Goal: Task Accomplishment & Management: Manage account settings

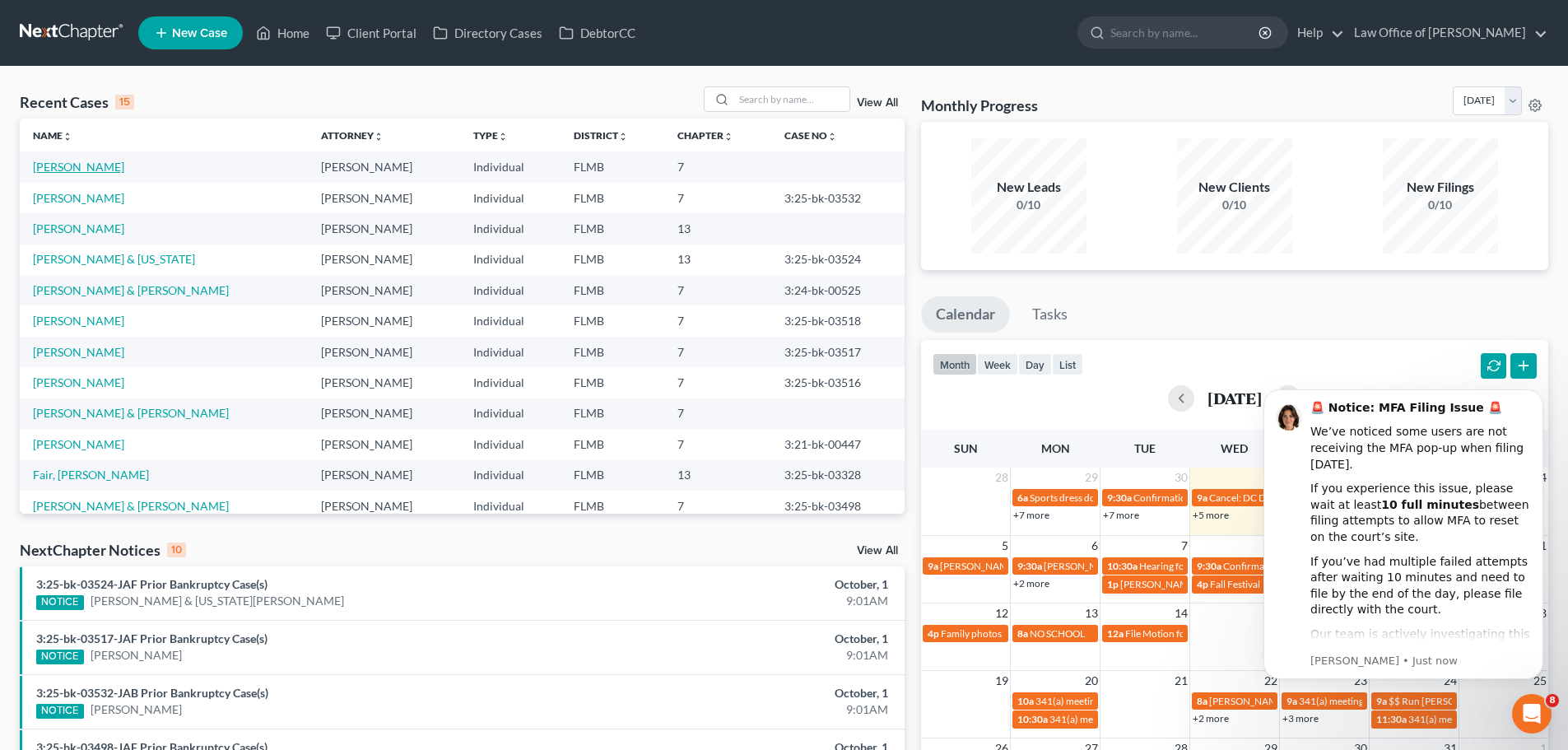
click at [92, 169] on link "[PERSON_NAME]" at bounding box center [79, 166] width 92 height 14
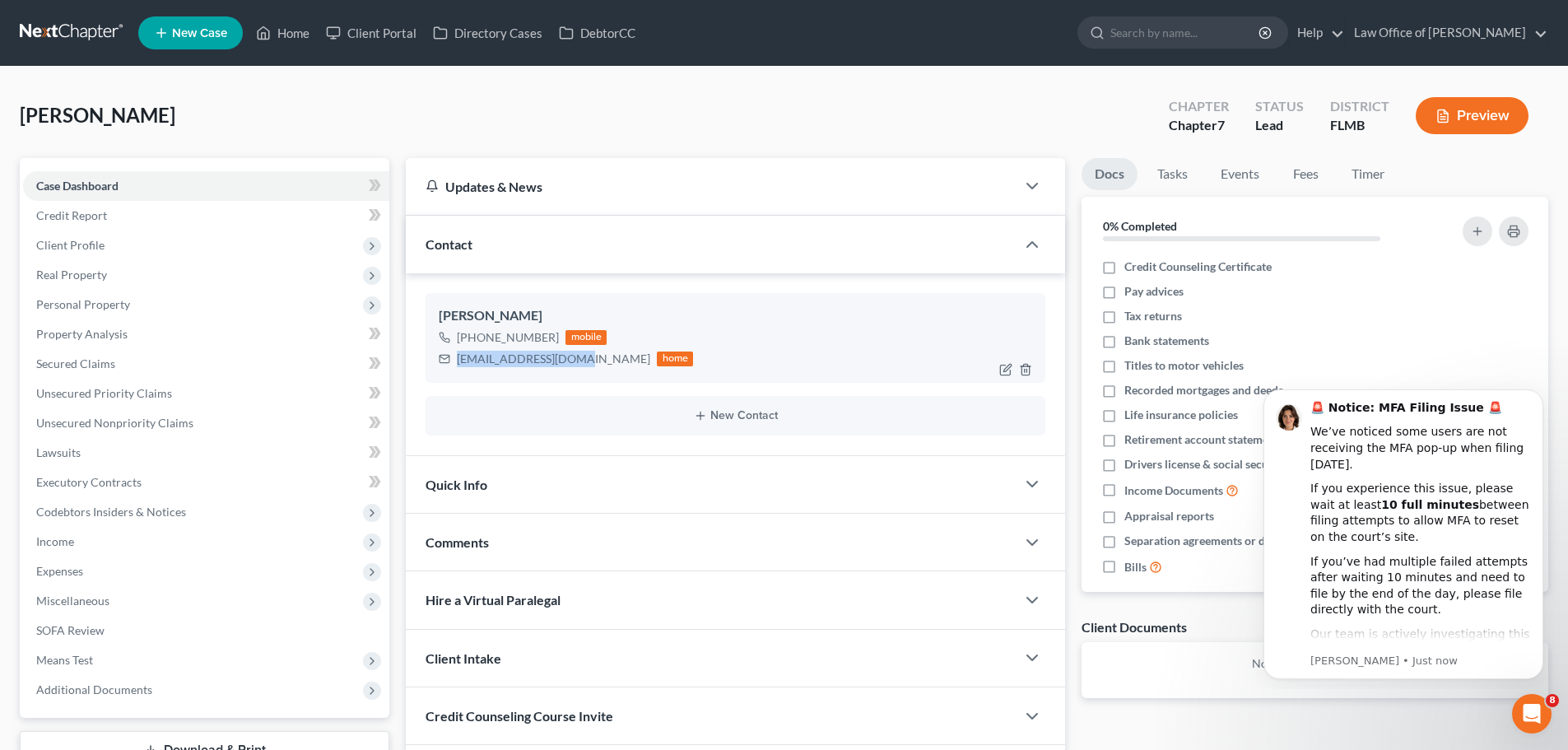
drag, startPoint x: 574, startPoint y: 360, endPoint x: 474, endPoint y: 366, distance: 100.2
click at [456, 359] on div "[EMAIL_ADDRESS][DOMAIN_NAME] home" at bounding box center [566, 358] width 255 height 21
copy div "[EMAIL_ADDRESS][DOMAIN_NAME]"
click at [291, 44] on link "Home" at bounding box center [283, 33] width 70 height 30
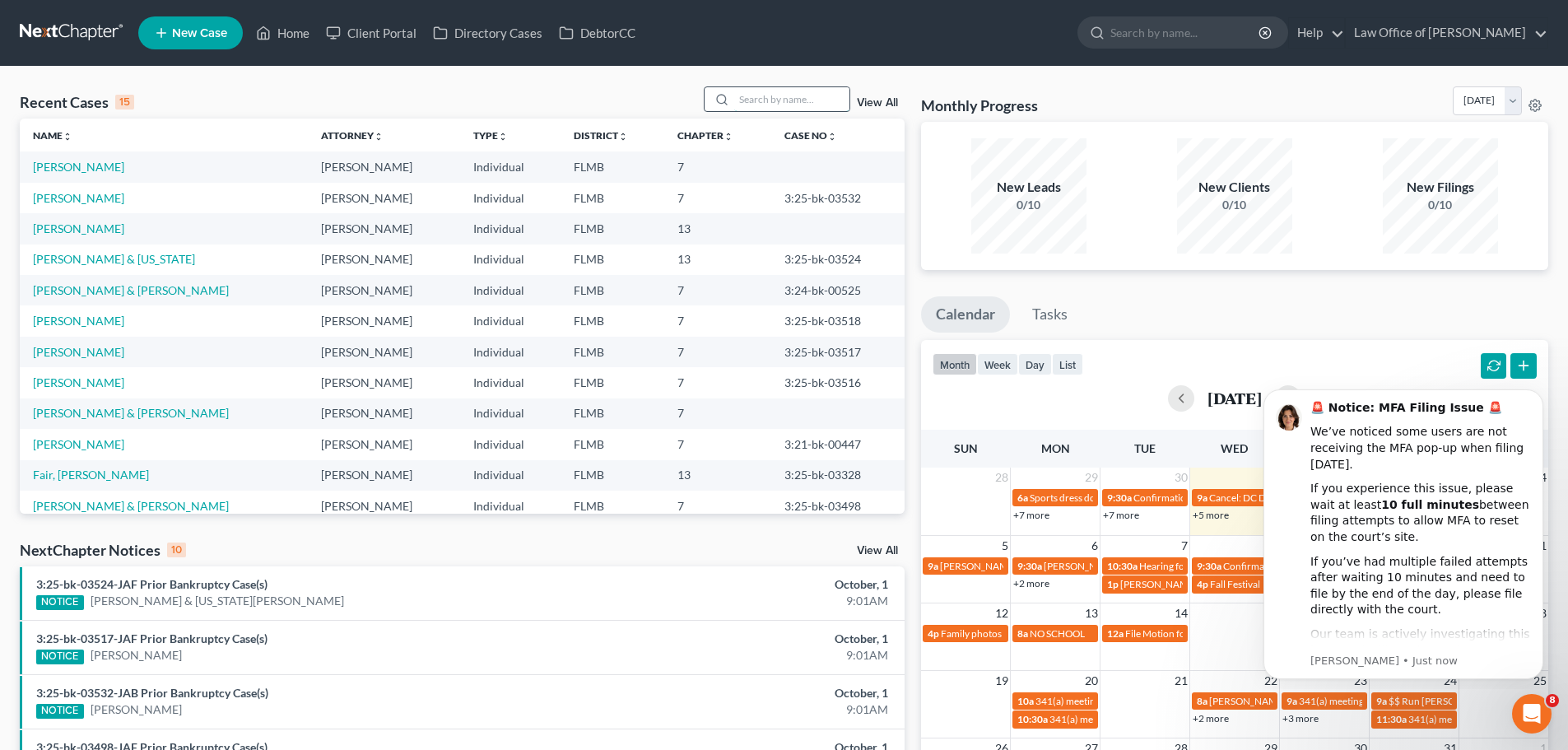
click at [755, 101] on input "search" at bounding box center [792, 99] width 115 height 24
type input "[PERSON_NAME]"
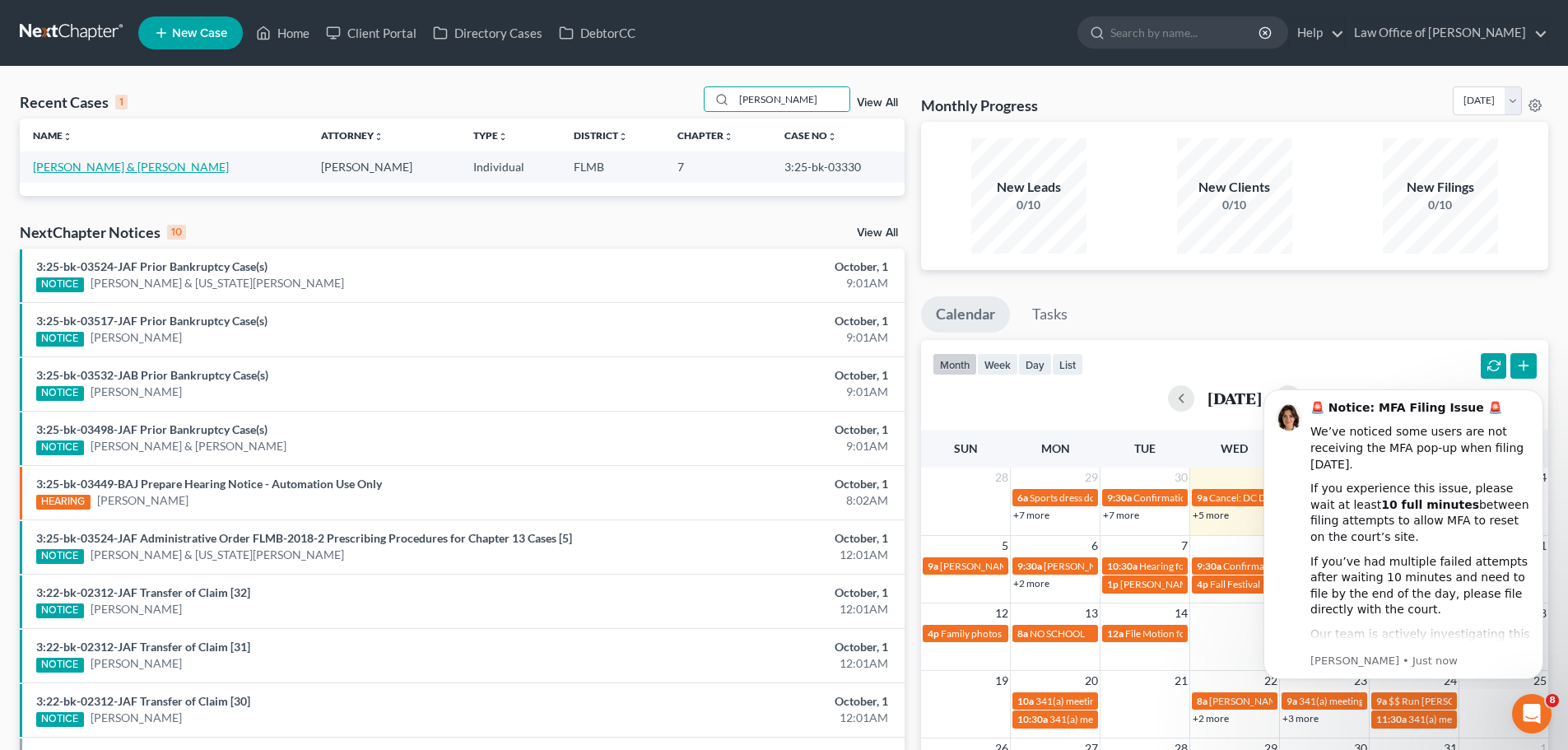
click at [110, 174] on link "[PERSON_NAME] & [PERSON_NAME]" at bounding box center [132, 166] width 196 height 14
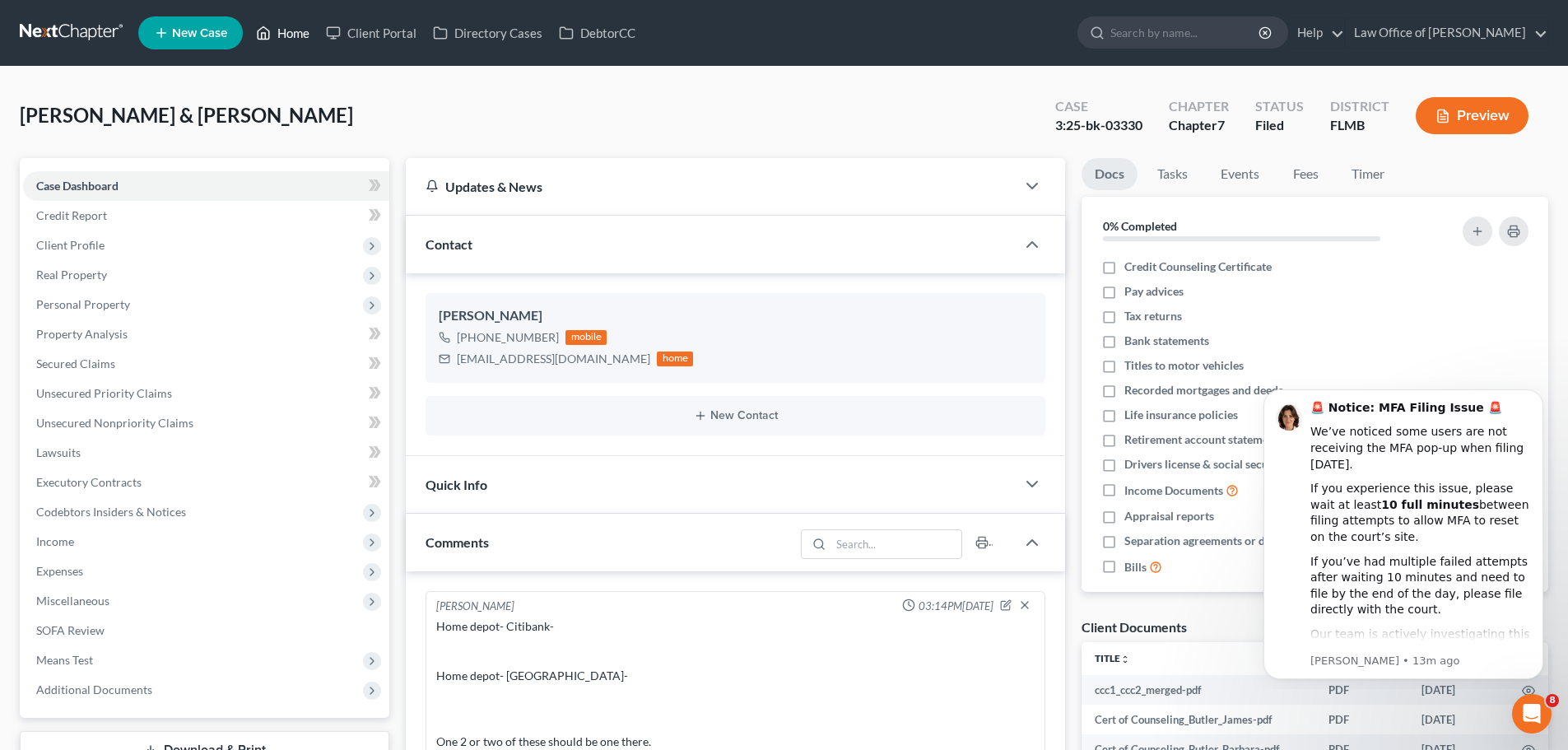
click at [309, 27] on link "Home" at bounding box center [283, 33] width 70 height 30
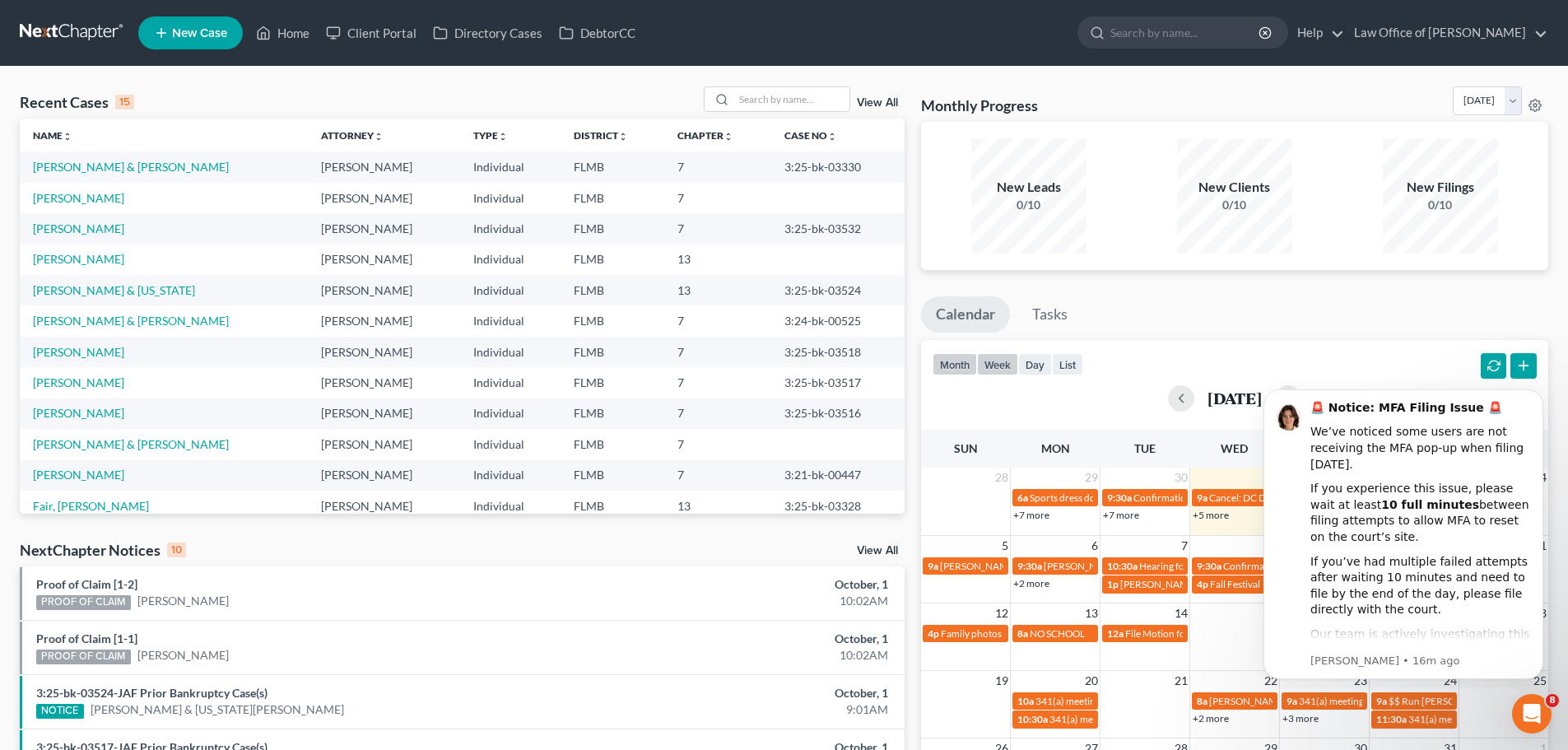
click at [995, 363] on button "week" at bounding box center [997, 364] width 41 height 22
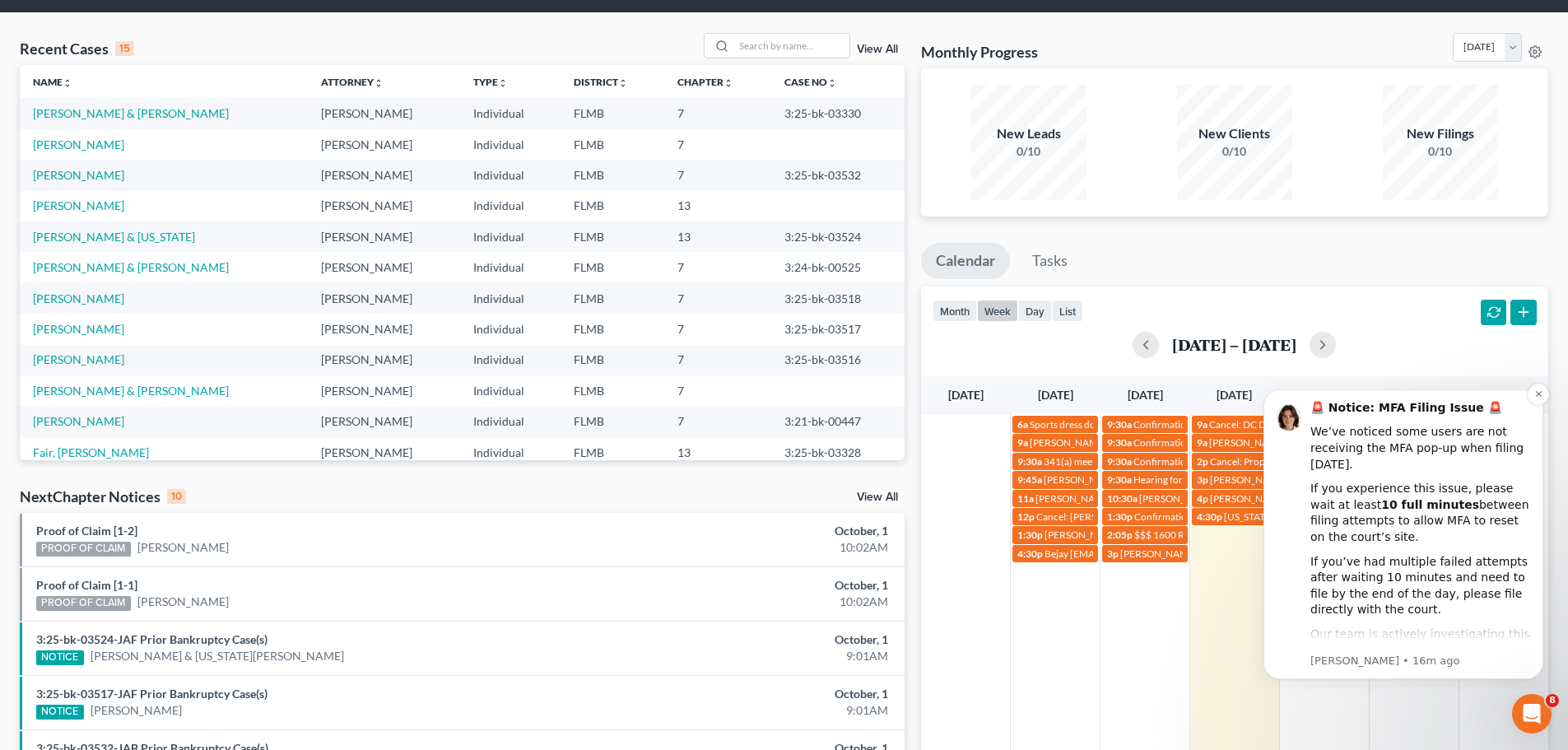
scroll to position [82, 0]
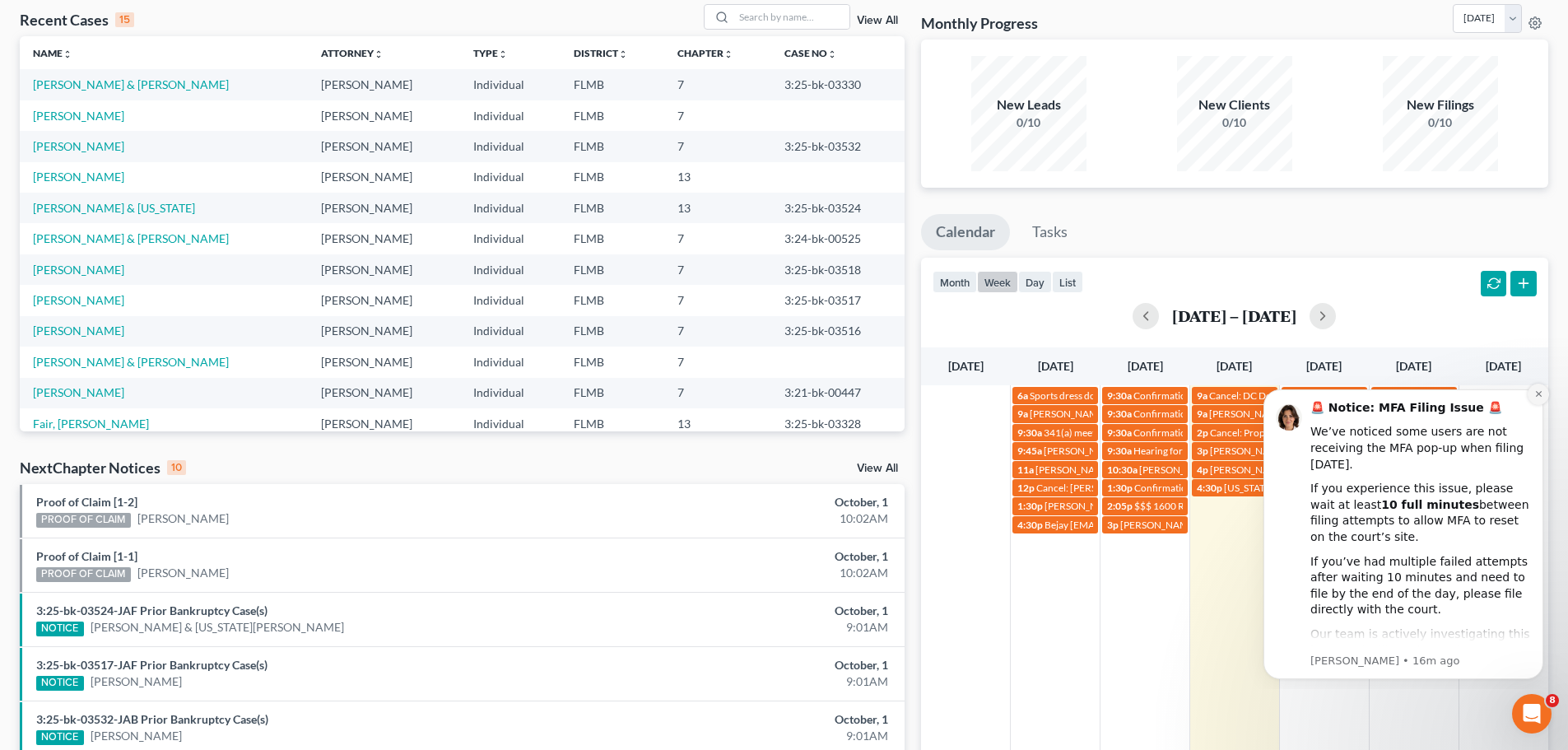
click at [1536, 394] on icon "Dismiss notification" at bounding box center [1539, 394] width 9 height 9
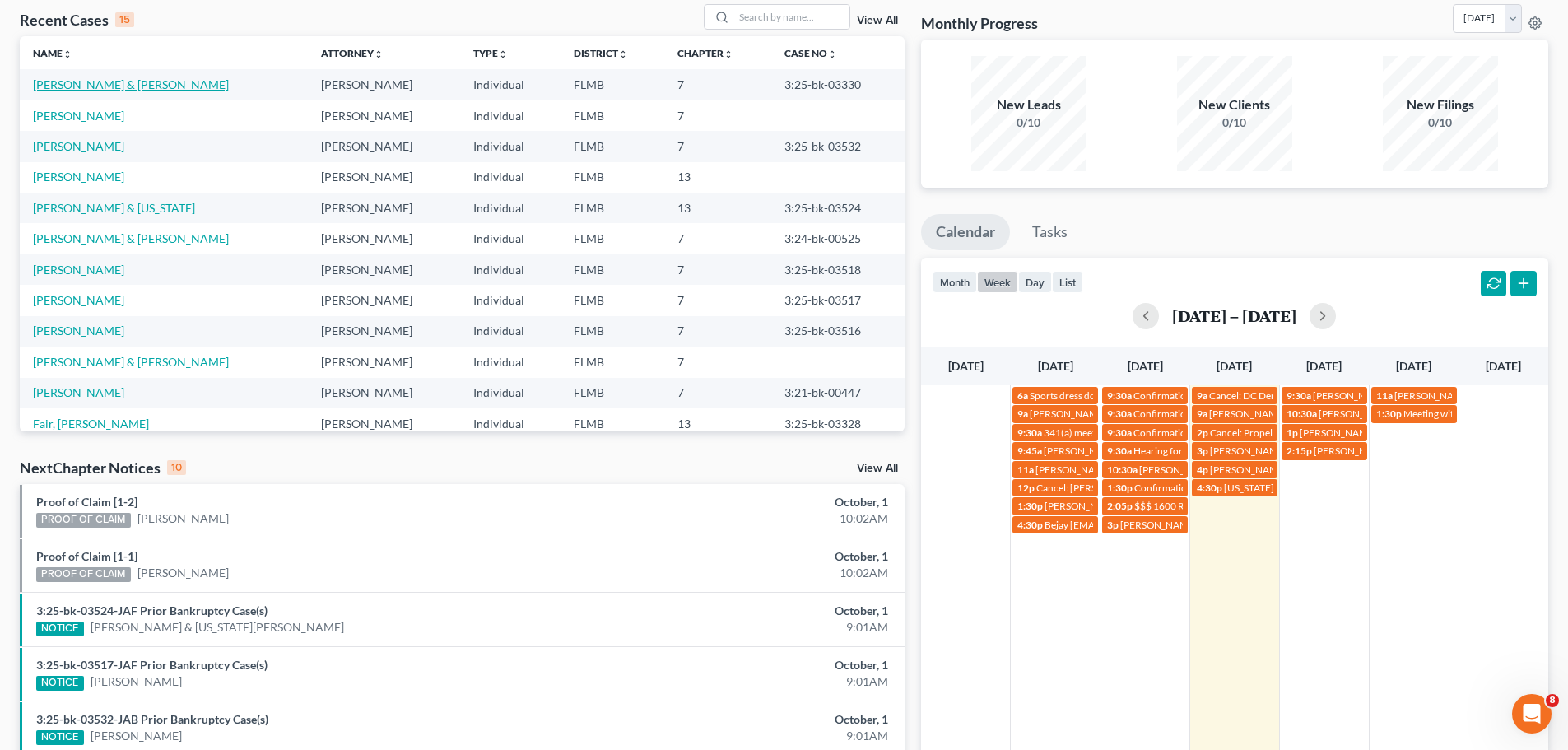
click at [107, 81] on link "[PERSON_NAME] & [PERSON_NAME]" at bounding box center [132, 84] width 196 height 14
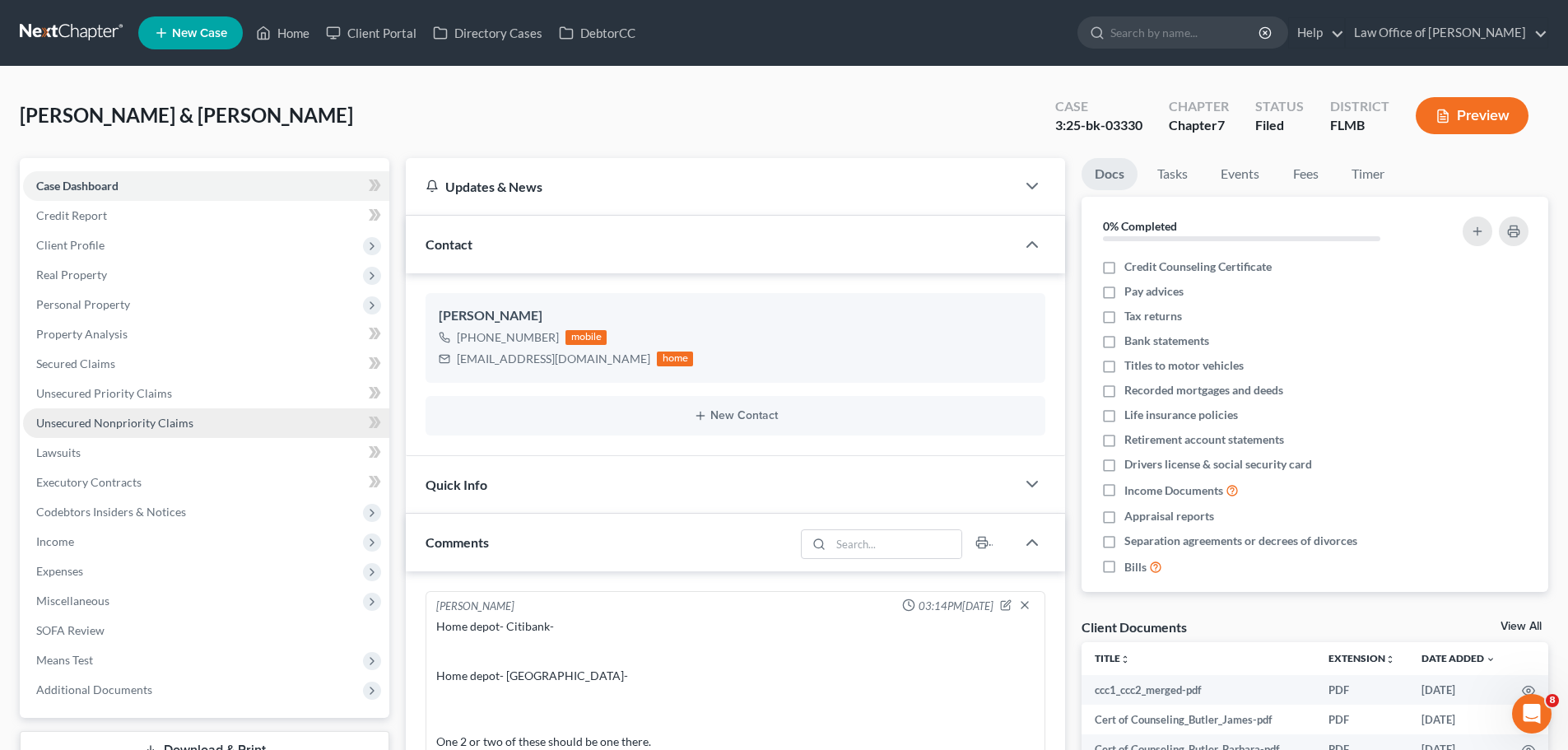
click at [234, 420] on link "Unsecured Nonpriority Claims" at bounding box center [207, 423] width 367 height 30
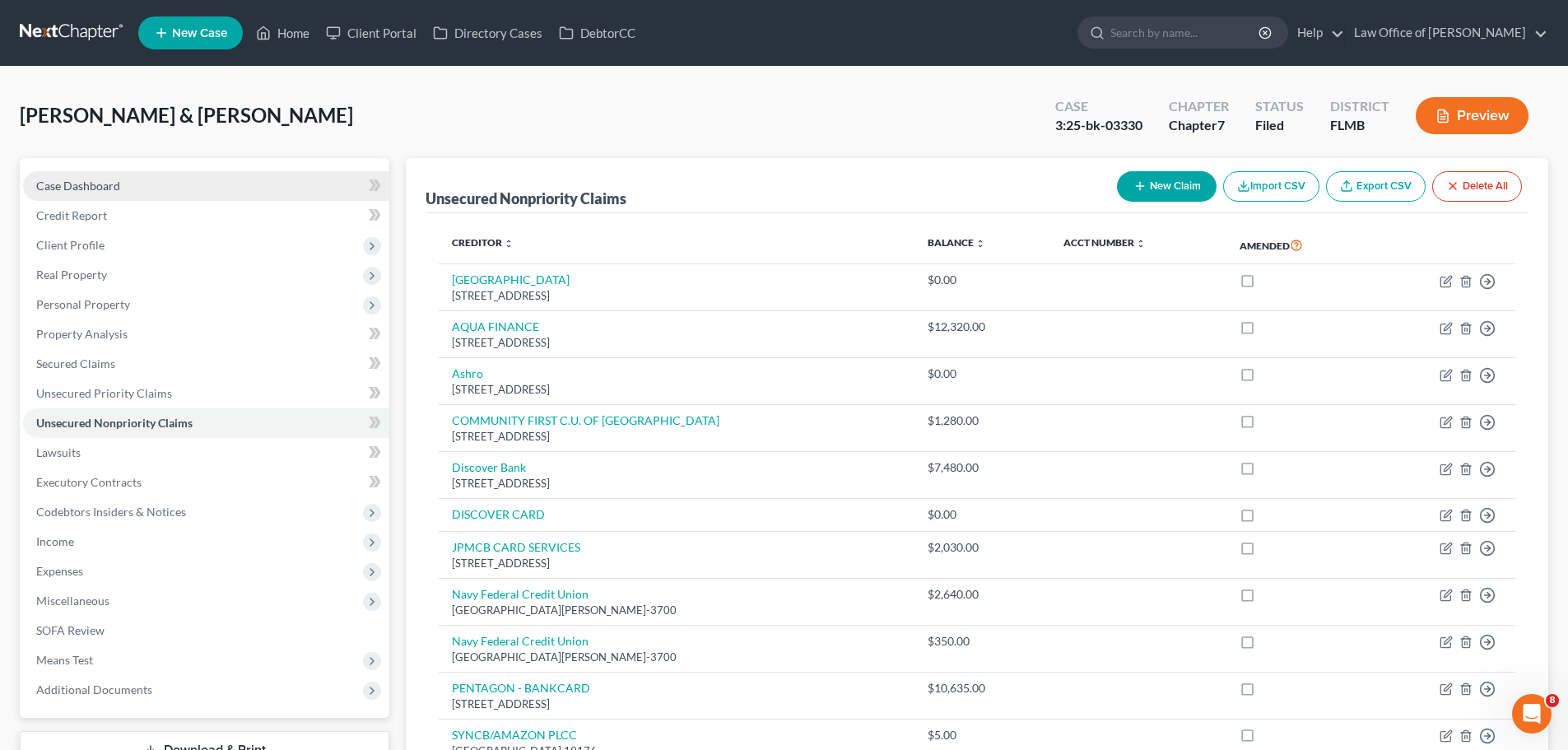
click at [62, 189] on span "Case Dashboard" at bounding box center [78, 185] width 84 height 14
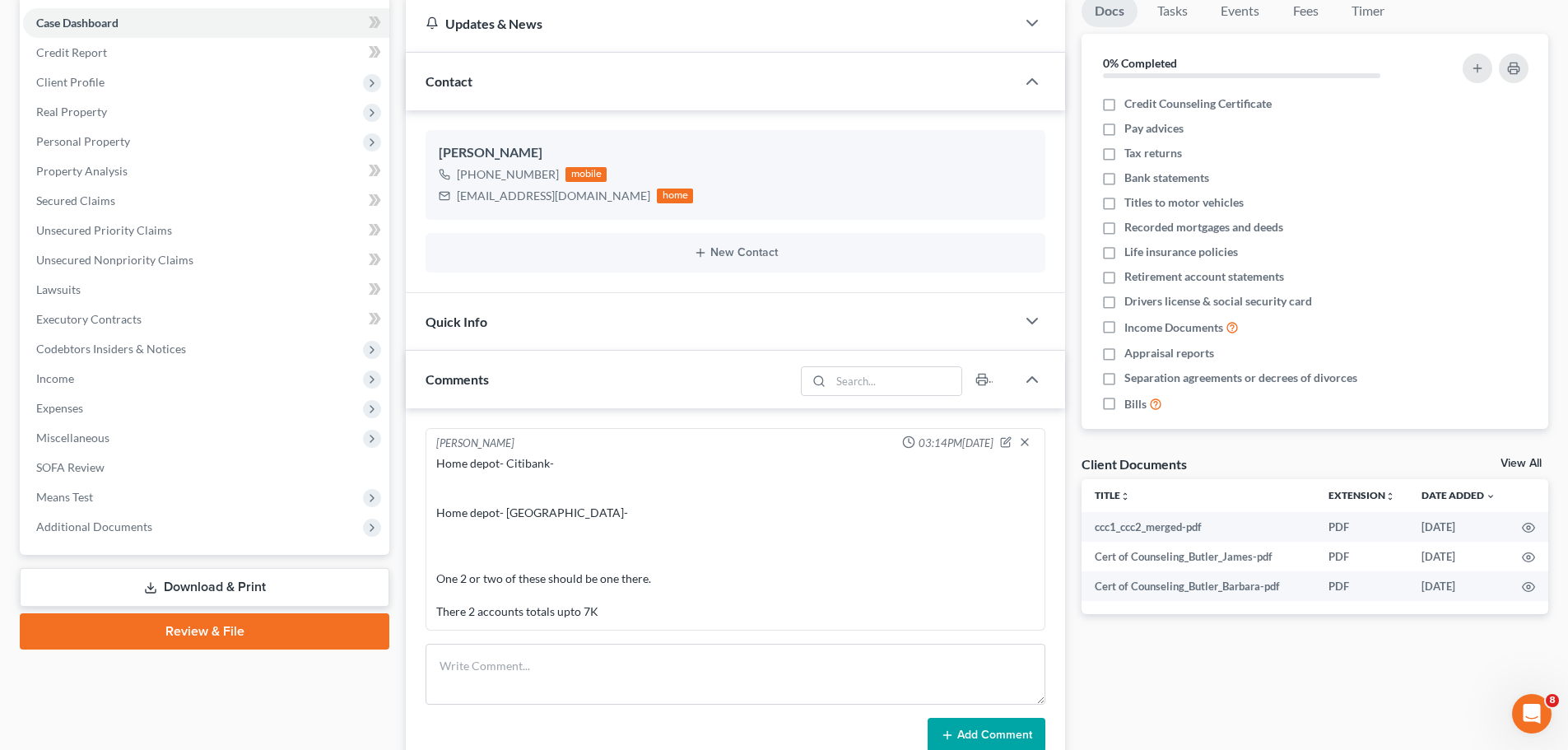
scroll to position [165, 0]
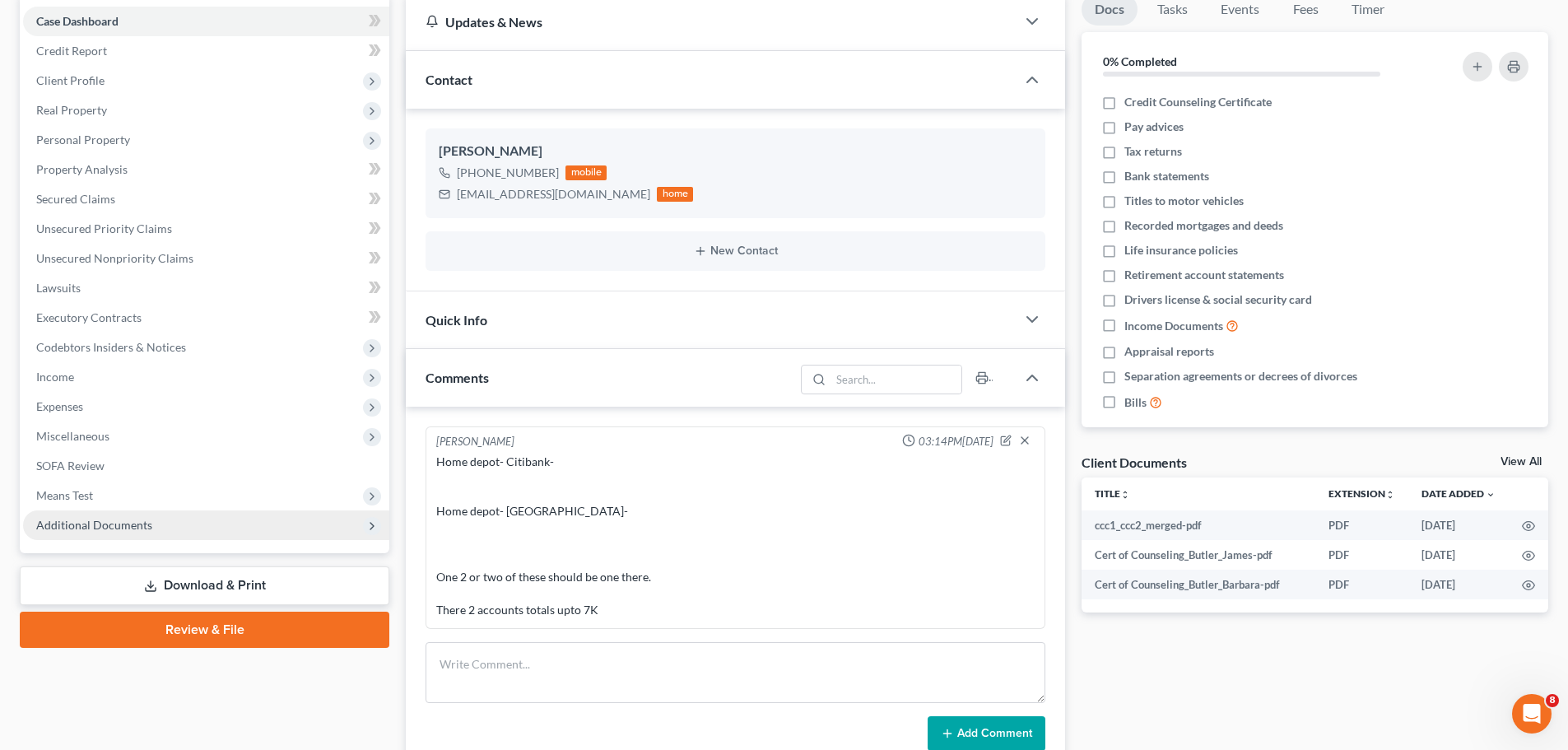
click at [136, 520] on span "Additional Documents" at bounding box center [94, 524] width 116 height 14
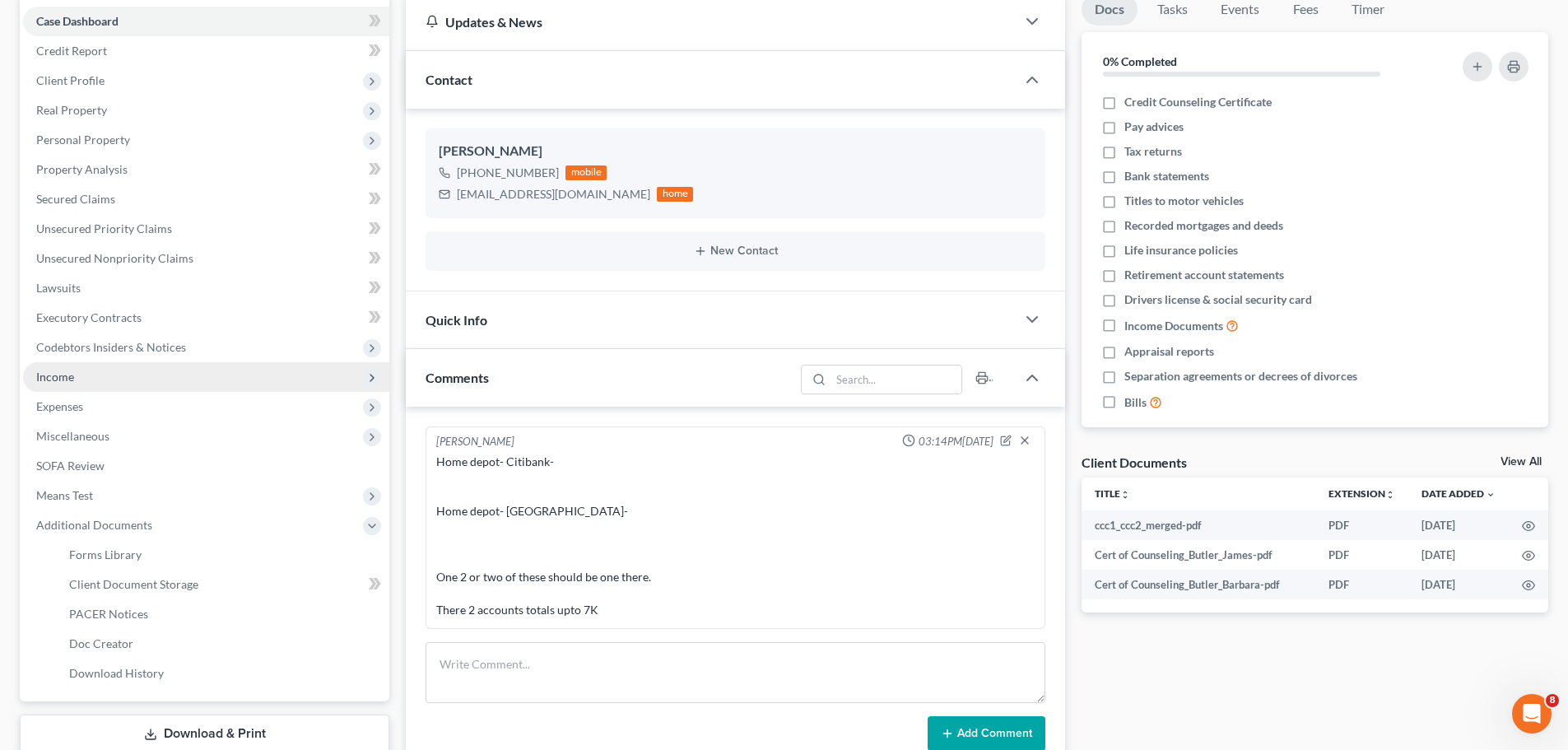
click at [100, 383] on span "Income" at bounding box center [207, 377] width 367 height 30
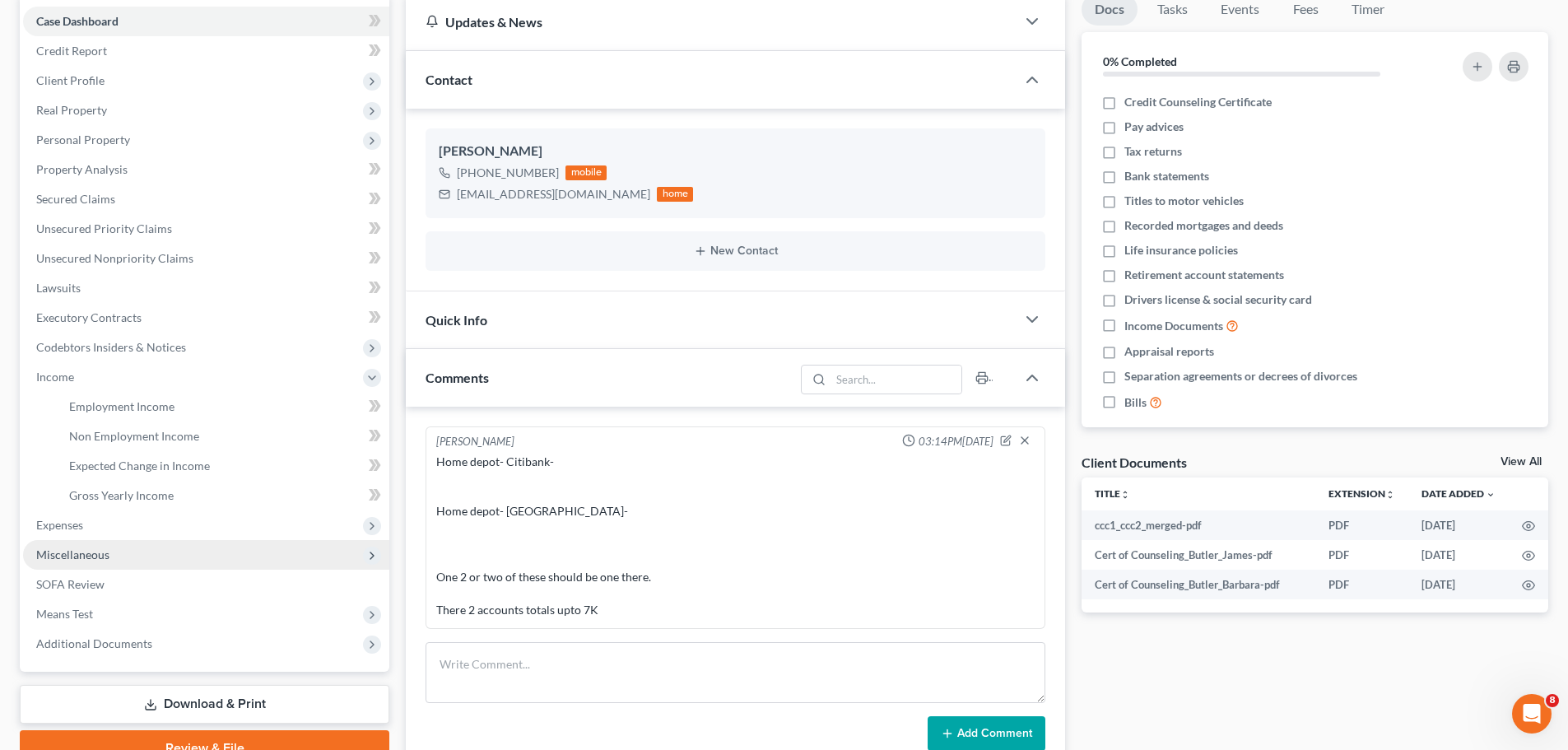
click at [129, 559] on span "Miscellaneous" at bounding box center [207, 555] width 367 height 30
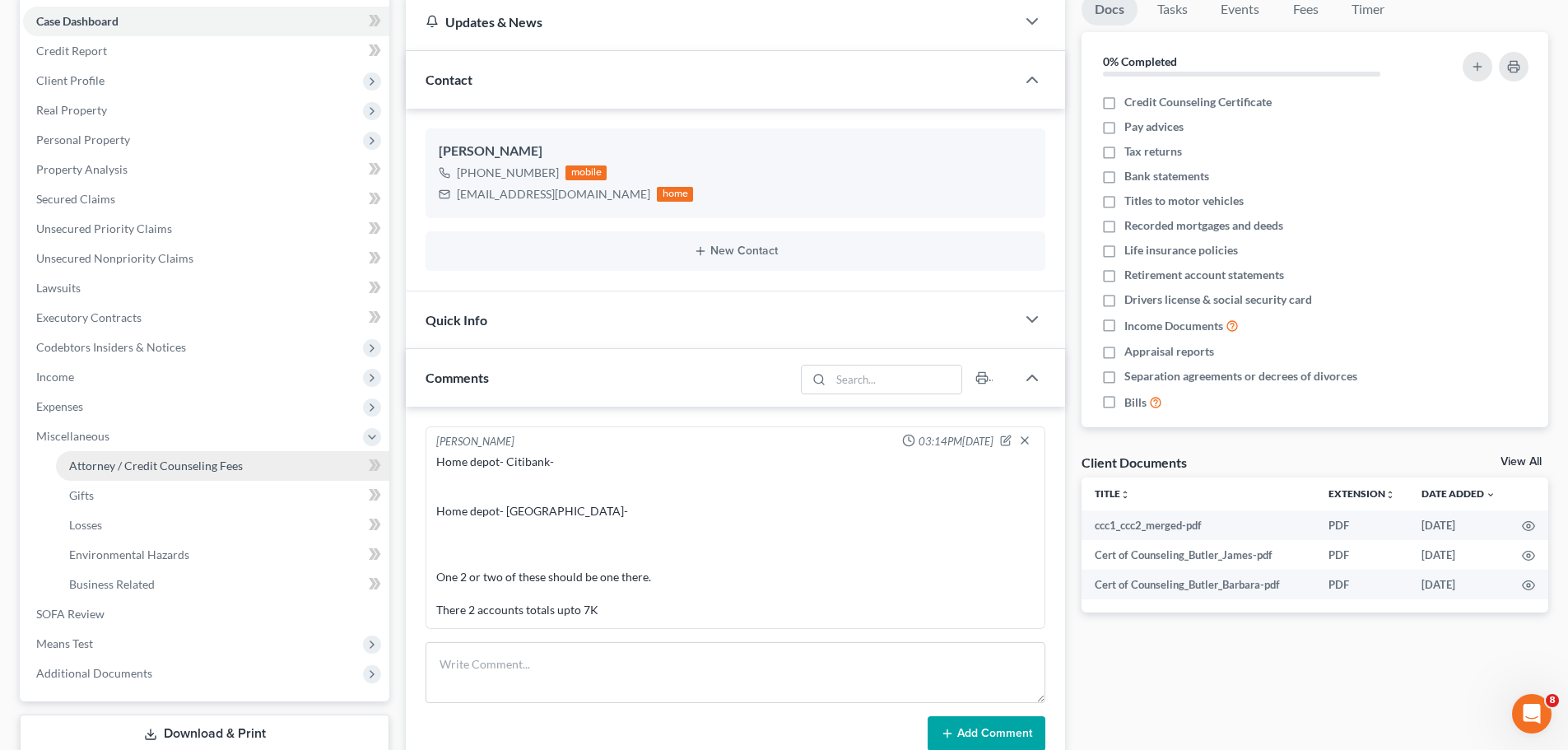
click at [137, 474] on link "Attorney / Credit Counseling Fees" at bounding box center [222, 466] width 333 height 30
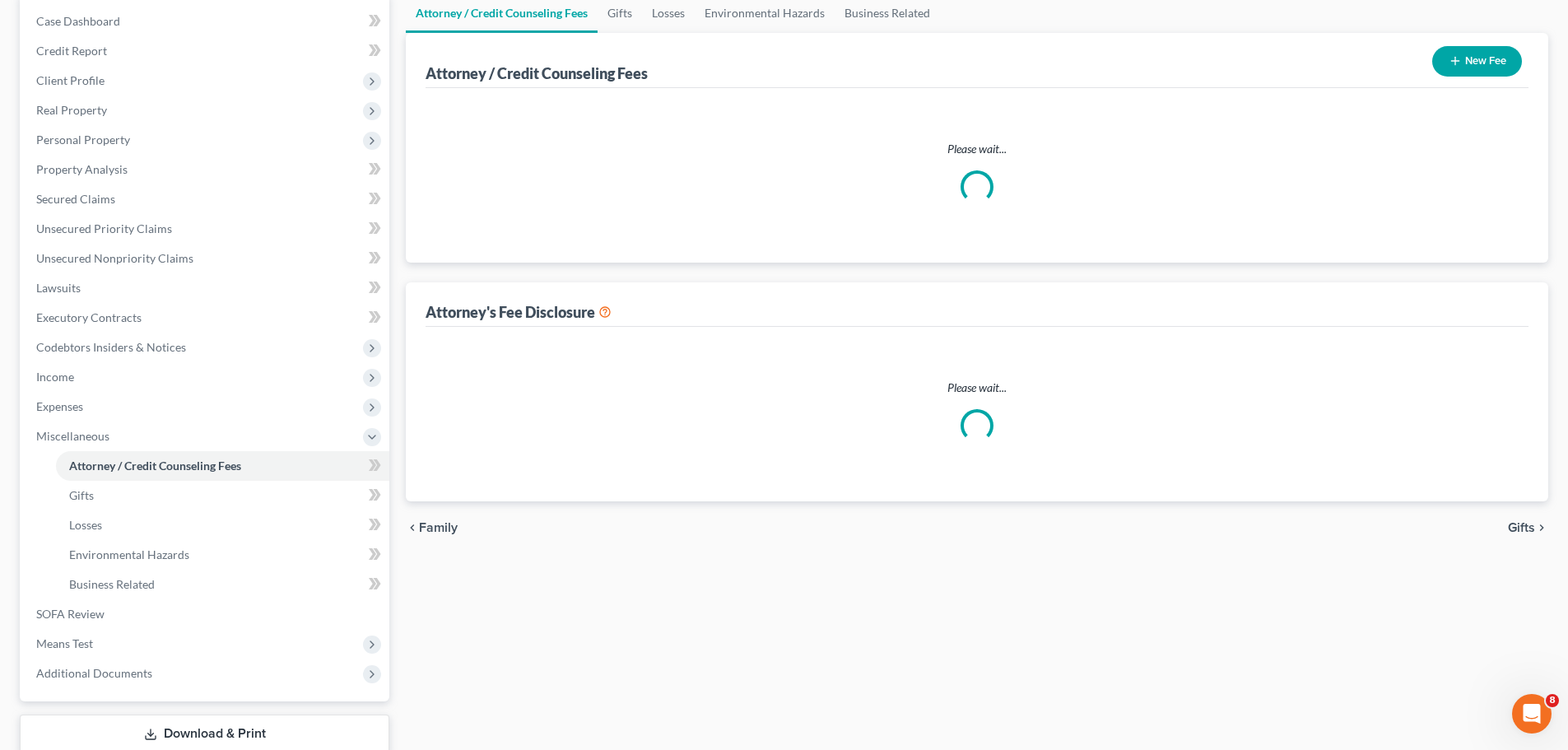
scroll to position [23, 0]
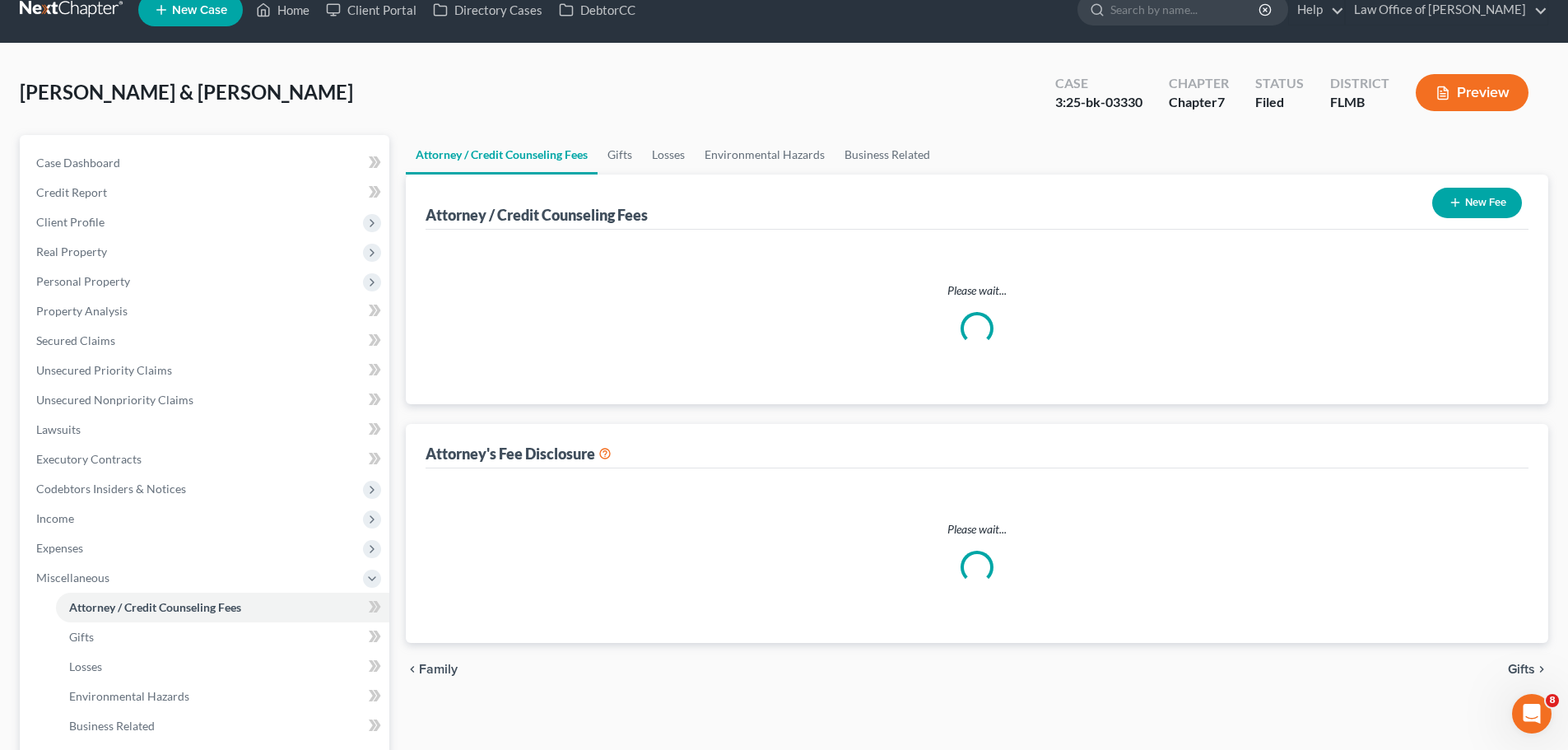
select select "0"
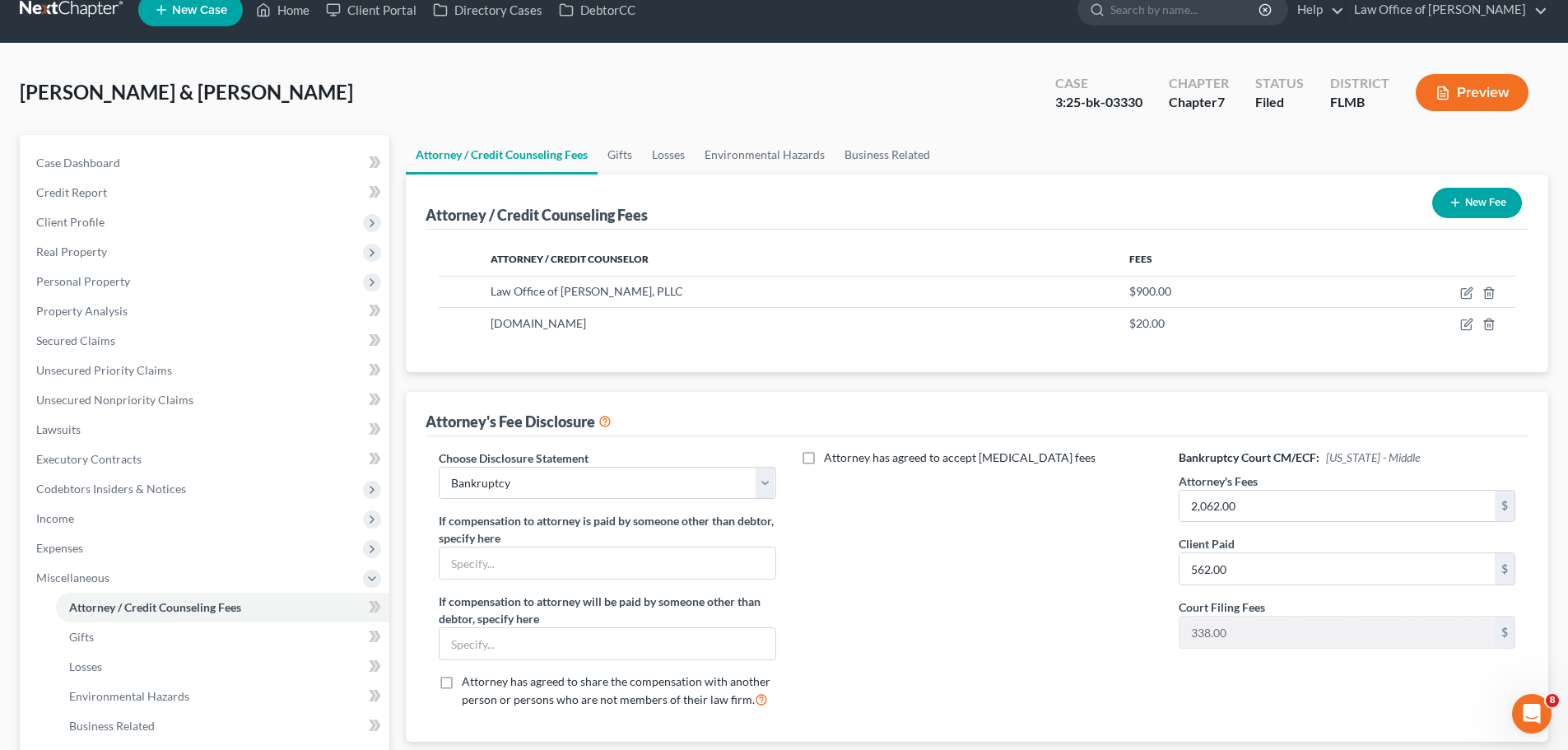
scroll to position [0, 0]
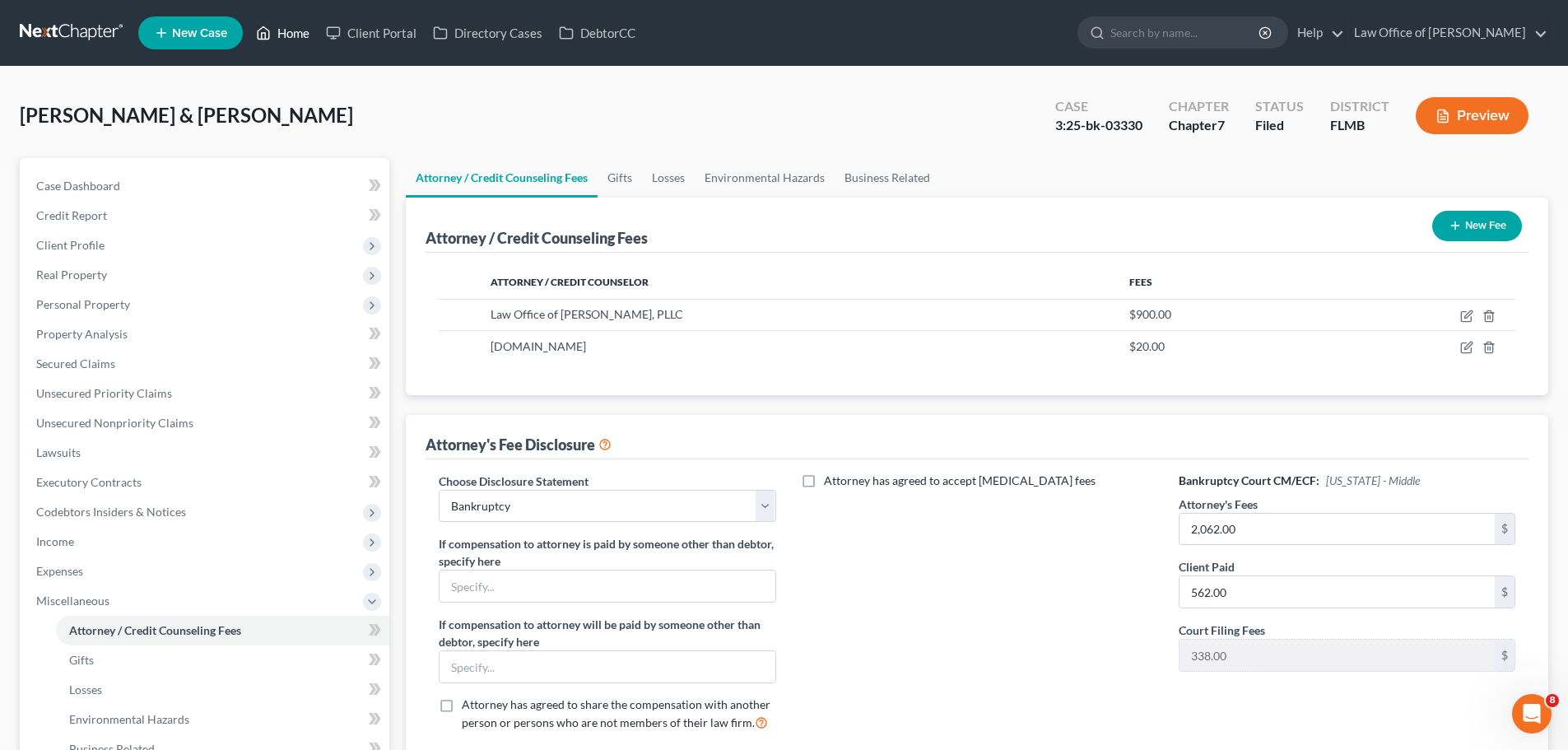
click at [287, 20] on link "Home" at bounding box center [283, 33] width 70 height 30
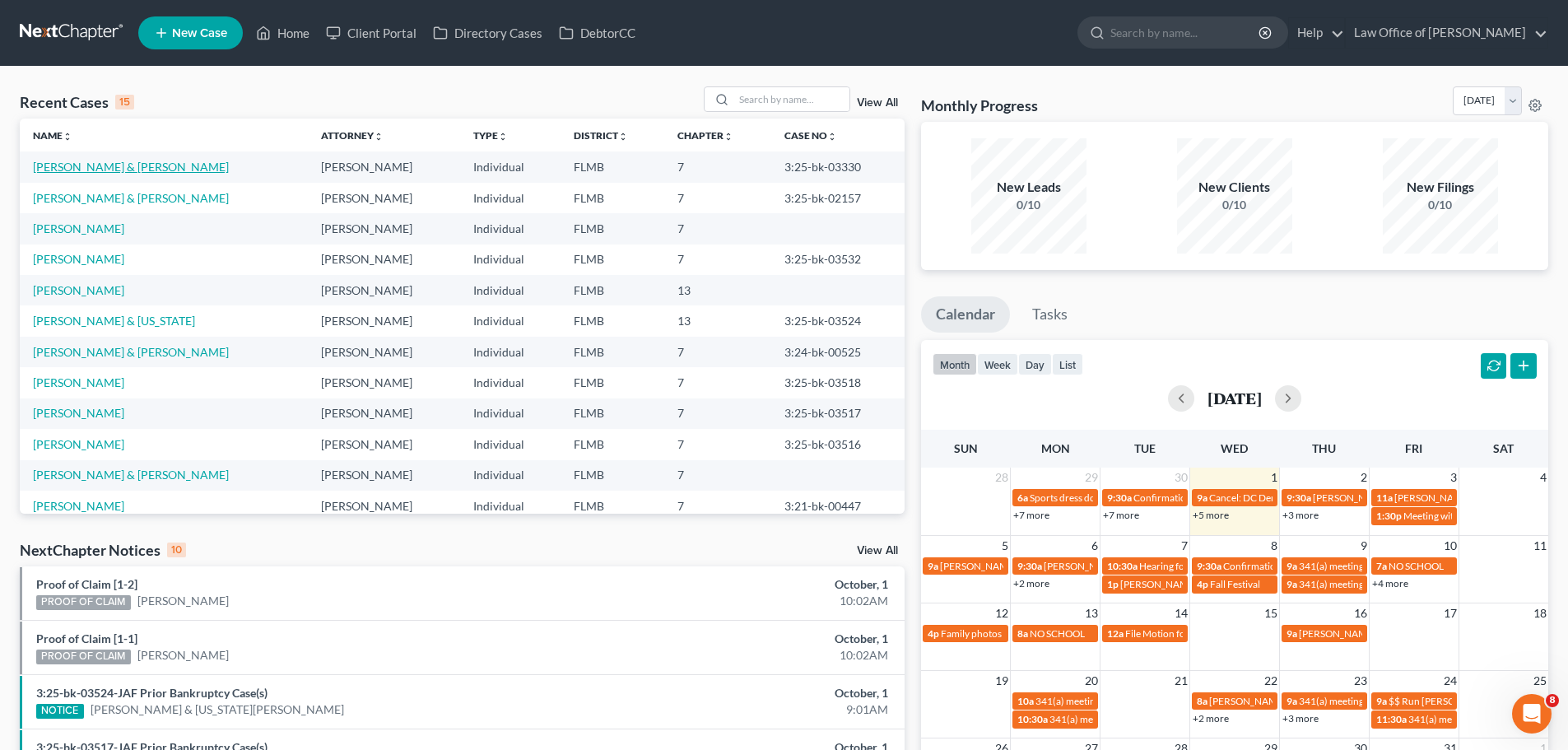
click at [122, 170] on link "[PERSON_NAME] & [PERSON_NAME]" at bounding box center [132, 166] width 196 height 14
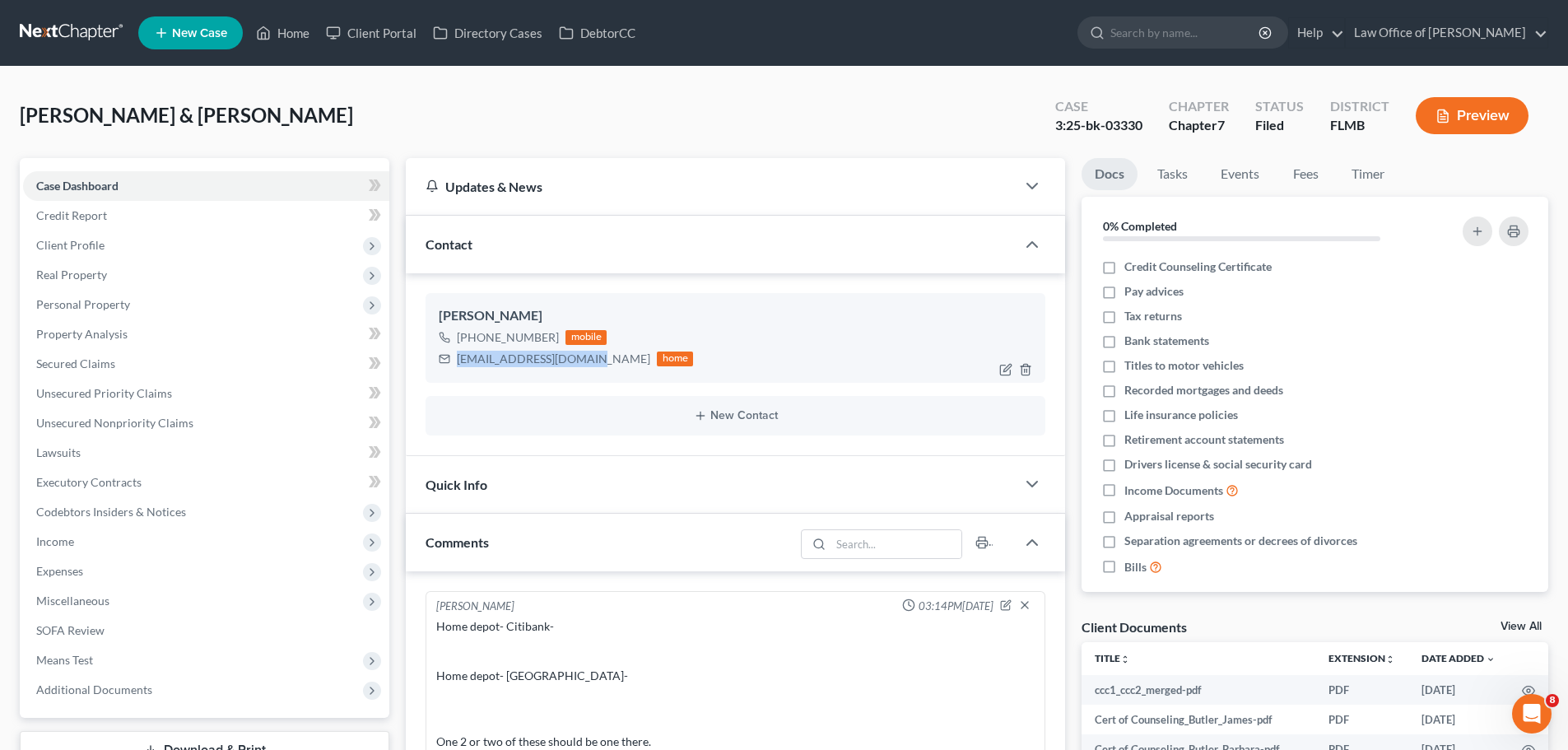
drag, startPoint x: 589, startPoint y: 363, endPoint x: 457, endPoint y: 364, distance: 132.0
click at [457, 364] on div "[EMAIL_ADDRESS][DOMAIN_NAME] home" at bounding box center [566, 358] width 255 height 21
copy div "[EMAIL_ADDRESS][DOMAIN_NAME]"
click at [291, 37] on link "Home" at bounding box center [283, 33] width 70 height 30
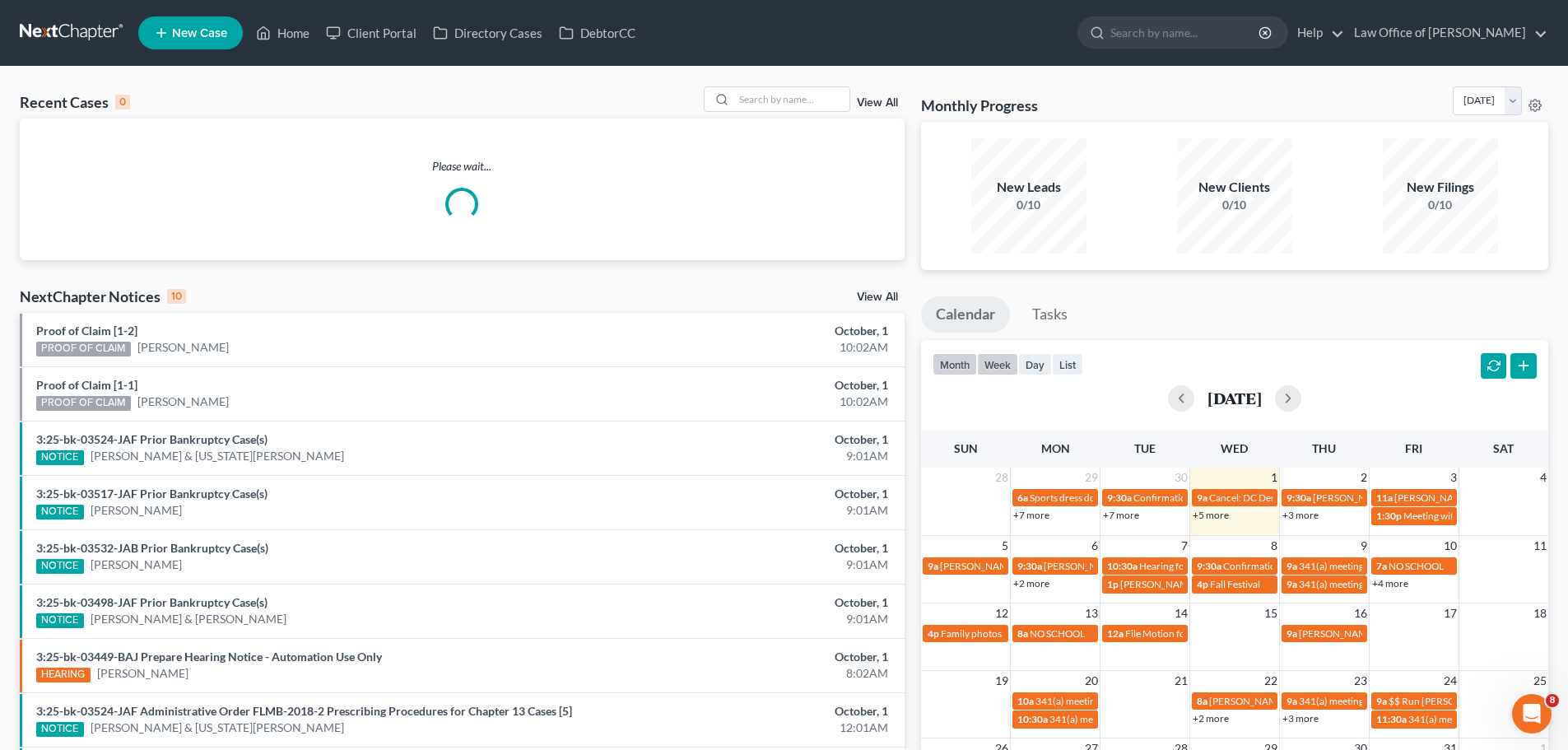
click at [1006, 362] on button "week" at bounding box center [997, 364] width 41 height 22
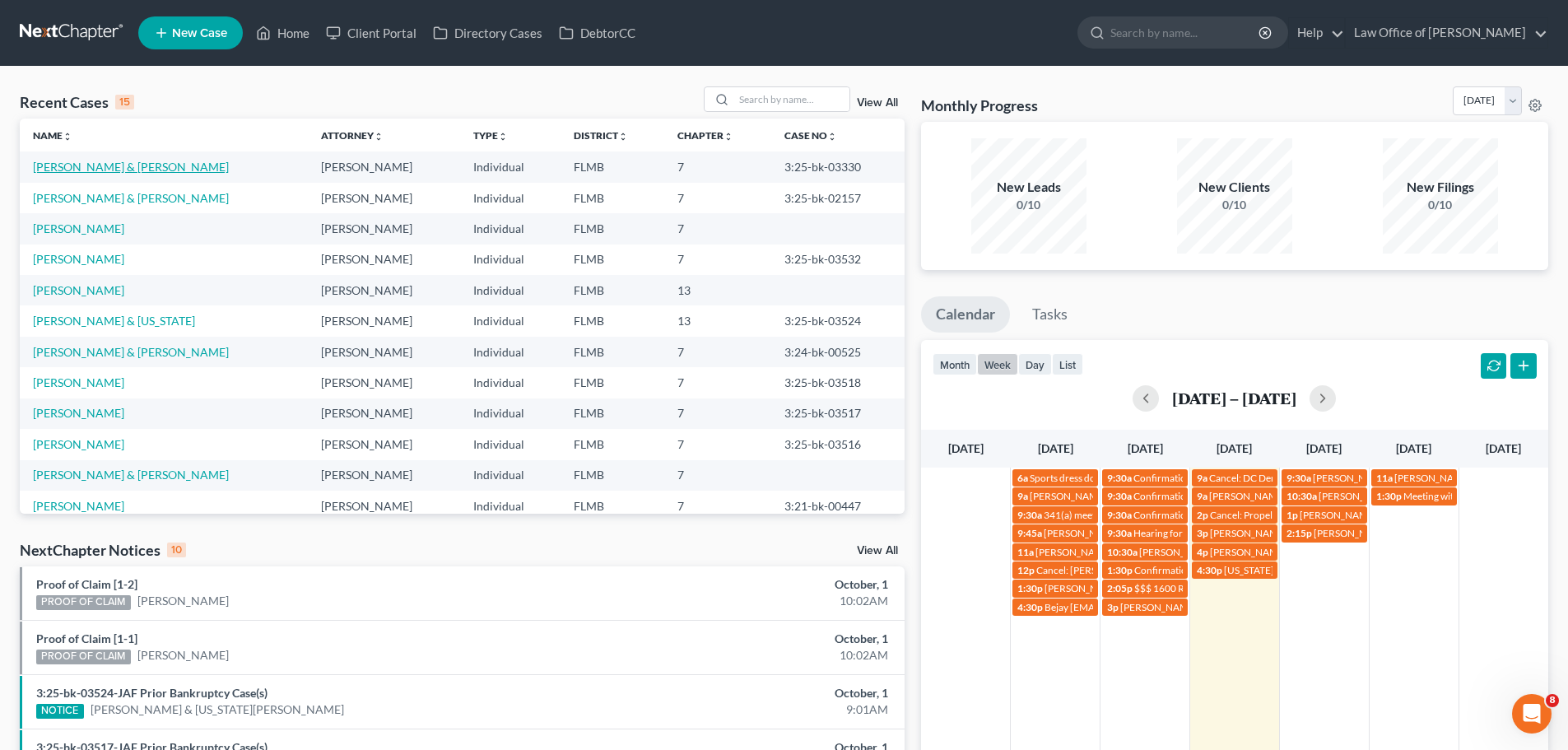
click at [102, 174] on link "[PERSON_NAME] & [PERSON_NAME]" at bounding box center [132, 166] width 196 height 14
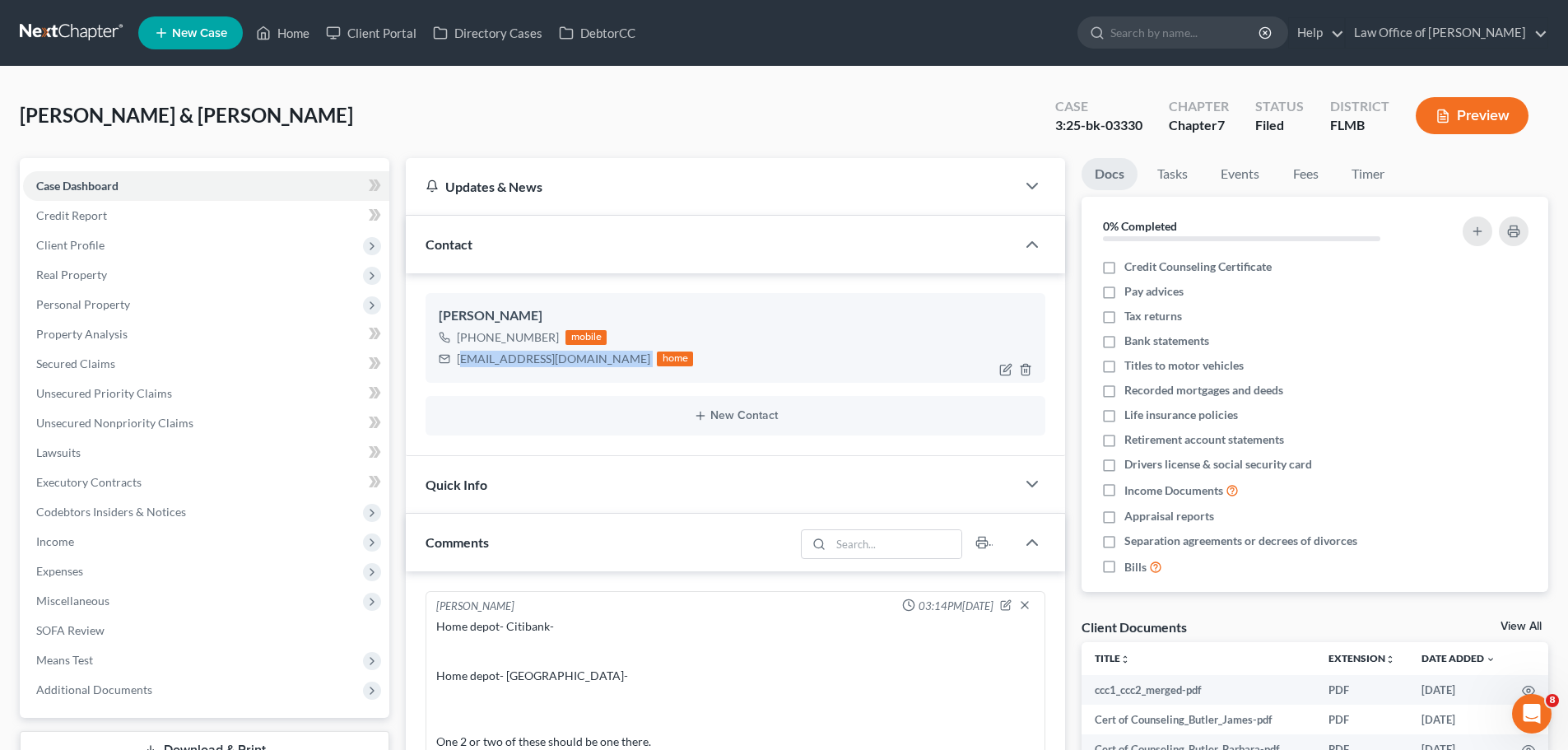
drag, startPoint x: 591, startPoint y: 360, endPoint x: 462, endPoint y: 357, distance: 129.0
click at [462, 357] on div "[EMAIL_ADDRESS][DOMAIN_NAME] home" at bounding box center [566, 358] width 255 height 21
drag, startPoint x: 456, startPoint y: 356, endPoint x: 597, endPoint y: 354, distance: 141.0
click at [597, 354] on div "[EMAIL_ADDRESS][DOMAIN_NAME] home" at bounding box center [566, 358] width 255 height 21
copy div "[EMAIL_ADDRESS][DOMAIN_NAME]"
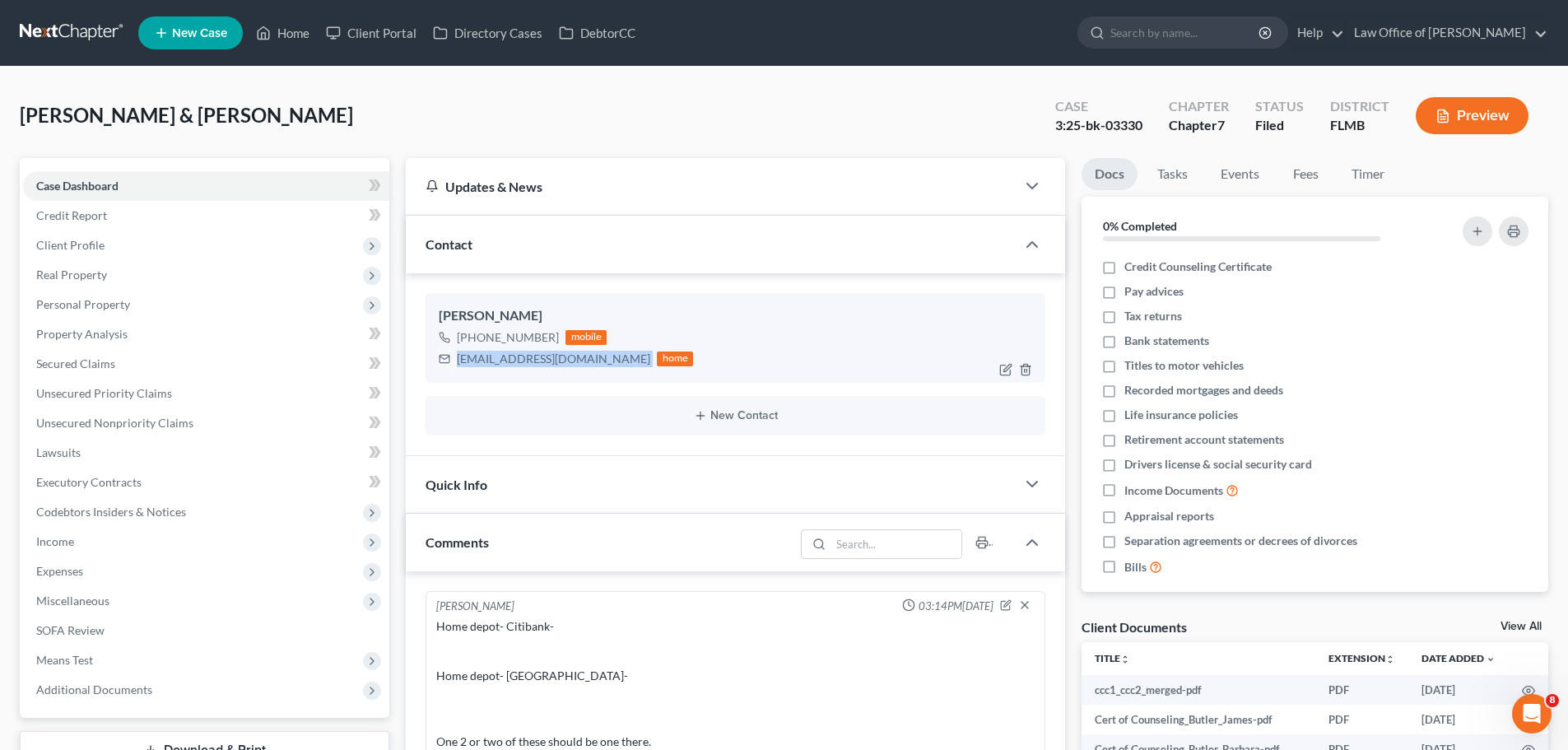
click at [559, 344] on div "[PHONE_NUMBER] mobile" at bounding box center [566, 337] width 255 height 21
drag, startPoint x: 590, startPoint y: 360, endPoint x: 438, endPoint y: 365, distance: 152.1
click at [438, 365] on div "[PERSON_NAME] [PHONE_NUMBER] mobile [EMAIL_ADDRESS][DOMAIN_NAME] home" at bounding box center [735, 337] width 620 height 89
copy div "[EMAIL_ADDRESS][DOMAIN_NAME]"
click at [274, 41] on link "Home" at bounding box center [283, 33] width 70 height 30
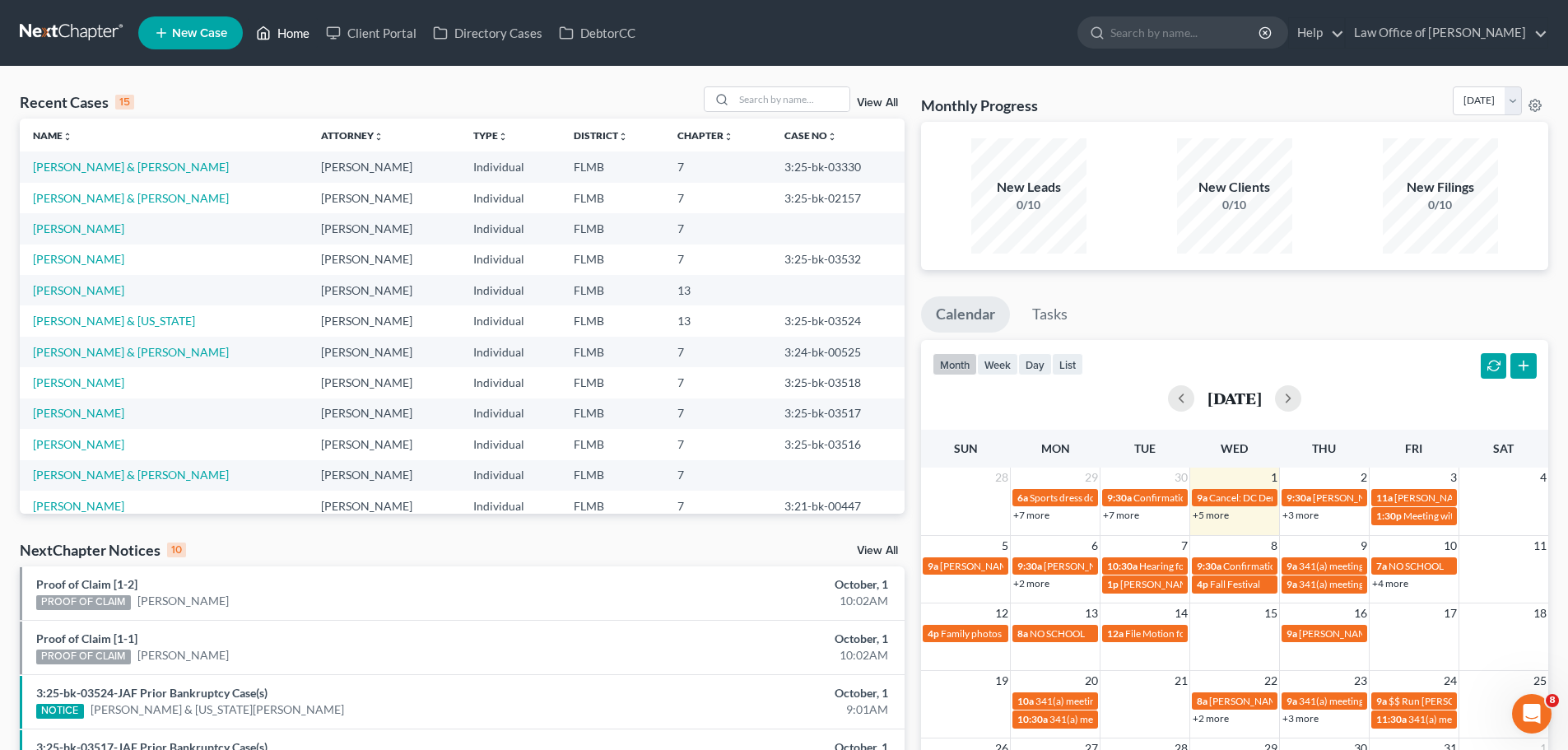
click at [282, 29] on link "Home" at bounding box center [283, 33] width 70 height 30
click at [83, 261] on link "[PERSON_NAME]" at bounding box center [79, 258] width 92 height 14
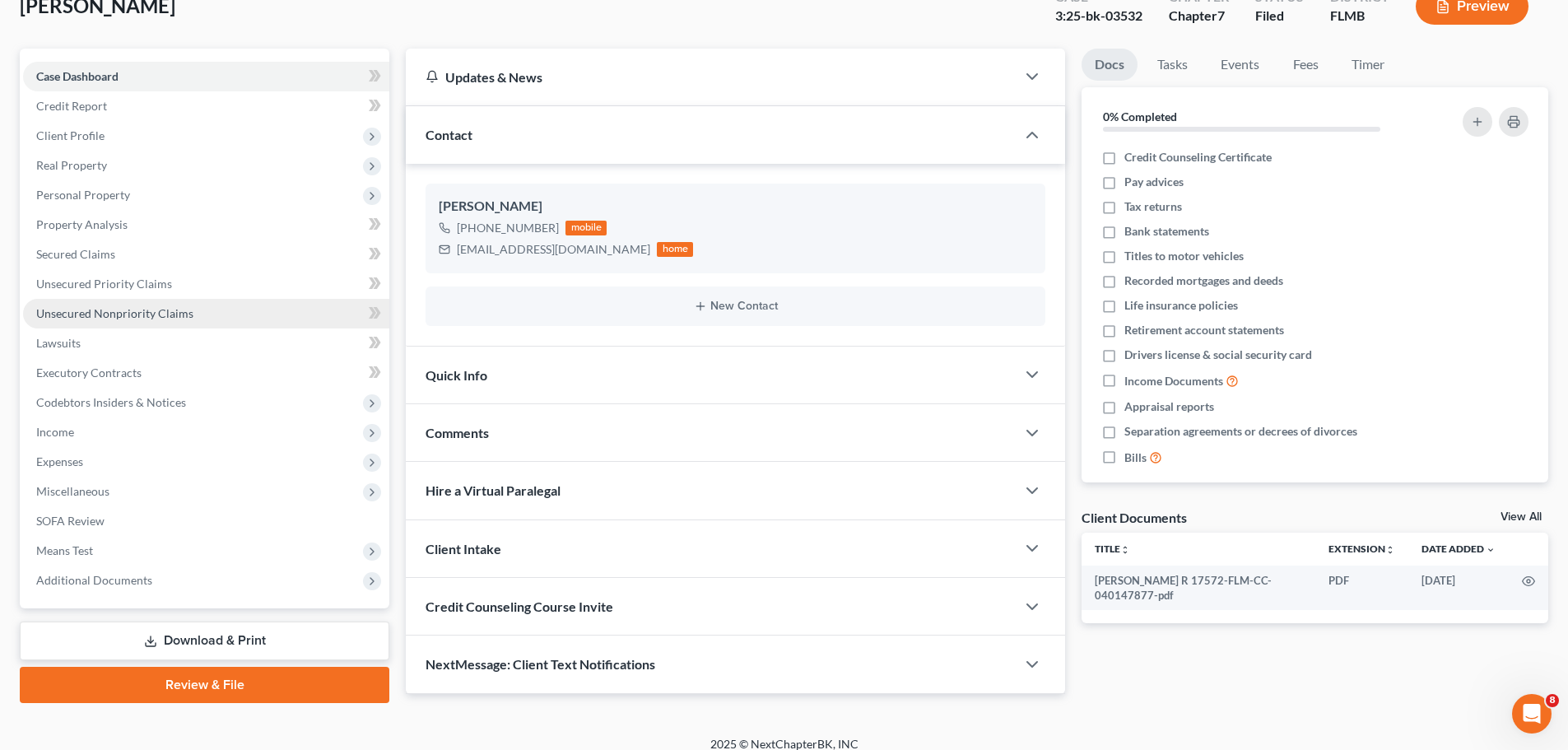
scroll to position [125, 0]
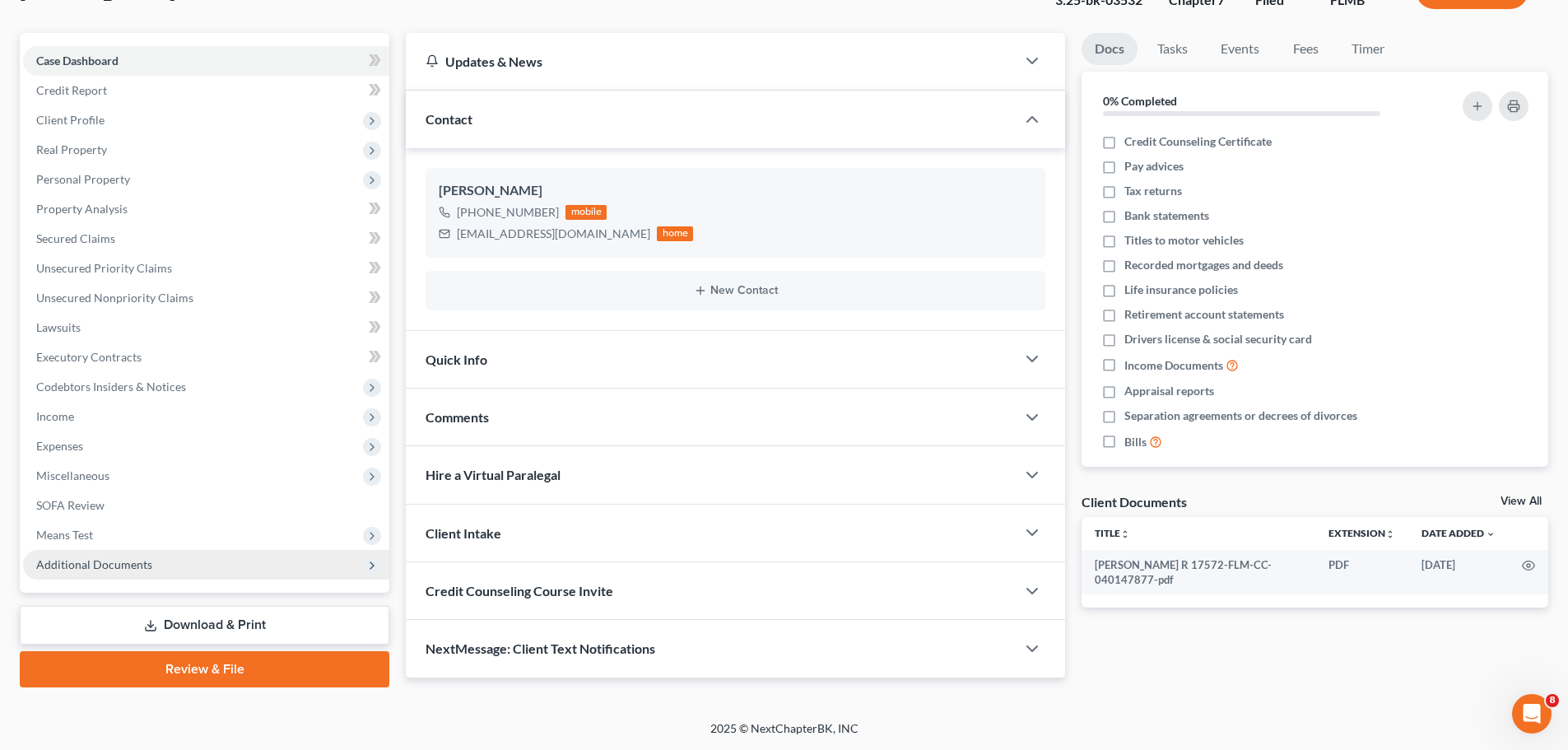
click at [78, 574] on span "Additional Documents" at bounding box center [207, 565] width 367 height 30
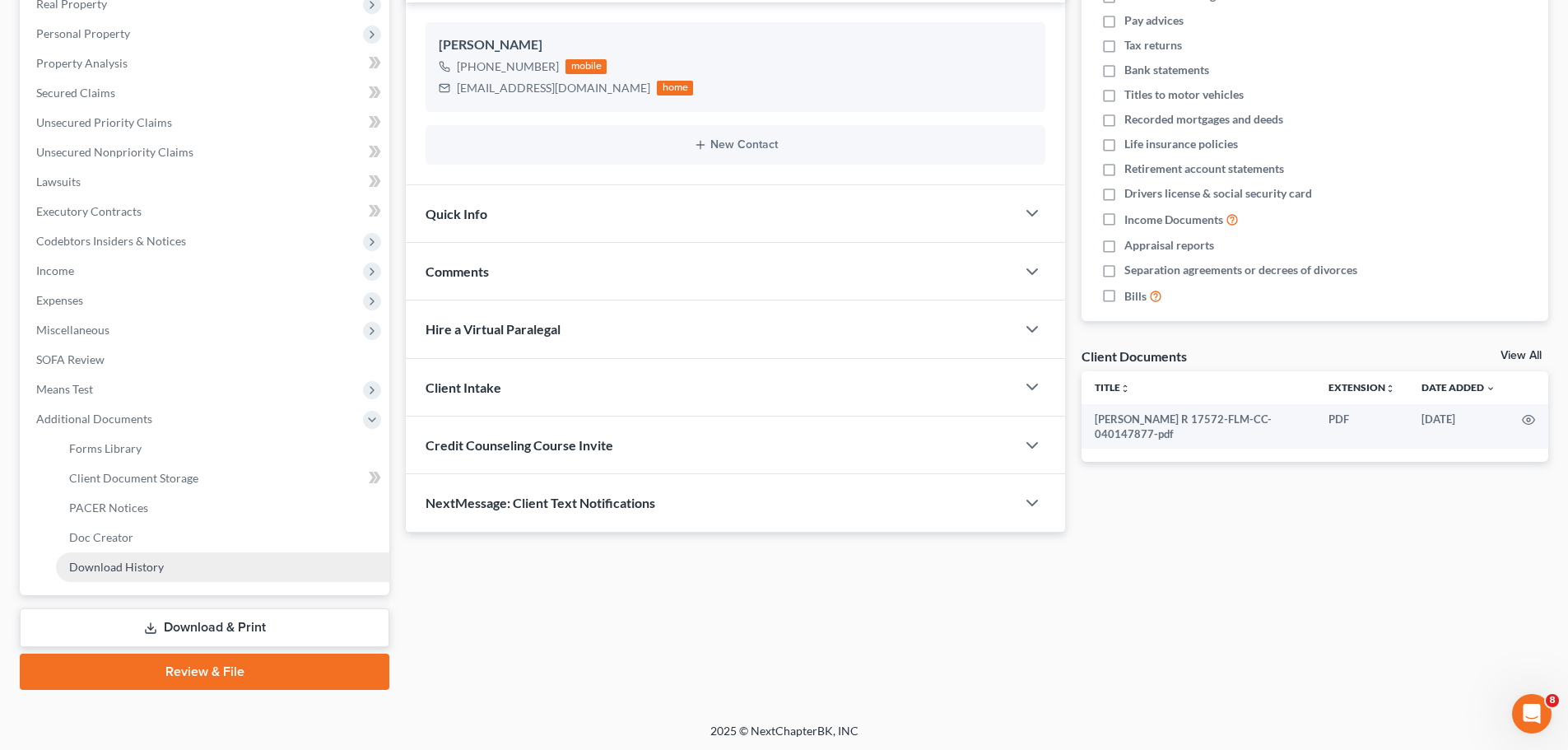
scroll to position [273, 0]
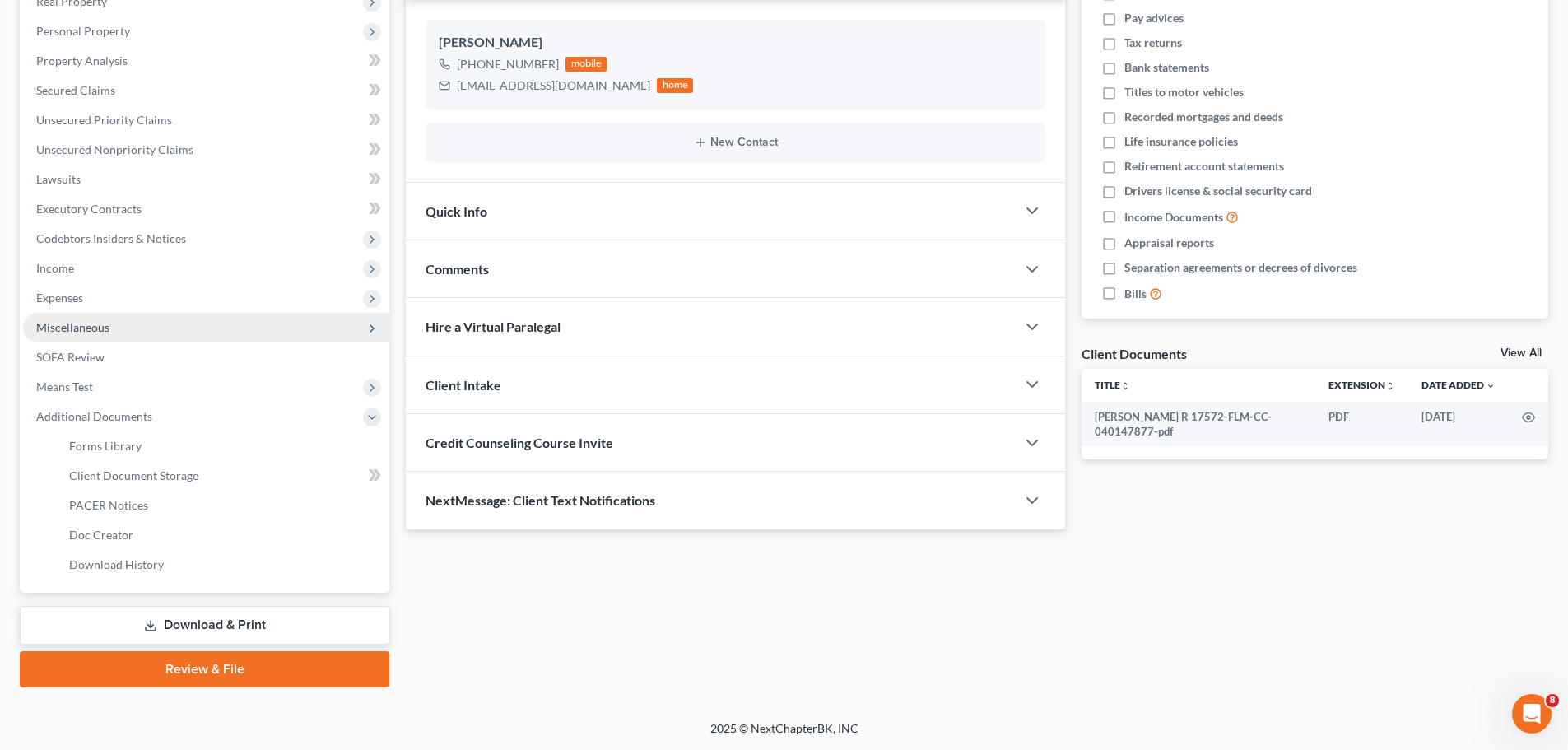
click at [94, 331] on span "Miscellaneous" at bounding box center [72, 327] width 73 height 14
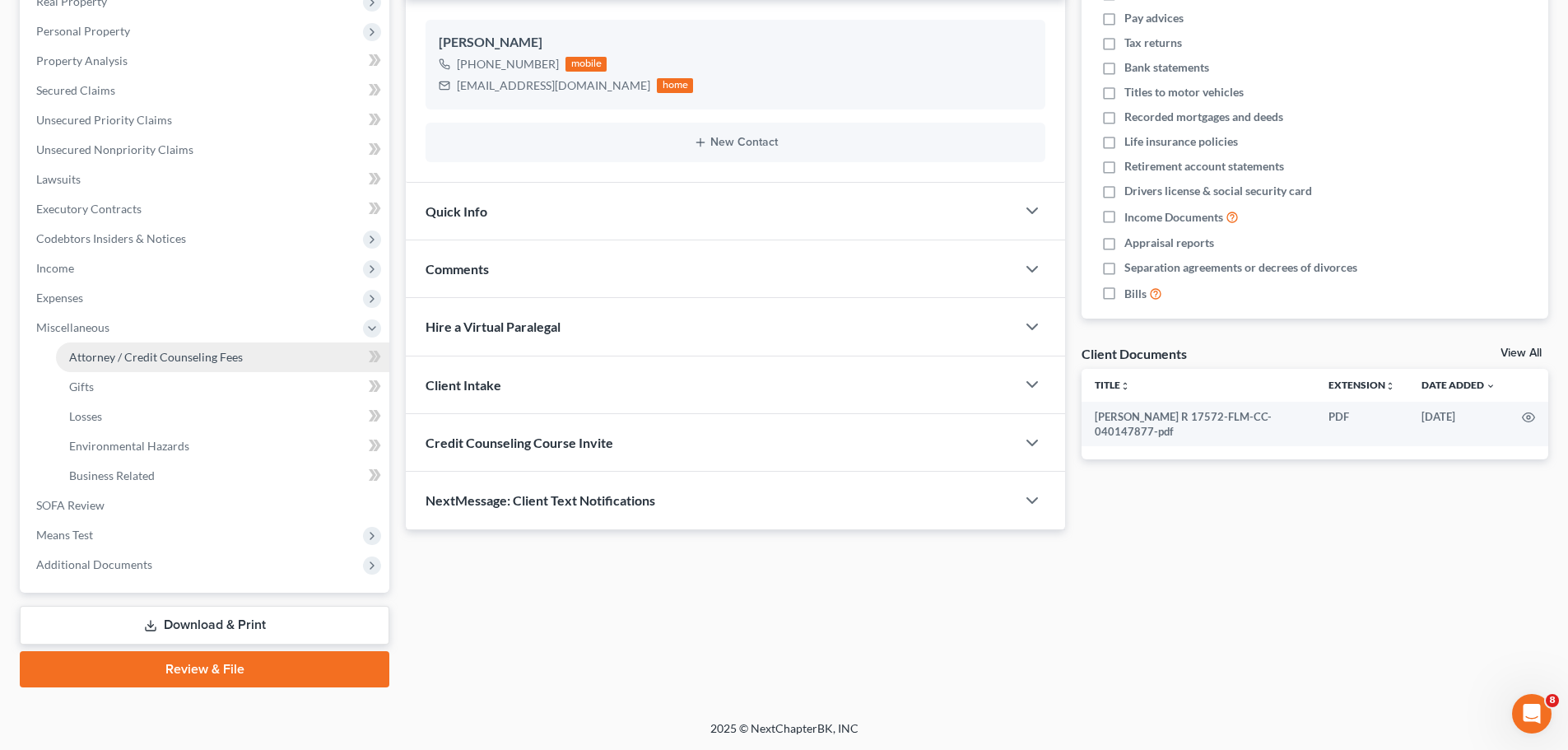
click at [109, 356] on span "Attorney / Credit Counseling Fees" at bounding box center [157, 356] width 174 height 14
select select "0"
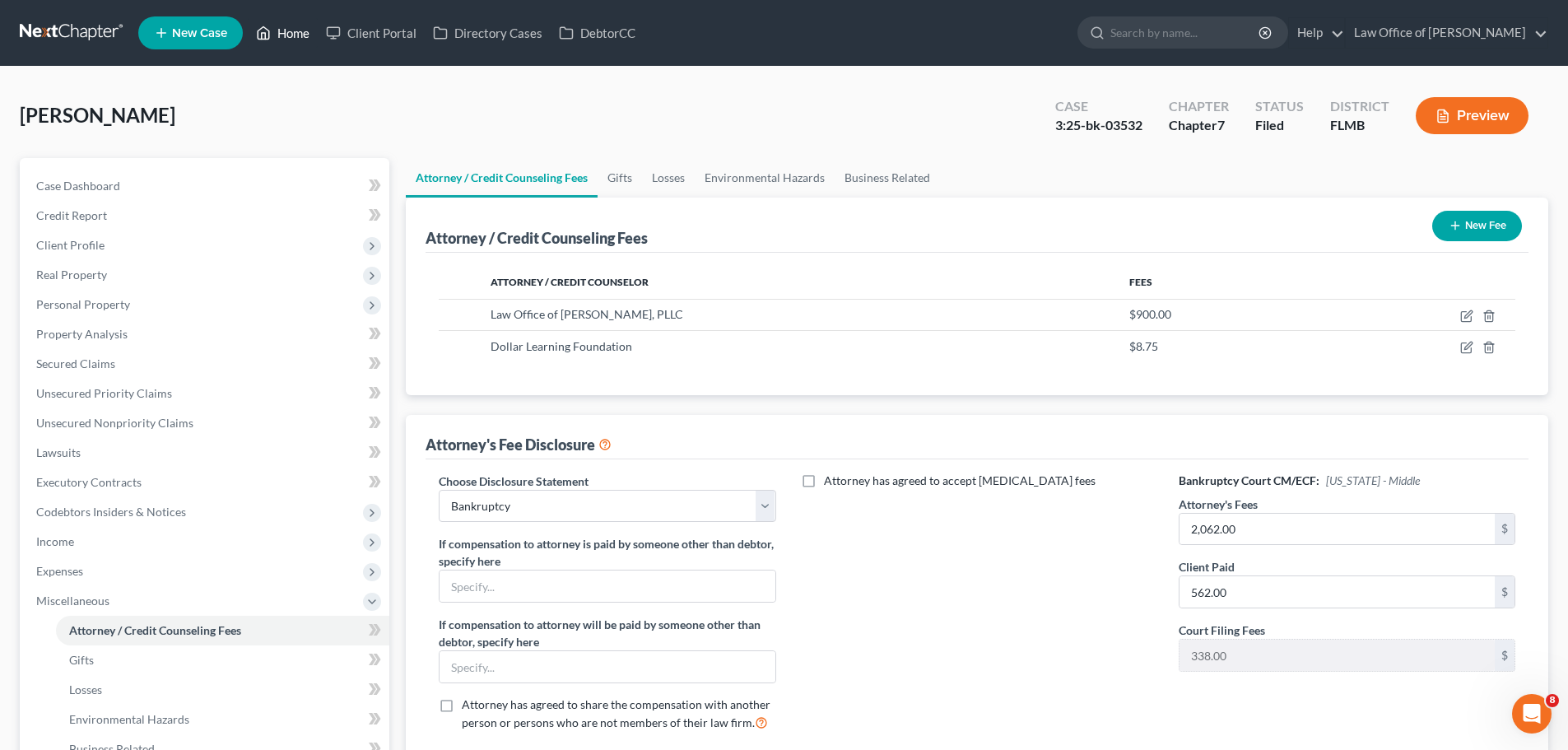
click at [286, 27] on link "Home" at bounding box center [283, 33] width 70 height 30
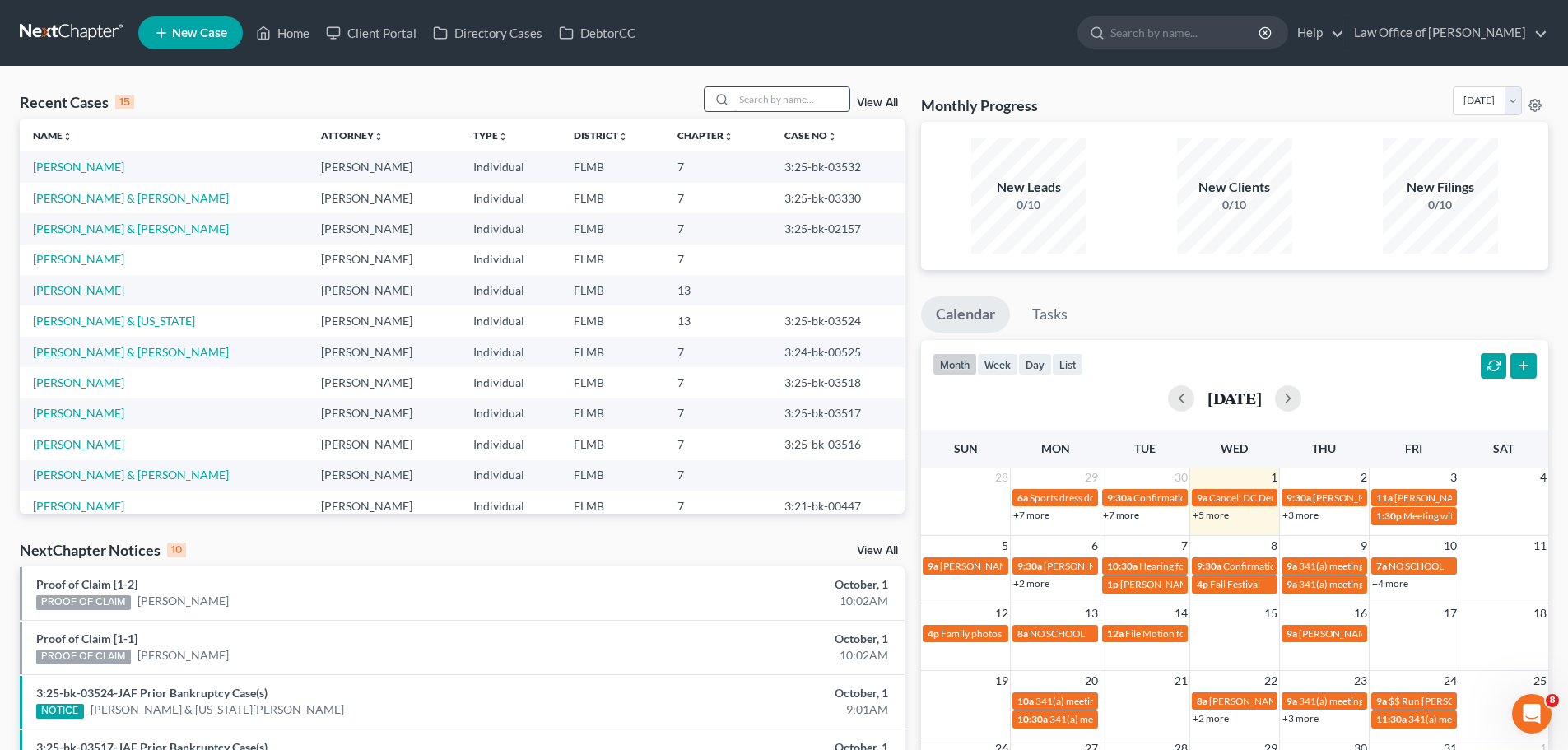
click at [774, 100] on input "search" at bounding box center [792, 99] width 115 height 24
type input "[PERSON_NAME]"
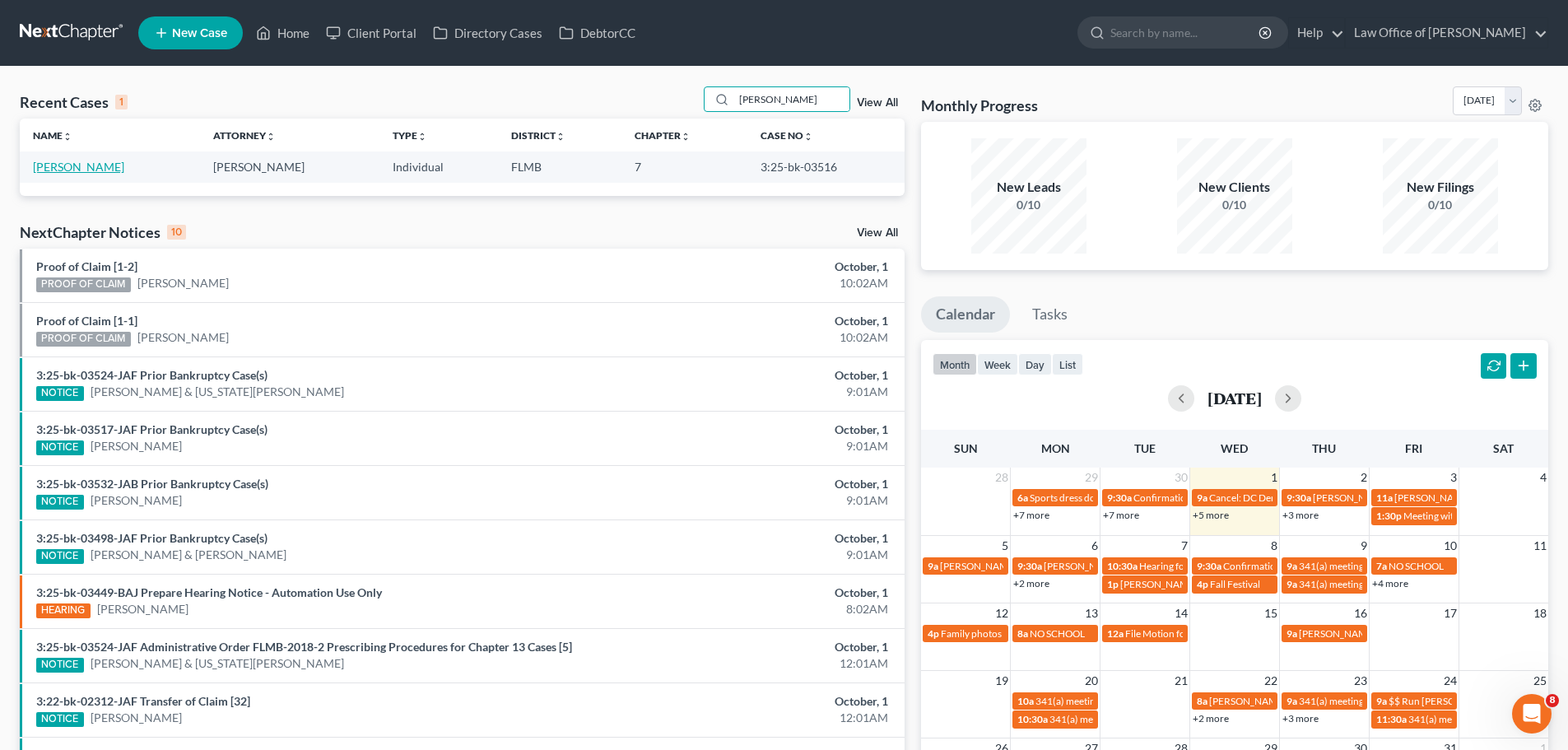
click at [82, 163] on link "[PERSON_NAME]" at bounding box center [79, 166] width 92 height 14
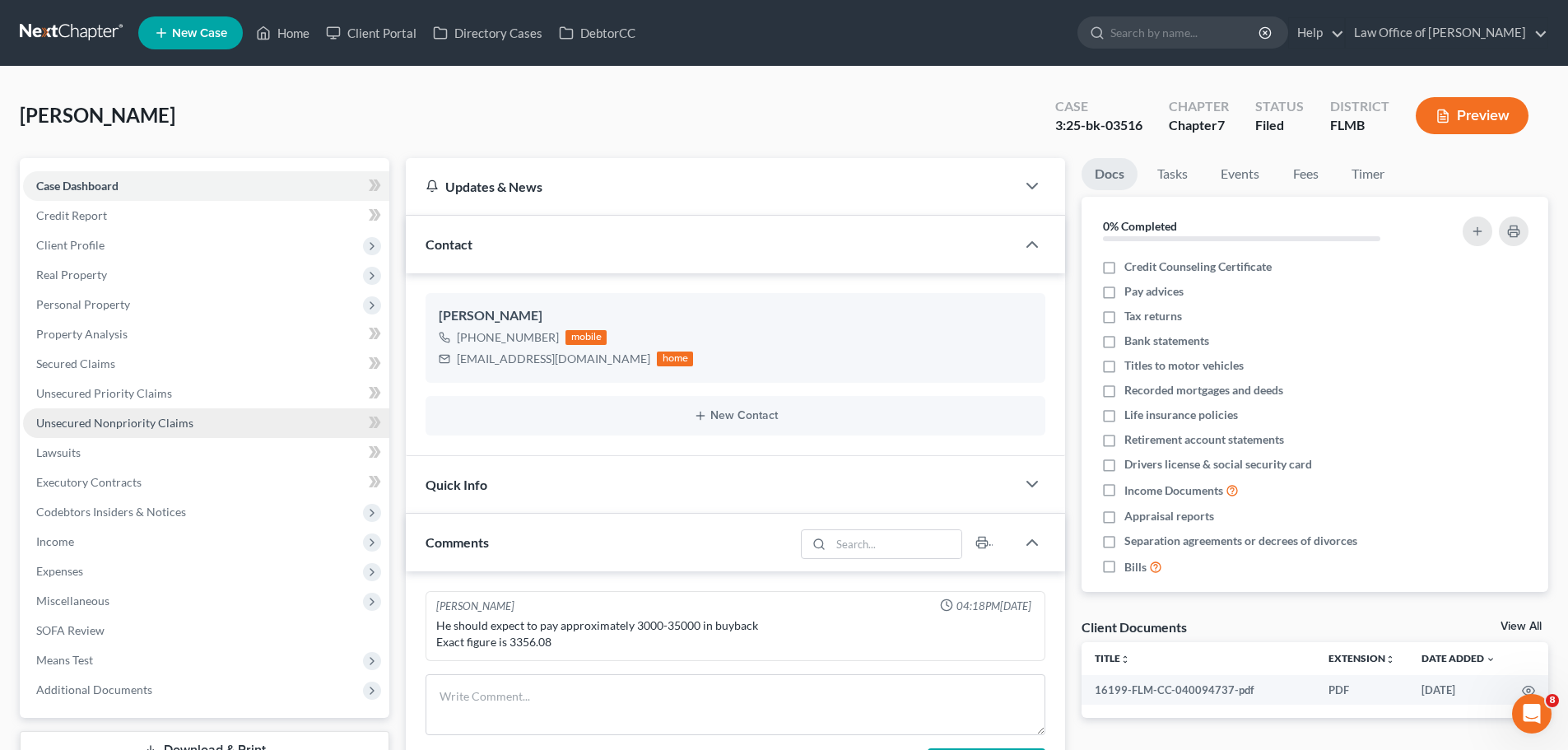
click at [93, 422] on span "Unsecured Nonpriority Claims" at bounding box center [115, 422] width 157 height 14
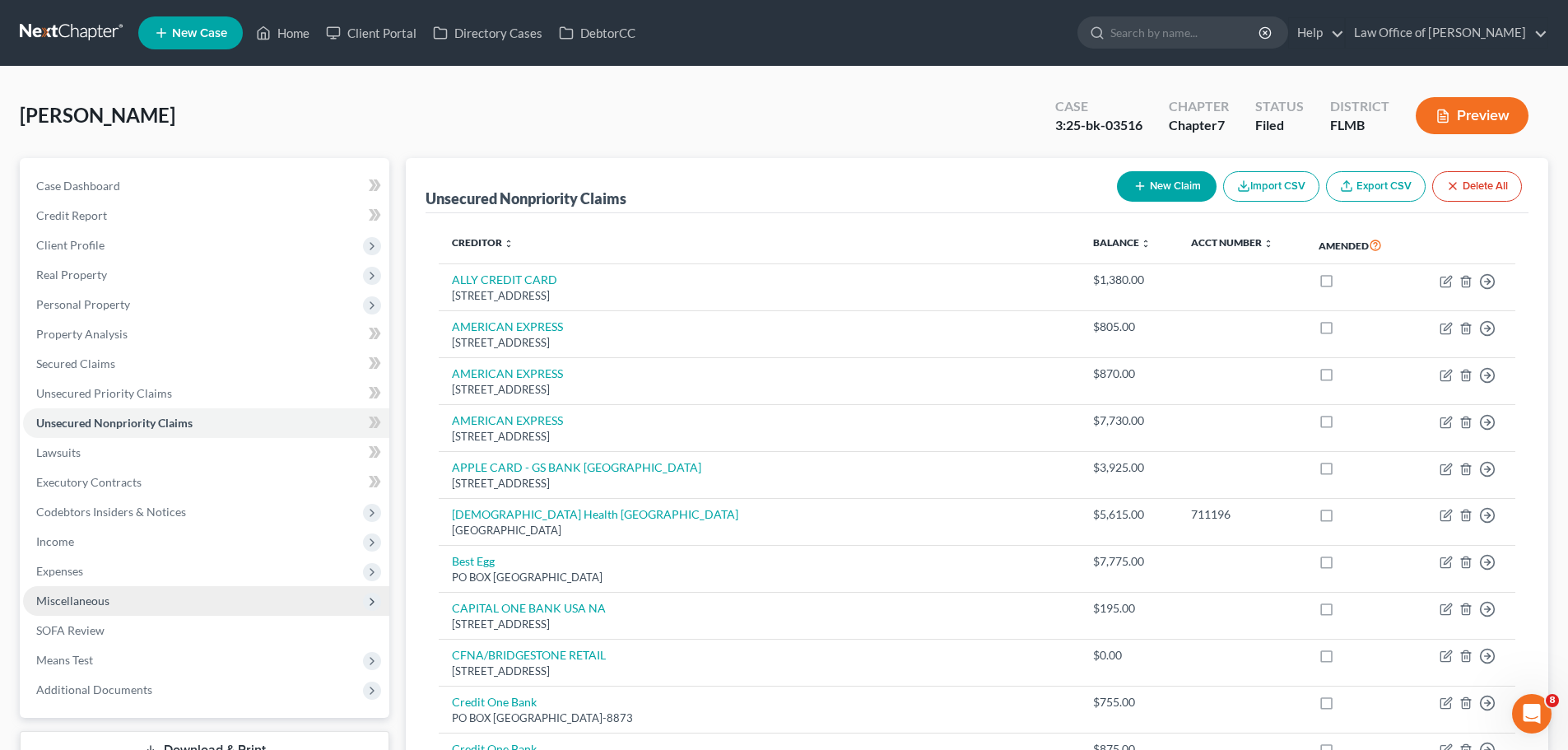
click at [113, 602] on span "Miscellaneous" at bounding box center [207, 601] width 367 height 30
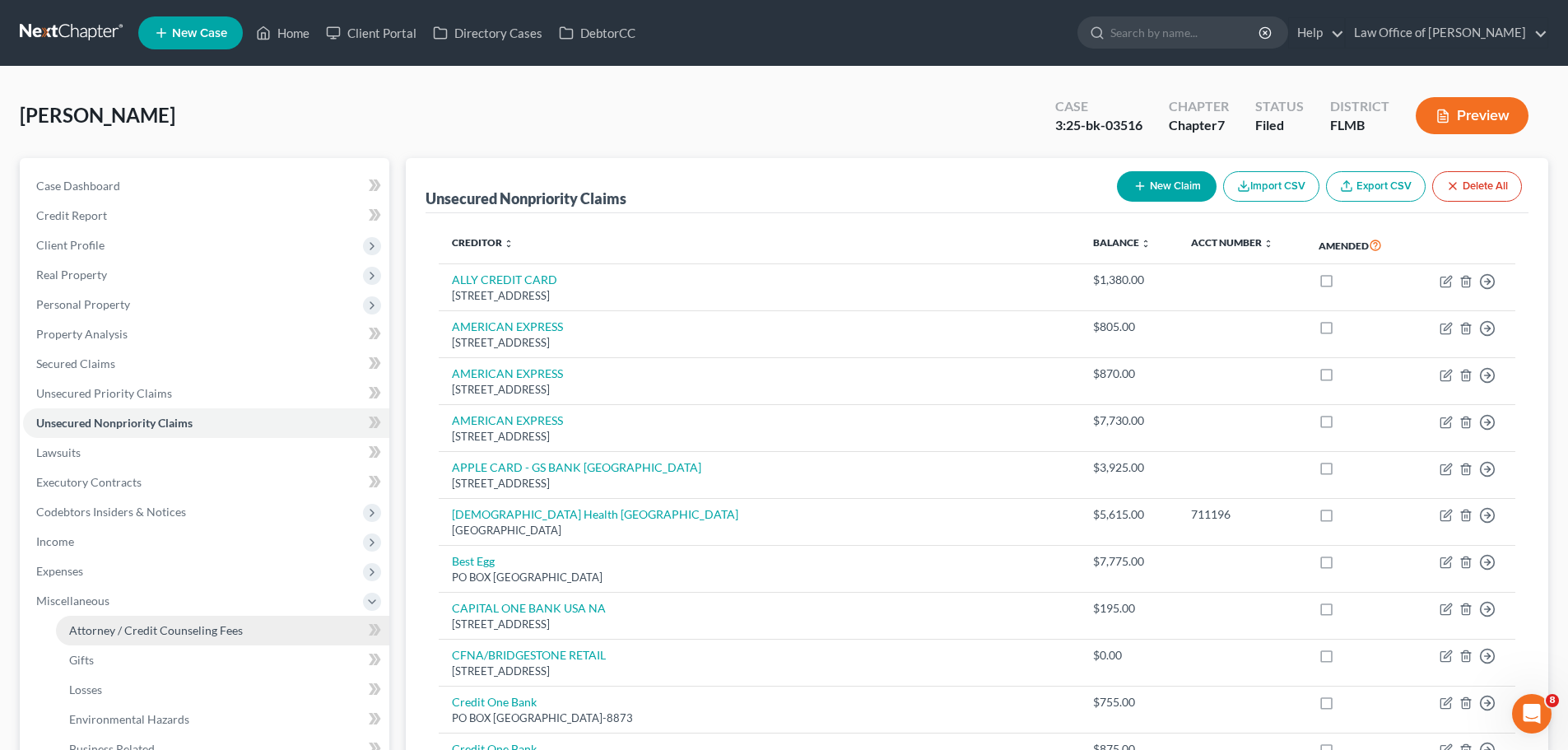
click at [132, 634] on span "Attorney / Credit Counseling Fees" at bounding box center [157, 630] width 174 height 14
select select "0"
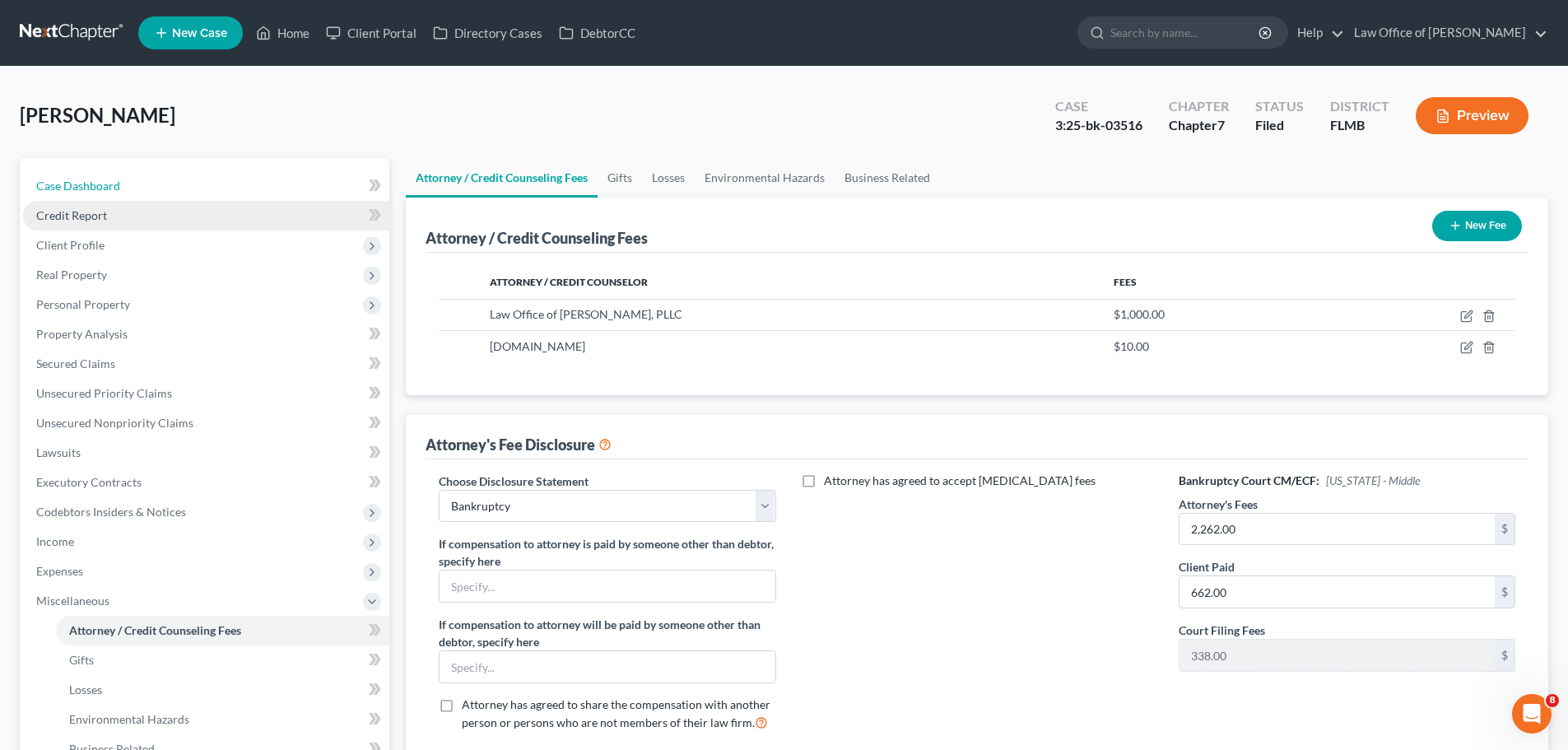
drag, startPoint x: 242, startPoint y: 191, endPoint x: 231, endPoint y: 201, distance: 14.9
click at [242, 191] on link "Case Dashboard" at bounding box center [207, 186] width 367 height 30
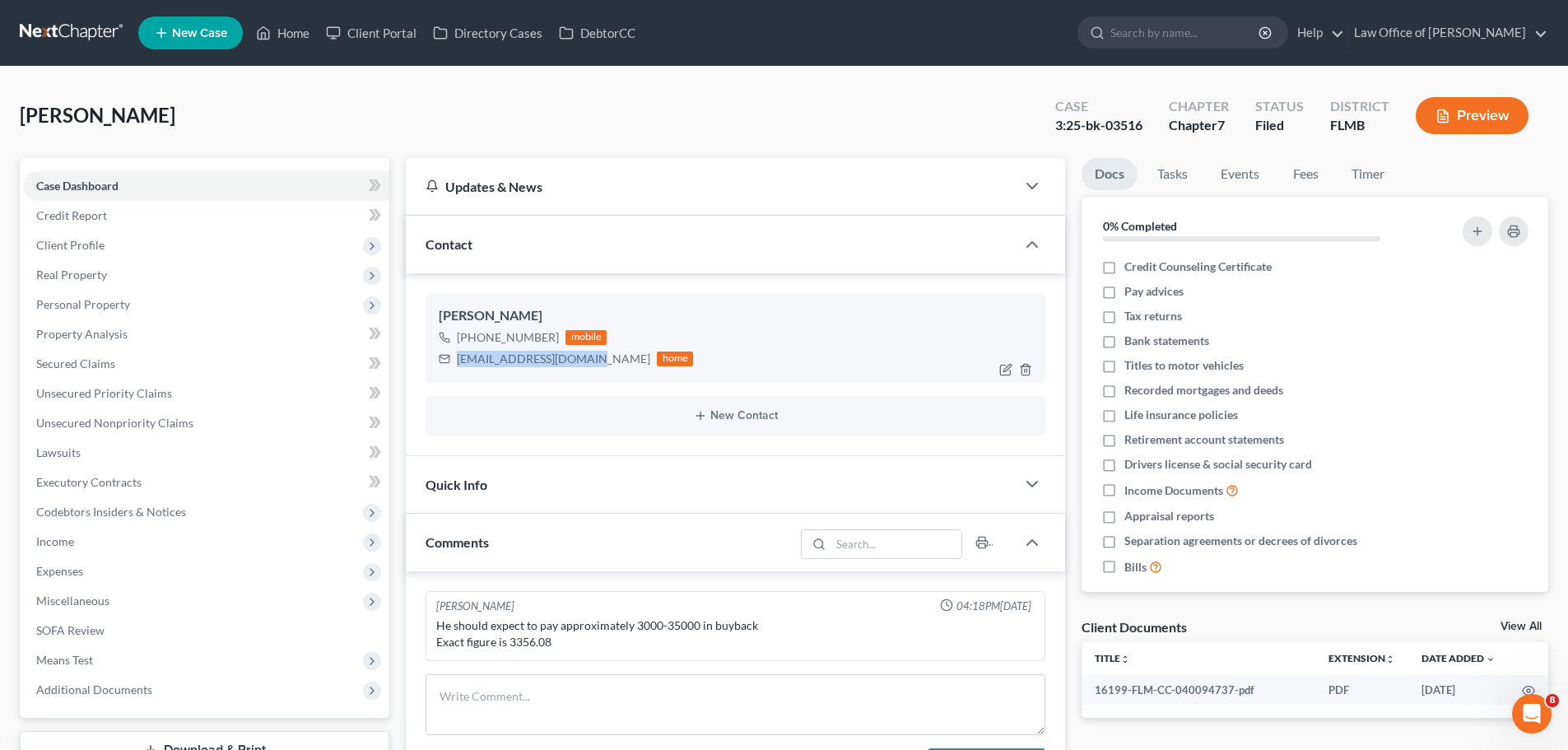
drag, startPoint x: 591, startPoint y: 365, endPoint x: 455, endPoint y: 367, distance: 136.0
click at [455, 367] on div "[EMAIL_ADDRESS][DOMAIN_NAME] home" at bounding box center [566, 358] width 255 height 21
copy div "[EMAIL_ADDRESS][DOMAIN_NAME]"
click at [595, 361] on div "[EMAIL_ADDRESS][DOMAIN_NAME] home" at bounding box center [566, 358] width 255 height 21
drag, startPoint x: 590, startPoint y: 359, endPoint x: 465, endPoint y: 359, distance: 125.0
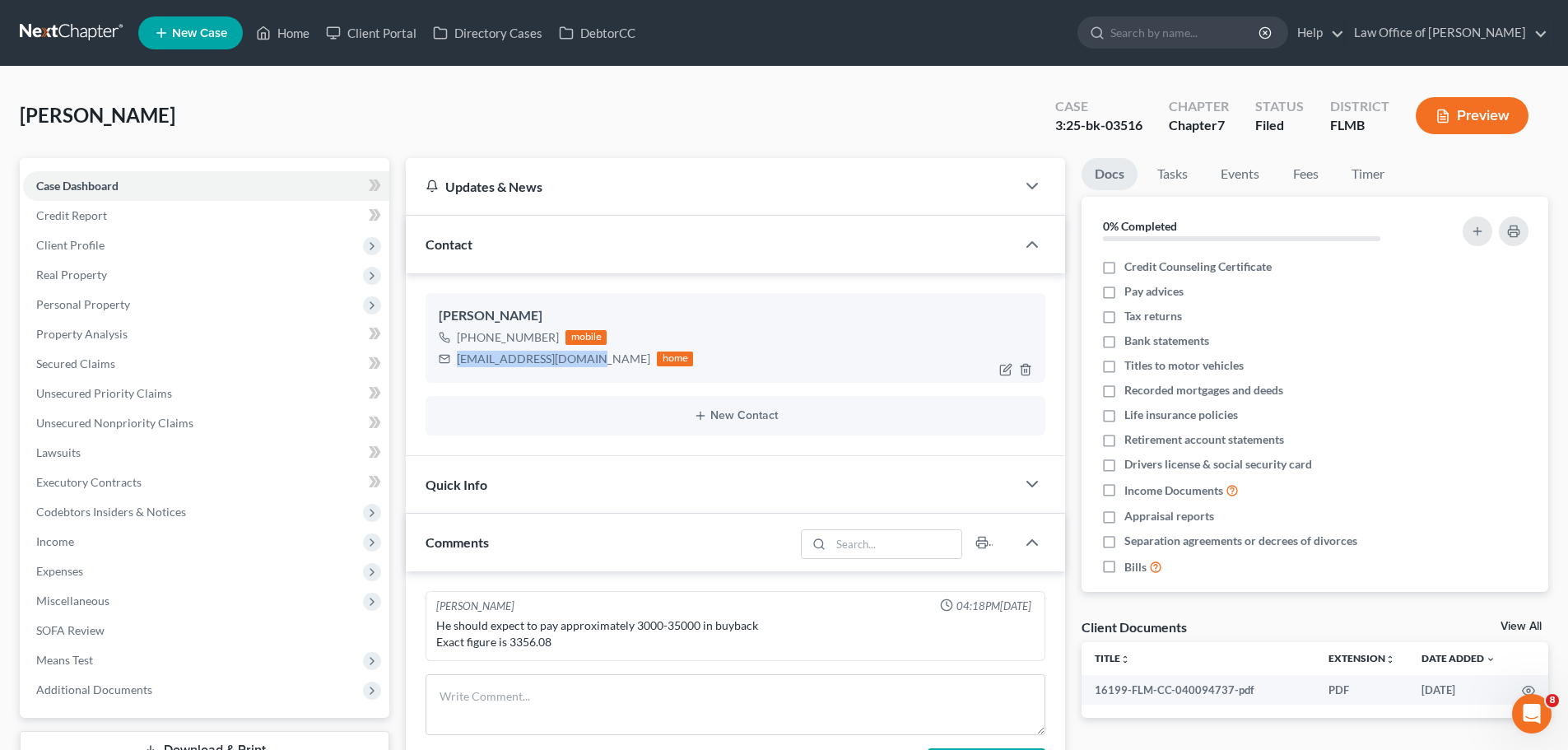
click at [456, 356] on div "[EMAIL_ADDRESS][DOMAIN_NAME] home" at bounding box center [566, 358] width 255 height 21
click at [466, 359] on div "[EMAIL_ADDRESS][DOMAIN_NAME]" at bounding box center [553, 359] width 194 height 17
drag, startPoint x: 456, startPoint y: 359, endPoint x: 588, endPoint y: 359, distance: 132.0
click at [588, 359] on div "[EMAIL_ADDRESS][DOMAIN_NAME] home" at bounding box center [566, 358] width 255 height 21
copy div "[EMAIL_ADDRESS][DOMAIN_NAME]"
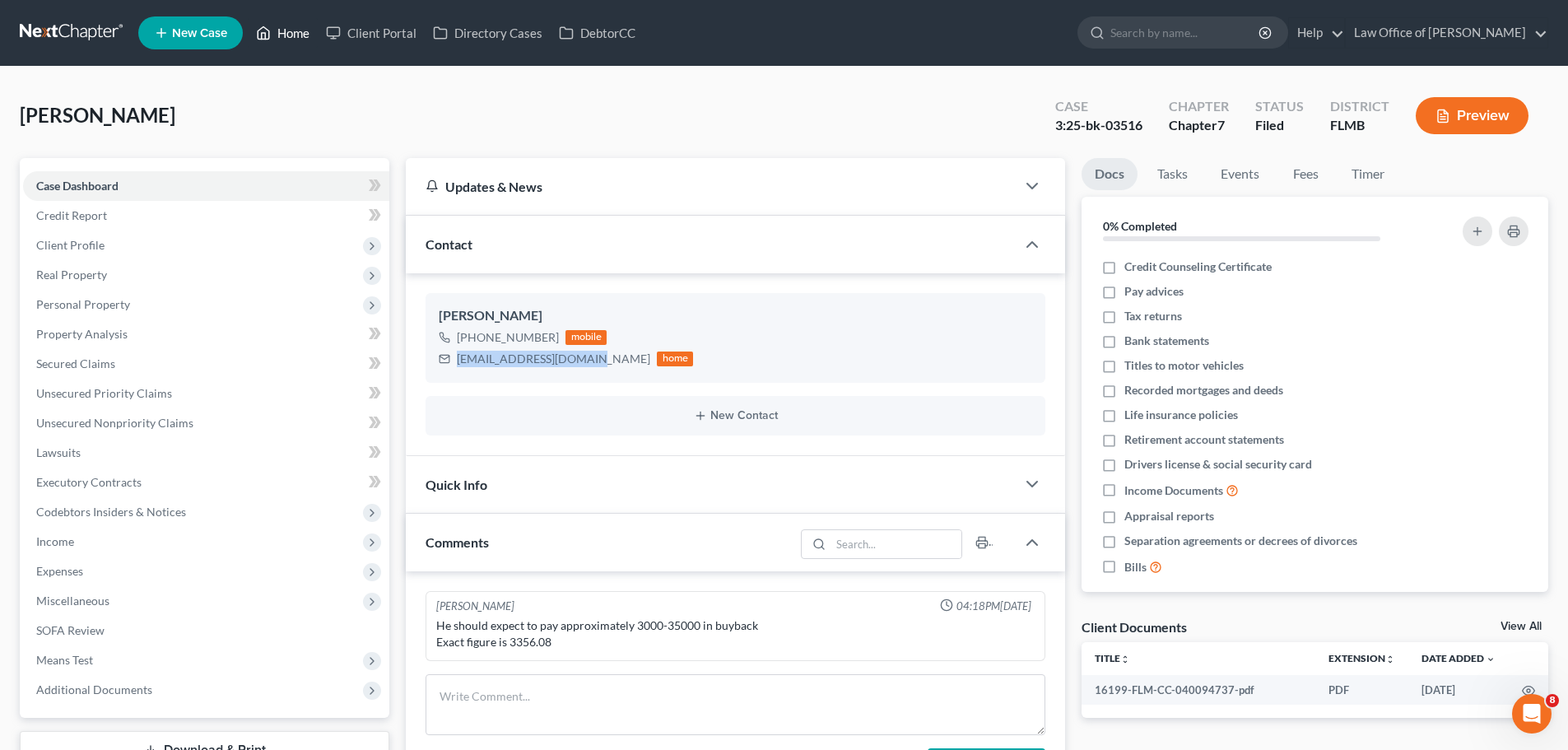
click at [272, 33] on link "Home" at bounding box center [283, 33] width 70 height 30
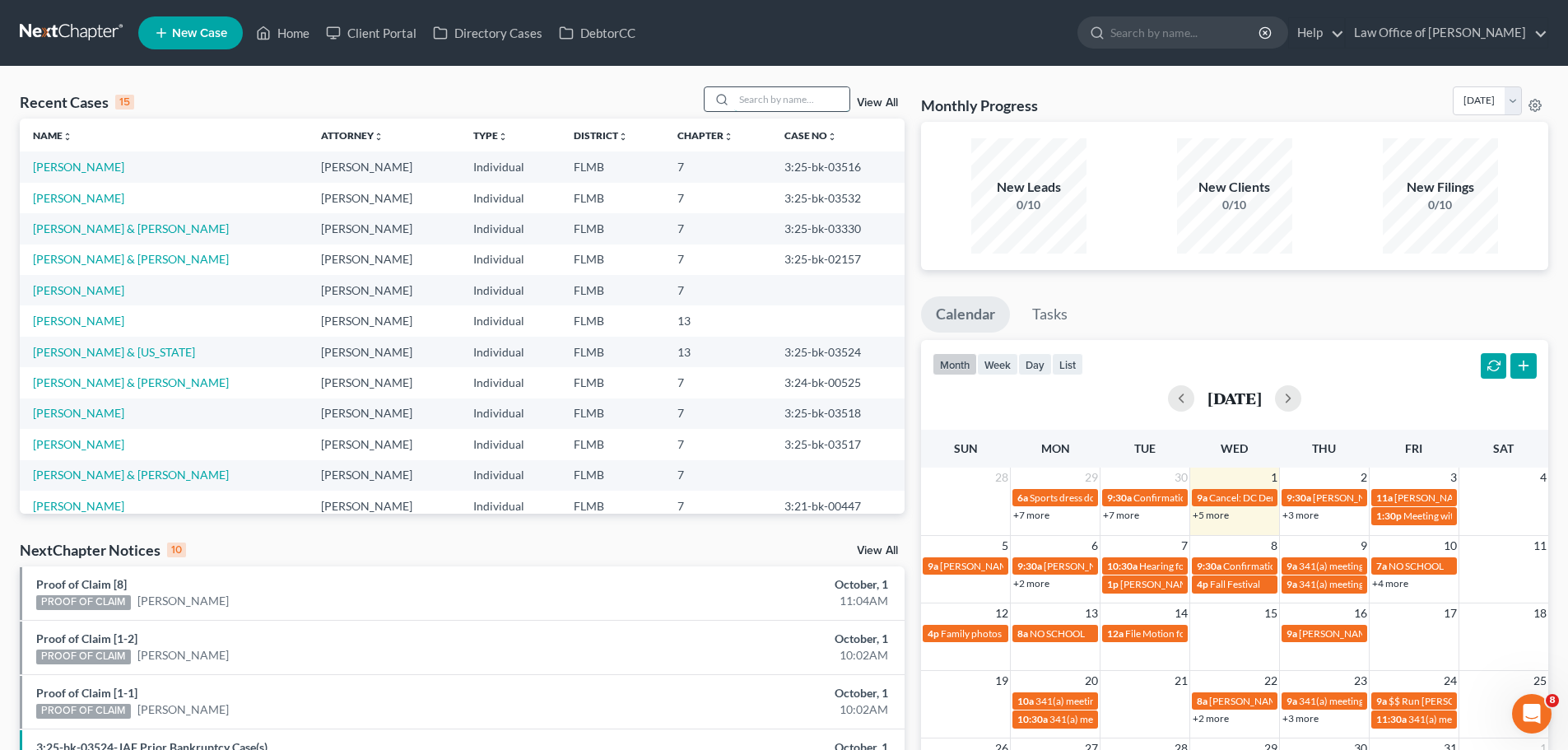
click at [823, 101] on input "search" at bounding box center [792, 99] width 115 height 24
type input "[PERSON_NAME]"
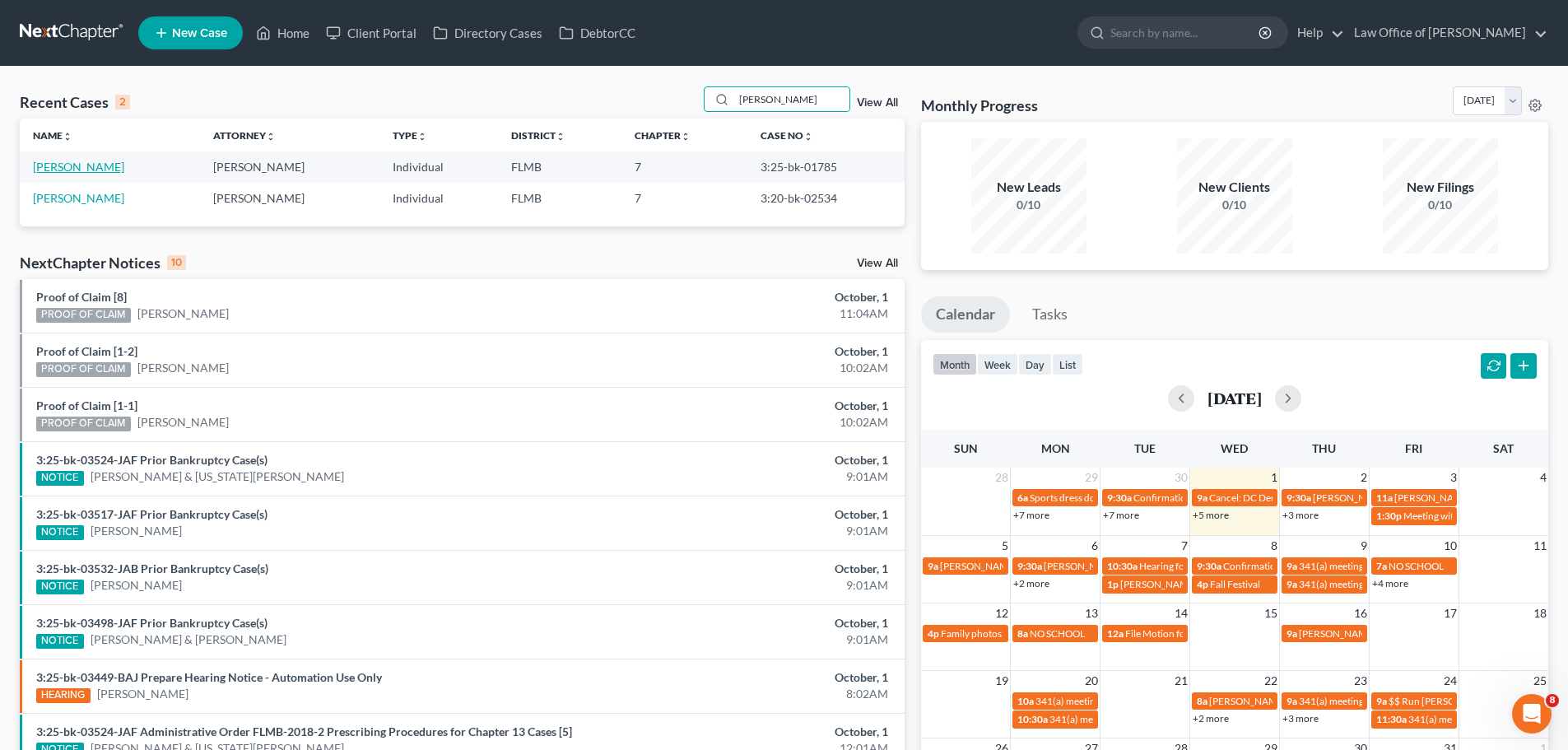
click at [81, 165] on link "[PERSON_NAME]" at bounding box center [79, 166] width 92 height 14
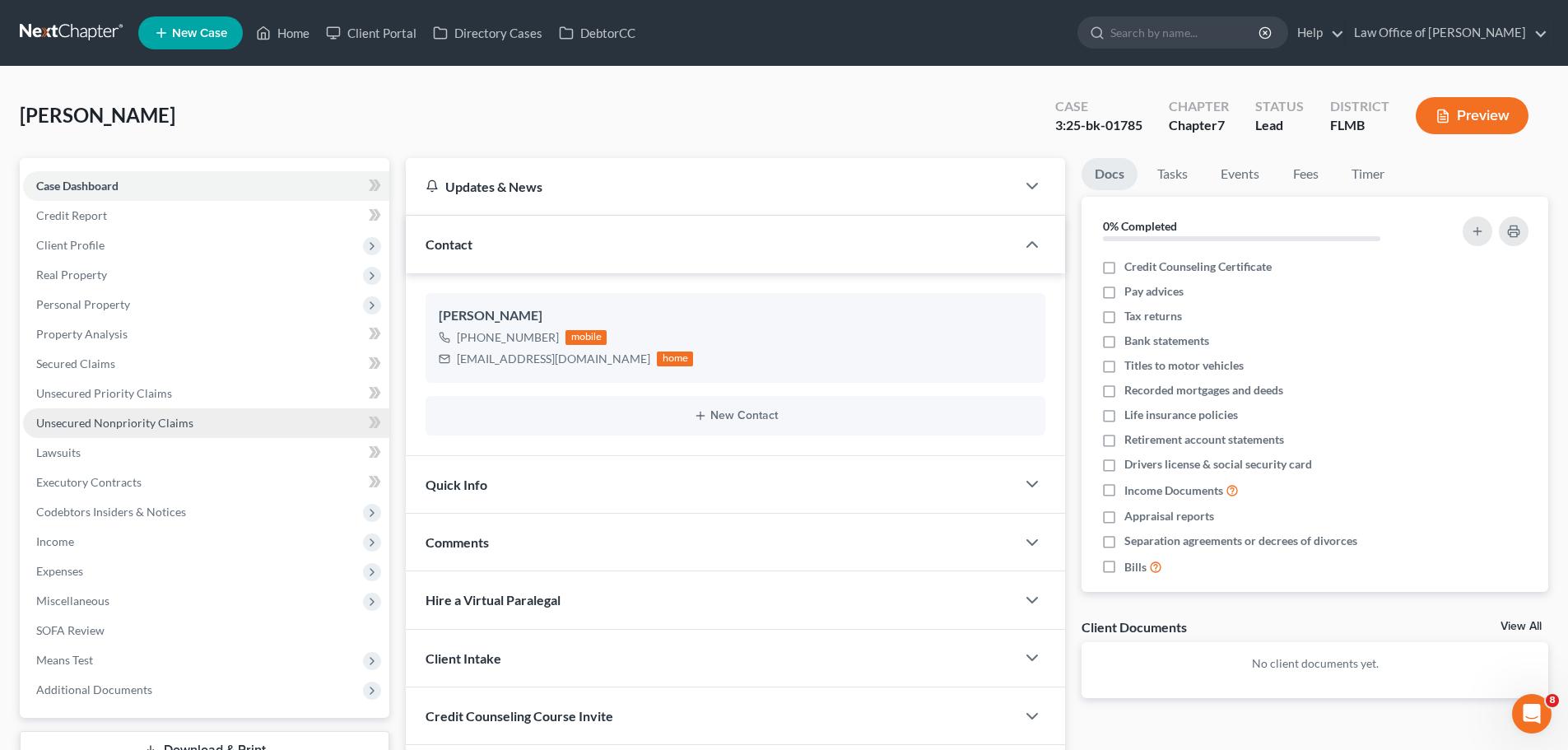
click at [220, 424] on link "Unsecured Nonpriority Claims" at bounding box center [207, 423] width 367 height 30
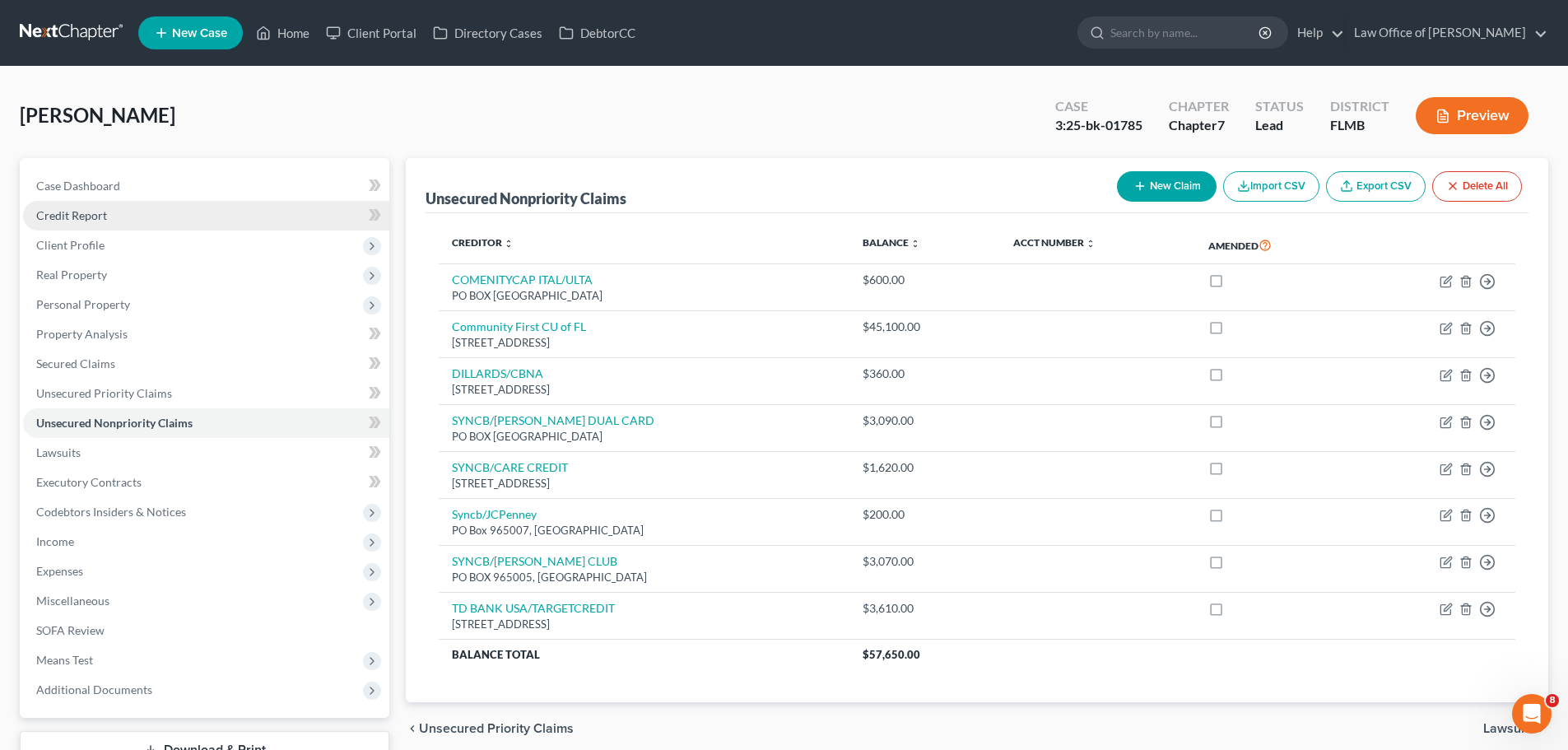
click at [169, 221] on link "Credit Report" at bounding box center [207, 216] width 367 height 30
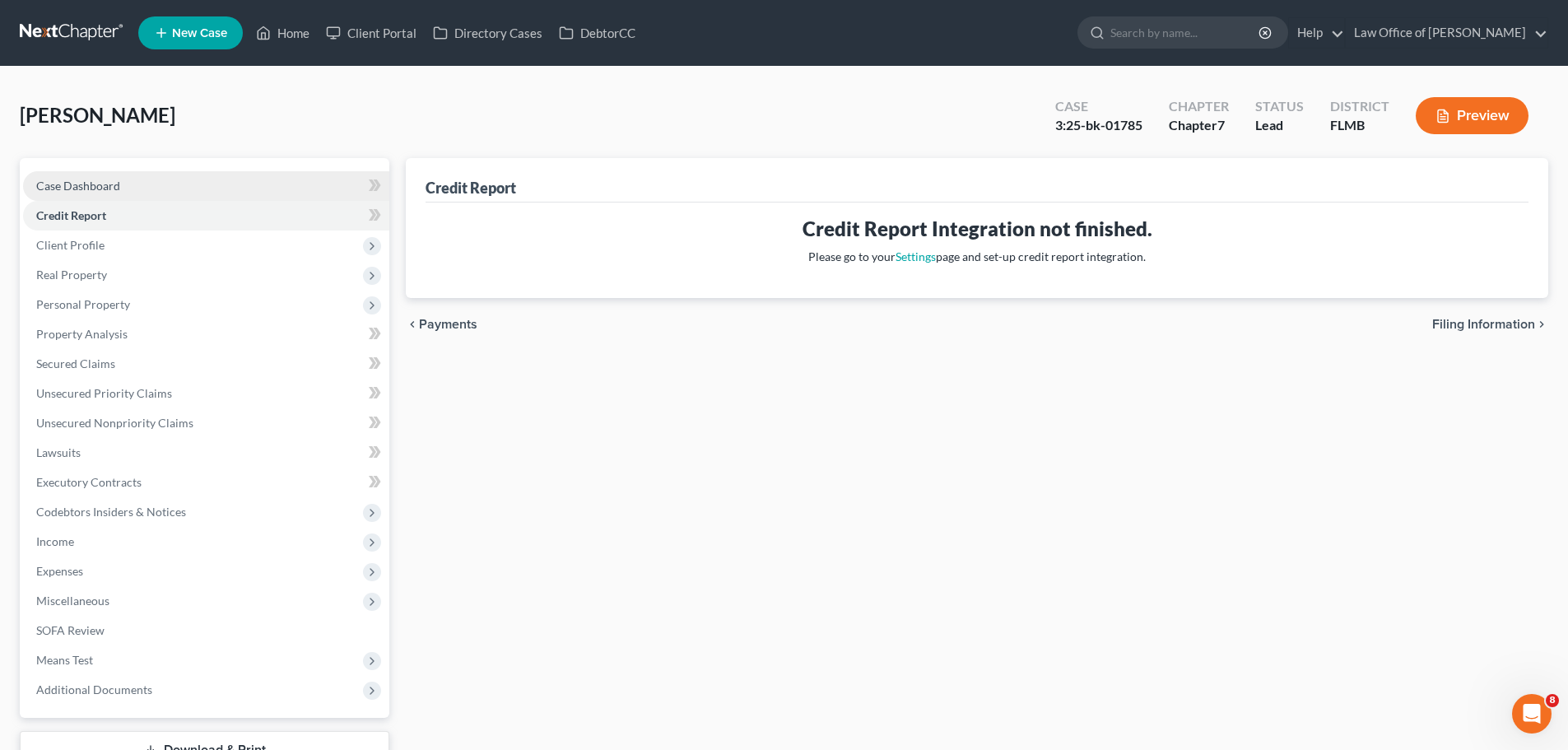
click at [99, 189] on span "Case Dashboard" at bounding box center [78, 185] width 84 height 14
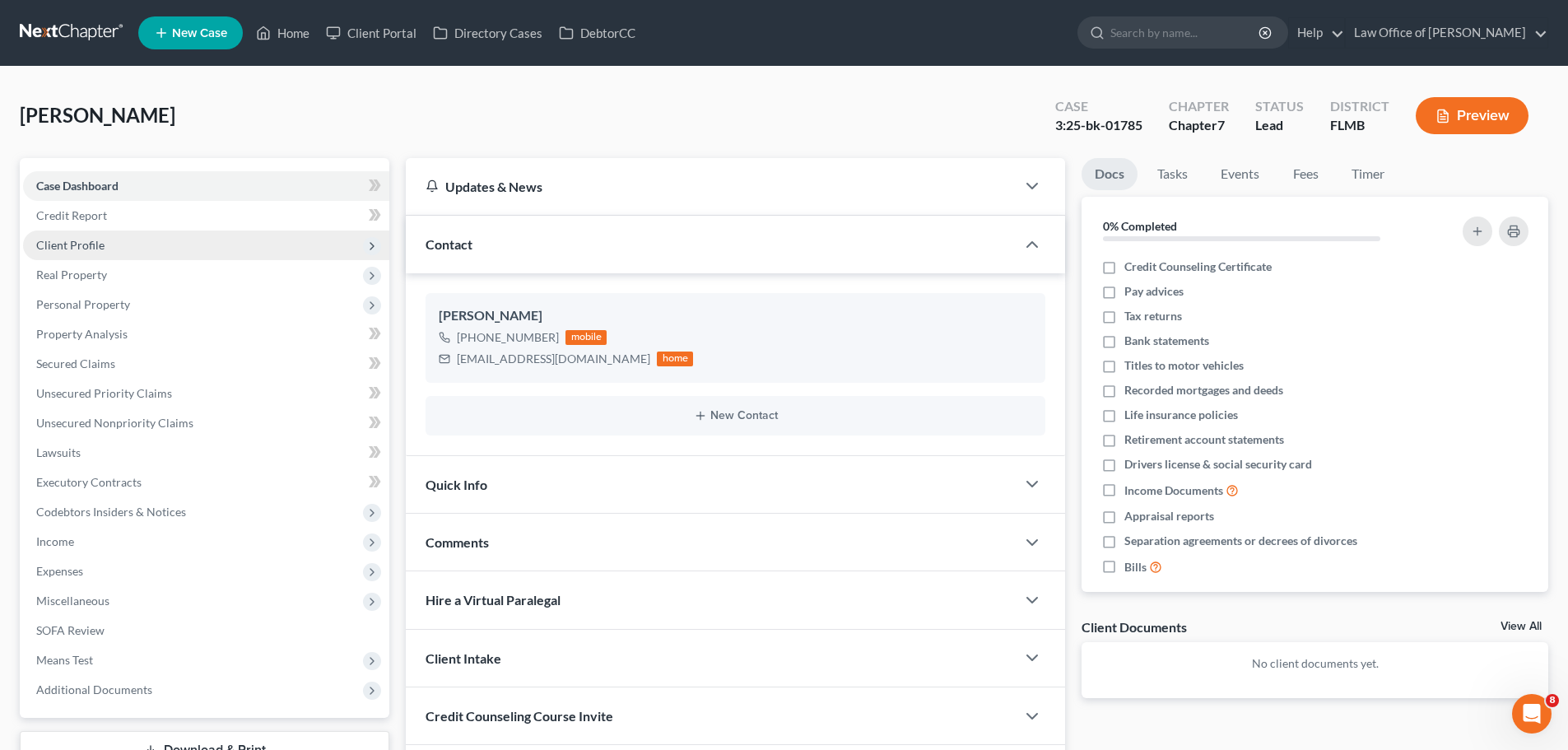
click at [106, 248] on span "Client Profile" at bounding box center [207, 245] width 367 height 30
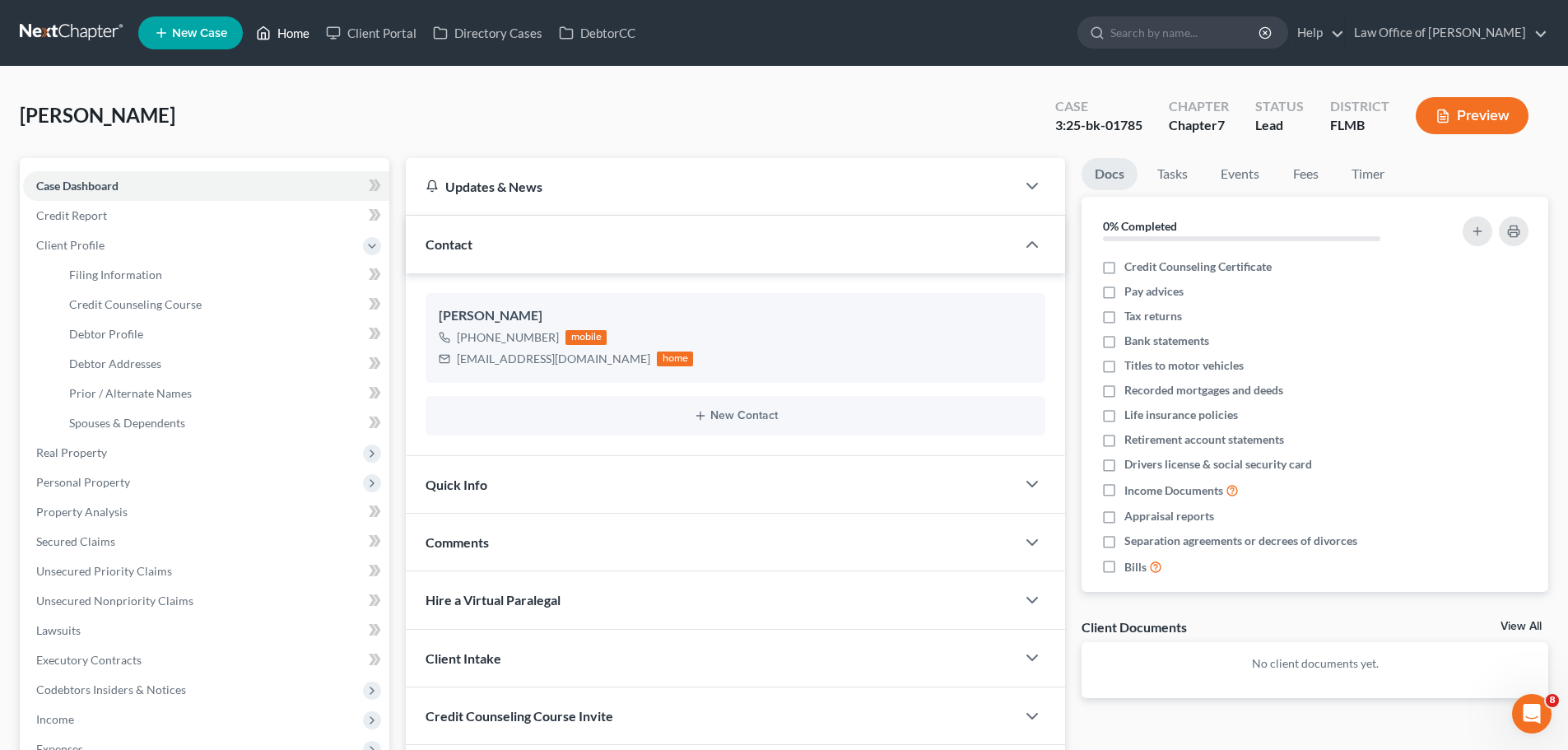
click at [298, 26] on link "Home" at bounding box center [283, 33] width 70 height 30
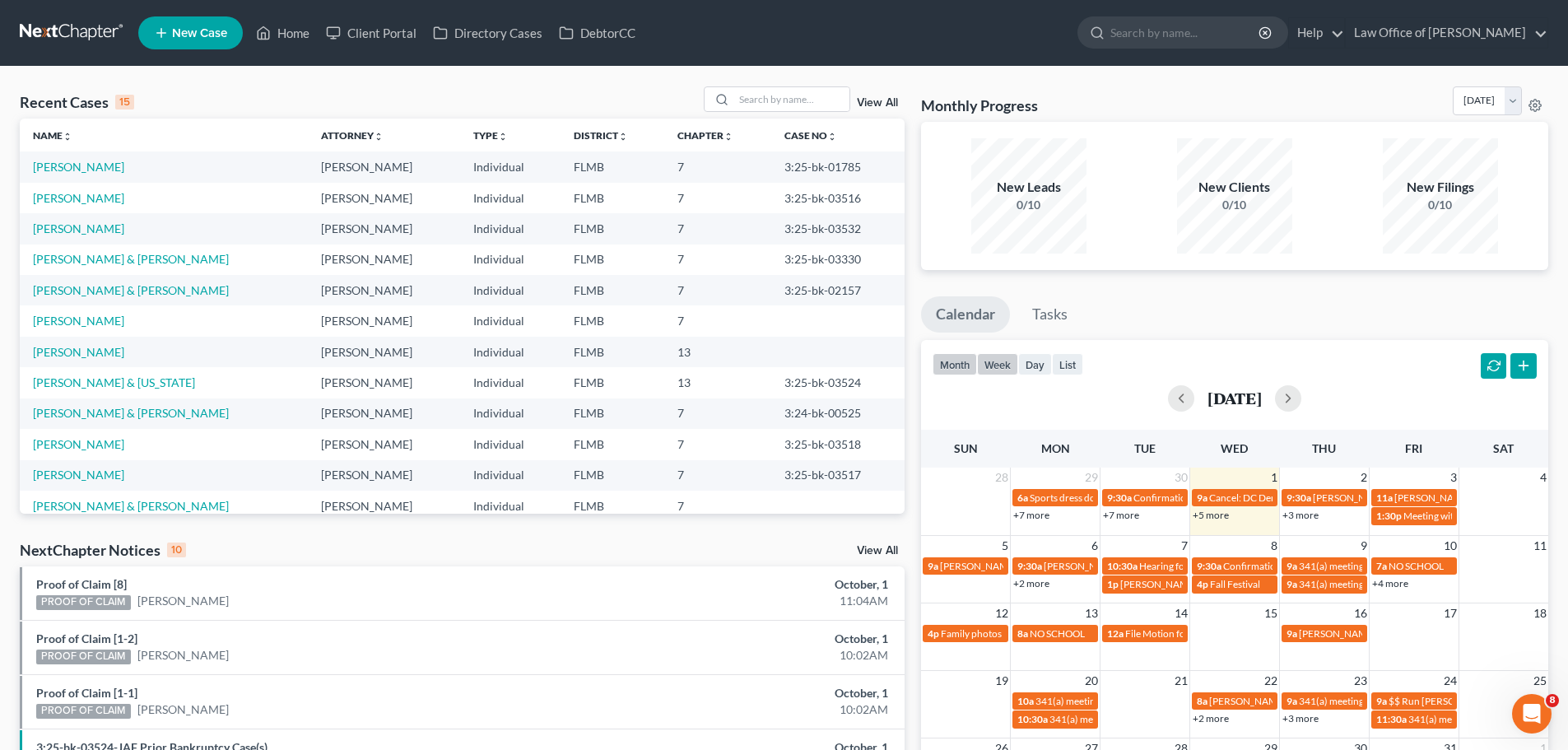
click at [1015, 370] on button "week" at bounding box center [997, 364] width 41 height 22
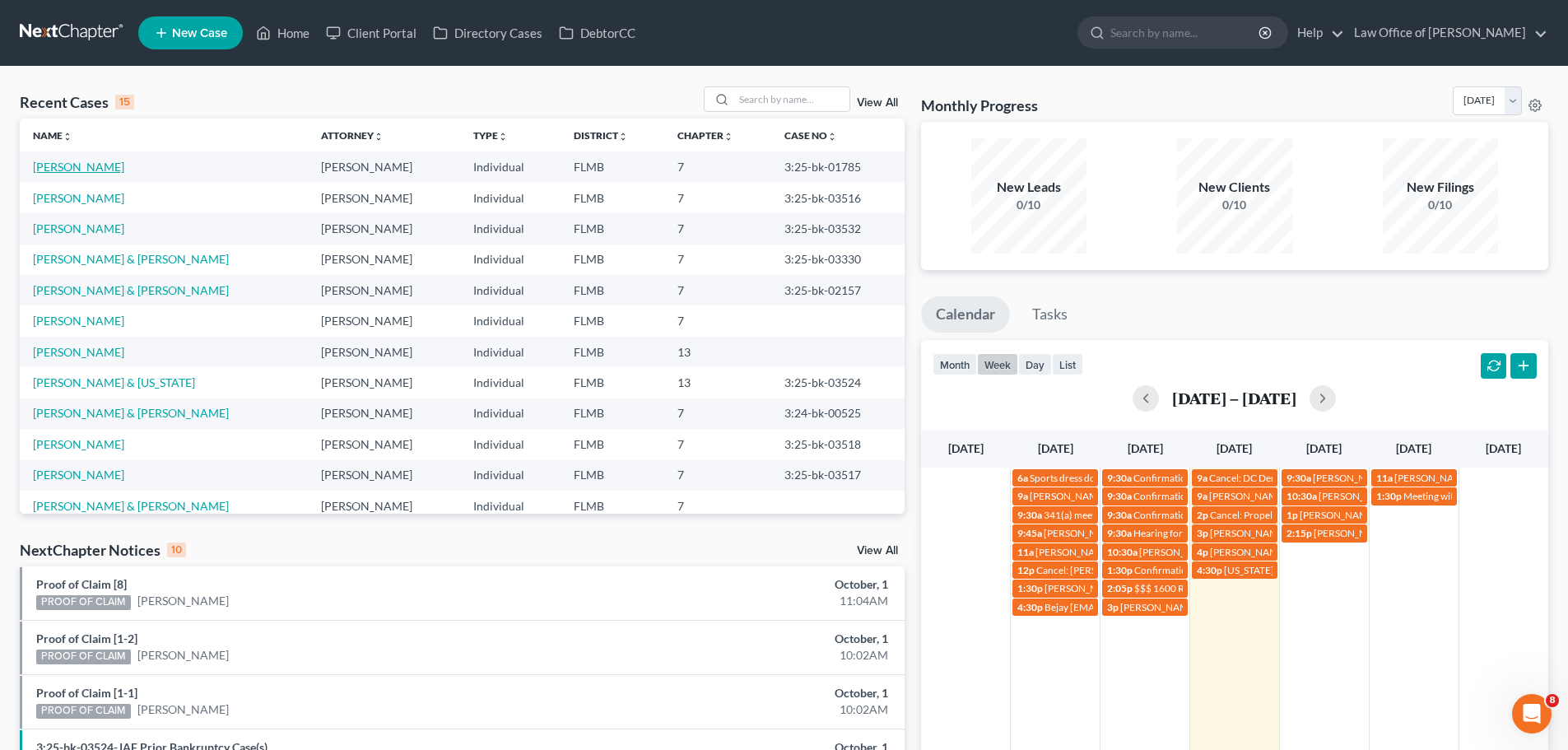
click at [86, 170] on link "[PERSON_NAME]" at bounding box center [79, 166] width 92 height 14
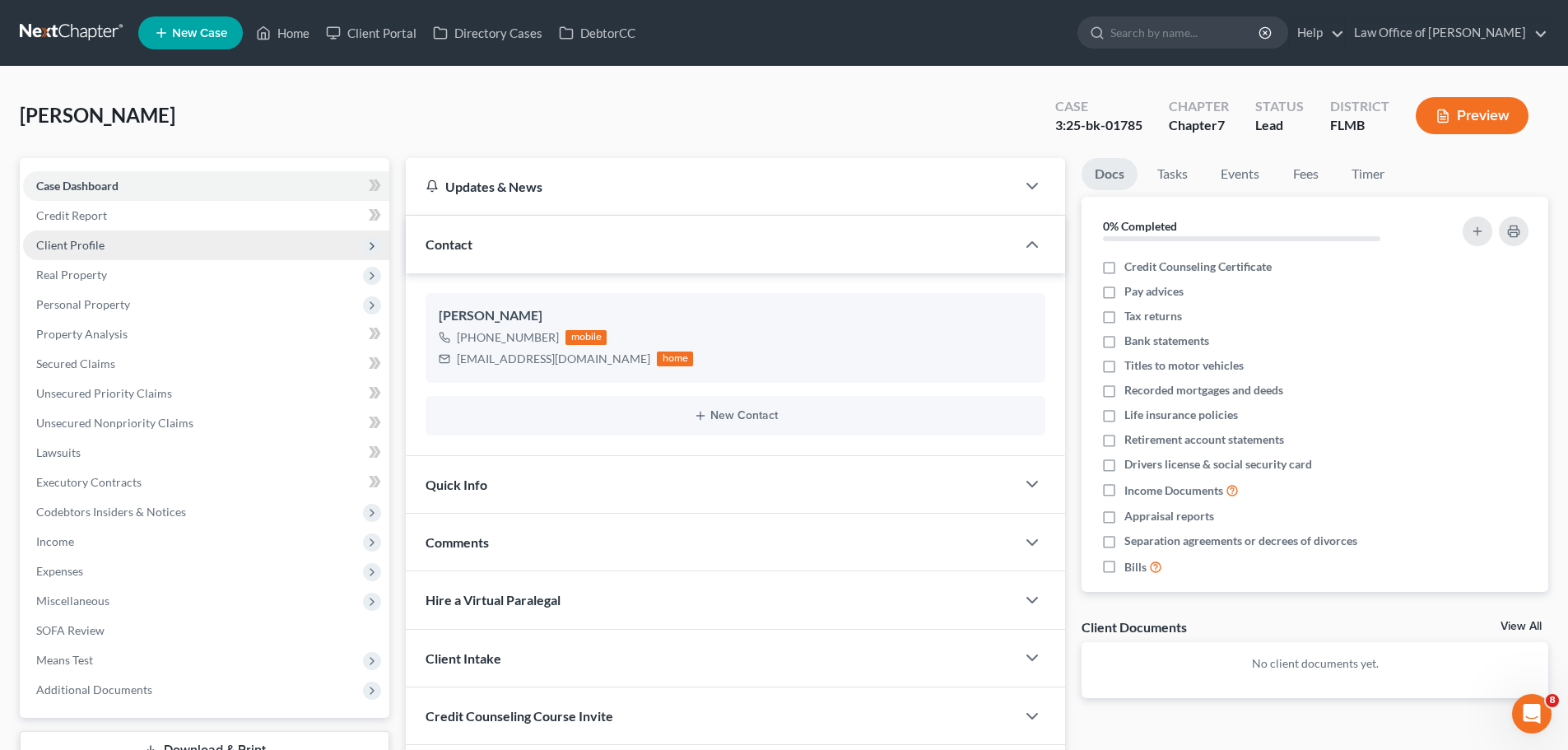
click at [170, 246] on span "Client Profile" at bounding box center [207, 245] width 367 height 30
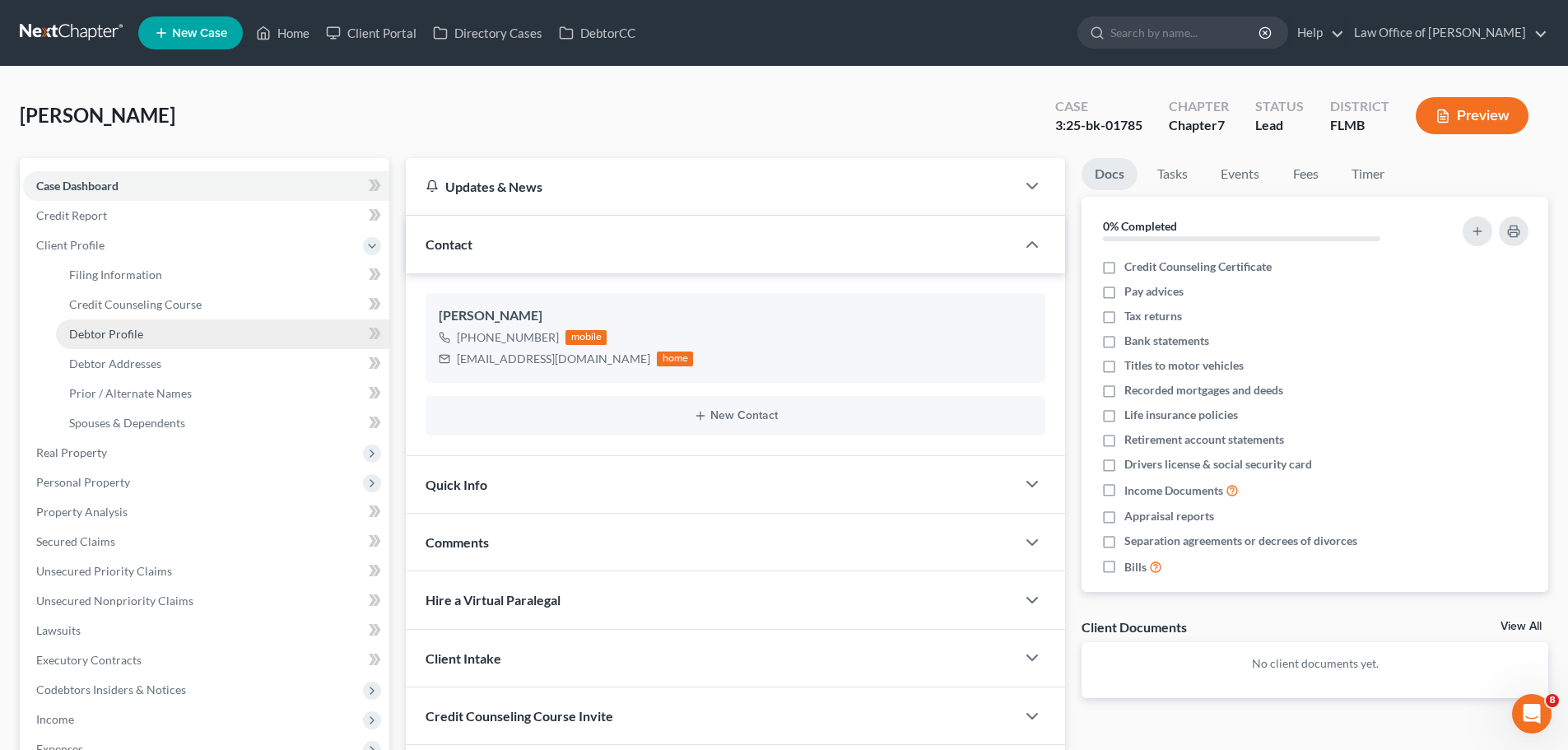
click at [185, 341] on link "Debtor Profile" at bounding box center [222, 334] width 333 height 30
select select "0"
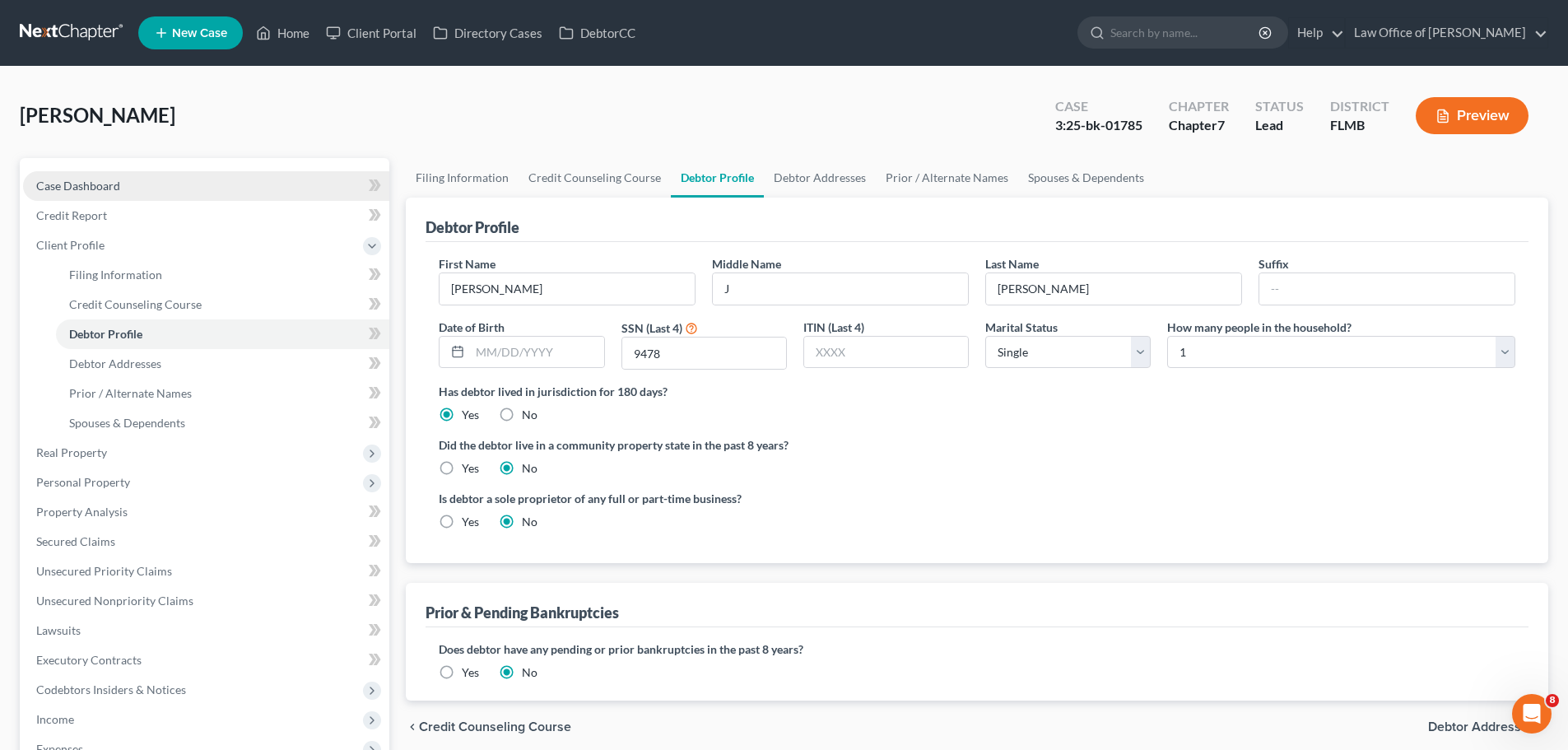
click at [179, 181] on link "Case Dashboard" at bounding box center [207, 186] width 367 height 30
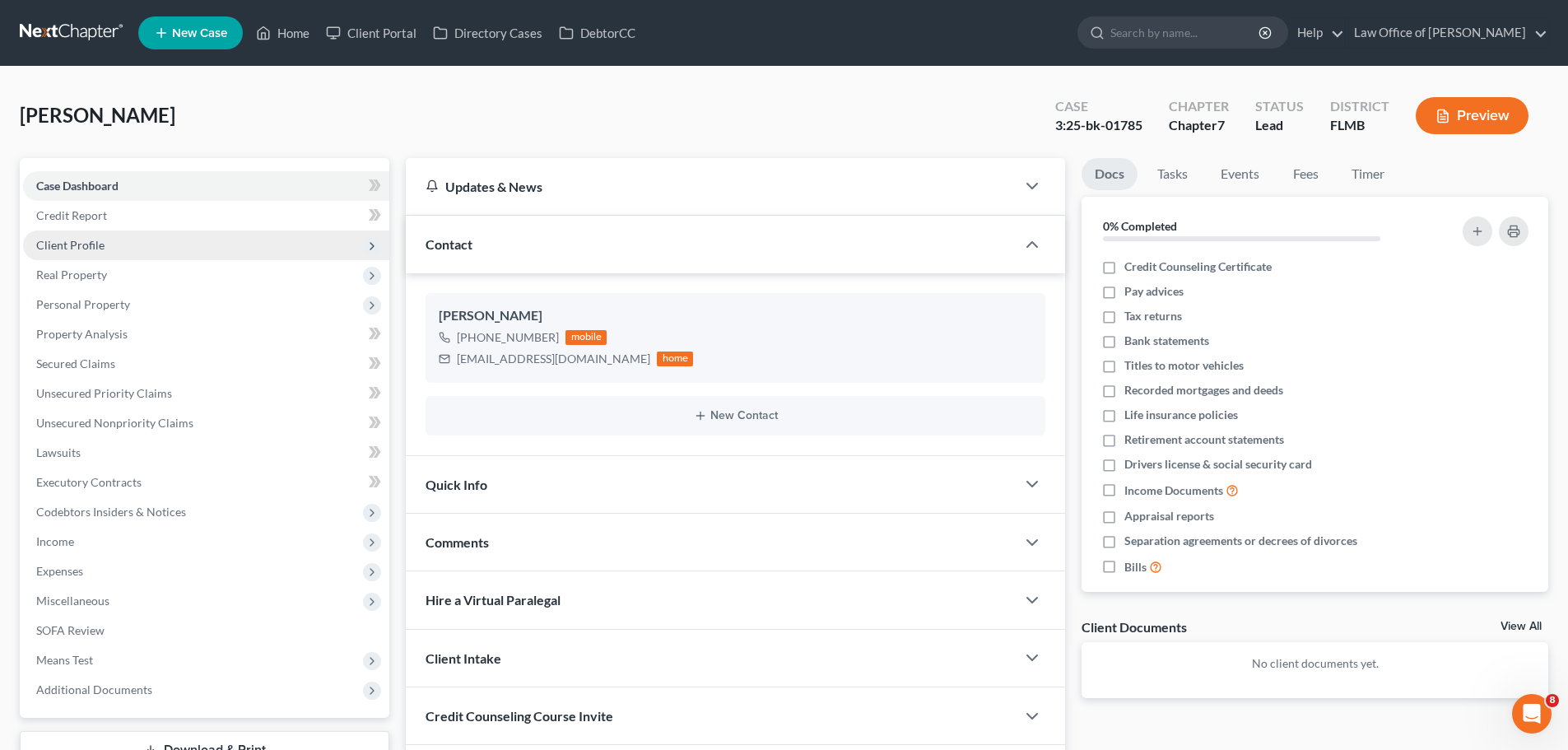
click at [143, 251] on span "Client Profile" at bounding box center [207, 245] width 367 height 30
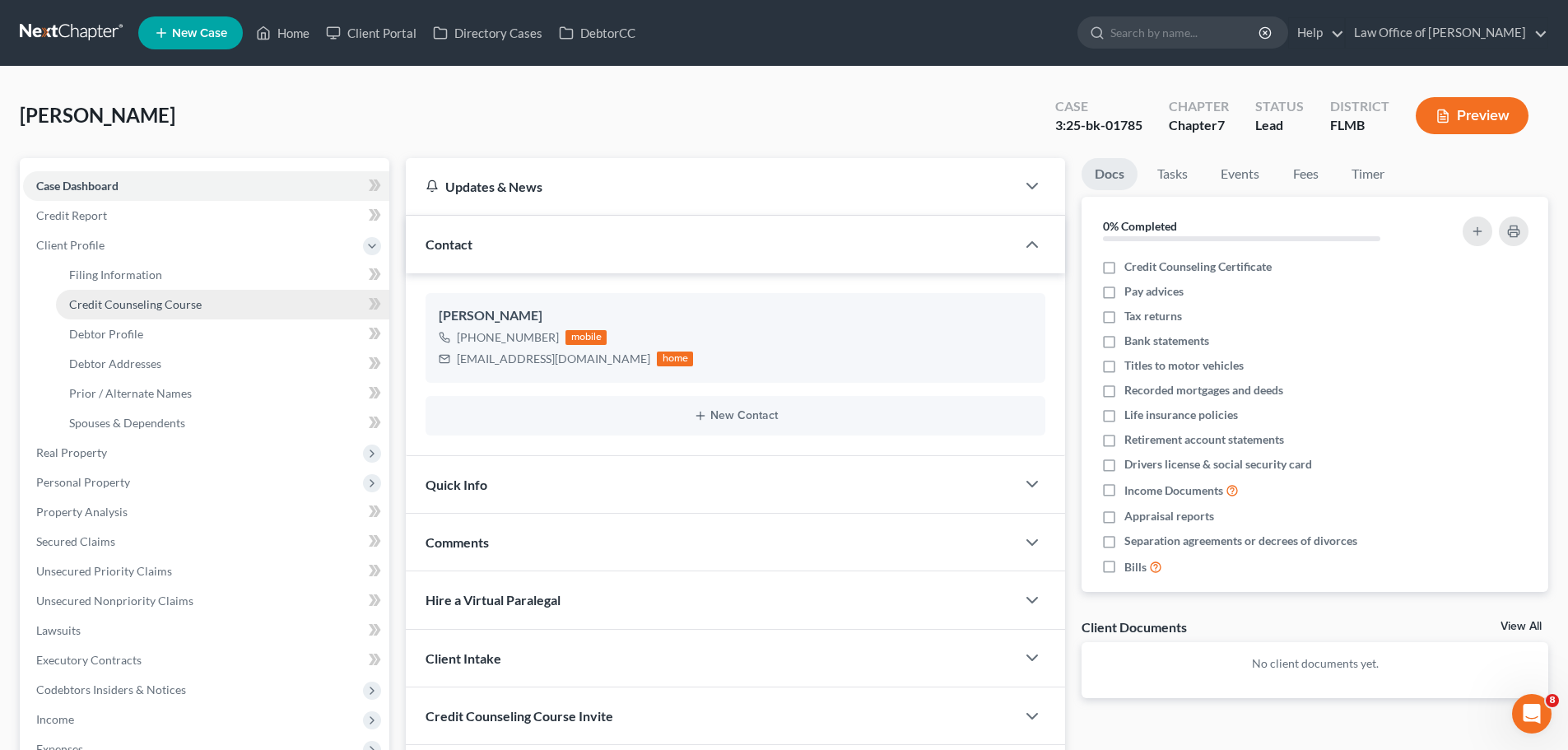
click at [156, 306] on span "Credit Counseling Course" at bounding box center [135, 304] width 132 height 14
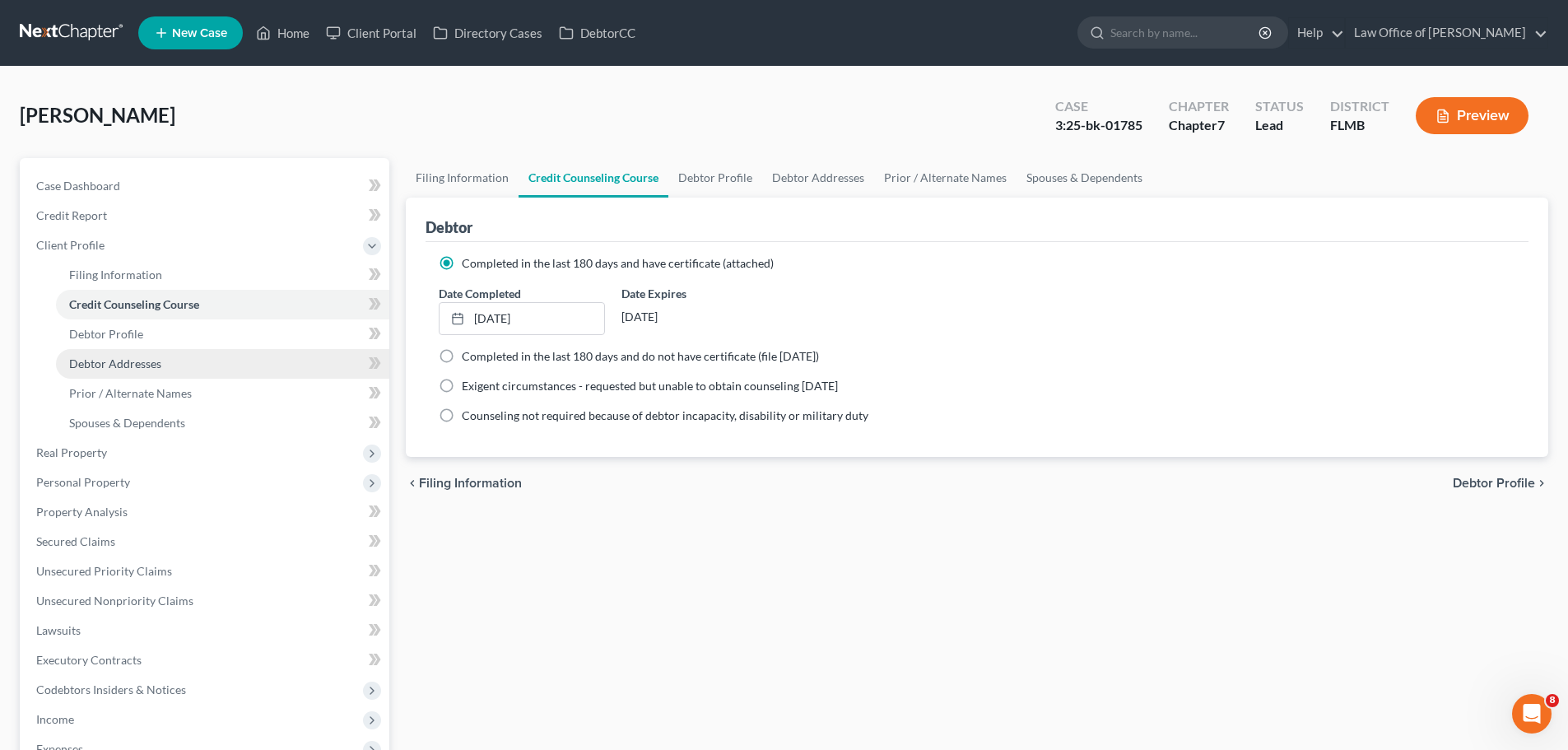
click at [158, 360] on span "Debtor Addresses" at bounding box center [116, 363] width 93 height 14
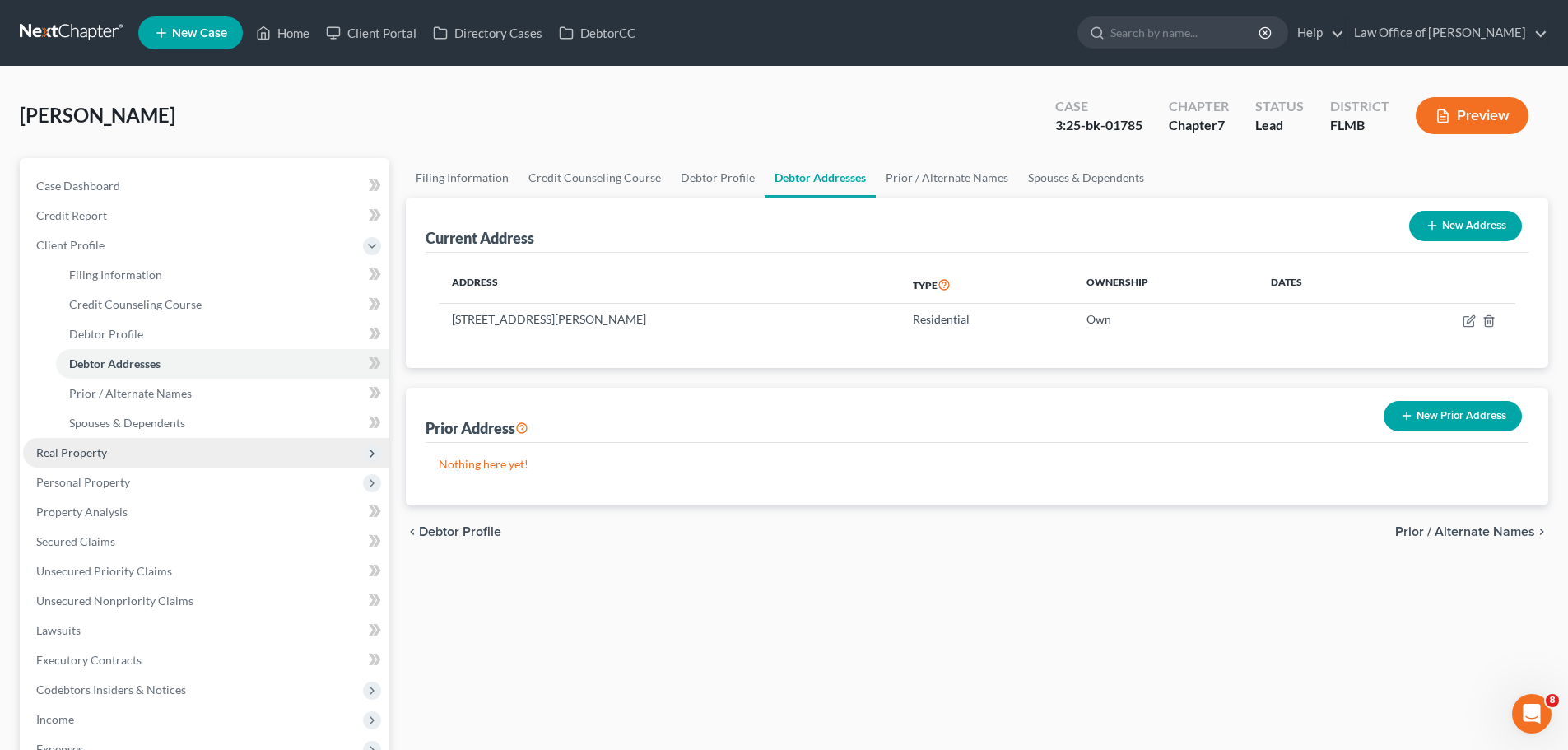
click at [81, 445] on span "Real Property" at bounding box center [71, 452] width 70 height 14
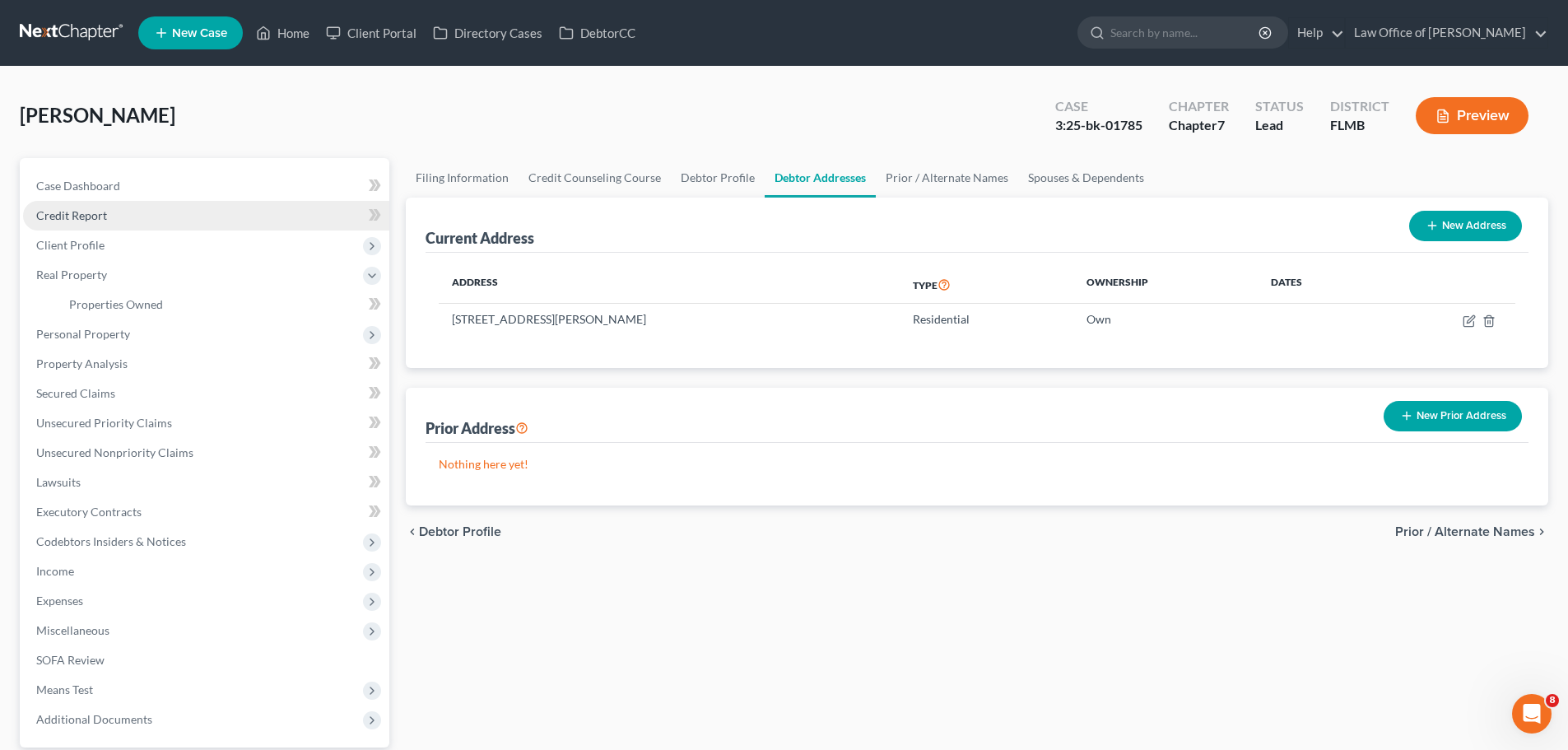
click at [125, 219] on link "Credit Report" at bounding box center [207, 216] width 367 height 30
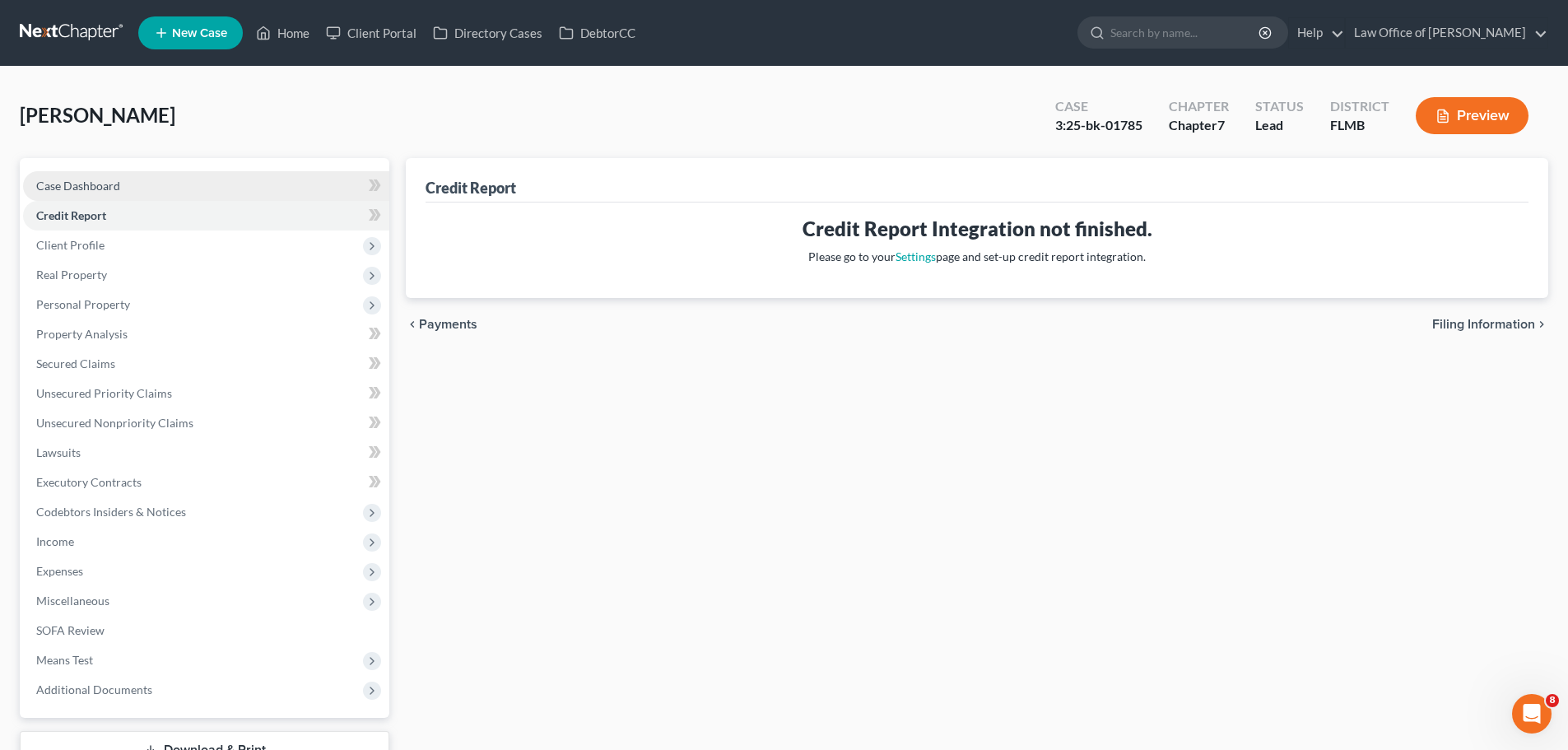
click at [125, 189] on link "Case Dashboard" at bounding box center [207, 186] width 367 height 30
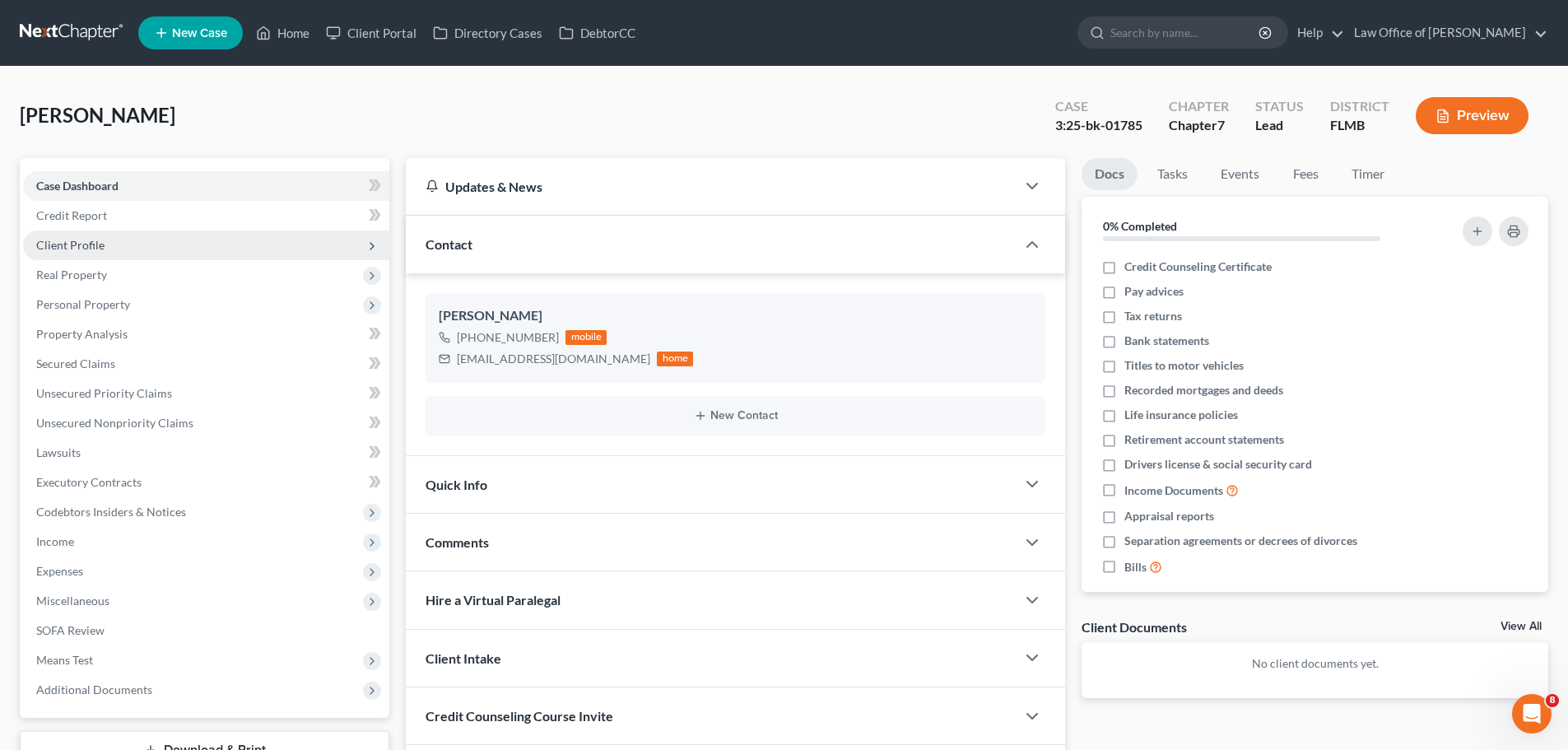
click at [111, 251] on span "Client Profile" at bounding box center [207, 245] width 367 height 30
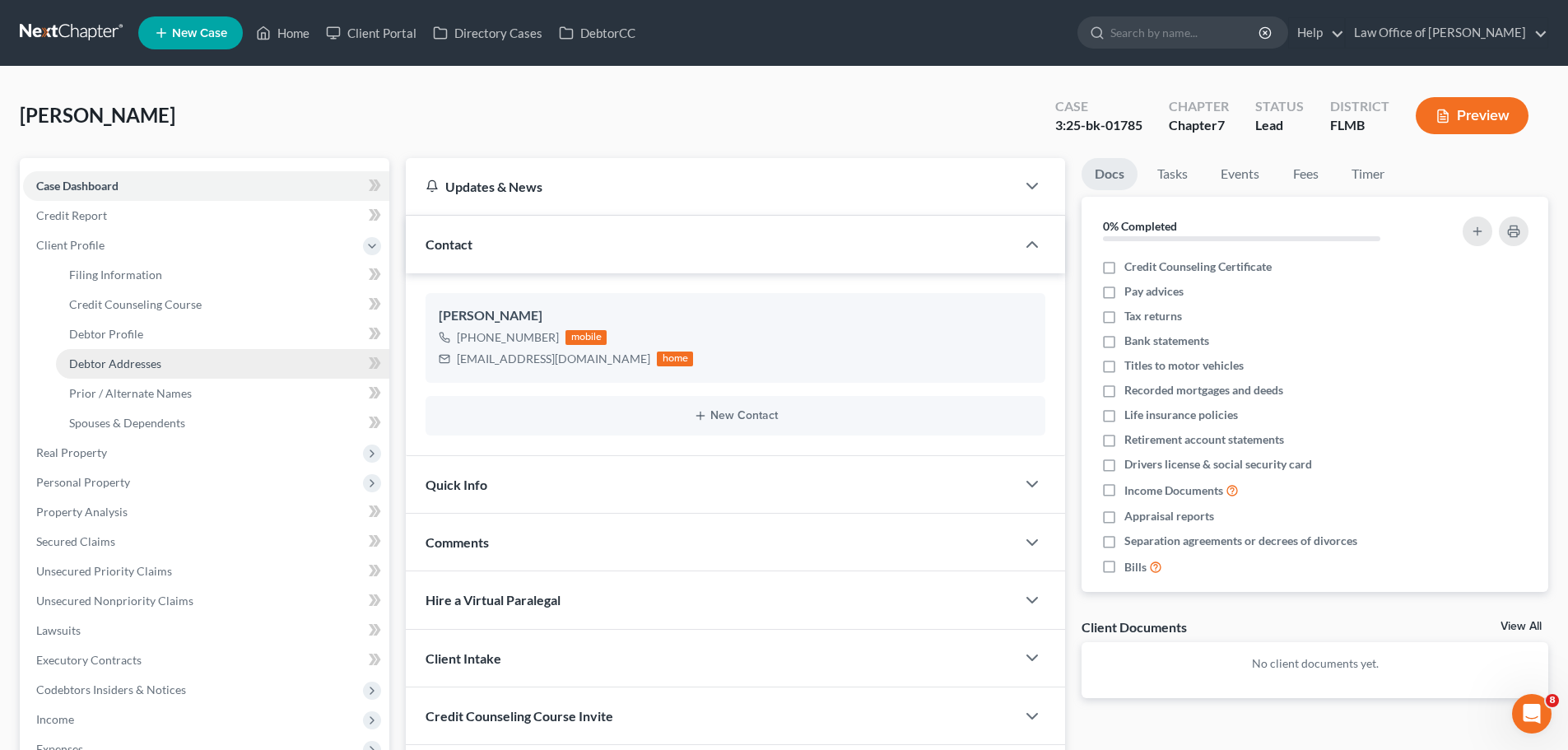
click at [144, 367] on span "Debtor Addresses" at bounding box center [116, 363] width 93 height 14
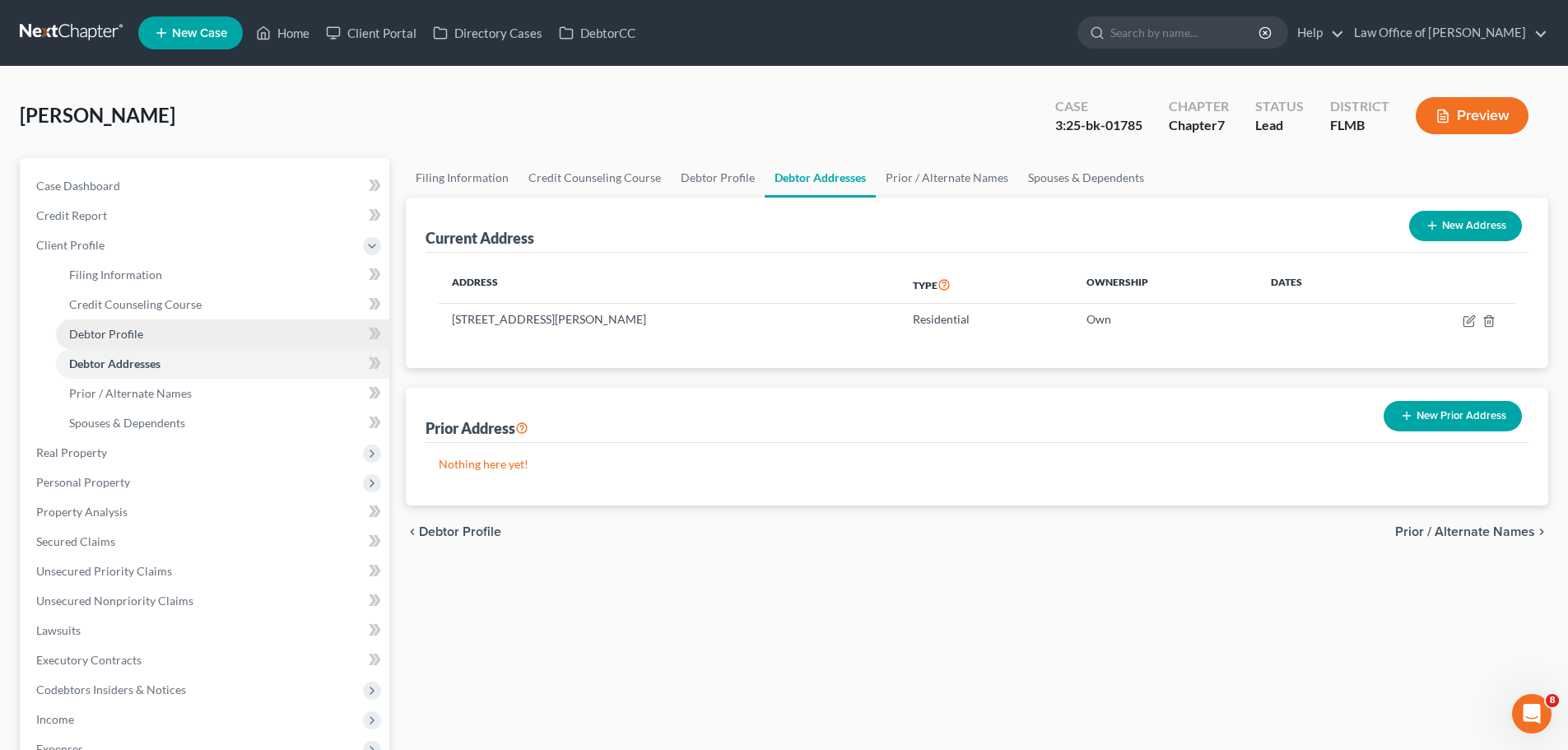
click at [154, 332] on link "Debtor Profile" at bounding box center [222, 334] width 333 height 30
select select "0"
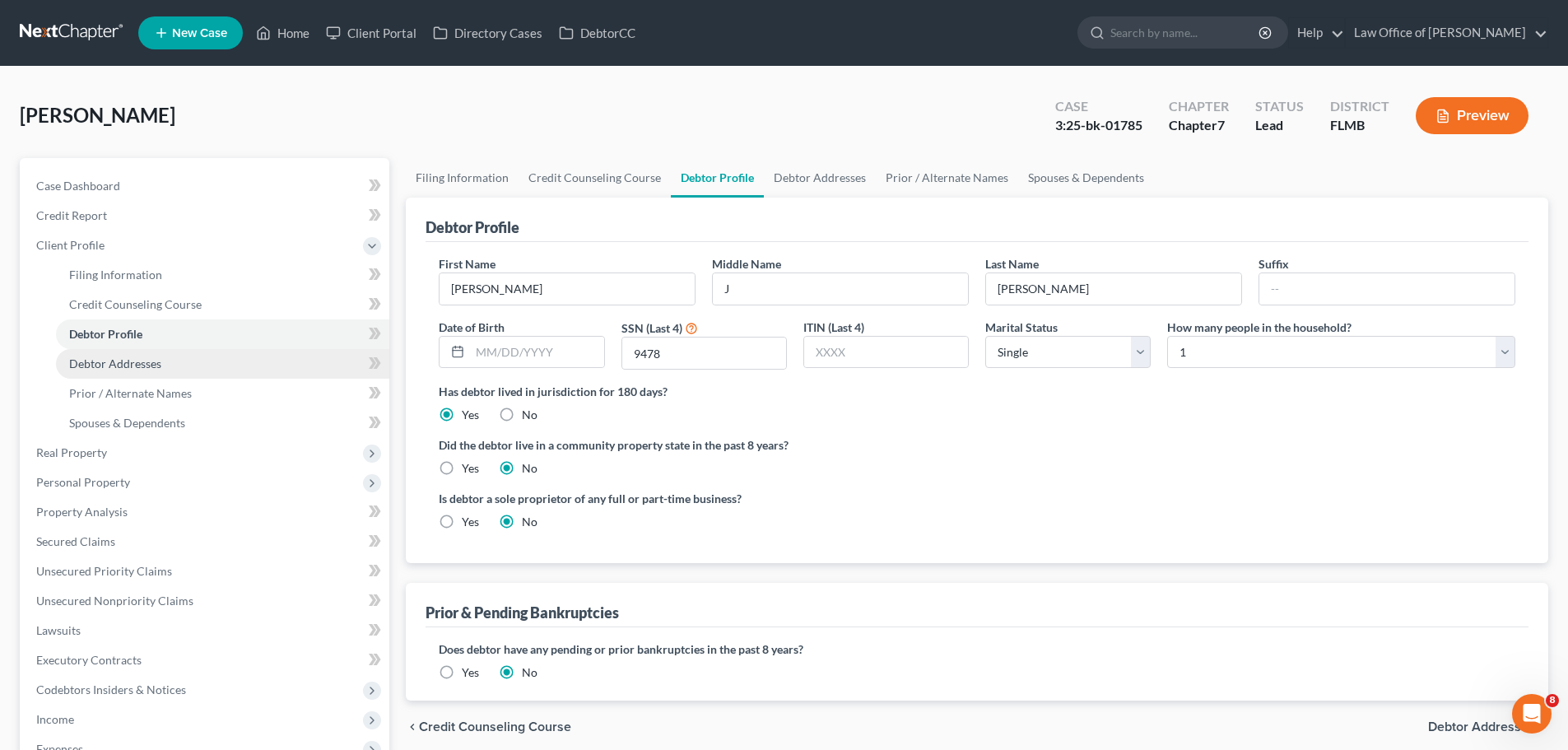
click at [151, 367] on span "Debtor Addresses" at bounding box center [116, 363] width 93 height 14
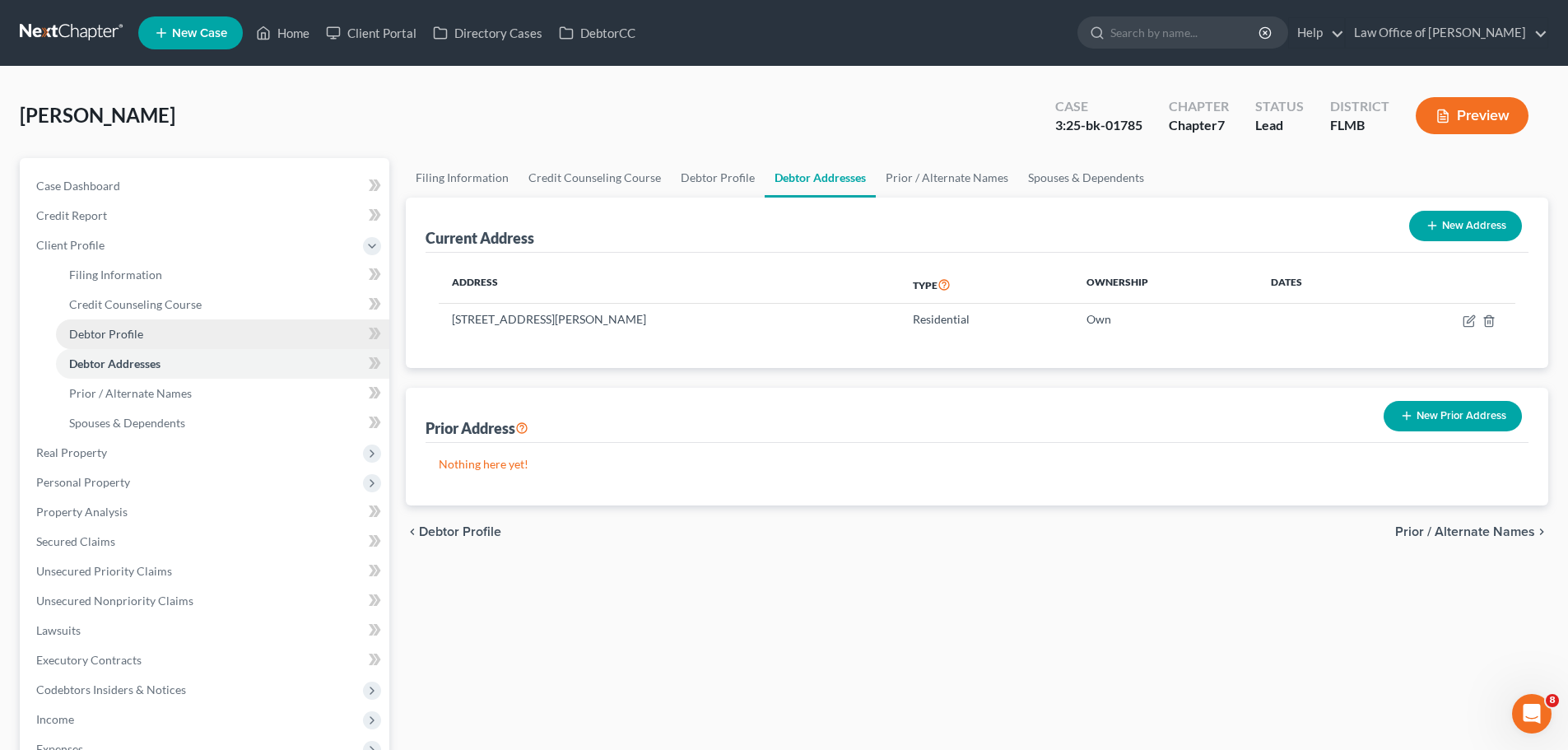
click at [182, 330] on link "Debtor Profile" at bounding box center [222, 334] width 333 height 30
select select "0"
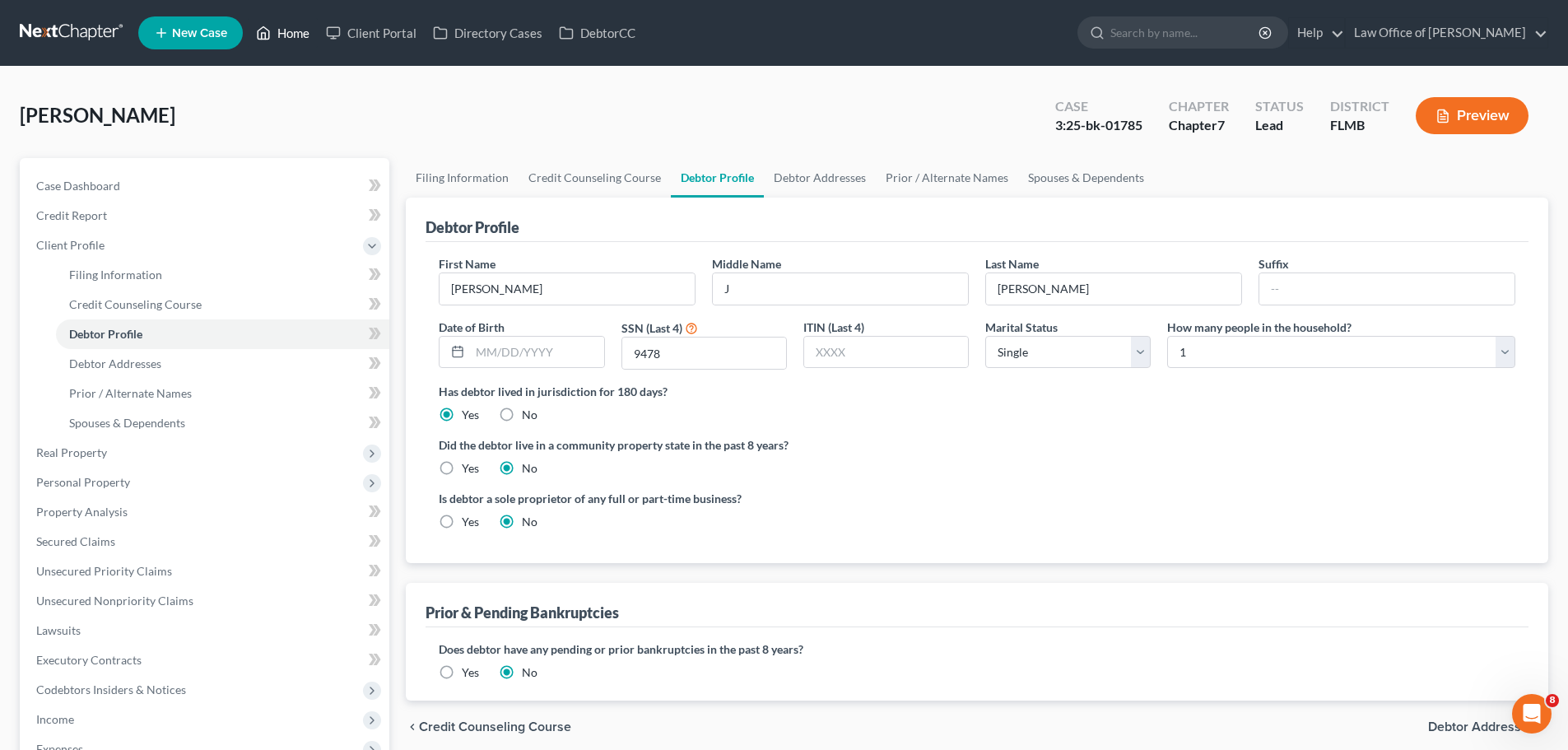
click at [298, 31] on link "Home" at bounding box center [283, 33] width 70 height 30
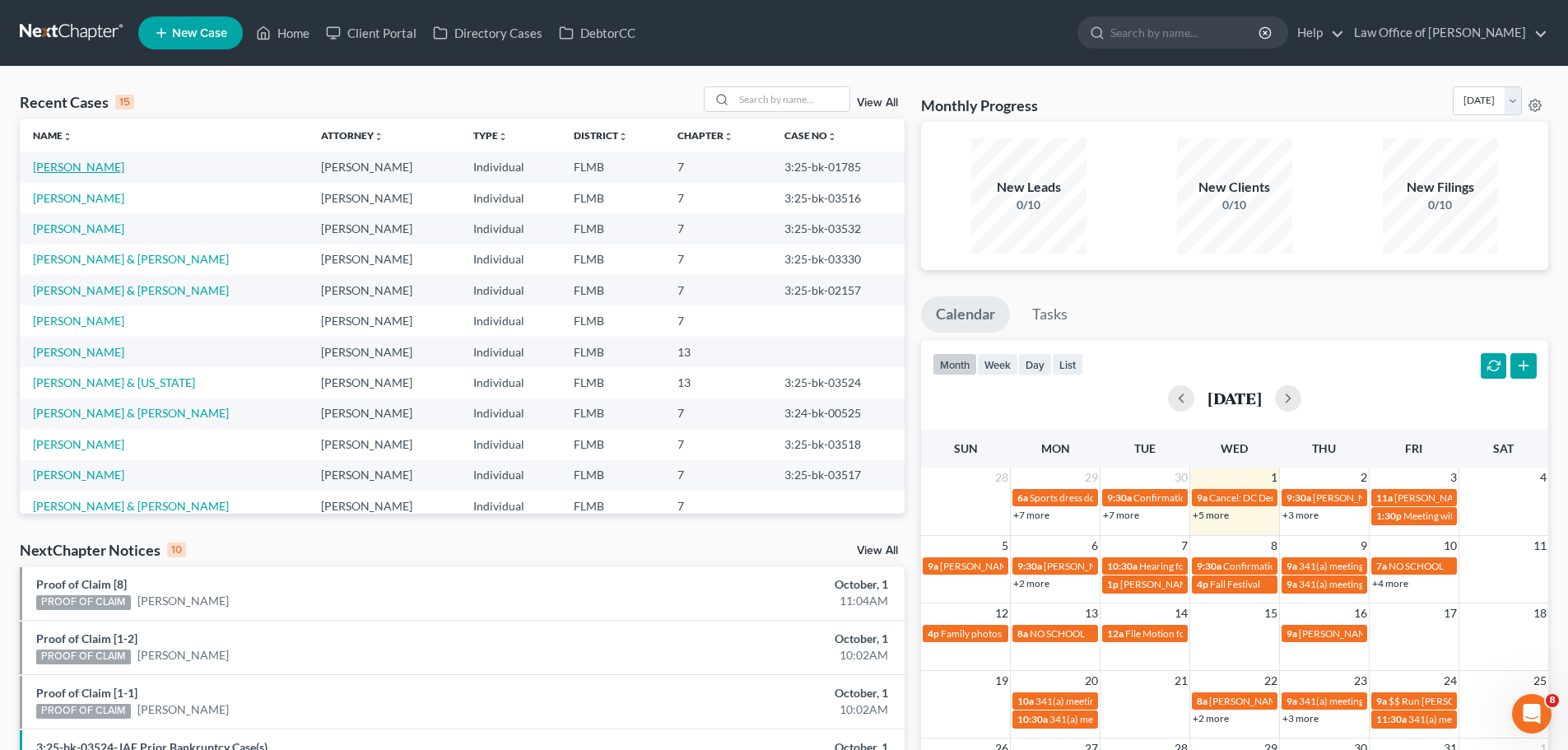
click at [88, 167] on link "[PERSON_NAME]" at bounding box center [79, 166] width 92 height 14
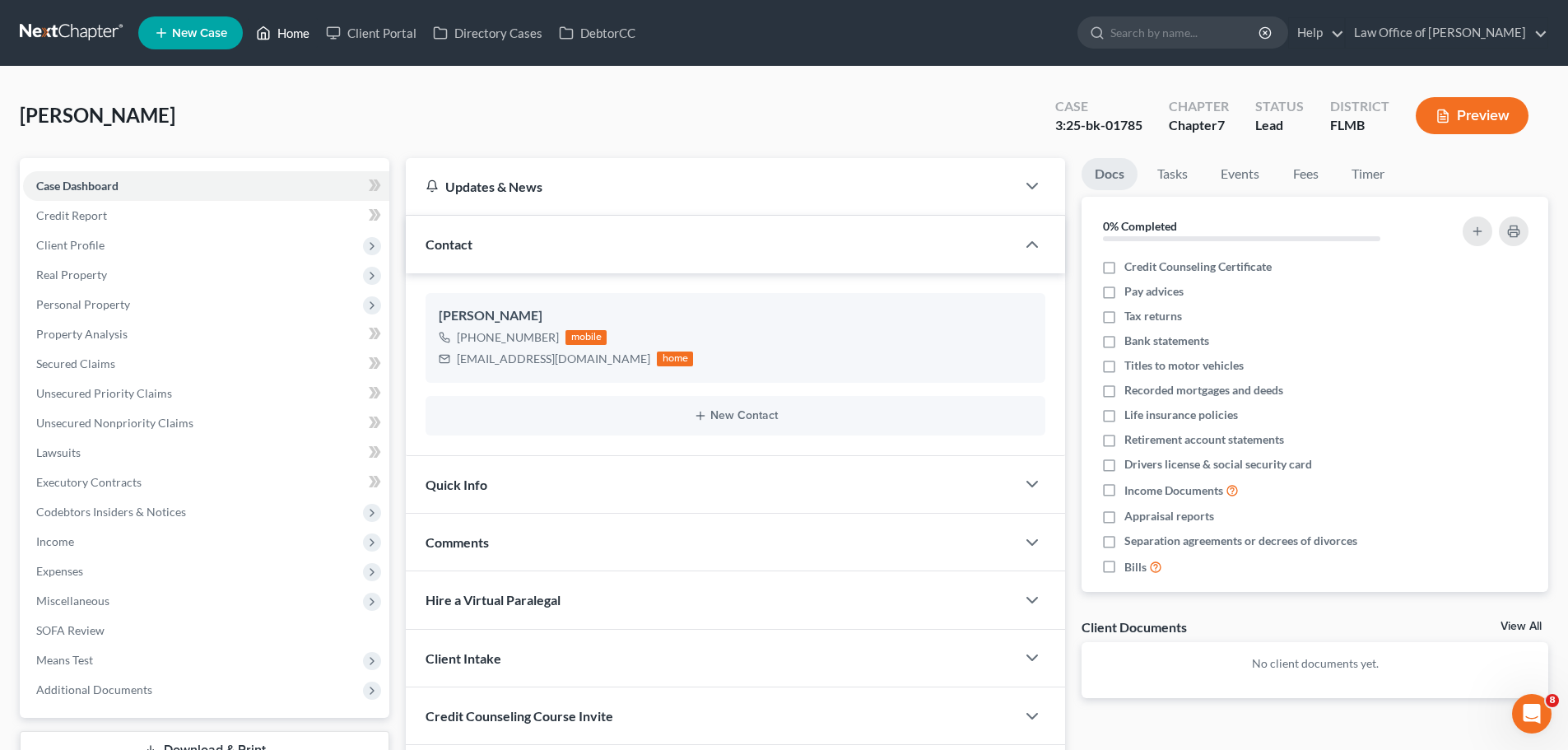
click at [298, 33] on link "Home" at bounding box center [283, 33] width 70 height 30
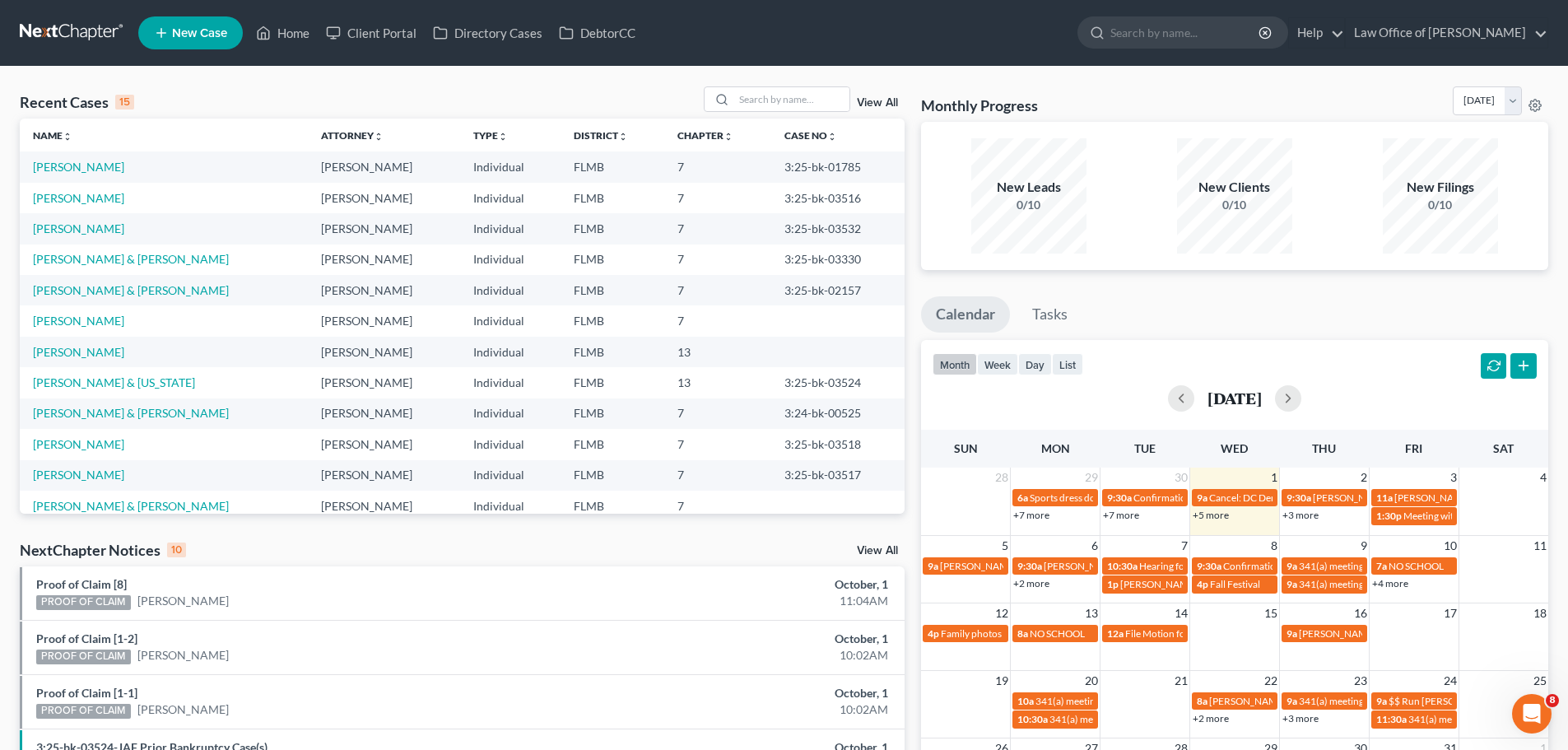
click at [797, 116] on div "Recent Cases 15 View All" at bounding box center [462, 102] width 885 height 32
click at [804, 100] on input "search" at bounding box center [792, 99] width 115 height 24
type input "[PERSON_NAME]"
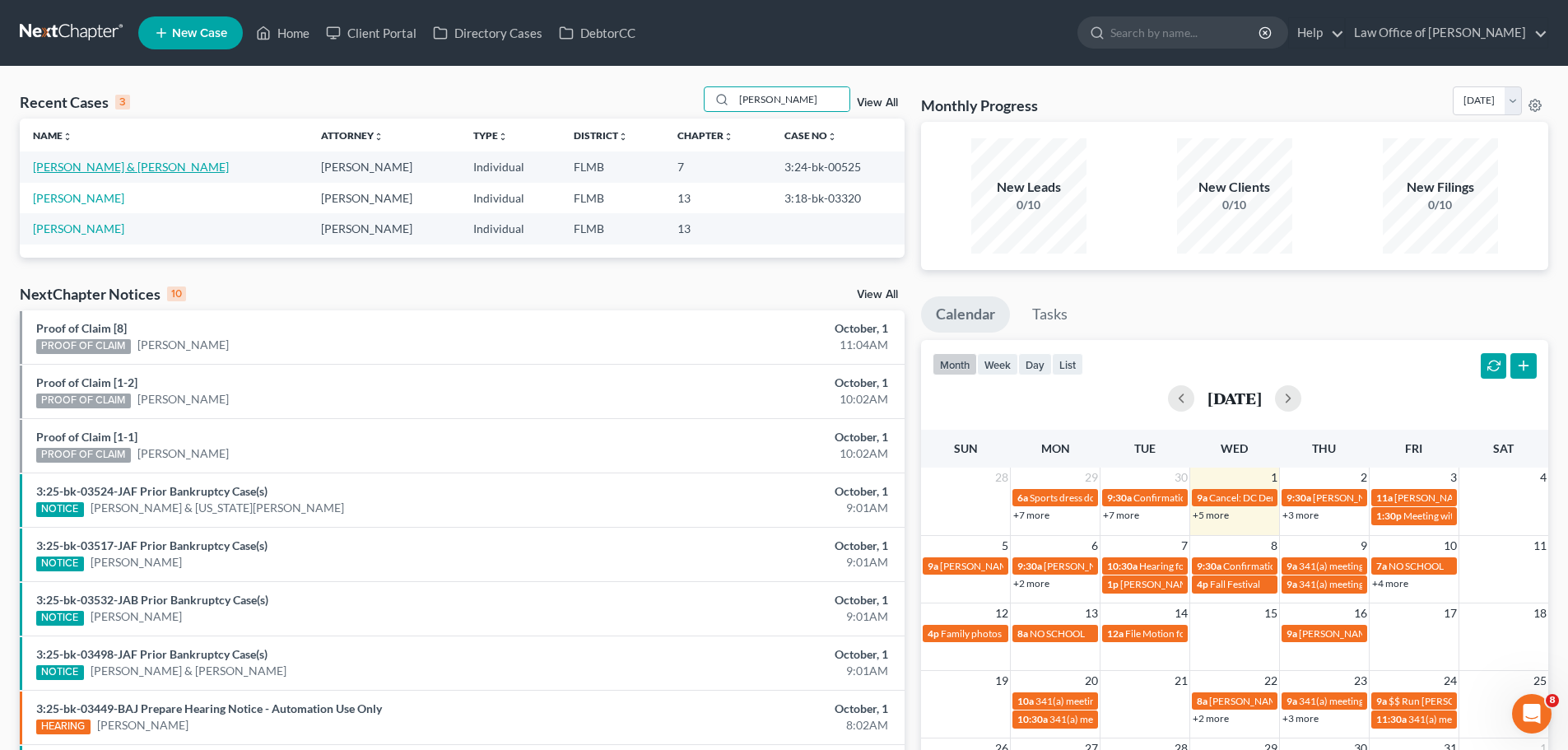
click at [107, 173] on link "[PERSON_NAME] & [PERSON_NAME]" at bounding box center [132, 166] width 196 height 14
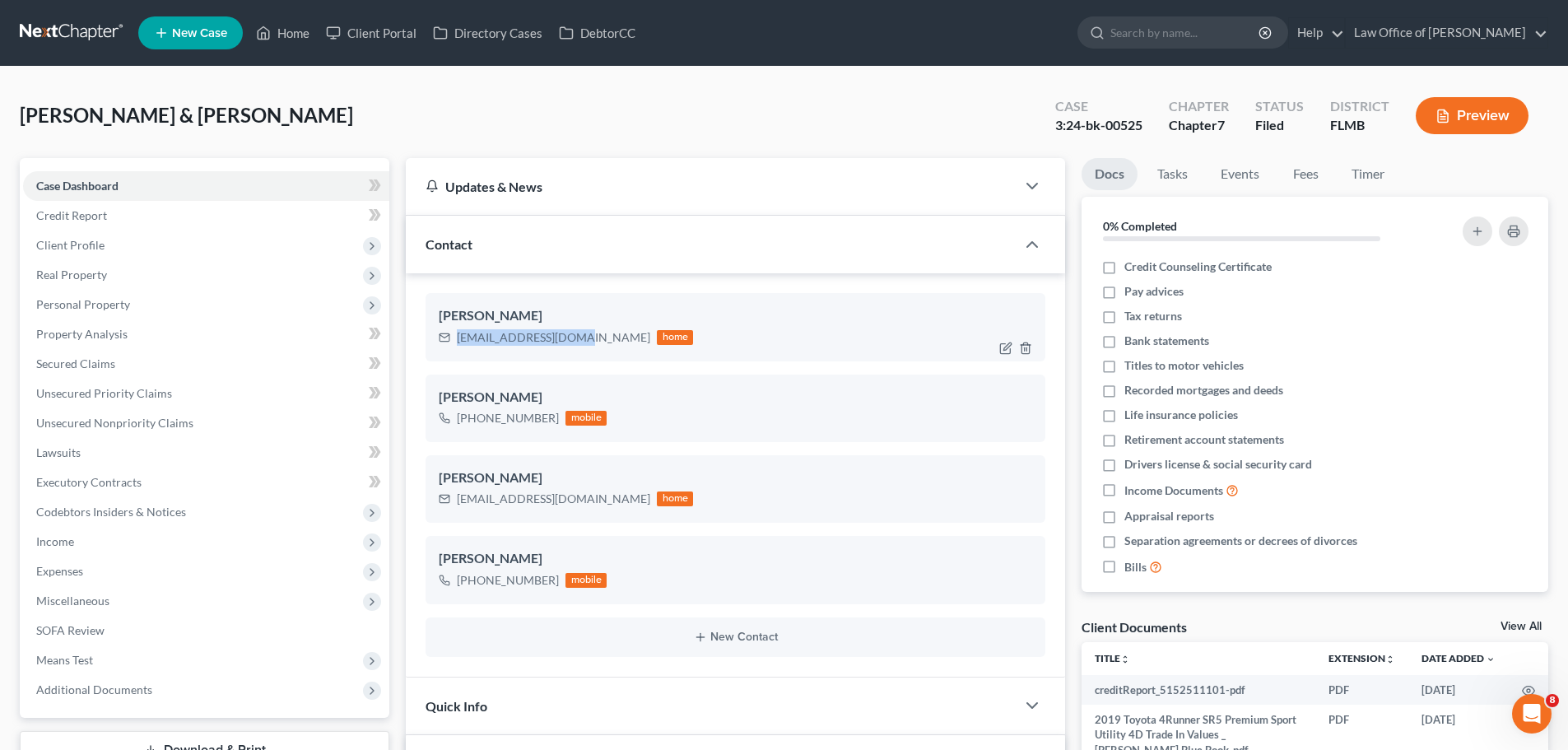
drag, startPoint x: 574, startPoint y: 343, endPoint x: 470, endPoint y: 337, distance: 104.2
click at [449, 338] on div "[EMAIL_ADDRESS][DOMAIN_NAME] home" at bounding box center [566, 337] width 255 height 21
copy div "[EMAIL_ADDRESS][DOMAIN_NAME]"
drag, startPoint x: 614, startPoint y: 505, endPoint x: 455, endPoint y: 497, distance: 159.2
click at [455, 497] on div "[EMAIL_ADDRESS][DOMAIN_NAME] home" at bounding box center [566, 498] width 255 height 21
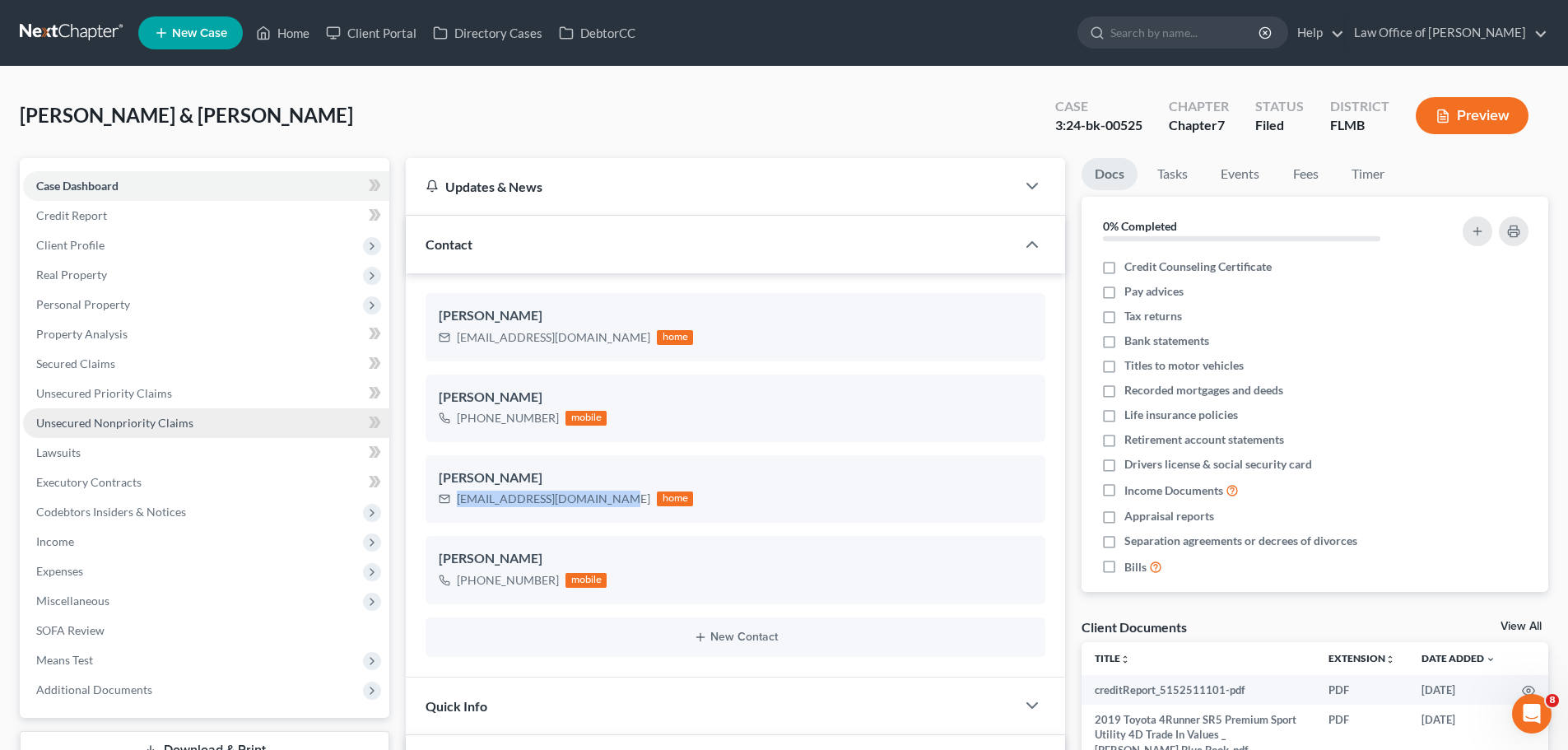
copy div "[EMAIL_ADDRESS][DOMAIN_NAME]"
click at [283, 31] on link "Home" at bounding box center [283, 33] width 70 height 30
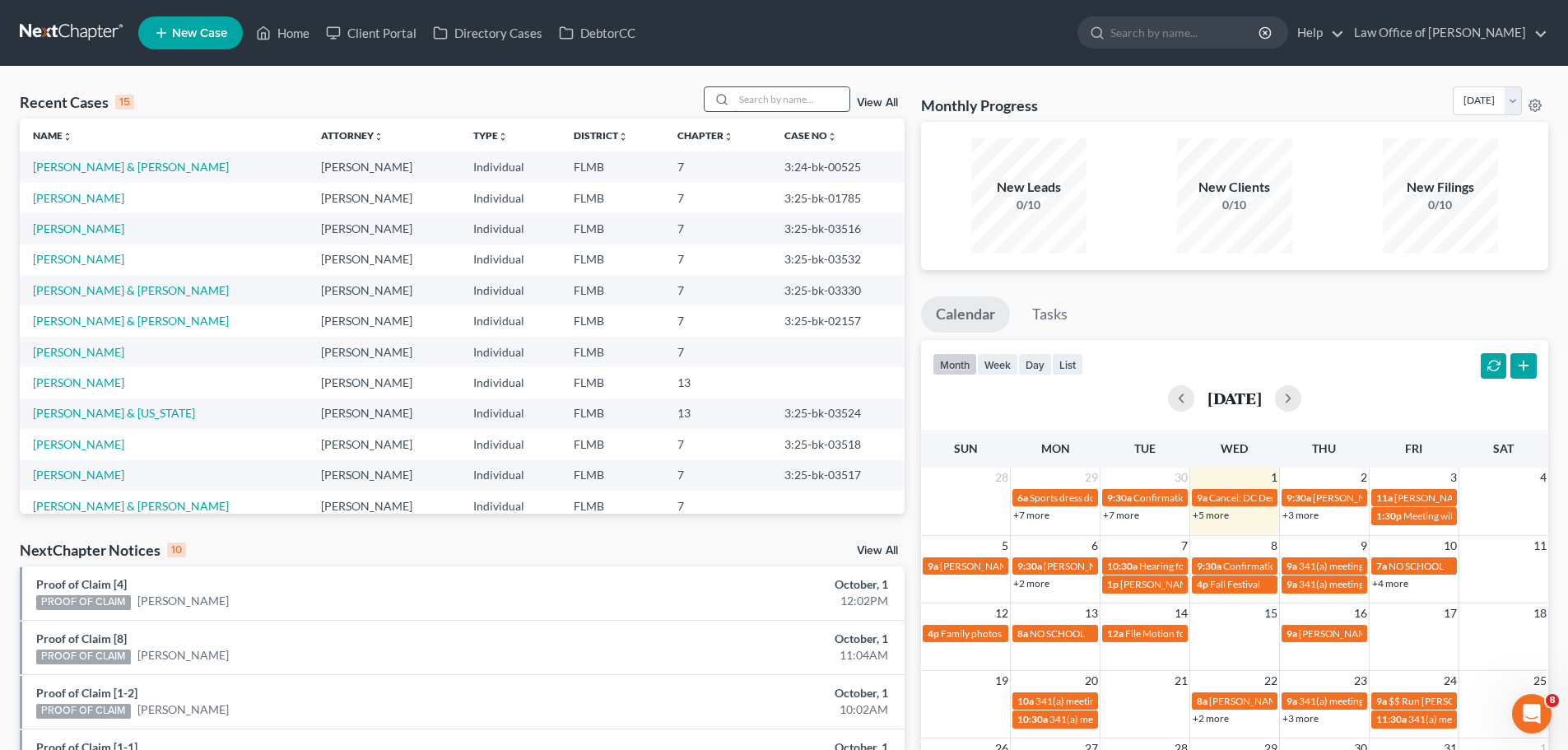
click at [773, 103] on input "search" at bounding box center [792, 99] width 115 height 24
type input "[PERSON_NAME]"
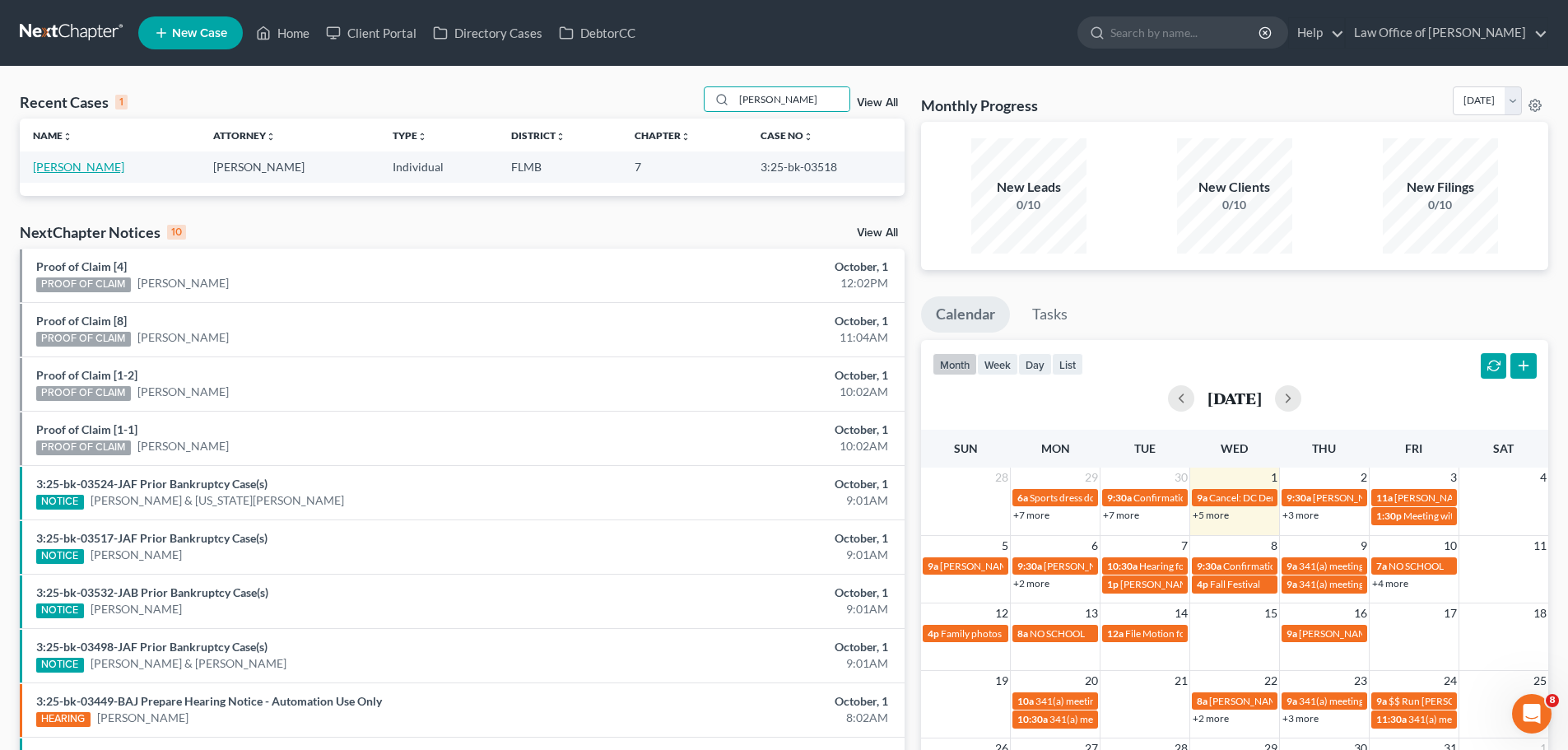
click at [99, 165] on link "[PERSON_NAME]" at bounding box center [79, 166] width 92 height 14
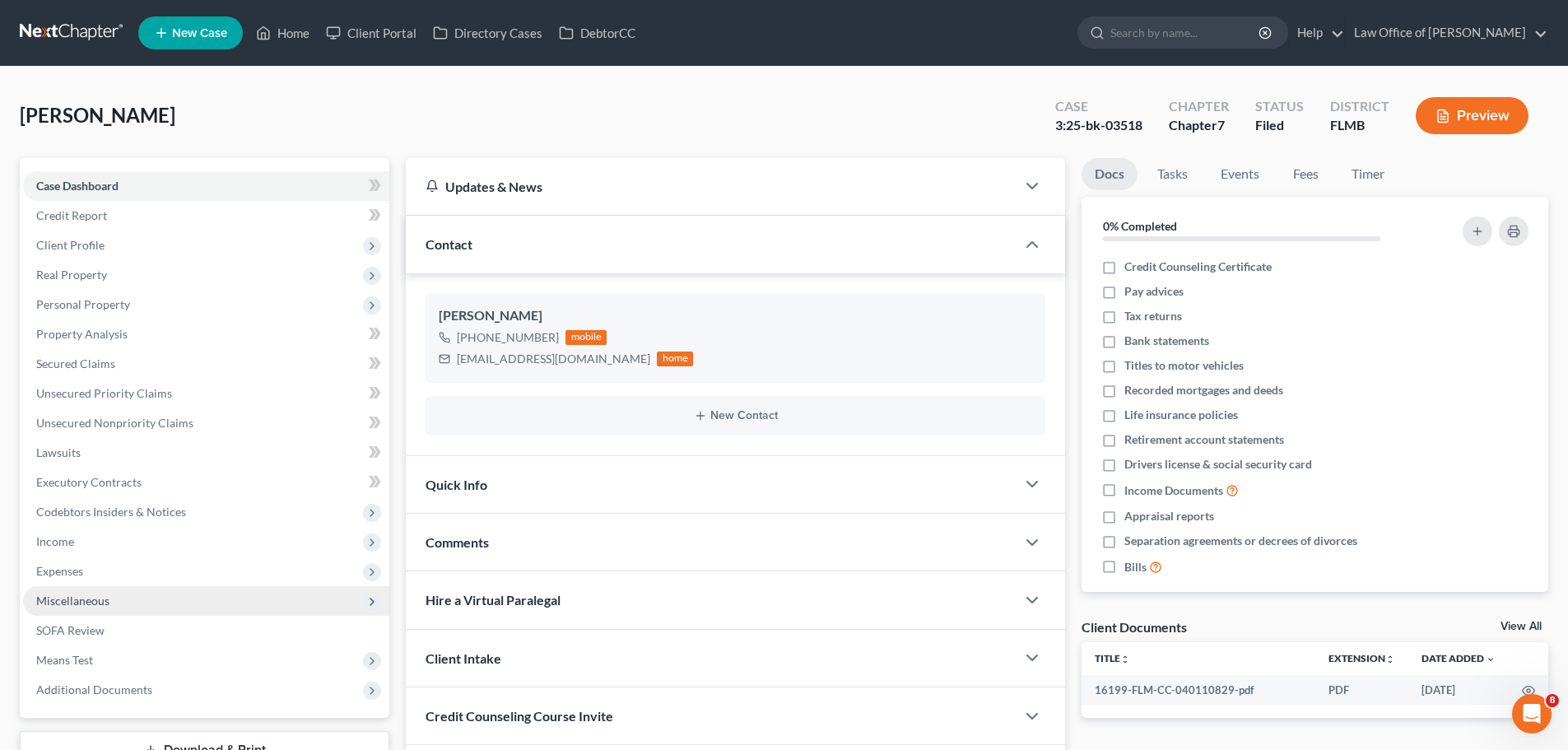
click at [127, 605] on span "Miscellaneous" at bounding box center [207, 601] width 367 height 30
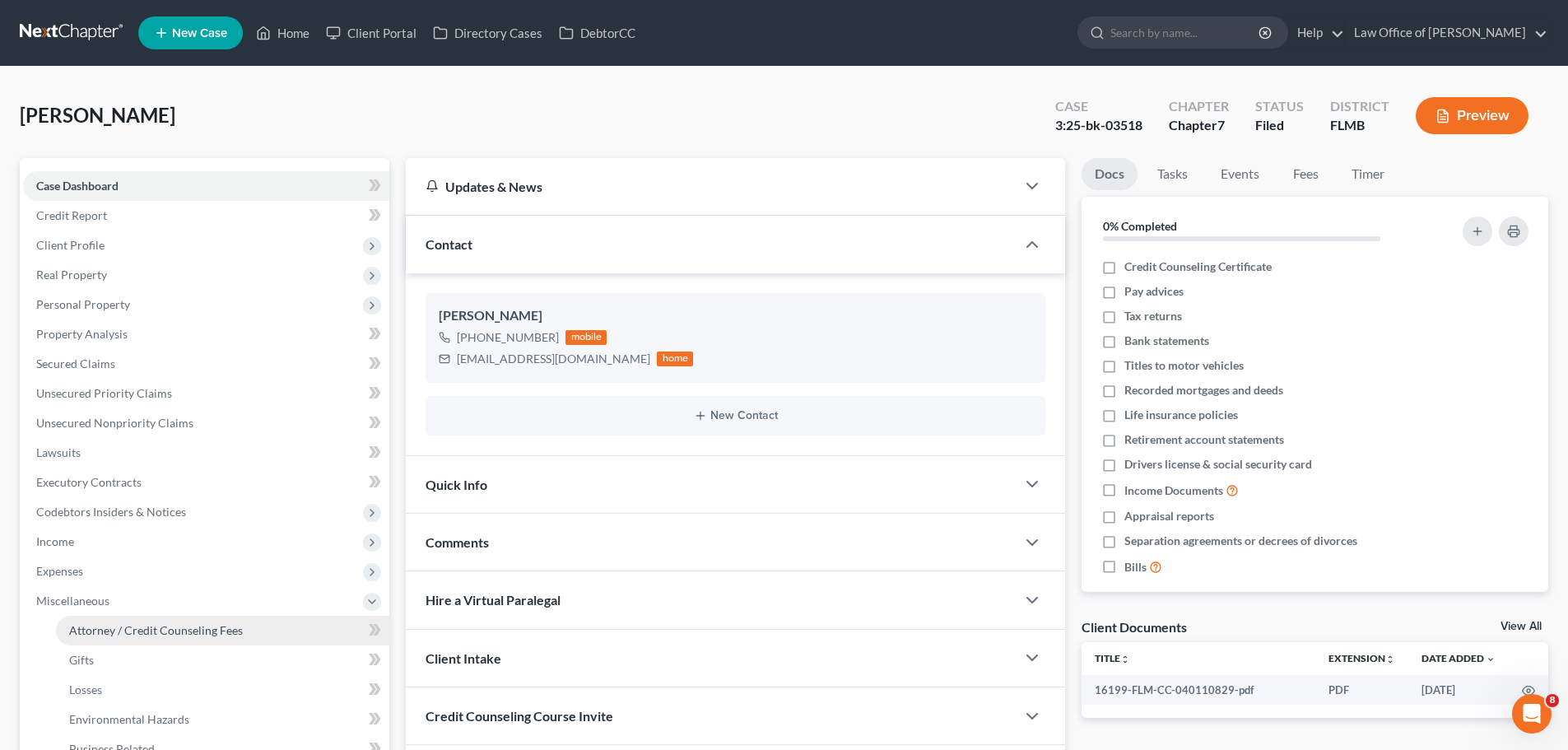
click at [131, 634] on span "Attorney / Credit Counseling Fees" at bounding box center [157, 630] width 174 height 14
select select "0"
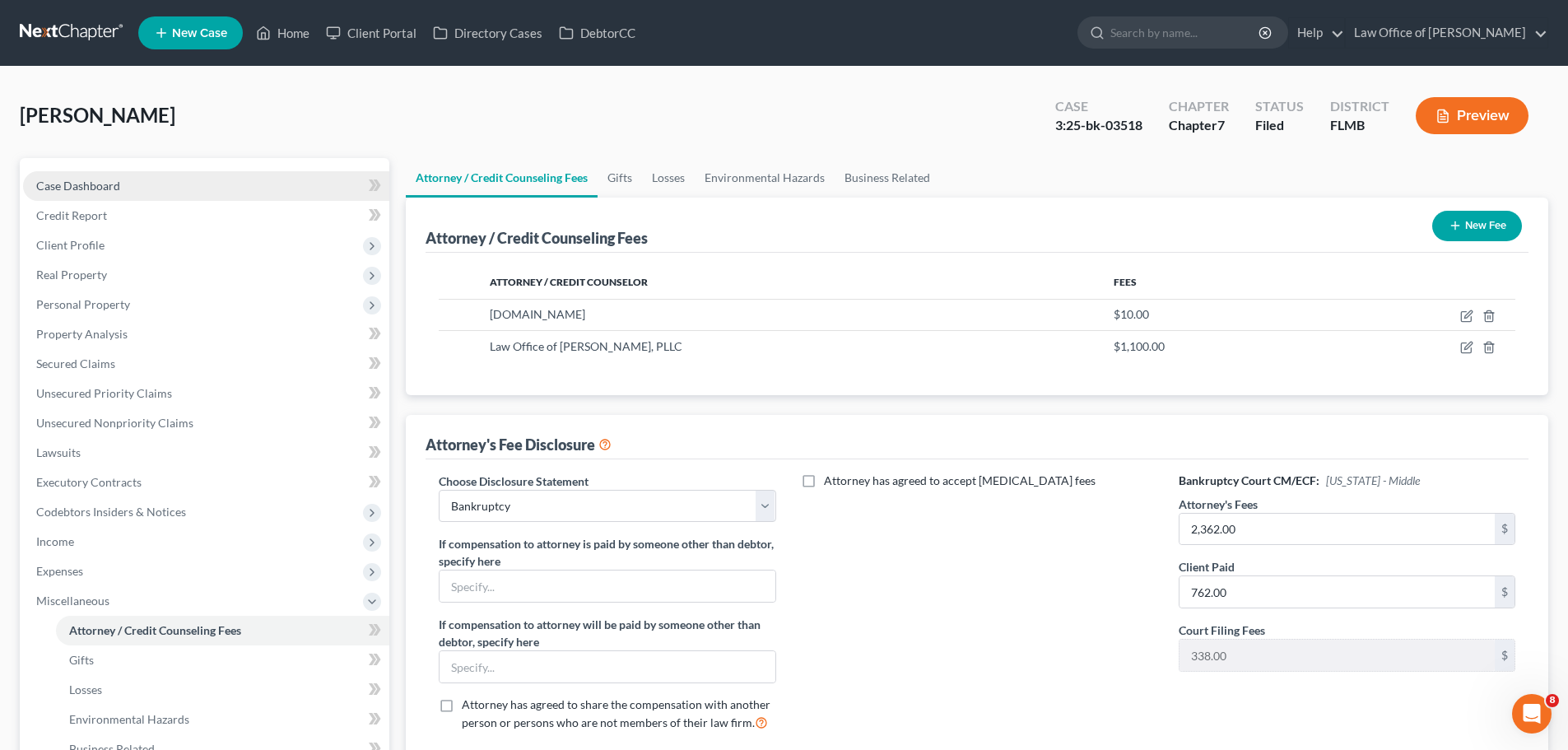
click at [129, 189] on link "Case Dashboard" at bounding box center [207, 186] width 367 height 30
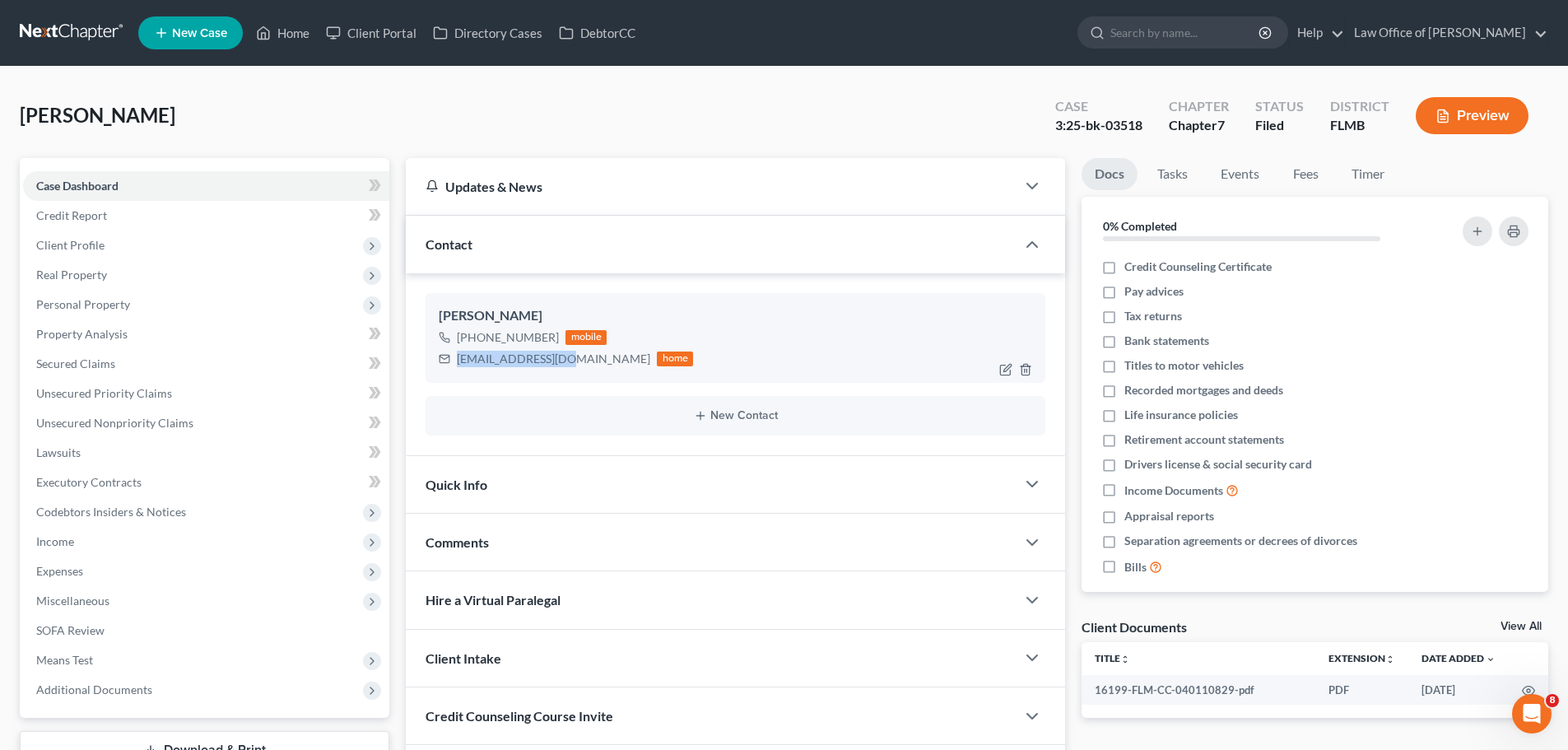
drag, startPoint x: 559, startPoint y: 361, endPoint x: 449, endPoint y: 369, distance: 110.3
click at [449, 369] on div "[EMAIL_ADDRESS][DOMAIN_NAME] home" at bounding box center [566, 358] width 255 height 21
copy div "[EMAIL_ADDRESS][DOMAIN_NAME]"
click at [265, 32] on icon at bounding box center [263, 32] width 15 height 19
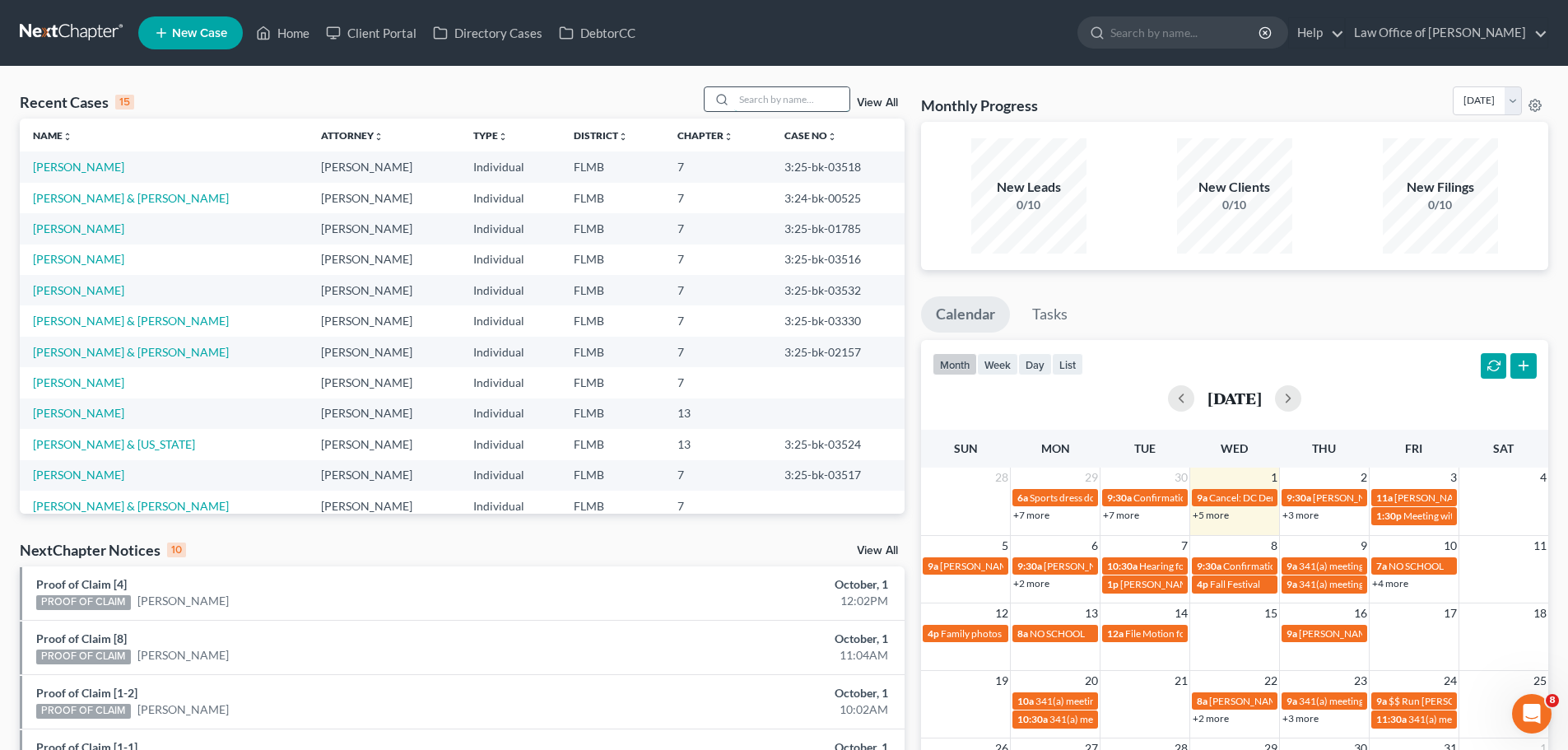
click at [746, 95] on input "search" at bounding box center [792, 99] width 115 height 24
type input "mayo"
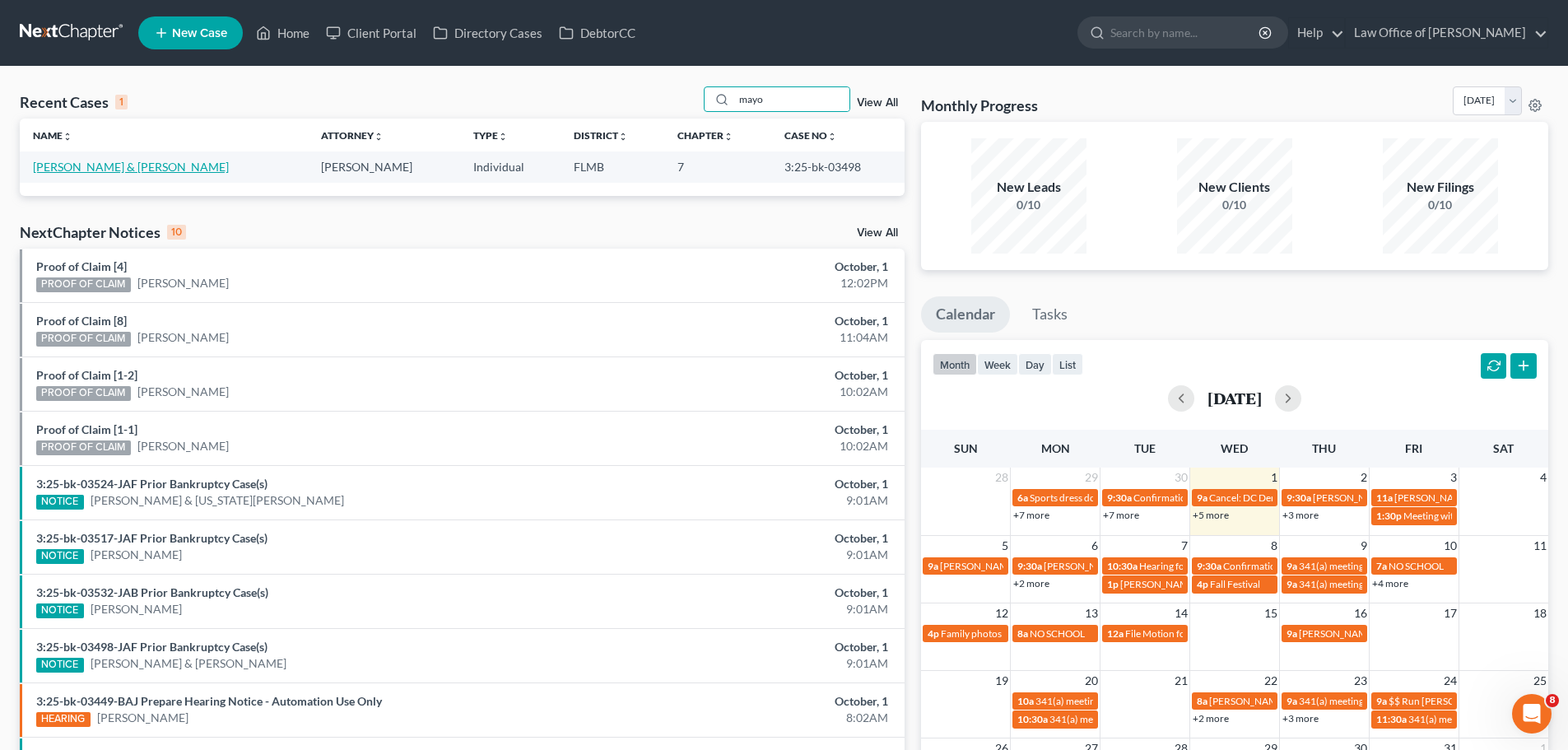
click at [106, 169] on link "[PERSON_NAME] & [PERSON_NAME]" at bounding box center [132, 166] width 196 height 14
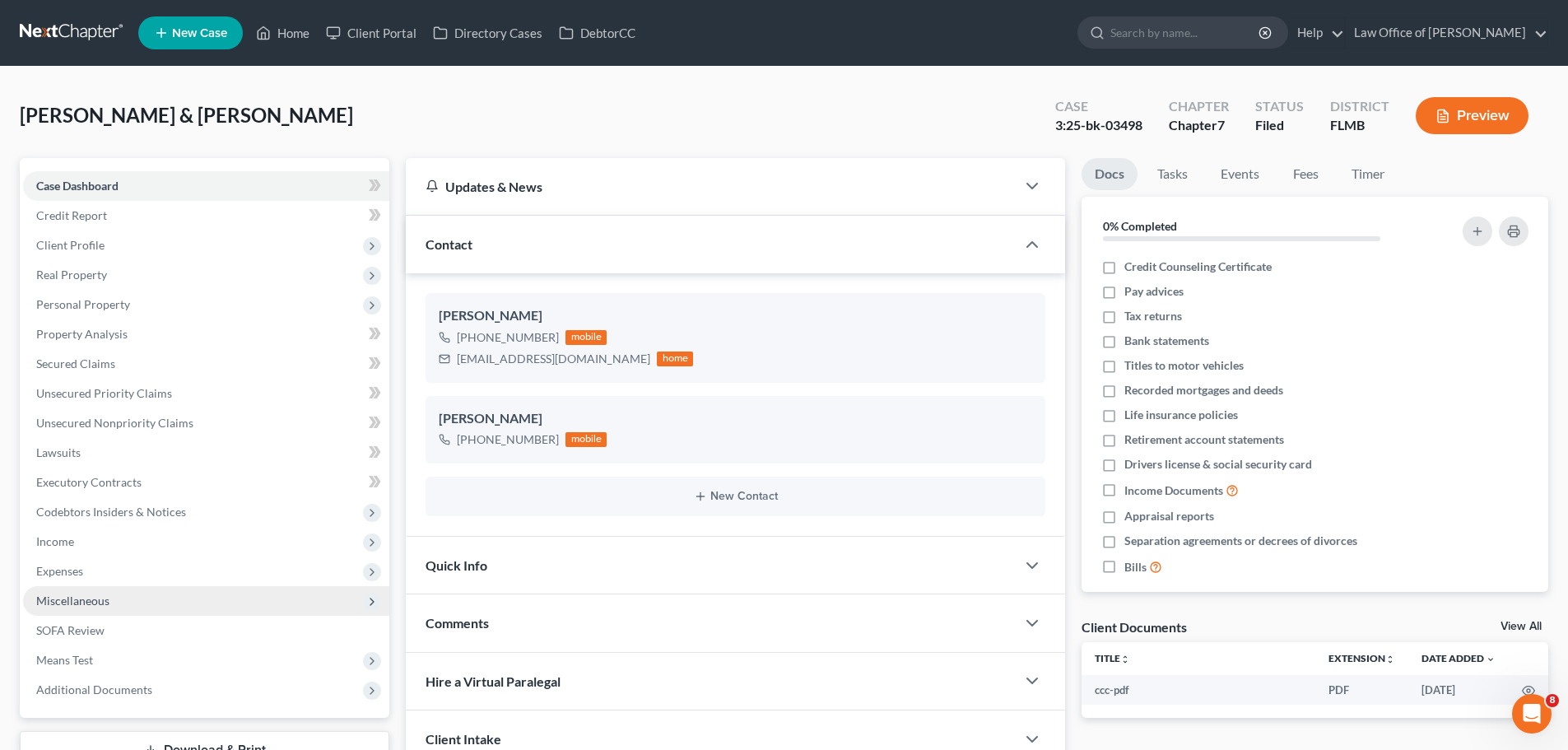
click at [119, 607] on span "Miscellaneous" at bounding box center [207, 601] width 367 height 30
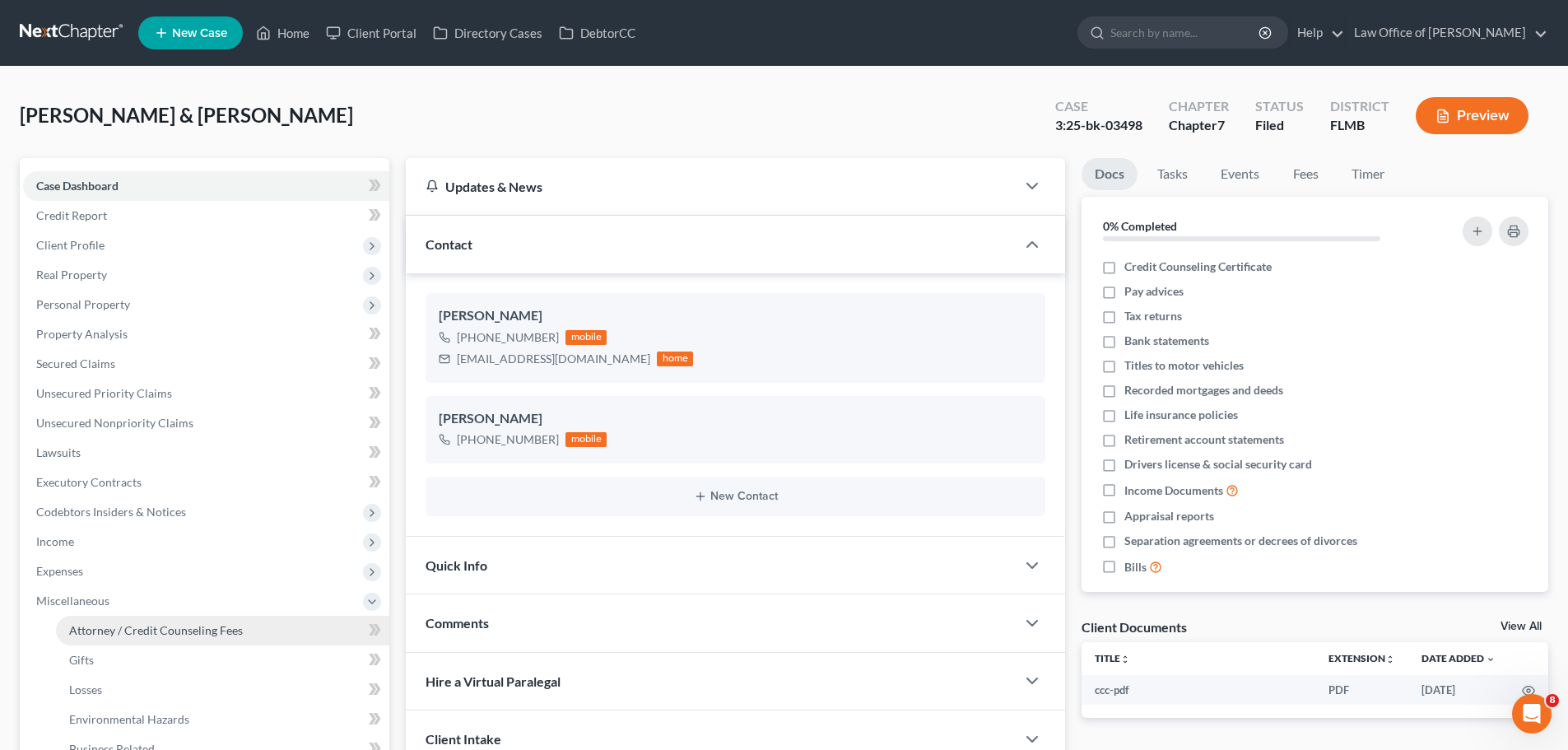
click at [132, 629] on span "Attorney / Credit Counseling Fees" at bounding box center [157, 630] width 174 height 14
select select "0"
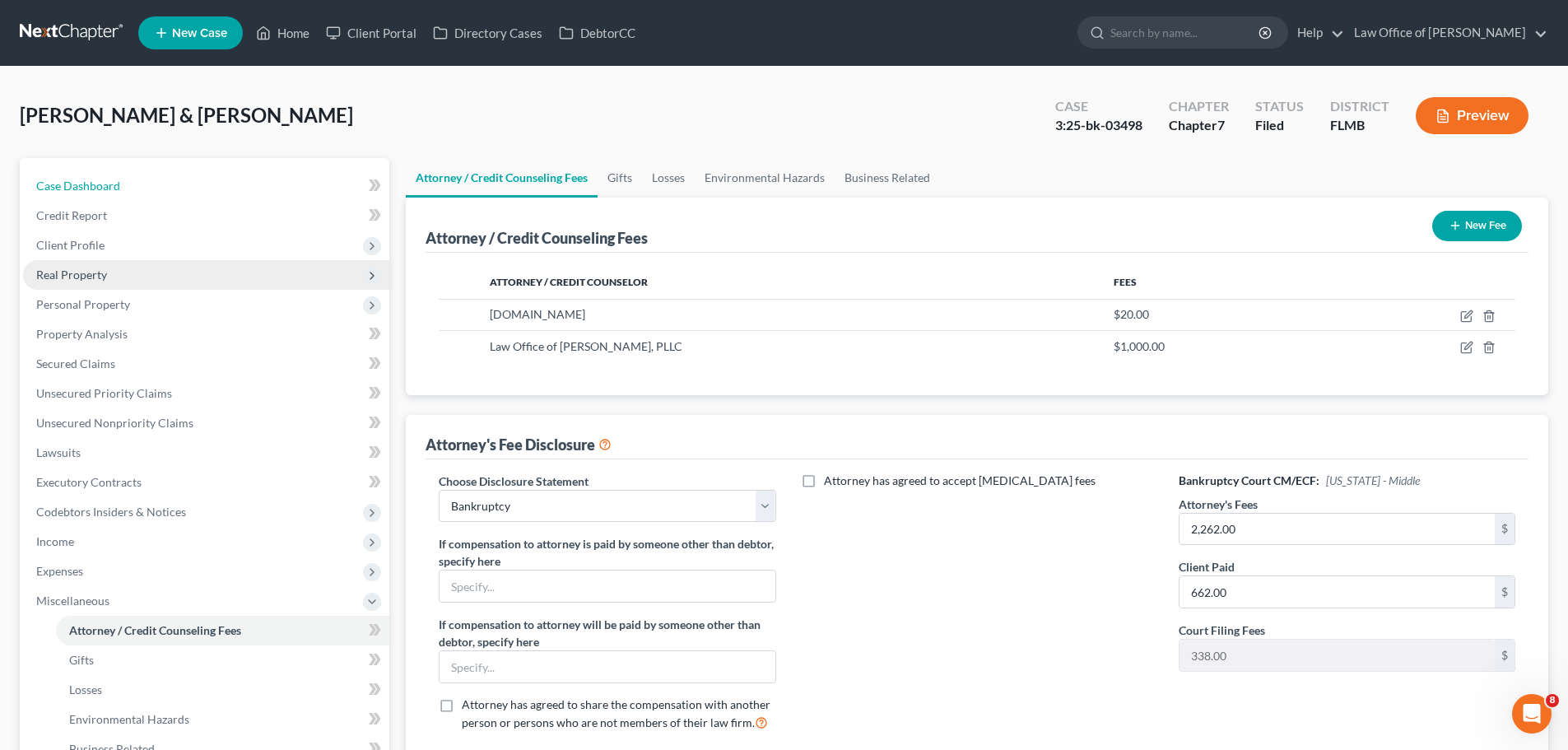
drag, startPoint x: 144, startPoint y: 177, endPoint x: 376, endPoint y: 274, distance: 251.5
click at [144, 178] on link "Case Dashboard" at bounding box center [207, 186] width 367 height 30
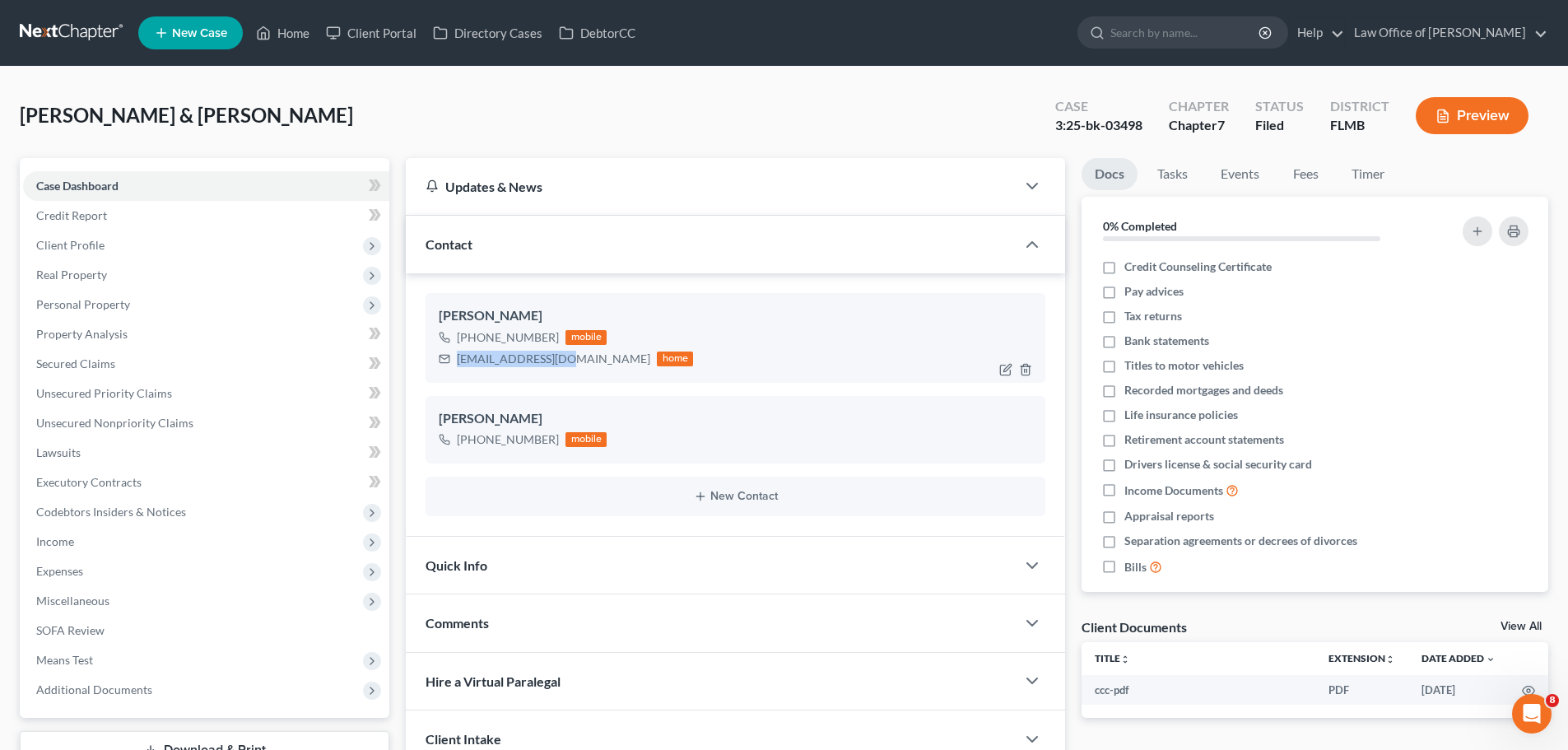
drag, startPoint x: 569, startPoint y: 362, endPoint x: 455, endPoint y: 362, distance: 114.0
click at [455, 362] on div "[EMAIL_ADDRESS][DOMAIN_NAME] home" at bounding box center [566, 358] width 255 height 21
copy div "[EMAIL_ADDRESS][DOMAIN_NAME]"
click at [300, 27] on link "Home" at bounding box center [283, 33] width 70 height 30
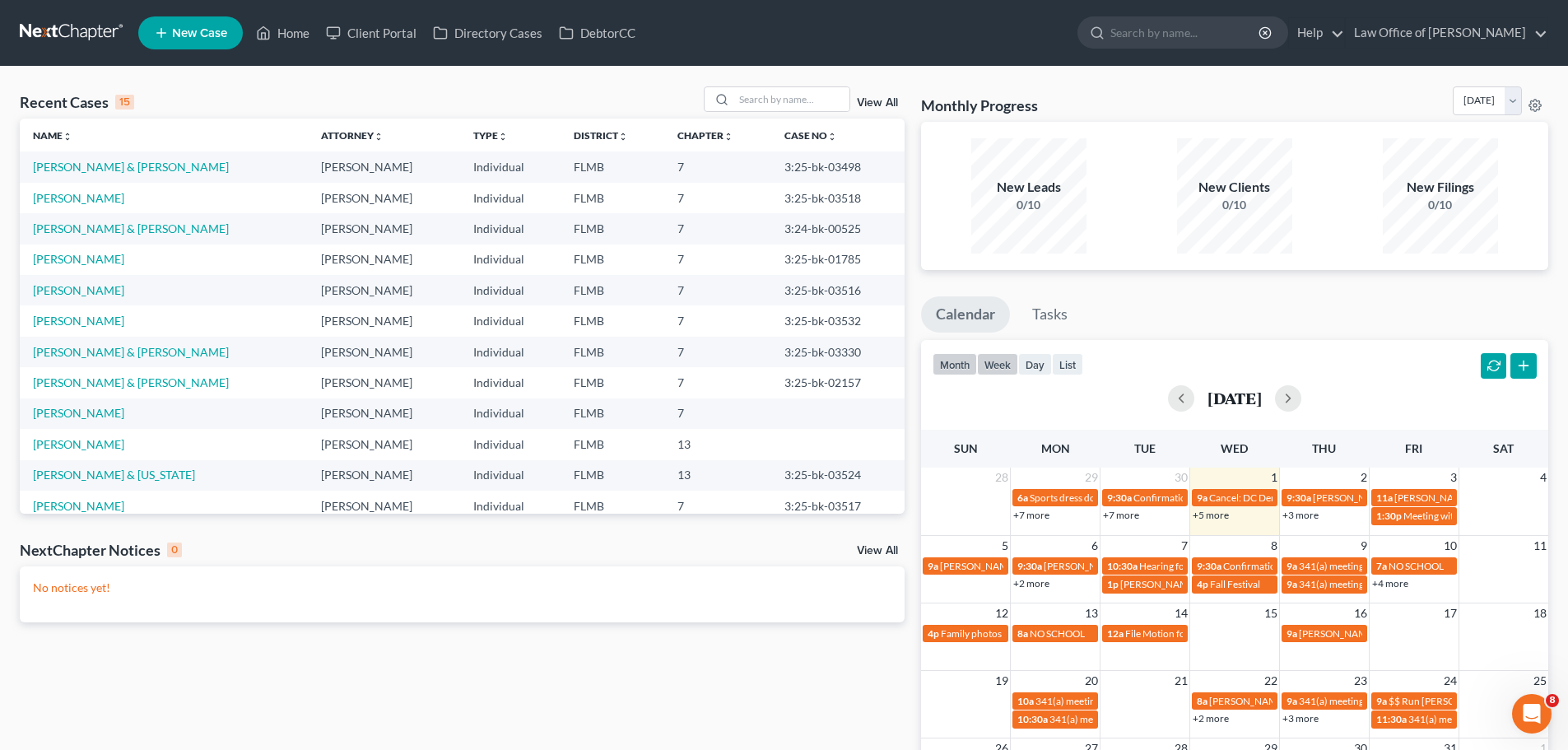
click at [1015, 361] on button "week" at bounding box center [997, 364] width 41 height 22
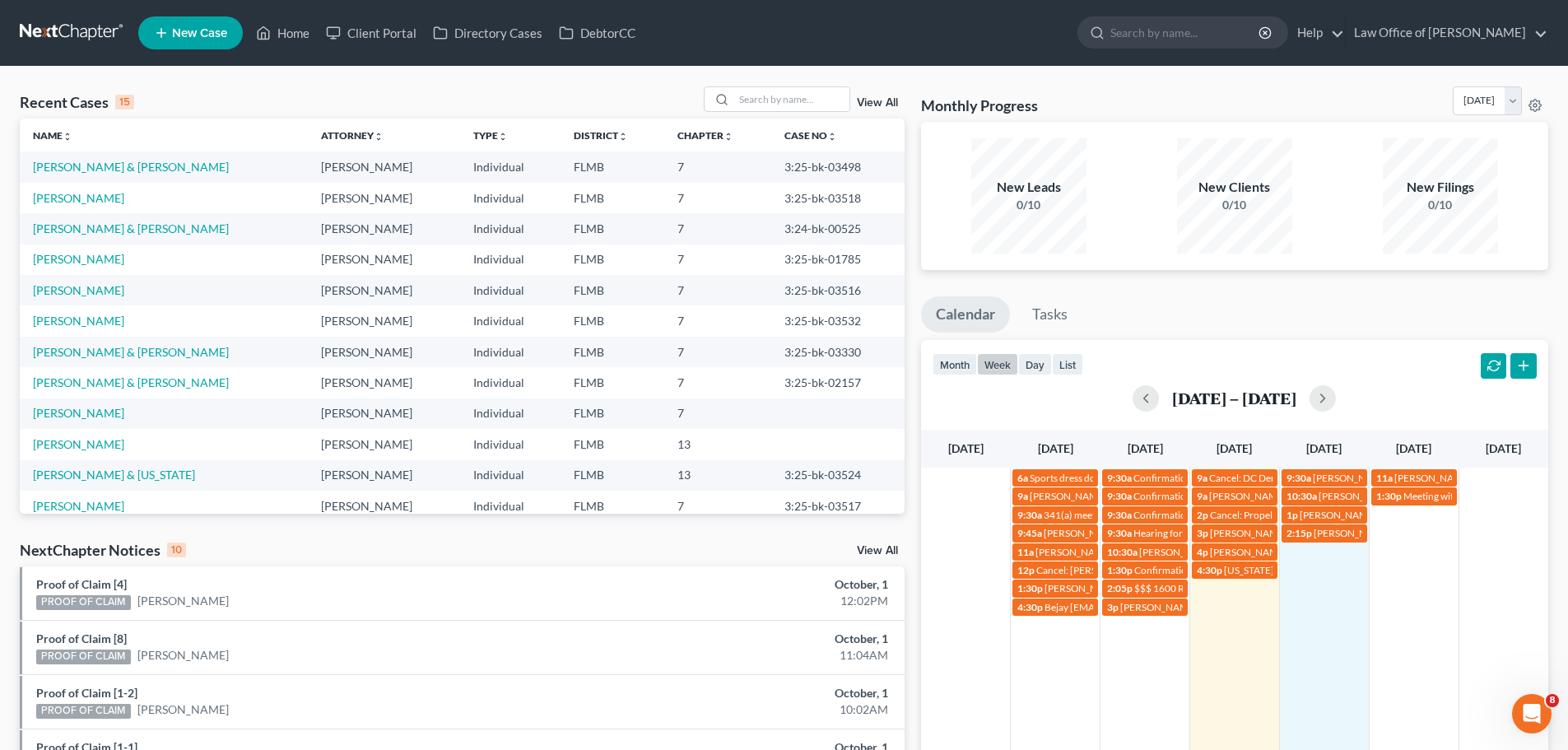
click at [1316, 560] on td "2:15p [PERSON_NAME] [PHONE_NUMBER]" at bounding box center [1323, 569] width 90 height 93
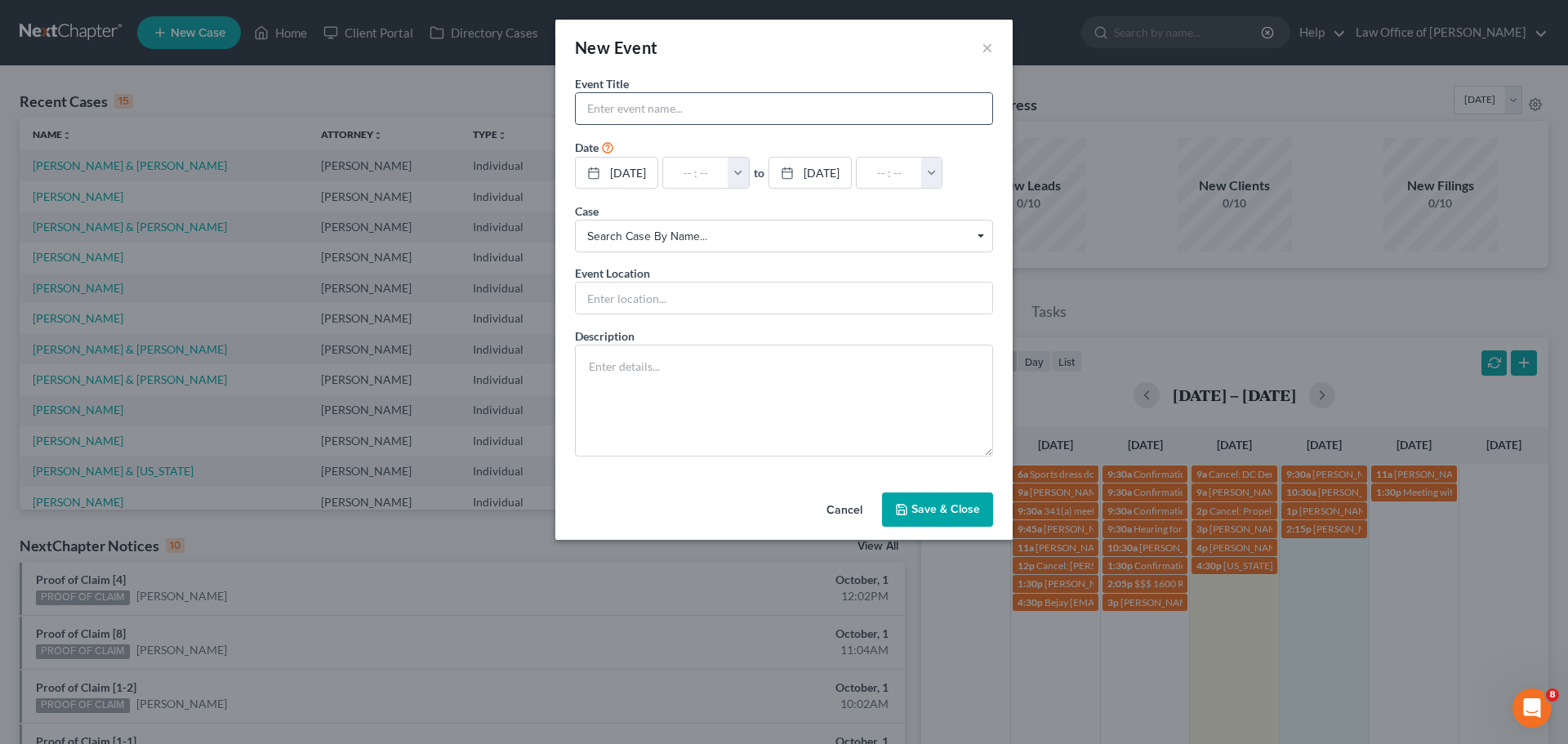
click at [833, 114] on input "text" at bounding box center [784, 108] width 416 height 31
type input "[PERSON_NAME]"
click at [699, 180] on input "text" at bounding box center [695, 174] width 65 height 31
type input "1"
type input "01:00am"
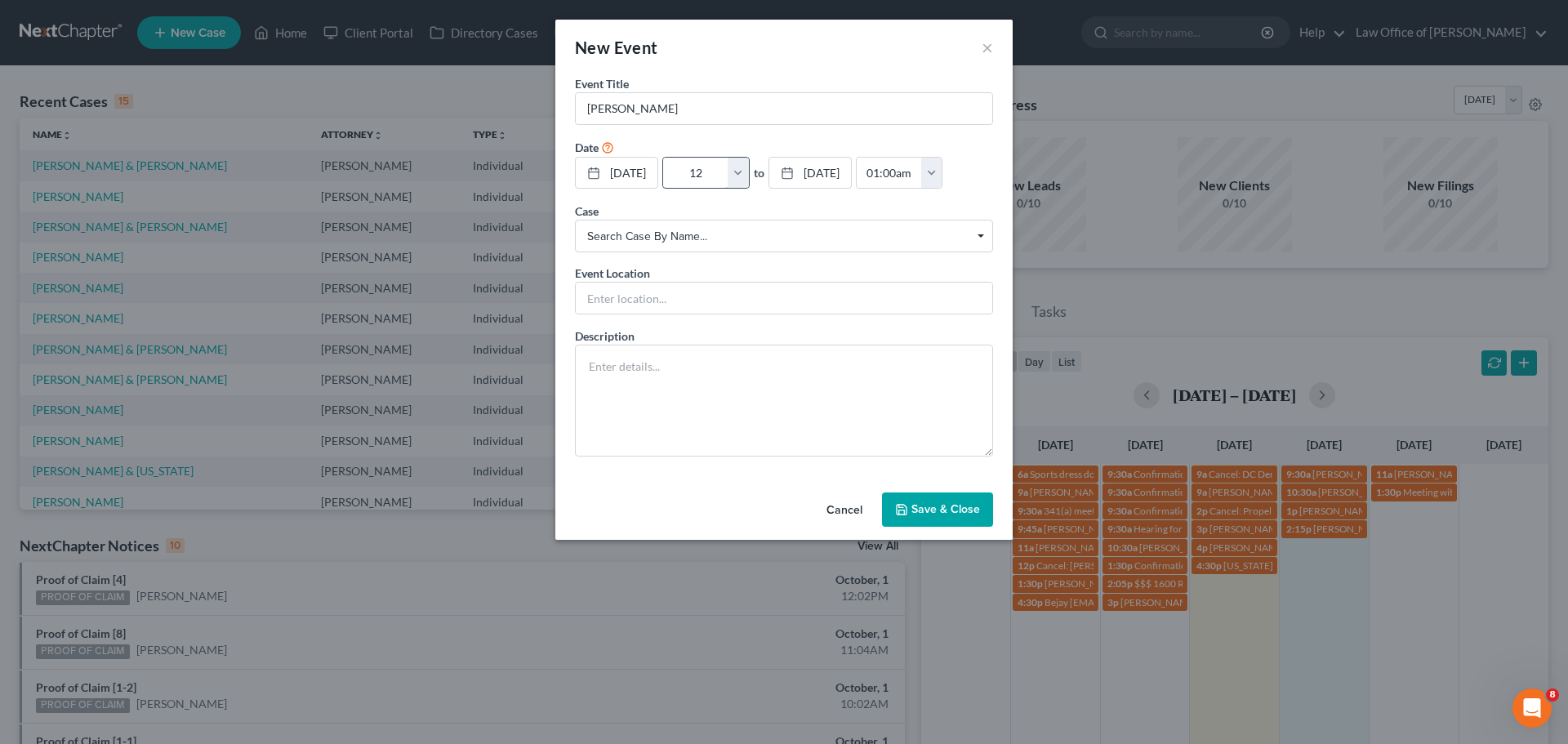
type input "12:"
type input "01:00pm"
type input "12:1"
type input "01:00am"
type input "12:15"
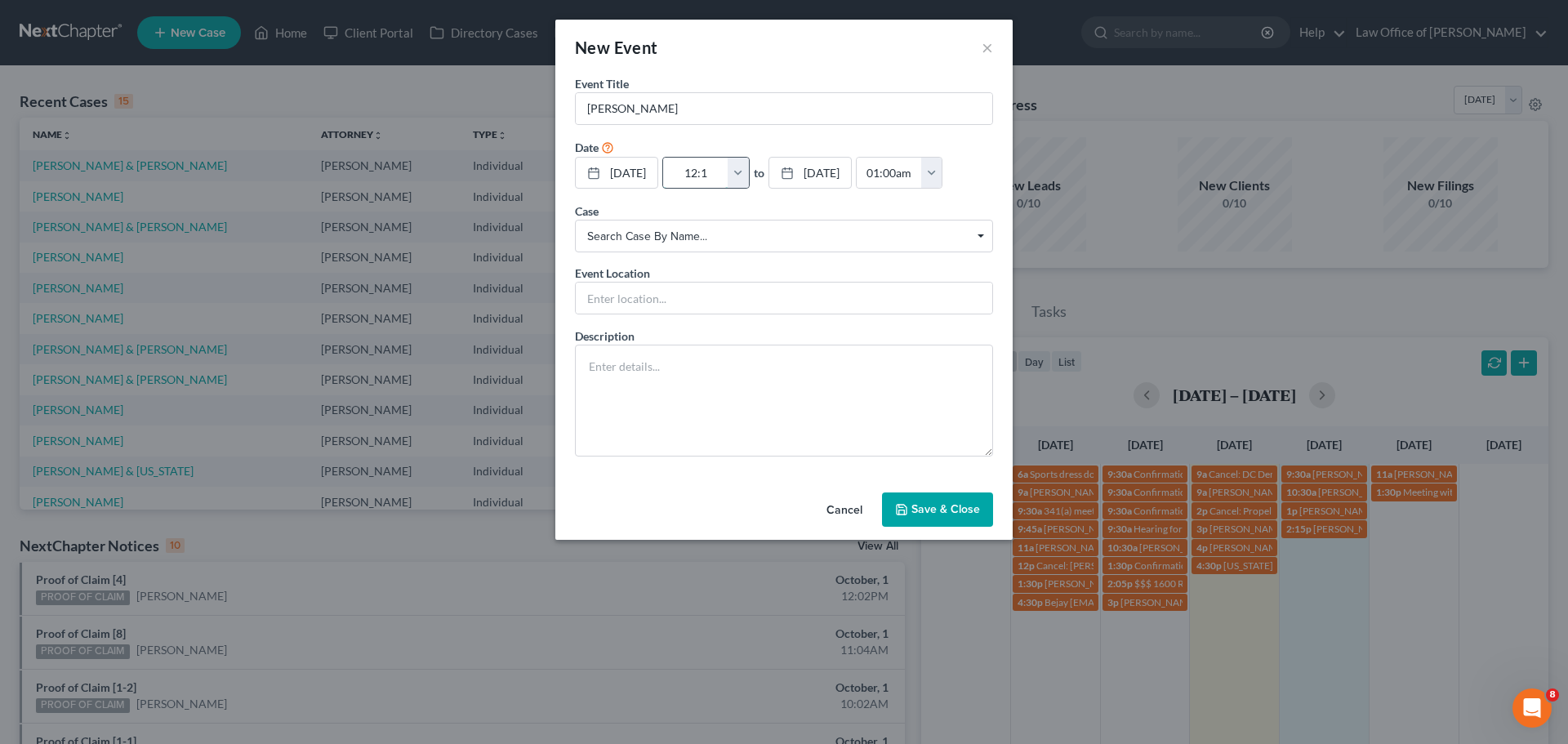
type input "01:15pm"
type input "12:15p"
type input "01:00am"
type input "12:15pm"
type input "01:15pm"
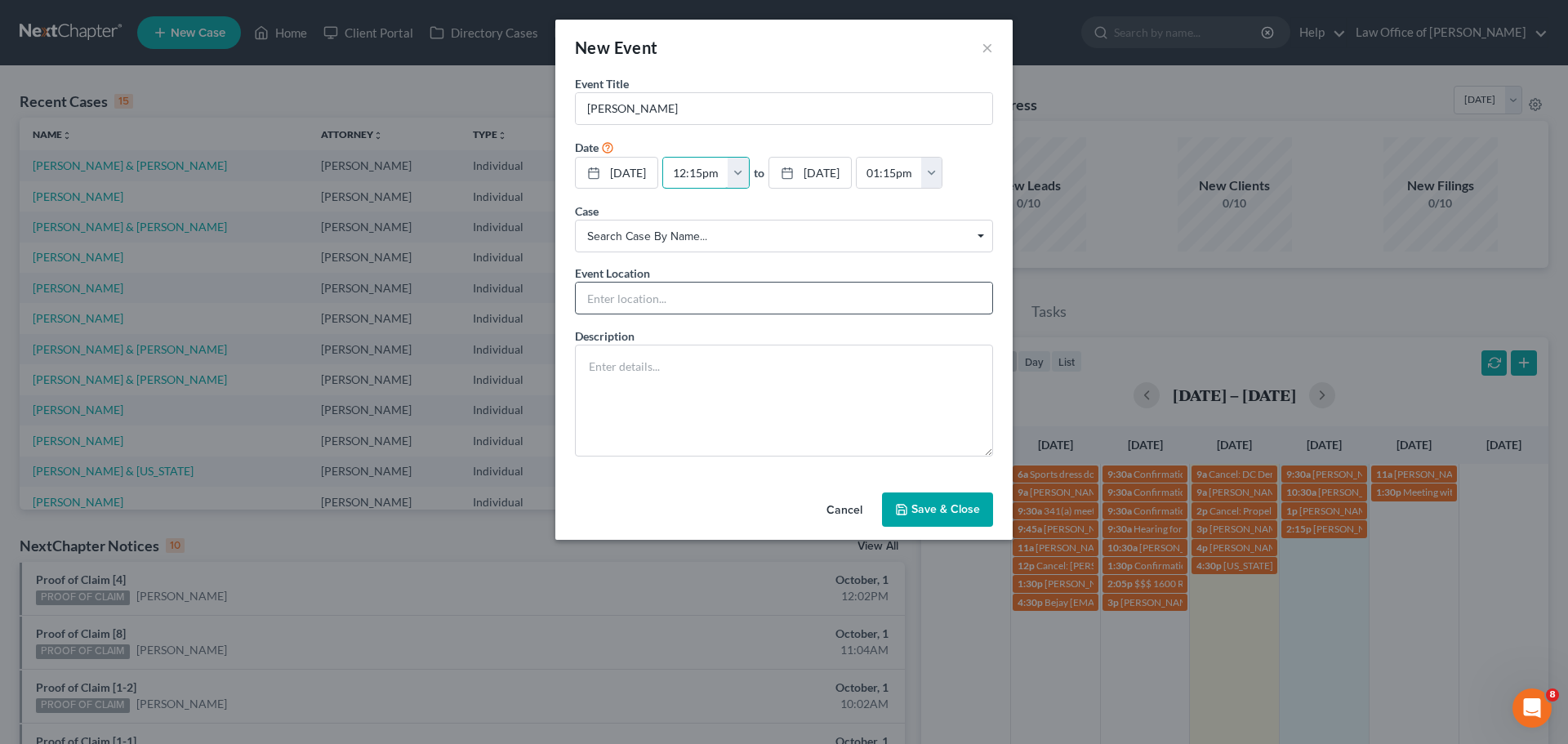
type input "12:15pm"
click at [615, 299] on input "text" at bounding box center [784, 299] width 416 height 31
type input "Phone Consult"
click at [637, 393] on textarea at bounding box center [784, 400] width 418 height 112
click at [701, 105] on input "[PERSON_NAME]" at bounding box center [784, 108] width 416 height 31
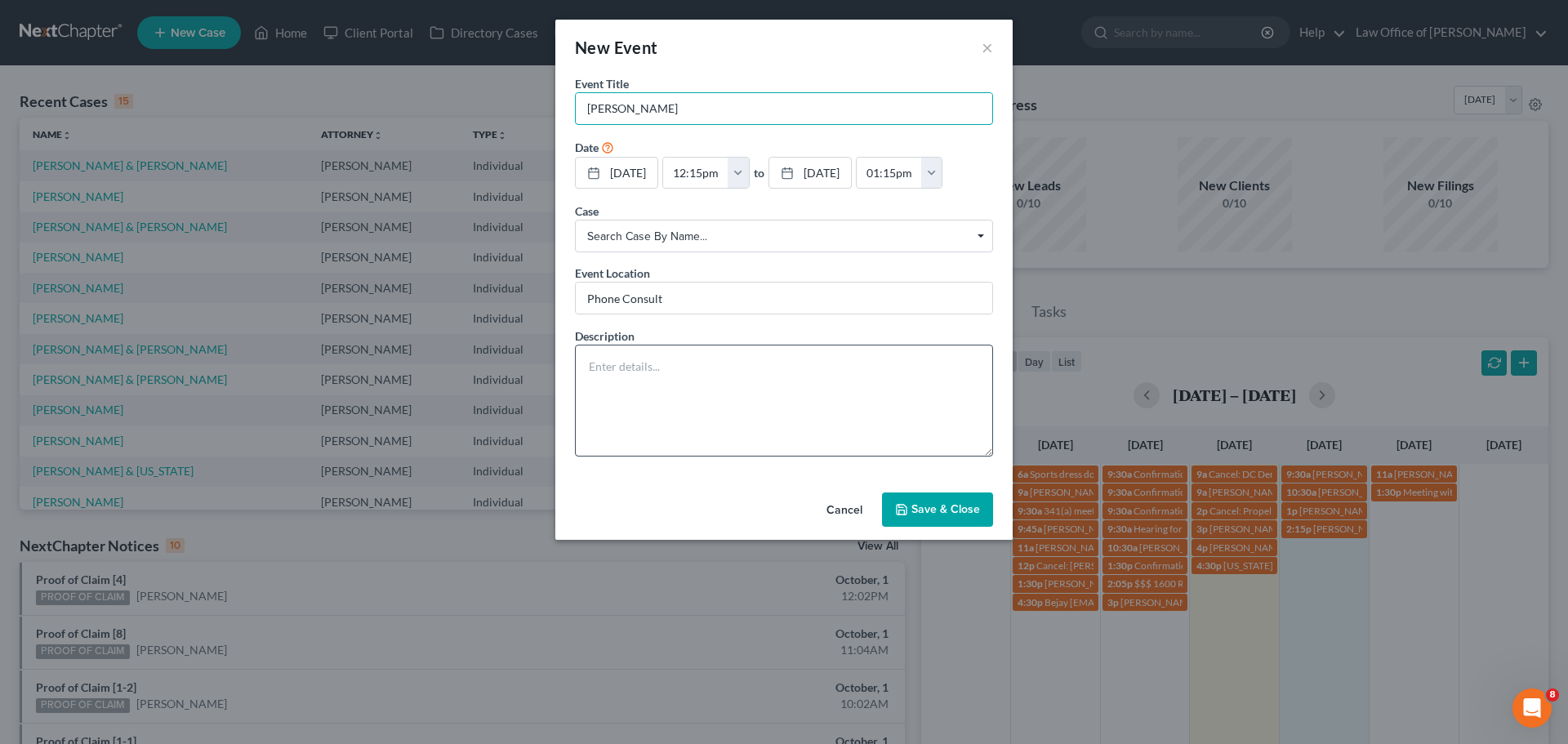
type input "[PERSON_NAME]"
click at [688, 390] on textarea at bounding box center [784, 400] width 418 height 112
type textarea "Wage Garnishment - Bankruptcy?"
click at [671, 113] on input "[PERSON_NAME]" at bounding box center [784, 108] width 416 height 31
type input "[PERSON_NAME] [PHONE_NUMBER]"
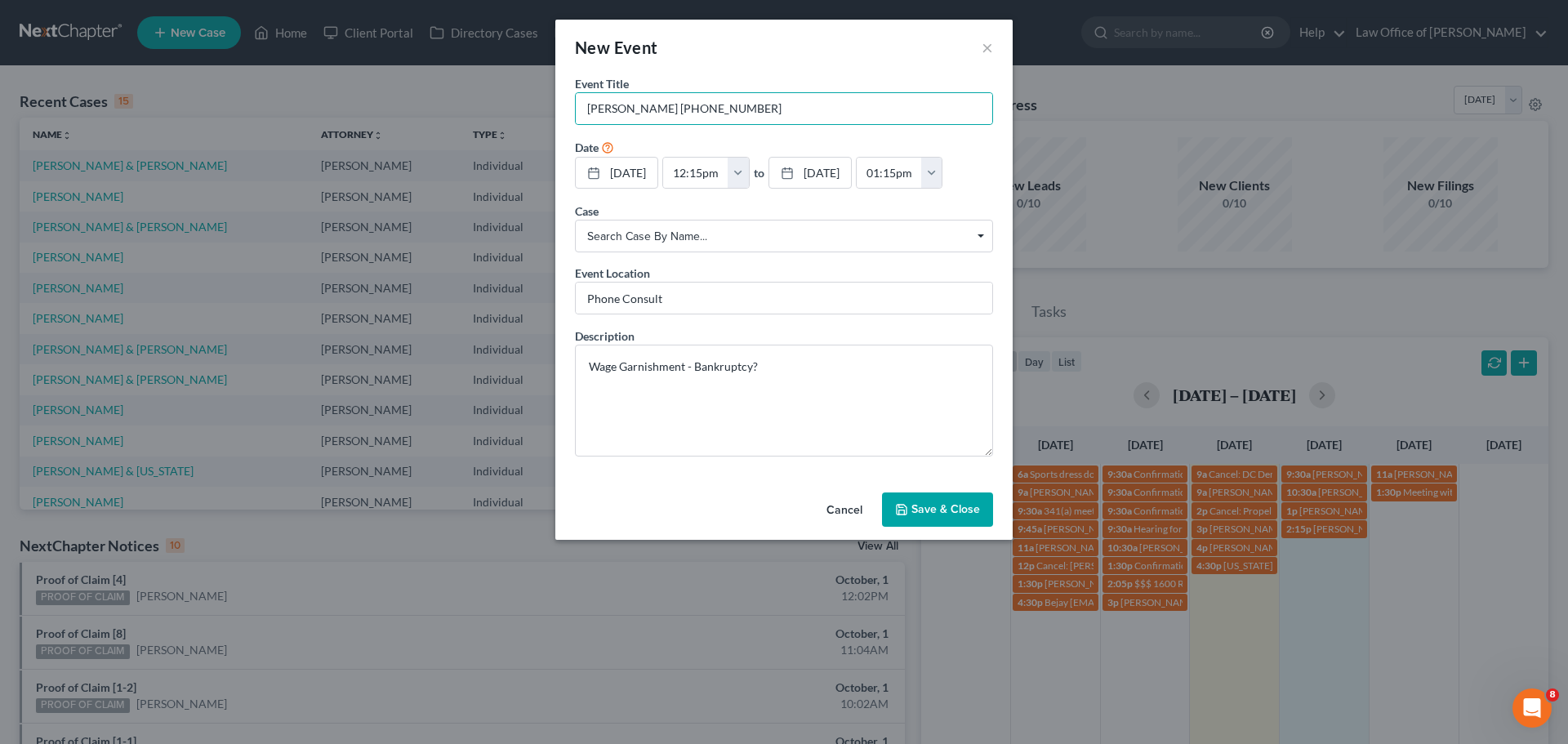
click at [966, 512] on button "Save & Close" at bounding box center [937, 509] width 111 height 34
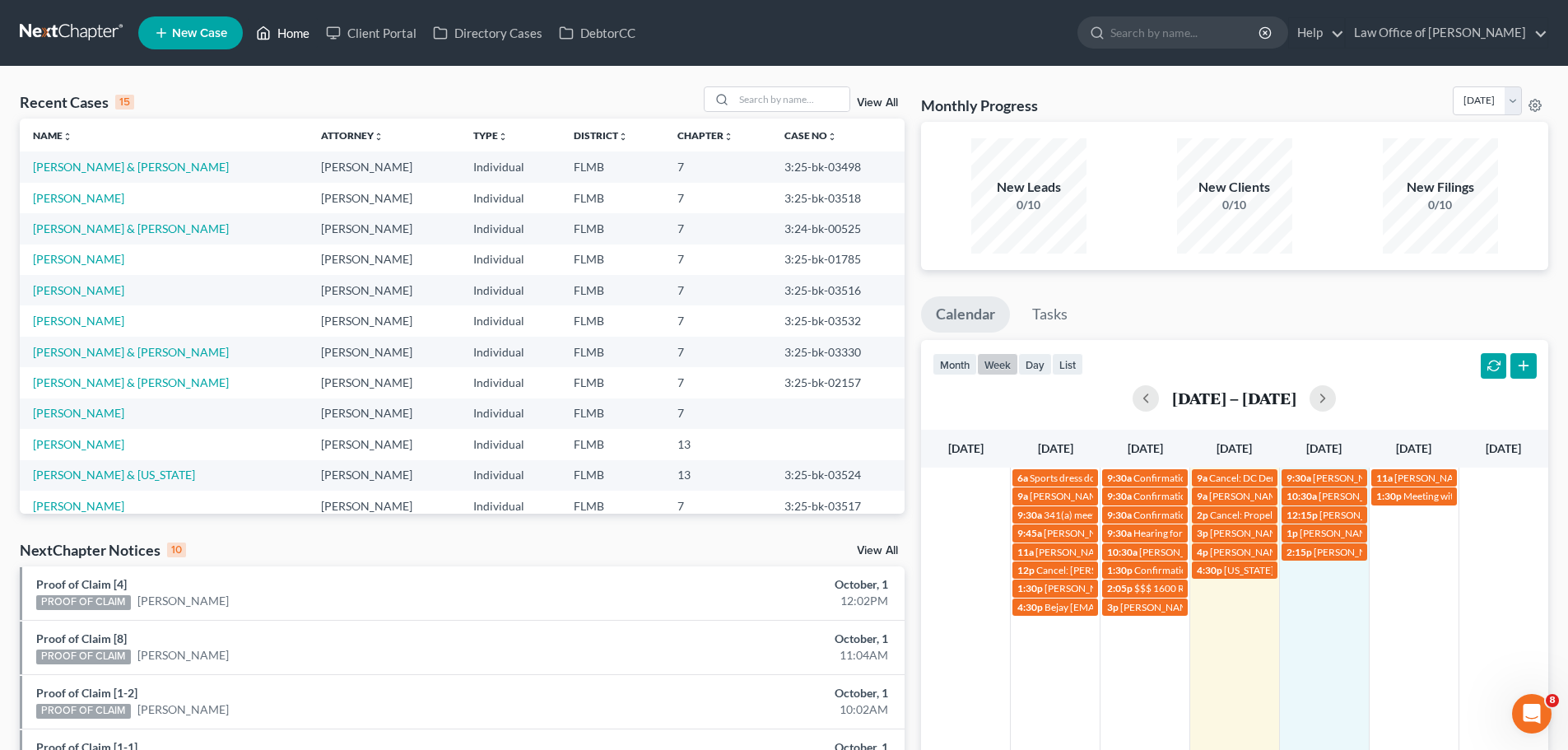
click at [270, 43] on link "Home" at bounding box center [283, 33] width 70 height 30
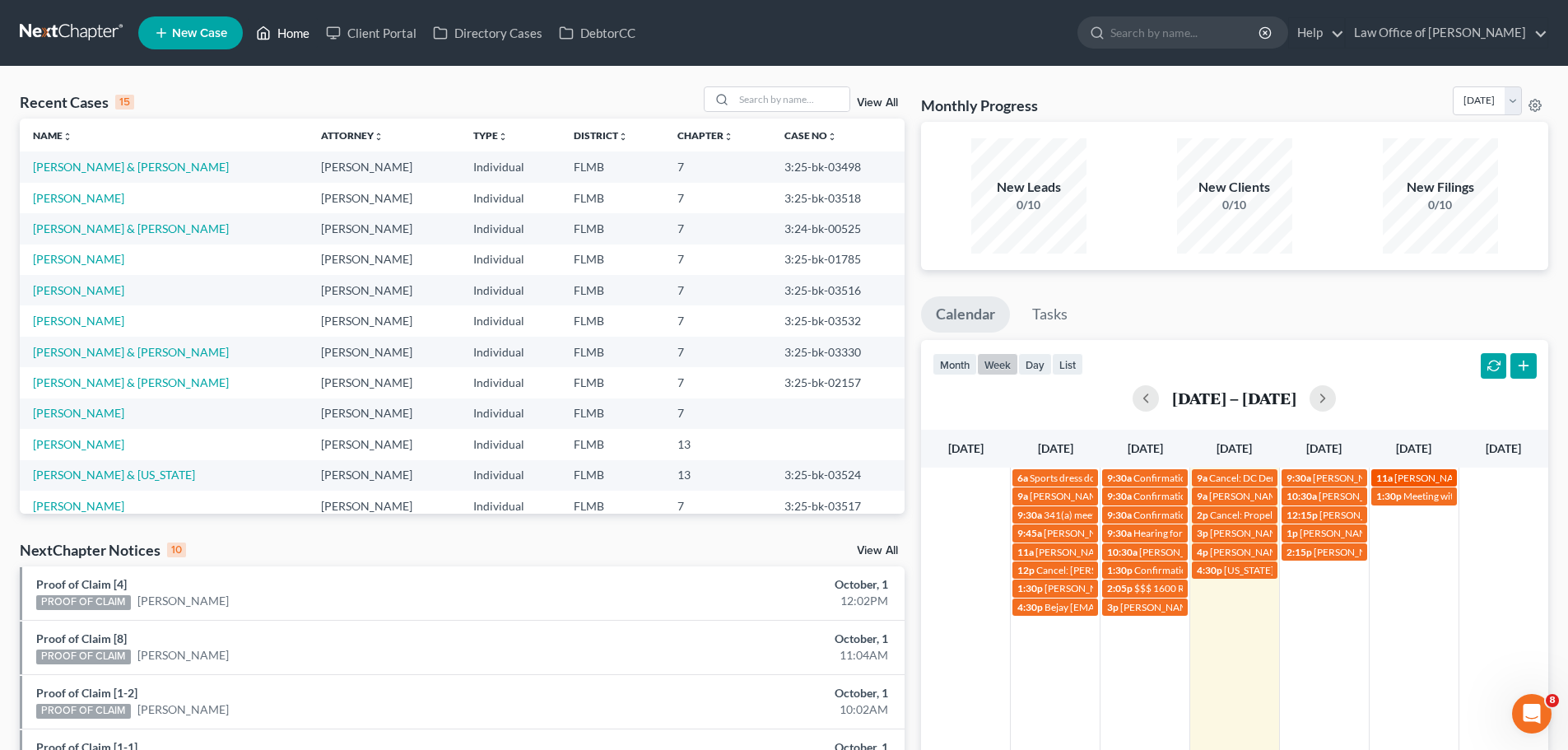
click at [1425, 475] on span "[PERSON_NAME] sign up appoitnment by phone - [EMAIL_ADDRESS][DOMAIN_NAME]" at bounding box center [1585, 477] width 381 height 12
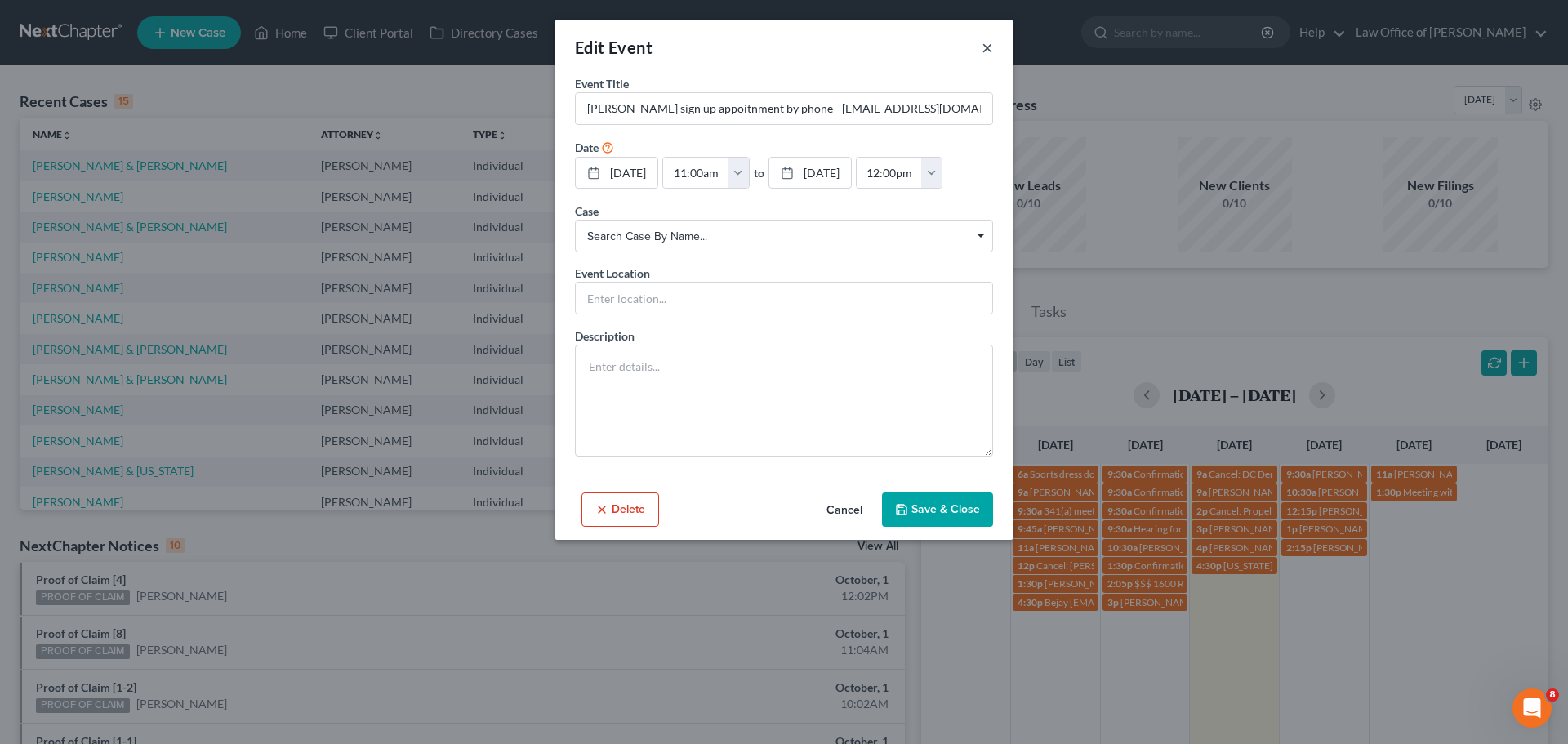
click at [988, 48] on button "×" at bounding box center [987, 47] width 11 height 19
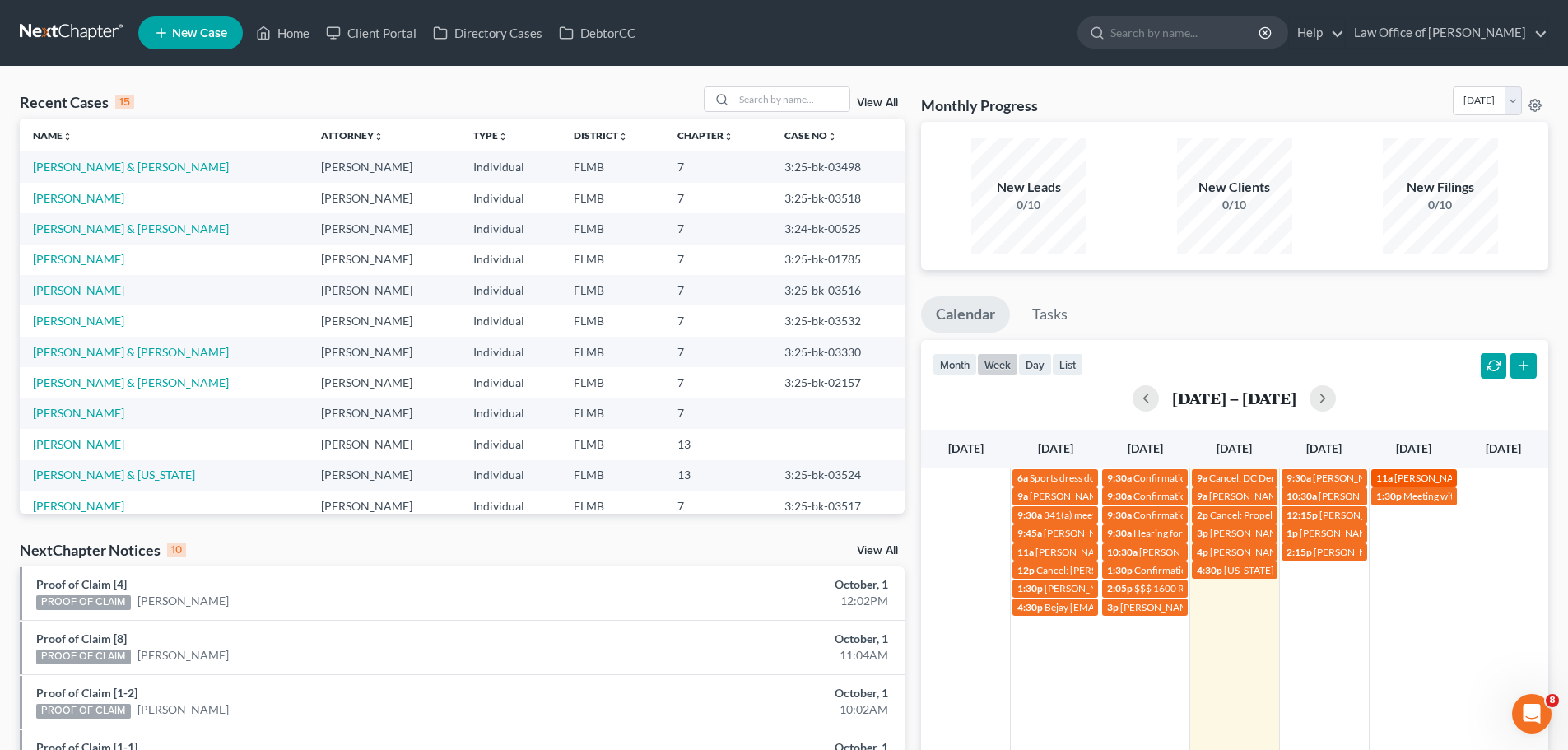
click at [1402, 479] on span "[PERSON_NAME] sign up appoitnment by phone - [EMAIL_ADDRESS][DOMAIN_NAME]" at bounding box center [1585, 477] width 381 height 12
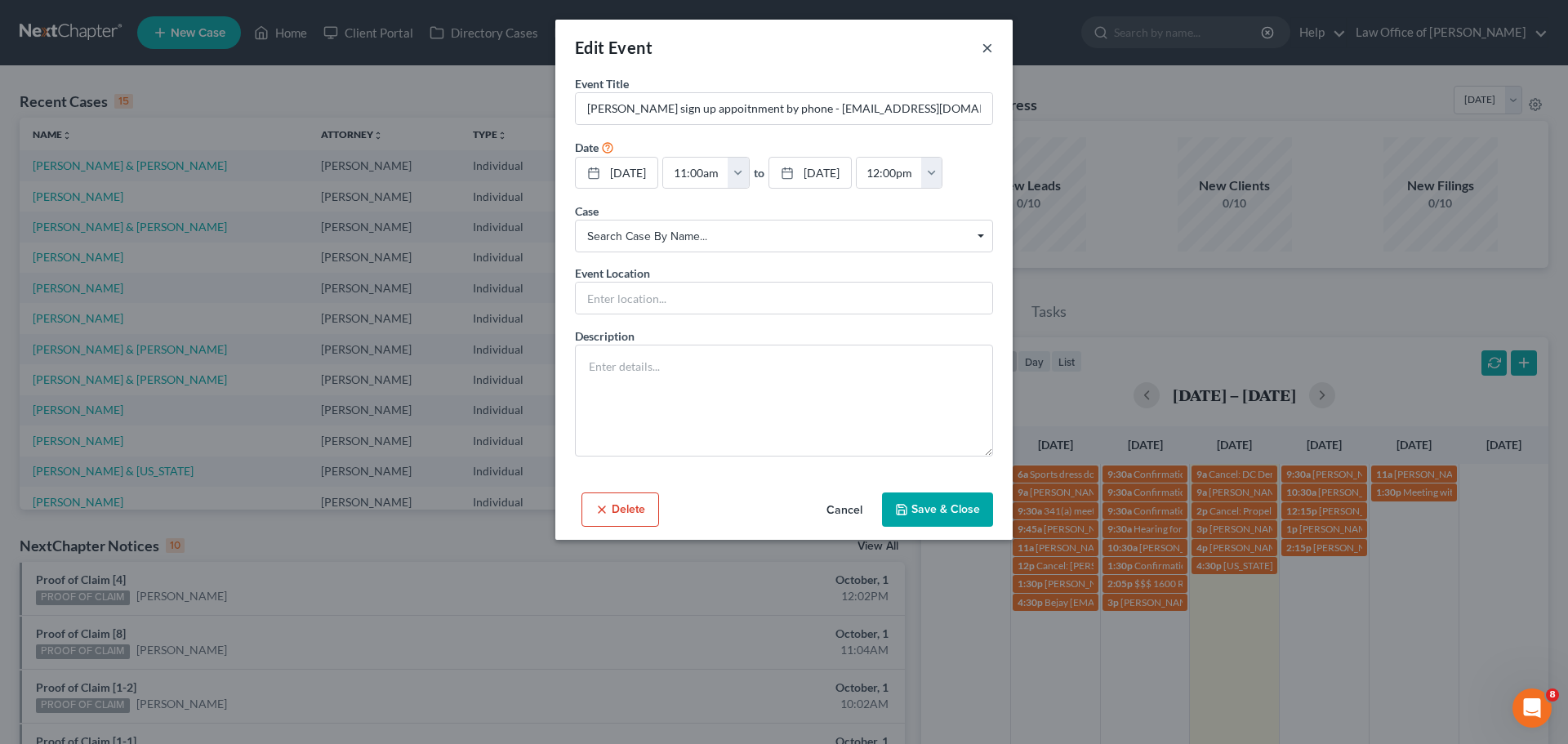
click at [984, 52] on button "×" at bounding box center [987, 47] width 11 height 19
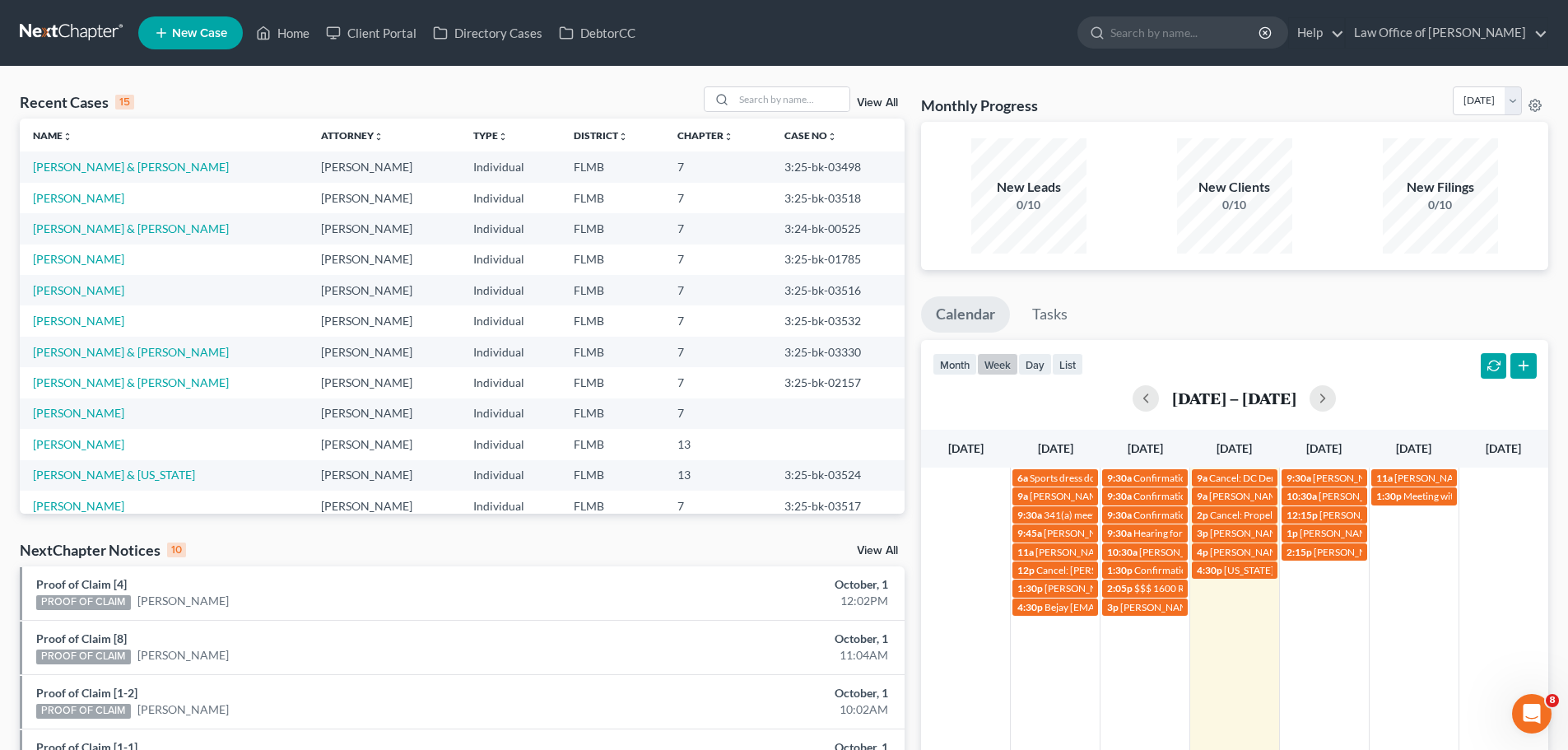
click at [1432, 528] on td "1:30p Meeting with Mrs. [PERSON_NAME] ([PERSON_NAME]'s teacher)" at bounding box center [1413, 551] width 90 height 130
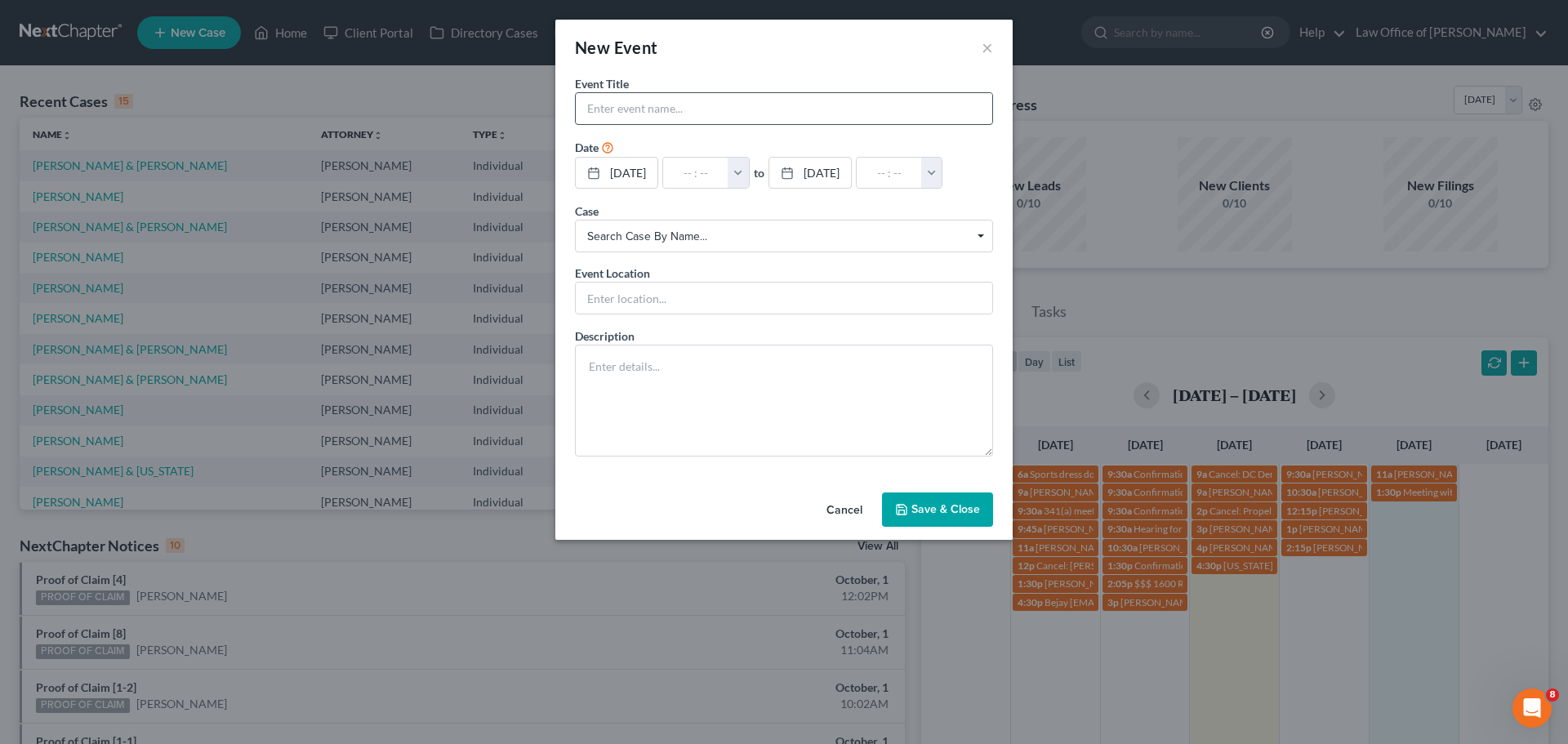
click at [811, 97] on input "text" at bounding box center [784, 108] width 416 height 31
type input "[PERSON_NAME] [PHONE_NUMBER]"
click at [697, 173] on input "text" at bounding box center [695, 174] width 65 height 31
type input "9"
type input "01:00am"
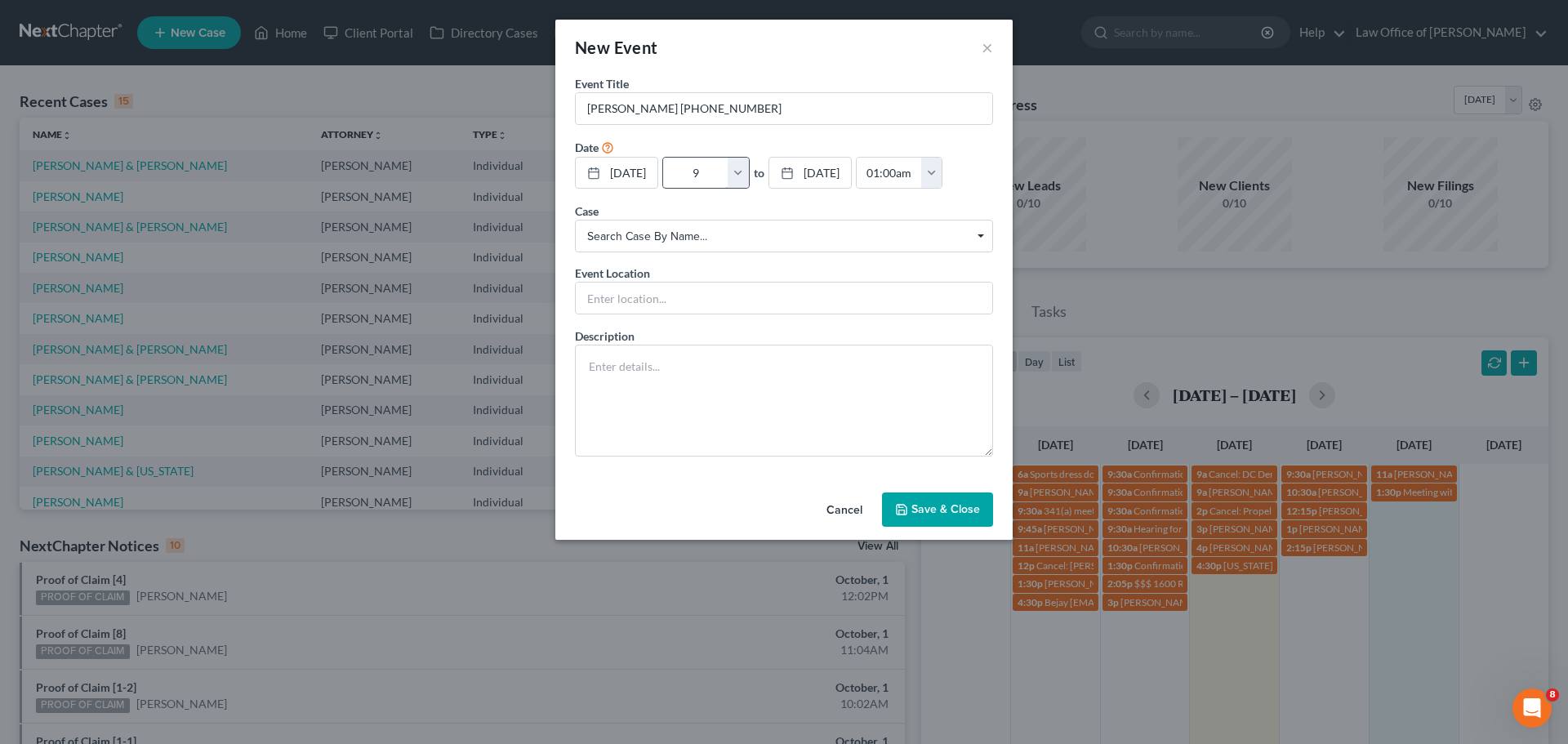
type input "9:"
type input "10:00am"
type input "9:0"
type input "01:00am"
type input "9:00"
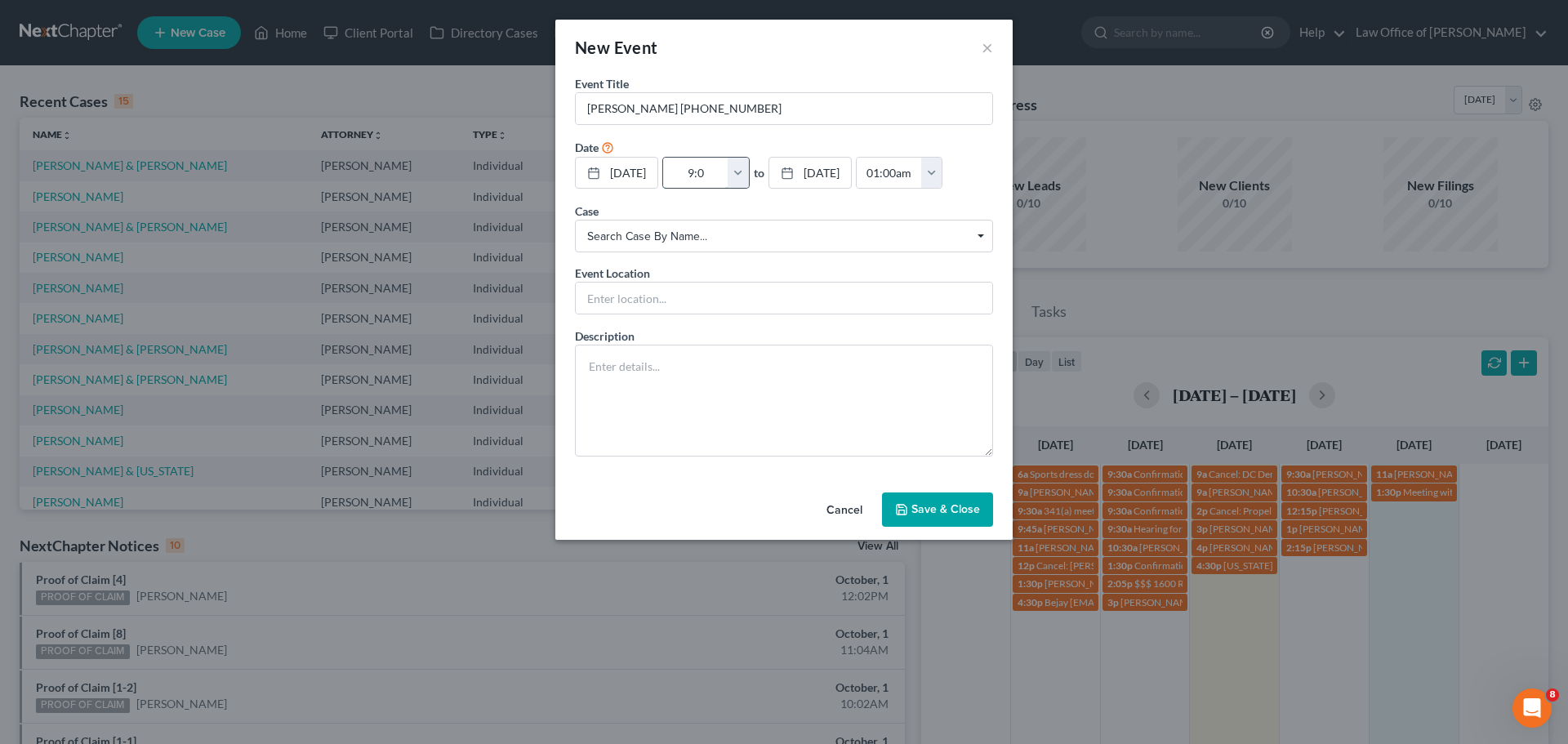
type input "10:00am"
type input "9:00a"
type input "01:00am"
type input "9:00am"
type input "10:00am"
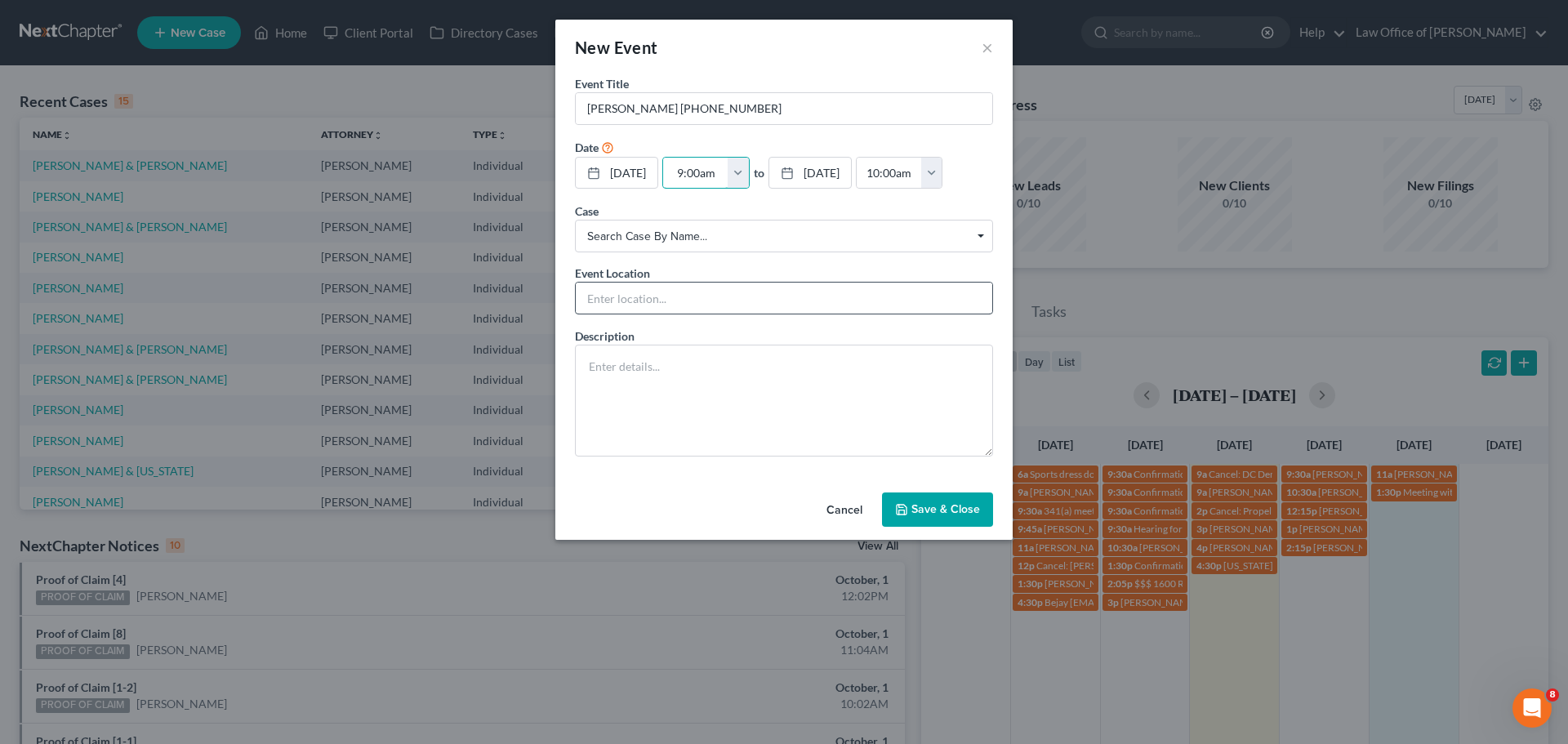
type input "9:00am"
click at [613, 309] on input "text" at bounding box center [784, 299] width 416 height 31
type input "Phone Consult"
click at [633, 384] on textarea at bounding box center [784, 400] width 418 height 112
click at [633, 384] on textarea "Bankruptcy" at bounding box center [784, 400] width 418 height 112
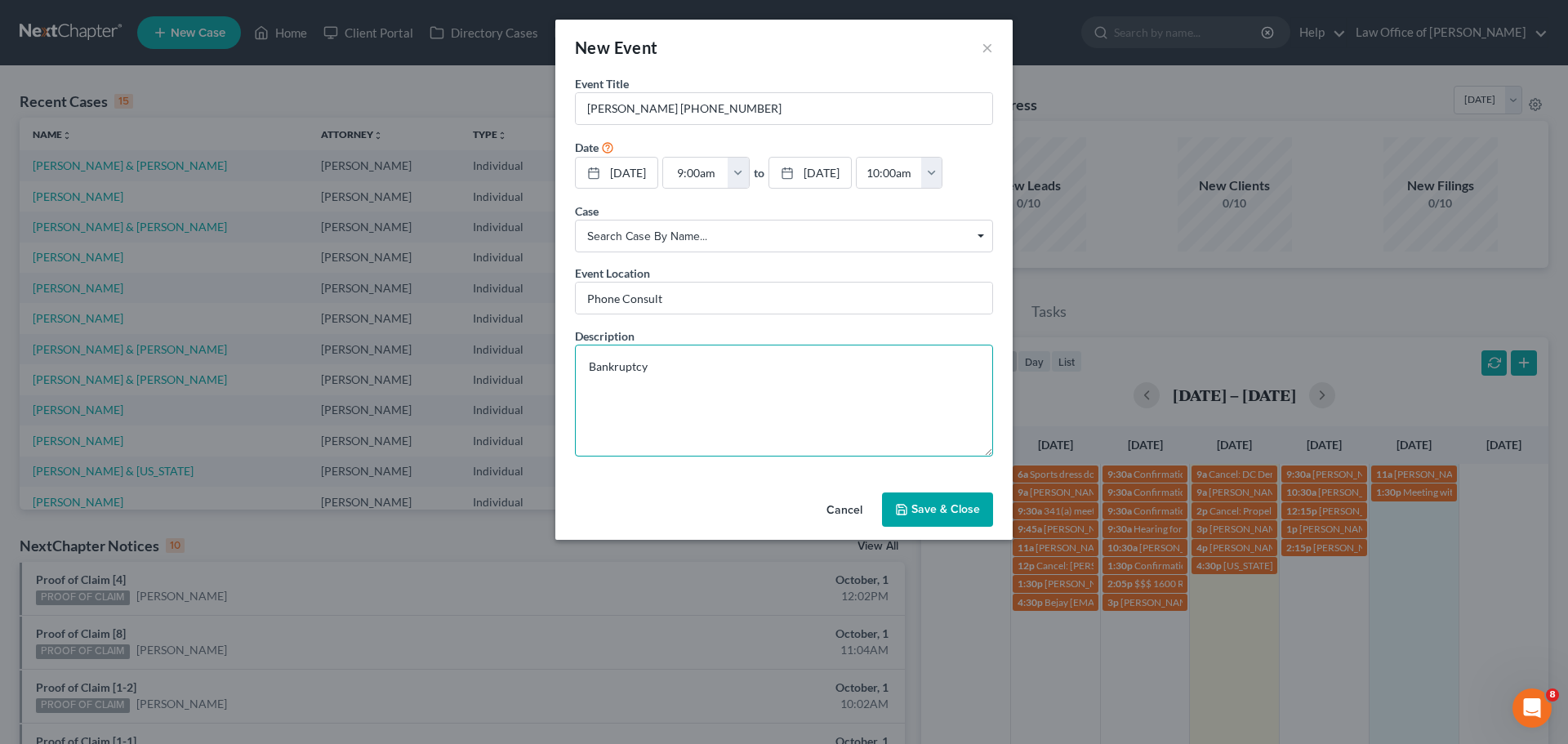
click at [668, 370] on textarea "Bankruptcy" at bounding box center [784, 400] width 418 height 112
type textarea "Bankruptcy"
click at [955, 505] on button "Save & Close" at bounding box center [937, 509] width 111 height 34
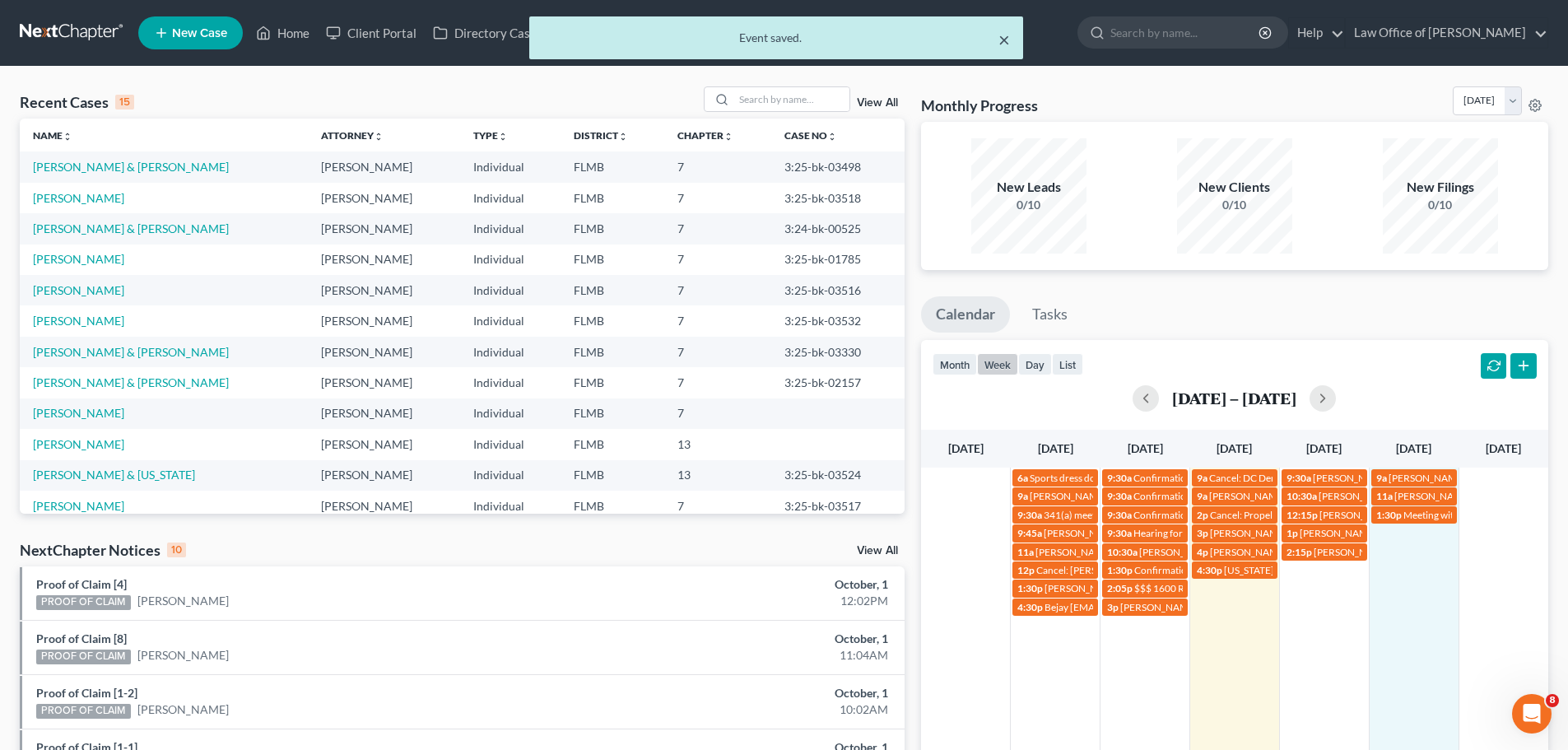
click at [1002, 39] on button "×" at bounding box center [1004, 39] width 11 height 19
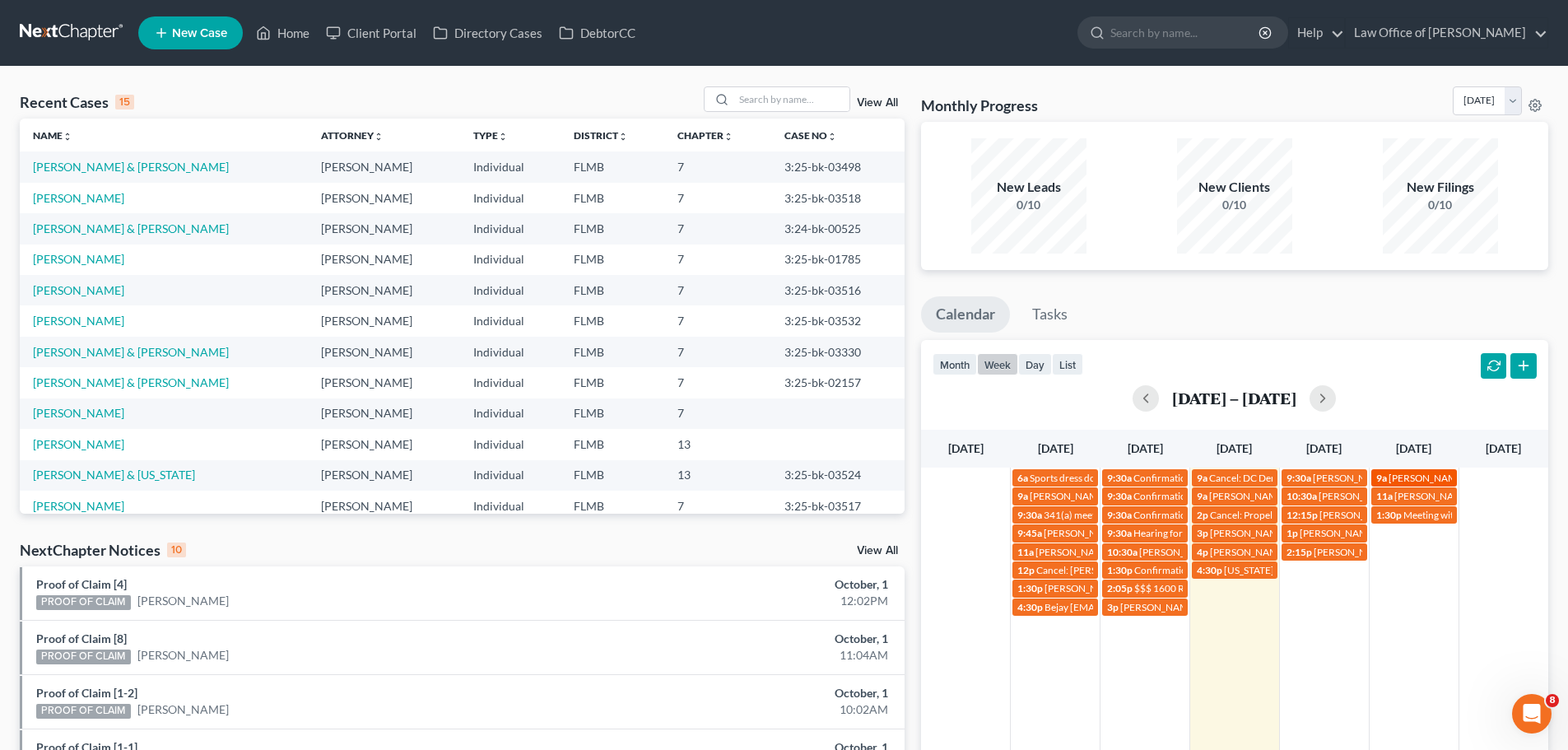
click at [1419, 476] on span "[PERSON_NAME] [PHONE_NUMBER]" at bounding box center [1473, 477] width 167 height 12
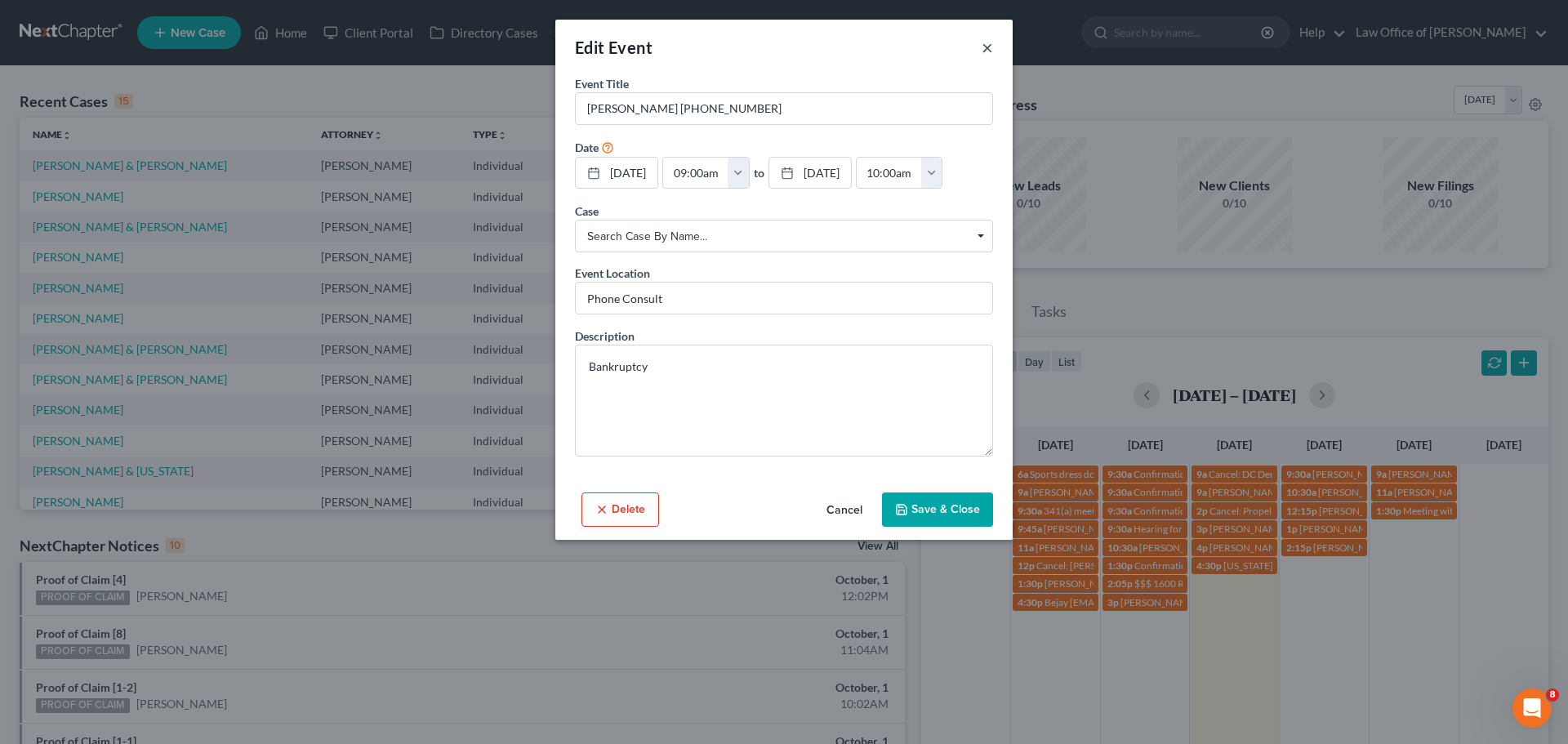
click at [987, 49] on button "×" at bounding box center [987, 47] width 11 height 19
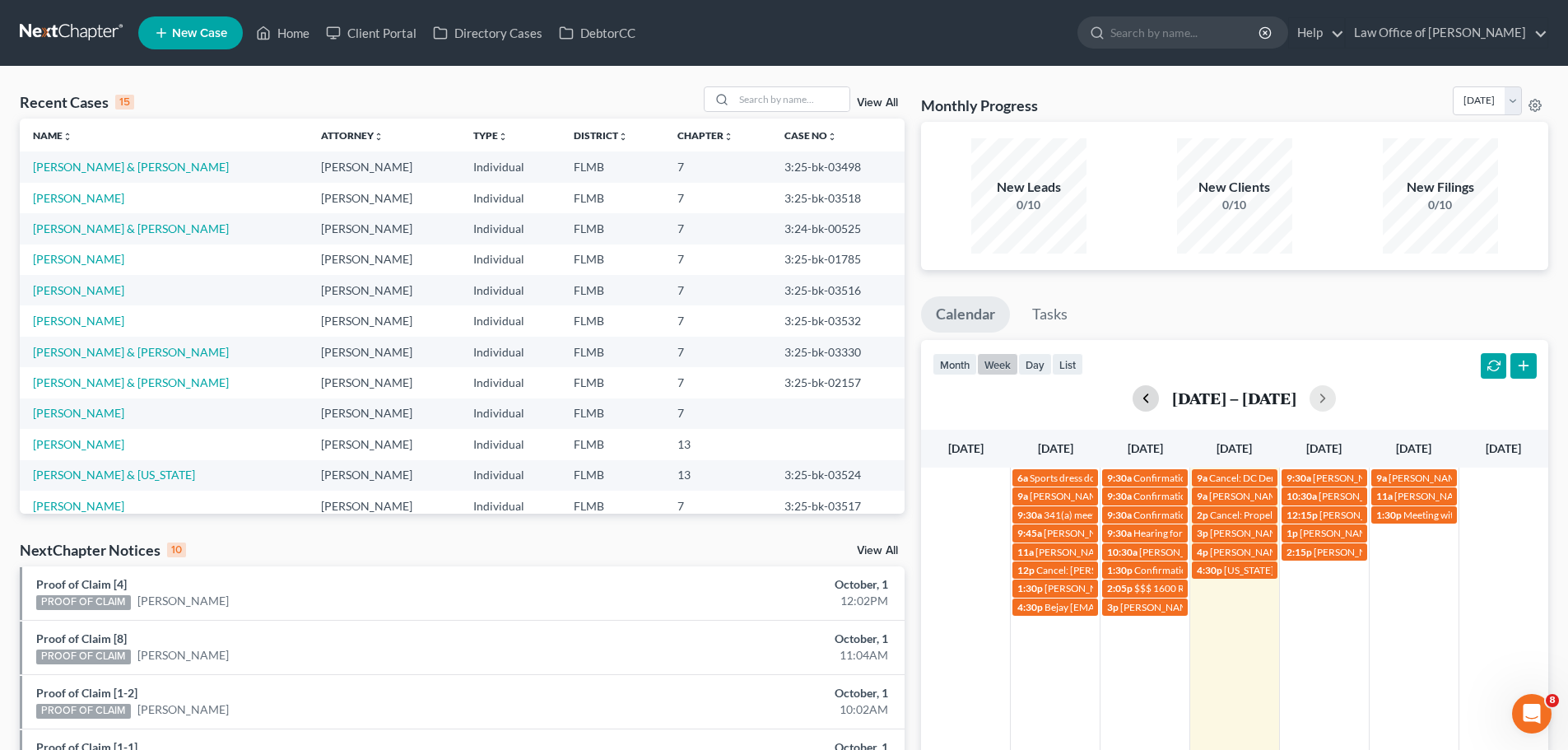
click at [1133, 394] on button "button" at bounding box center [1146, 398] width 26 height 26
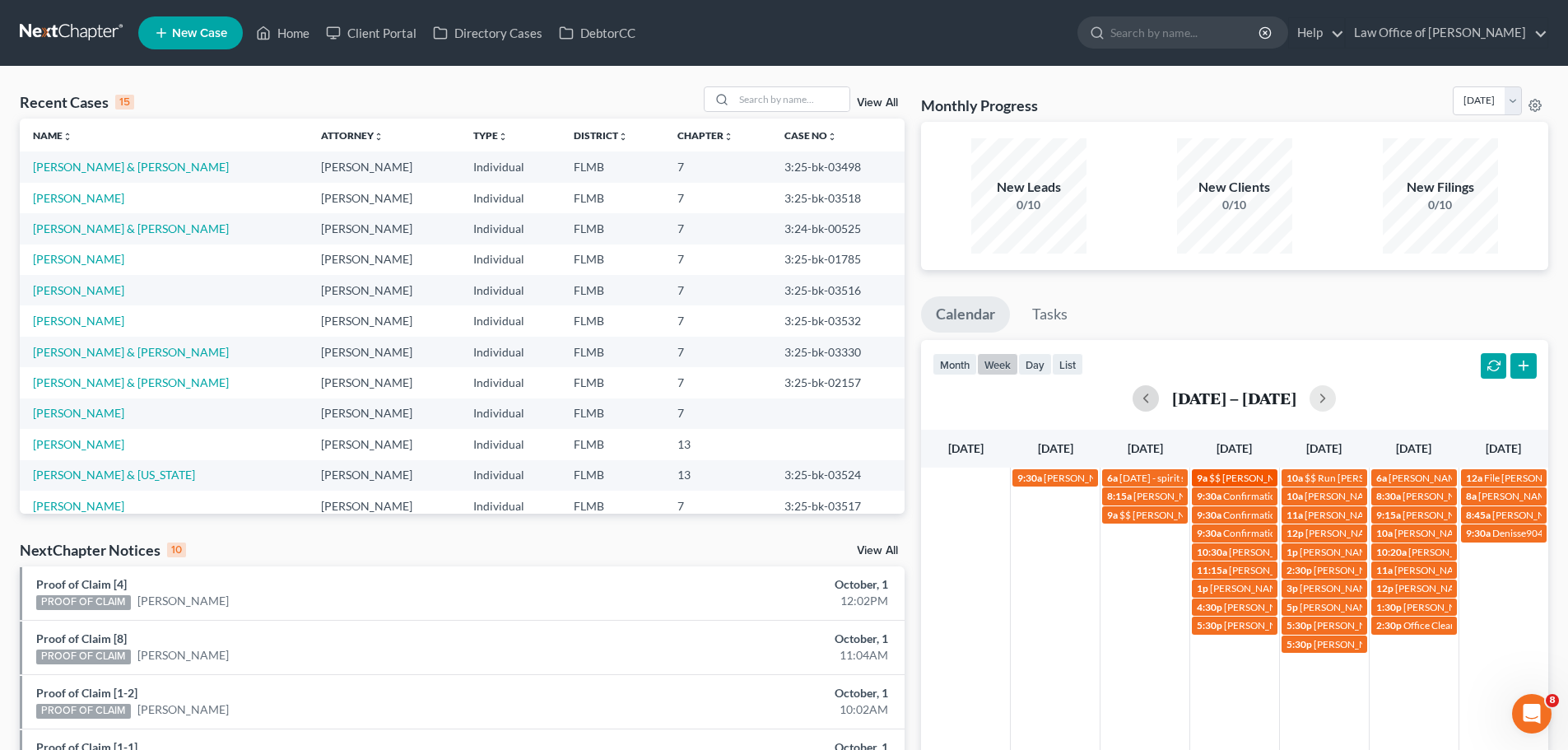
click at [1215, 478] on span "$$ [PERSON_NAME] owes a check $375.00" at bounding box center [1303, 477] width 187 height 12
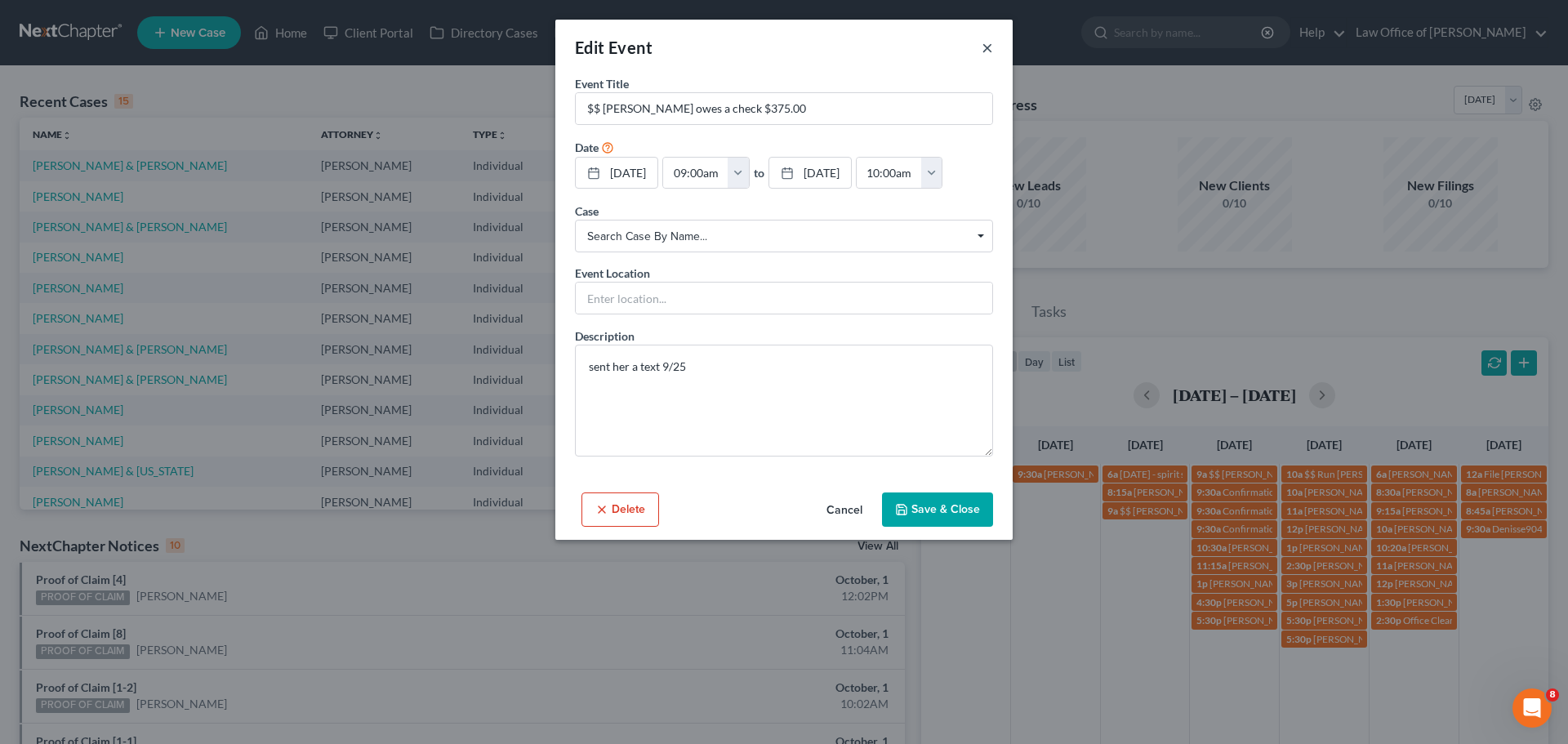
click at [989, 48] on button "×" at bounding box center [987, 47] width 11 height 19
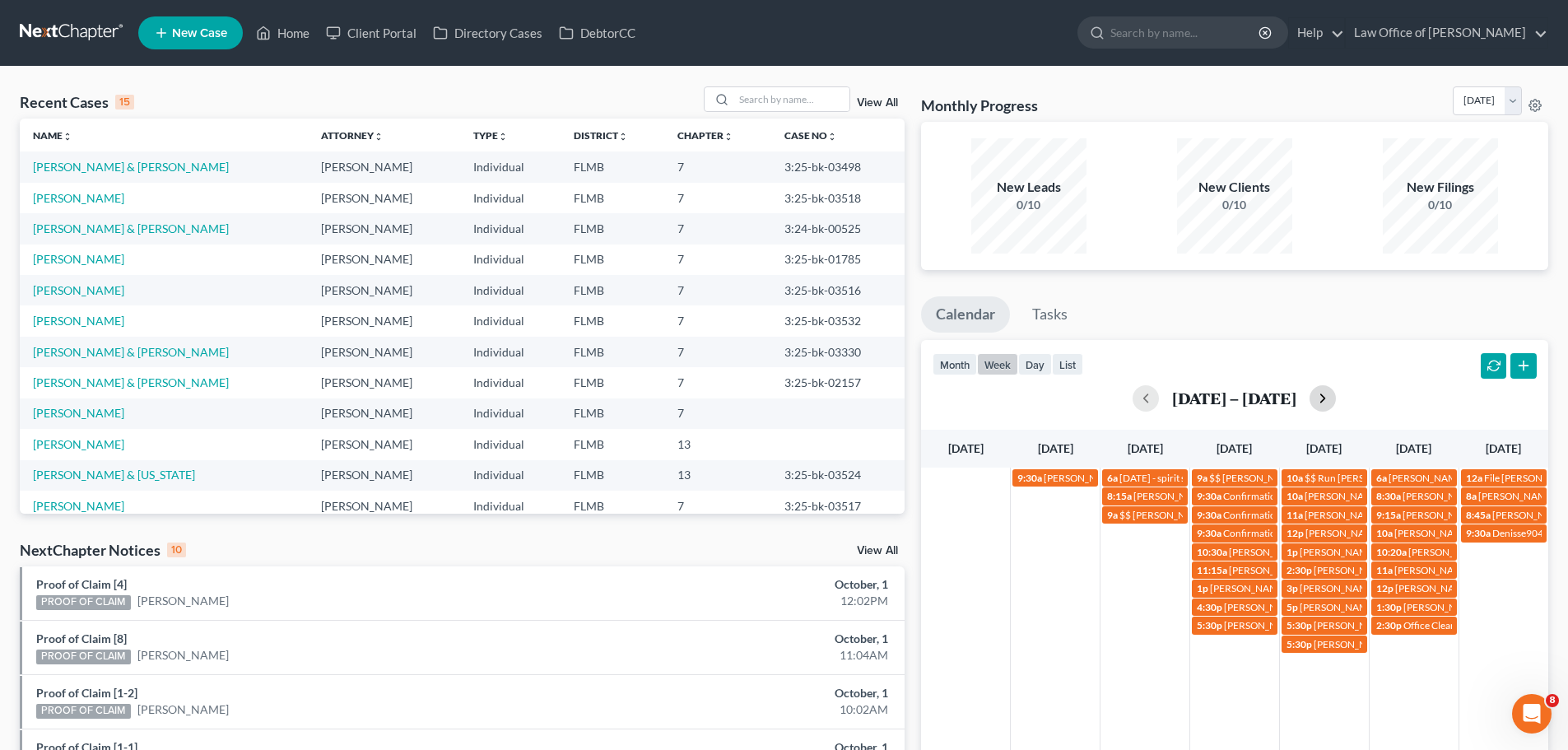
click at [1326, 394] on button "button" at bounding box center [1323, 398] width 26 height 26
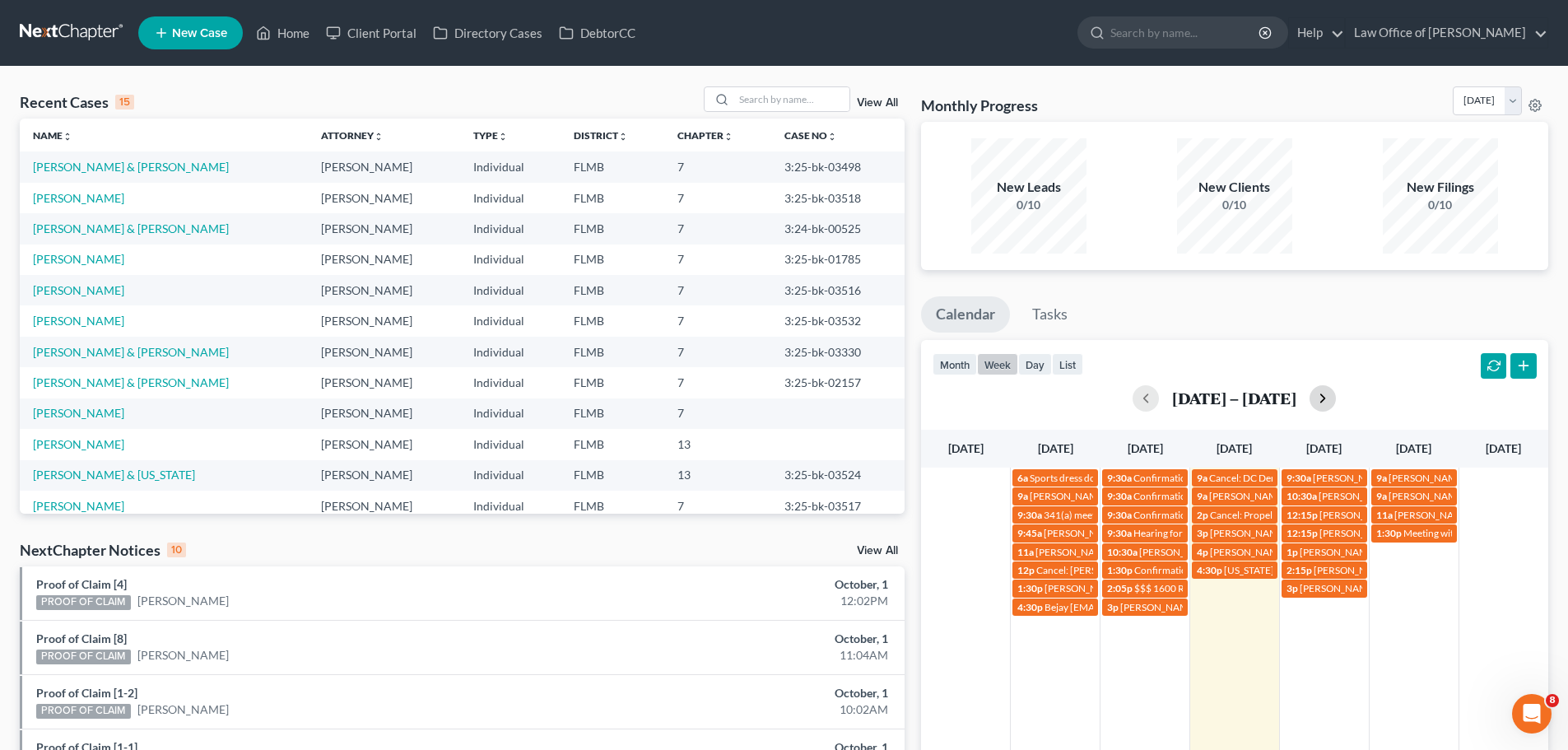
click at [1326, 394] on button "button" at bounding box center [1323, 398] width 26 height 26
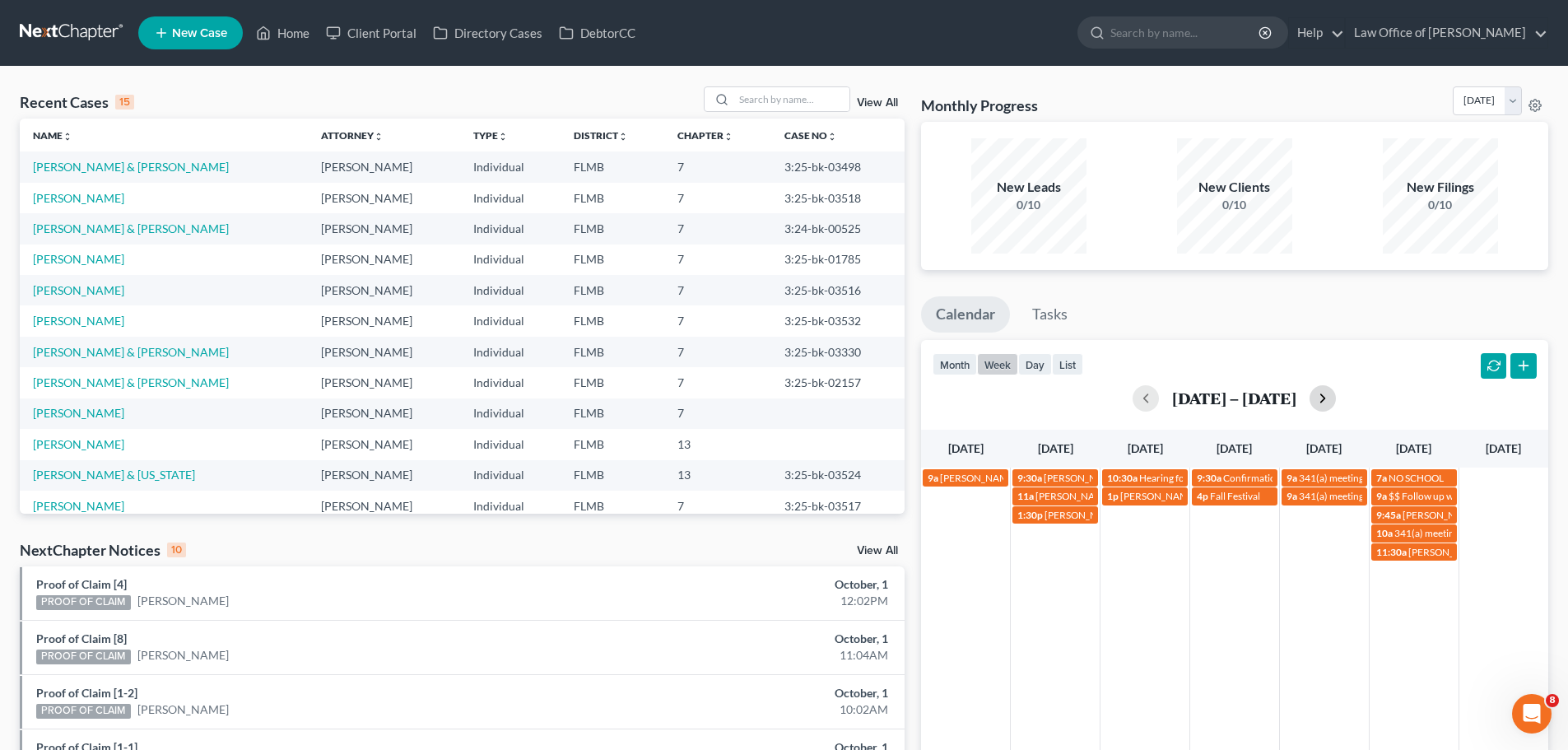
click at [1326, 394] on button "button" at bounding box center [1323, 398] width 26 height 26
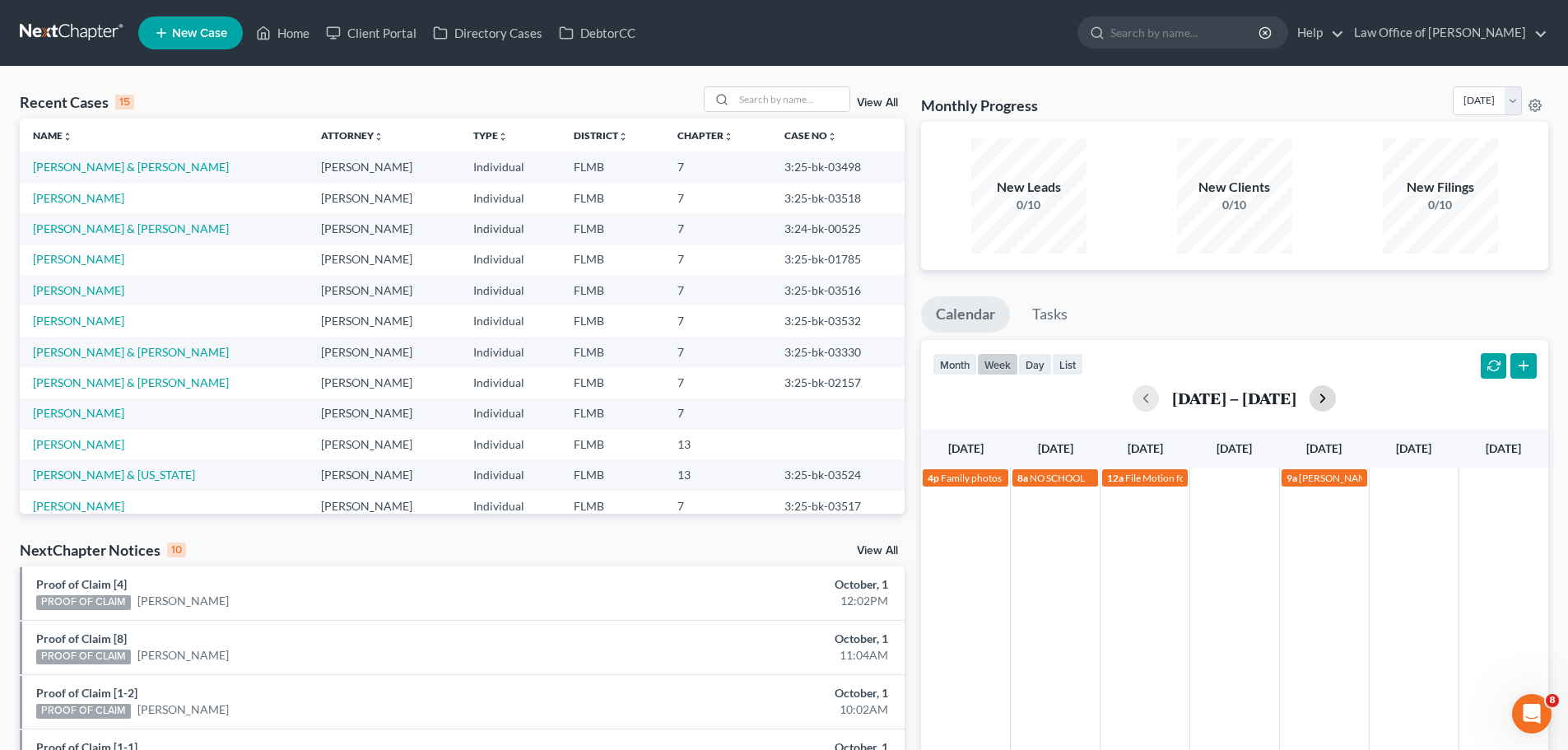
click at [1326, 394] on button "button" at bounding box center [1323, 398] width 26 height 26
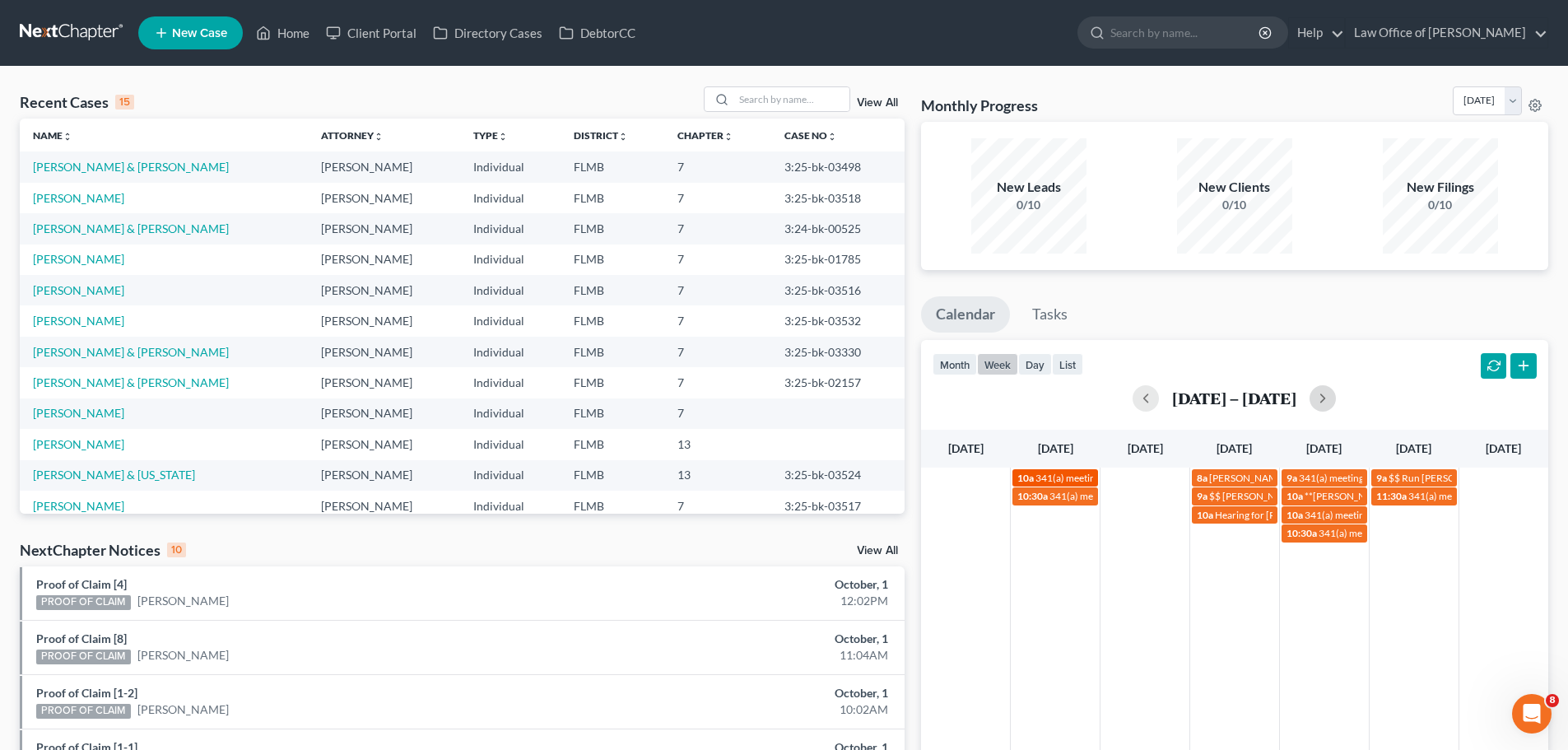
click at [1066, 485] on link "10a 341(a) meeting for [PERSON_NAME]" at bounding box center [1055, 478] width 85 height 18
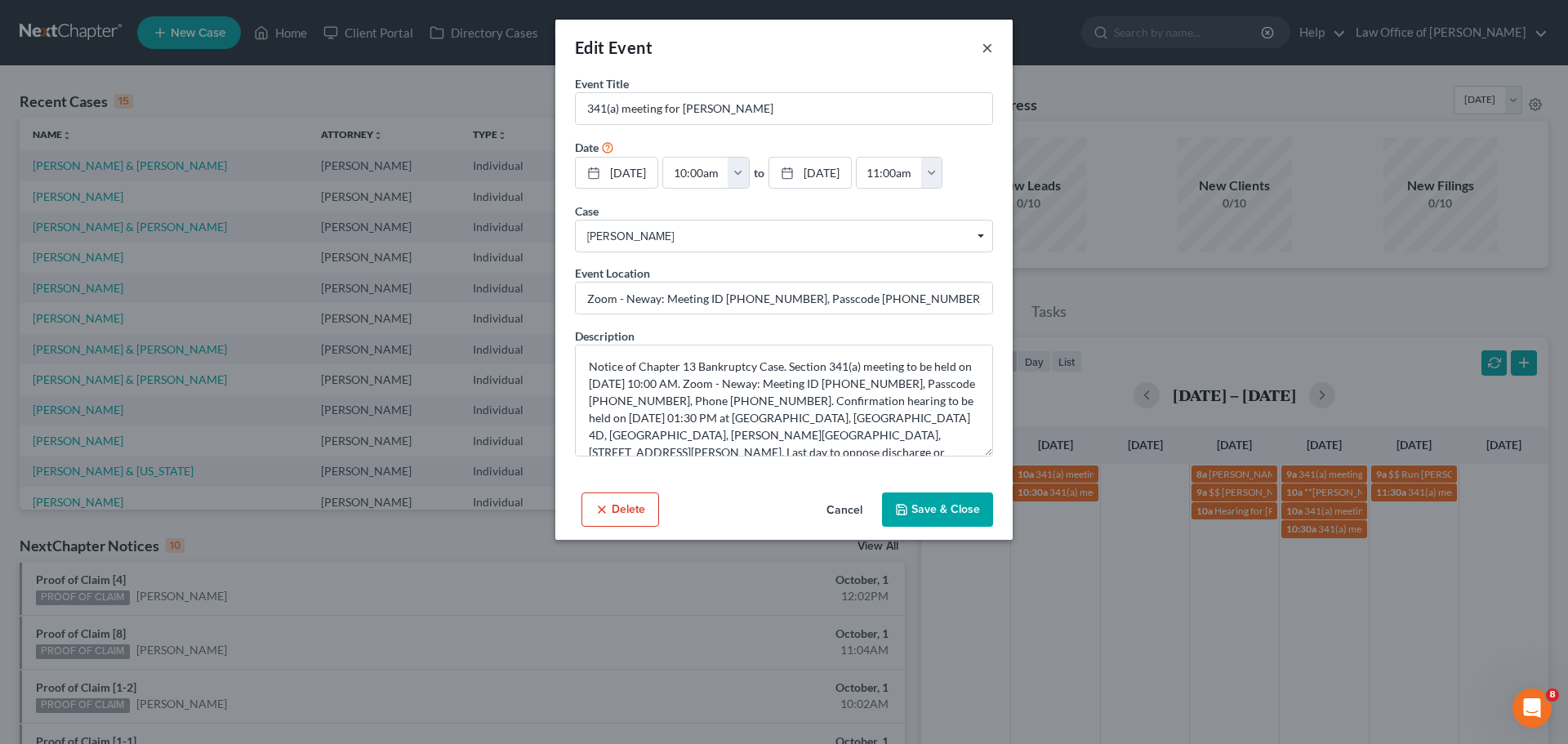
click at [990, 47] on button "×" at bounding box center [987, 47] width 11 height 19
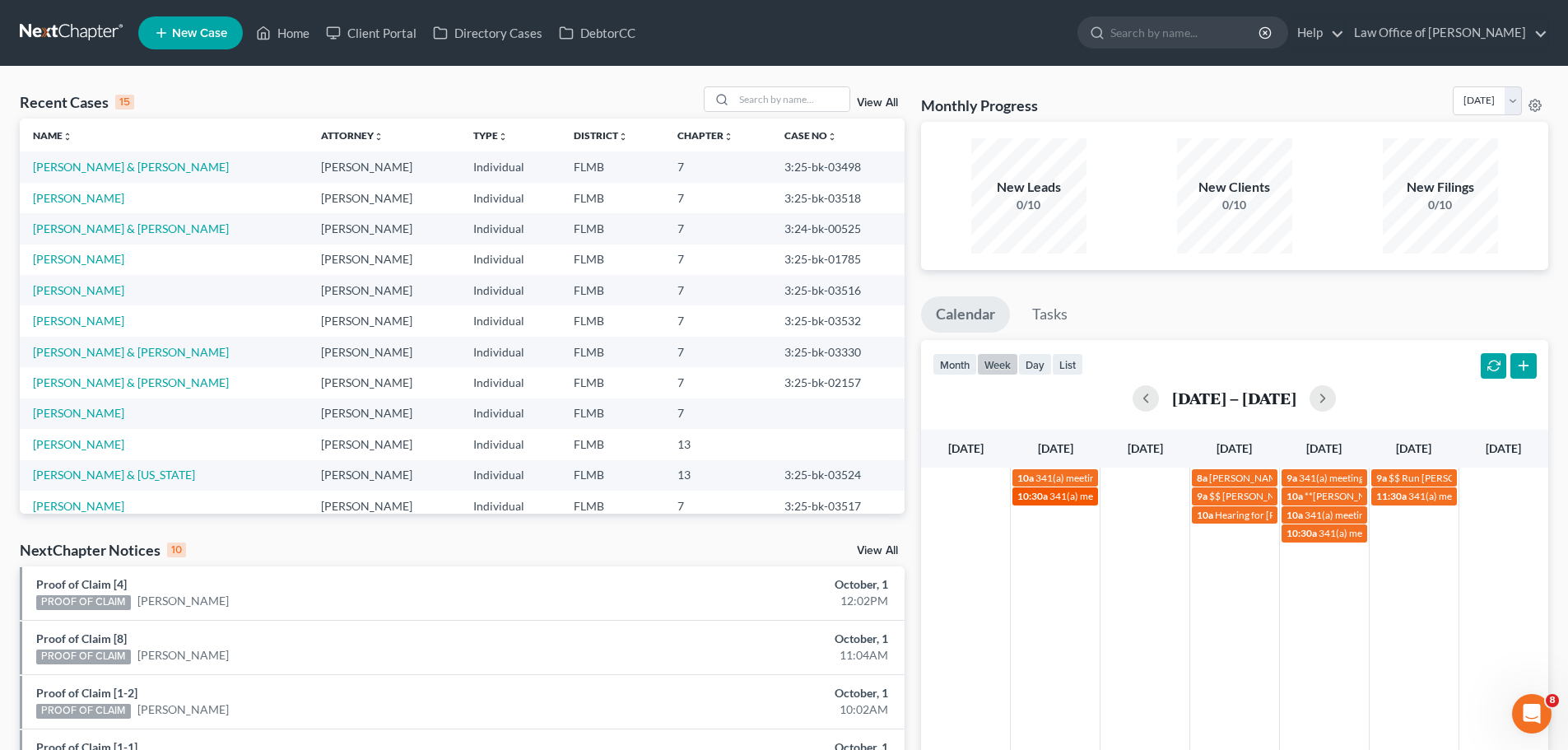
click at [1065, 498] on span "341(a) meeting for [PERSON_NAME]" at bounding box center [1129, 495] width 159 height 12
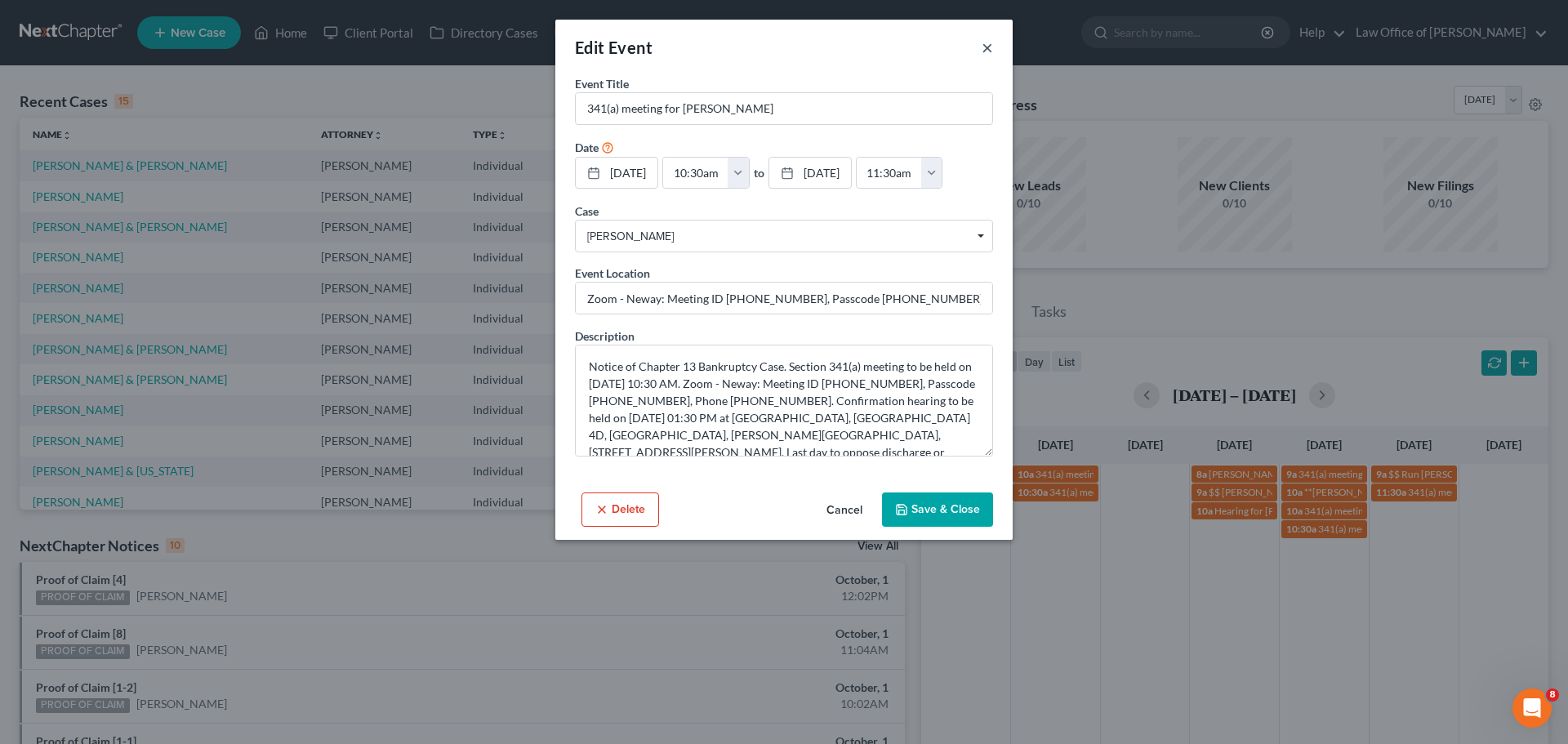
click at [982, 50] on button "×" at bounding box center [987, 47] width 11 height 19
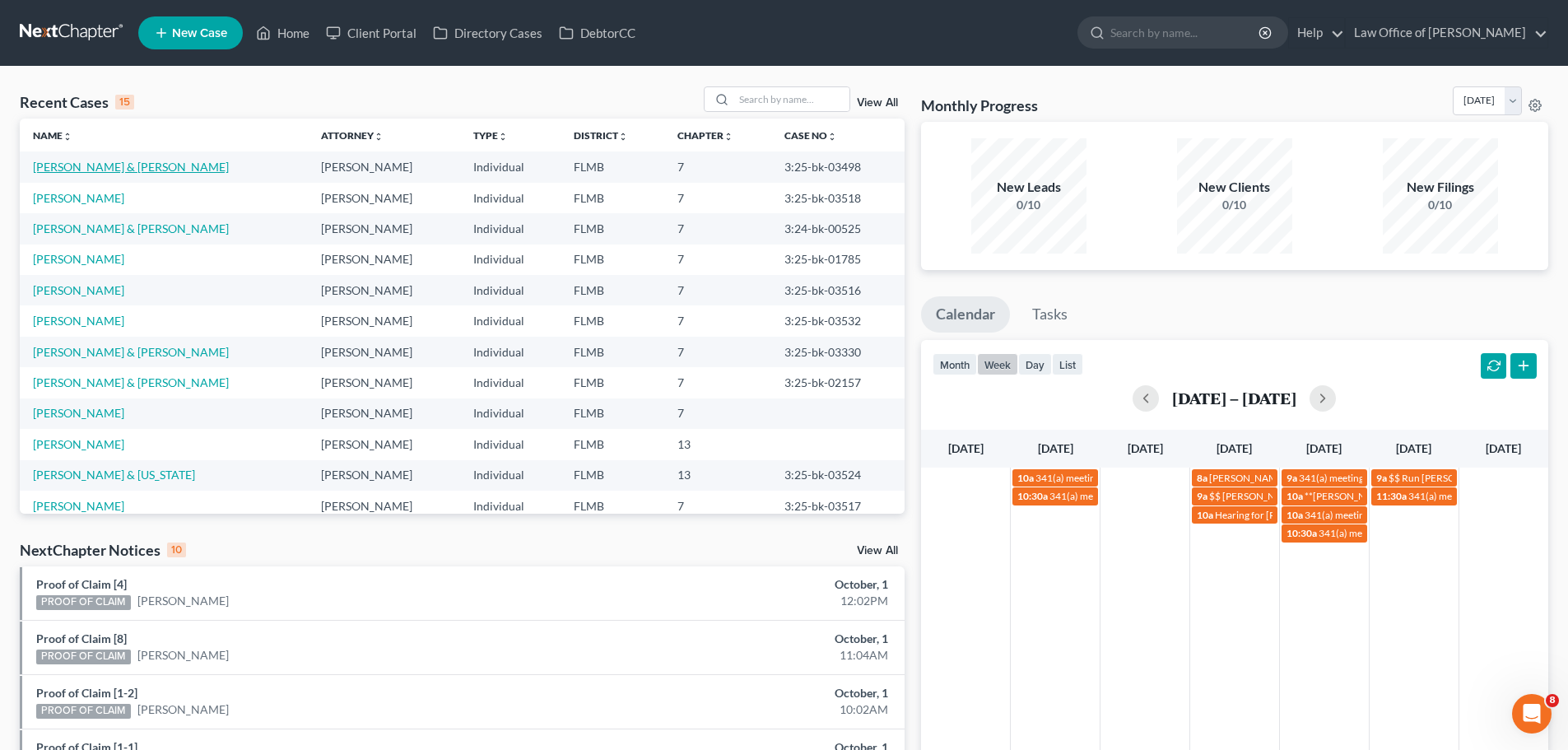
click at [115, 164] on link "[PERSON_NAME] & [PERSON_NAME]" at bounding box center [132, 166] width 196 height 14
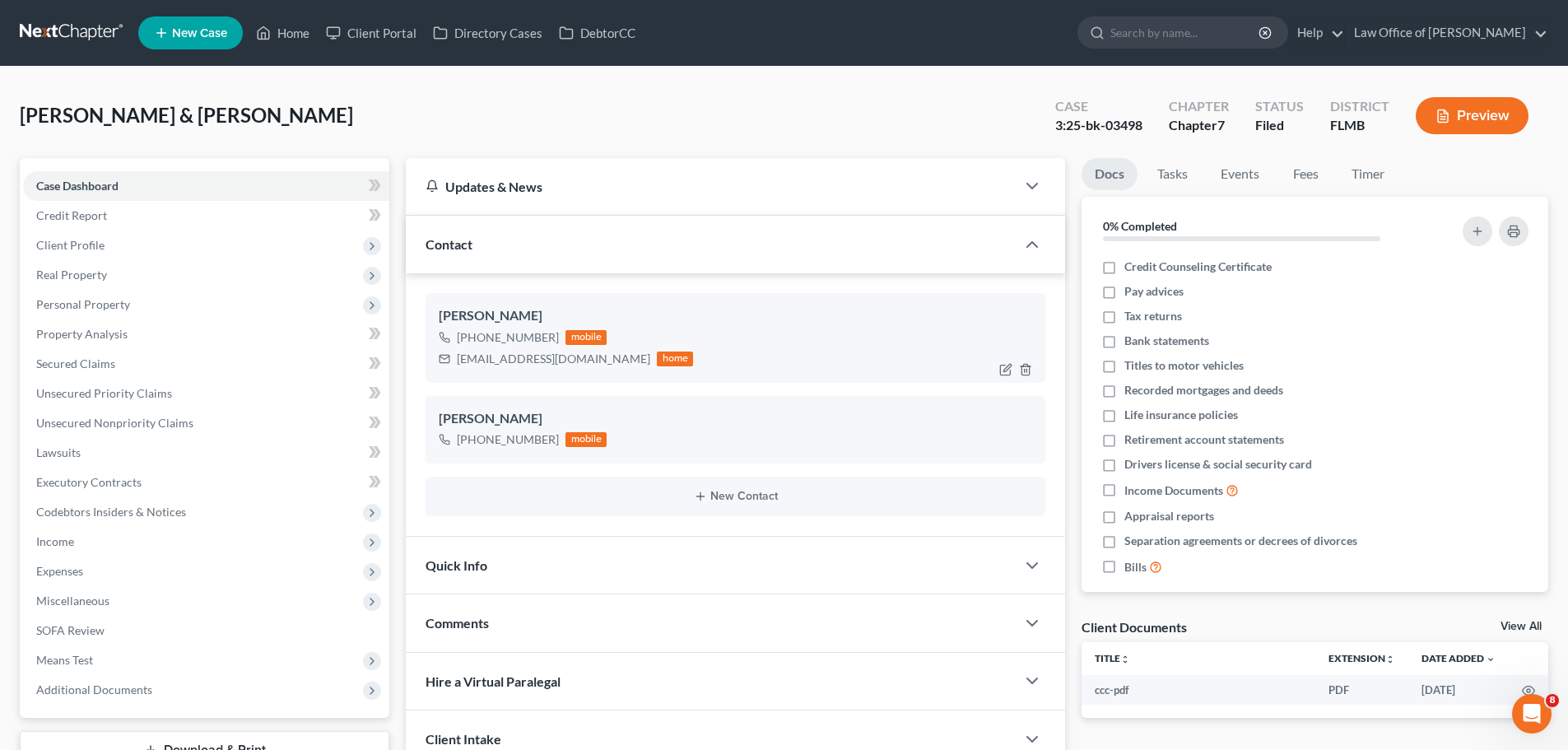
click at [488, 351] on div "[EMAIL_ADDRESS][DOMAIN_NAME]" at bounding box center [553, 359] width 194 height 17
drag, startPoint x: 568, startPoint y: 361, endPoint x: 446, endPoint y: 365, distance: 122.1
click at [446, 365] on div "[EMAIL_ADDRESS][DOMAIN_NAME] home" at bounding box center [566, 358] width 255 height 21
click at [275, 26] on link "Home" at bounding box center [283, 33] width 70 height 30
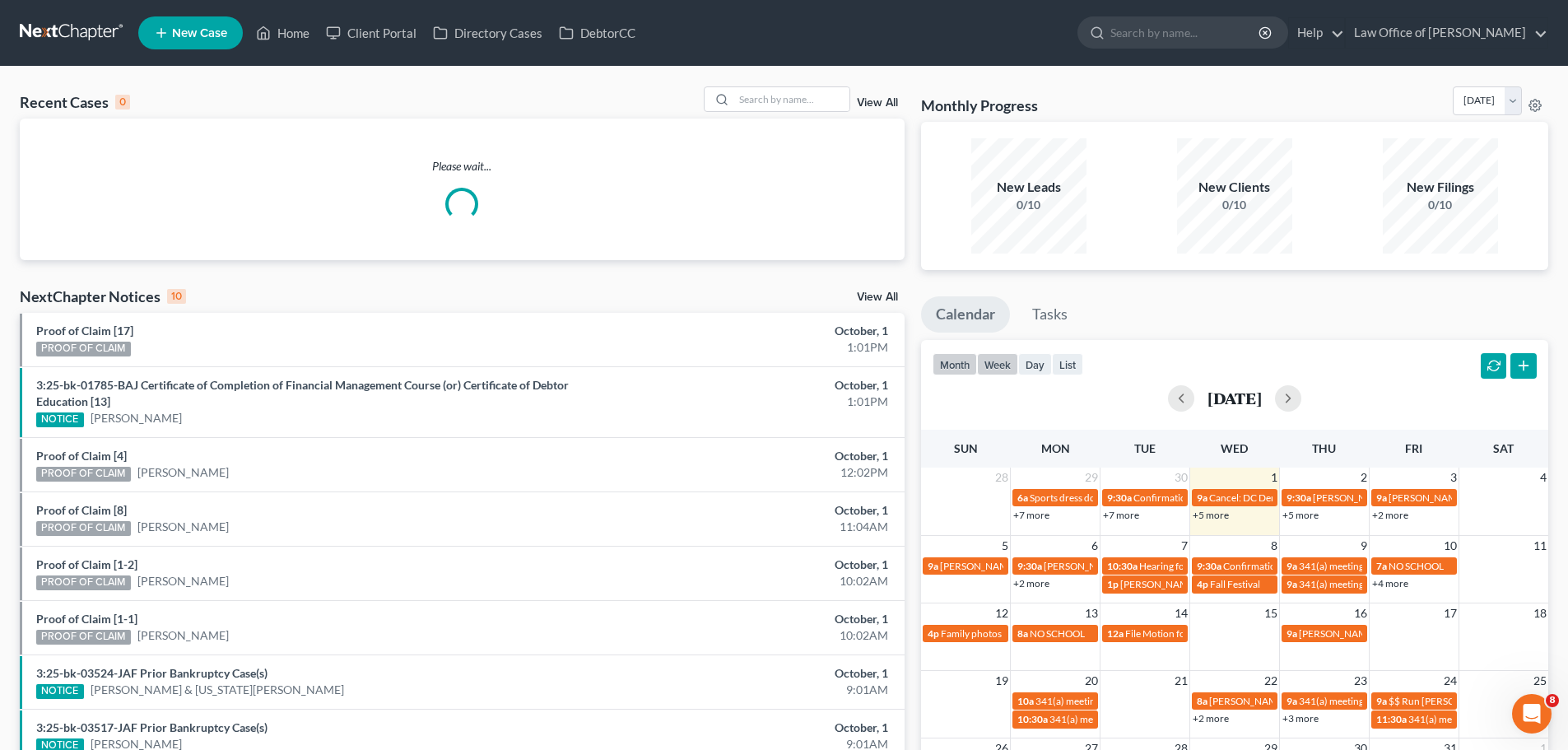
click at [995, 363] on button "week" at bounding box center [997, 364] width 41 height 22
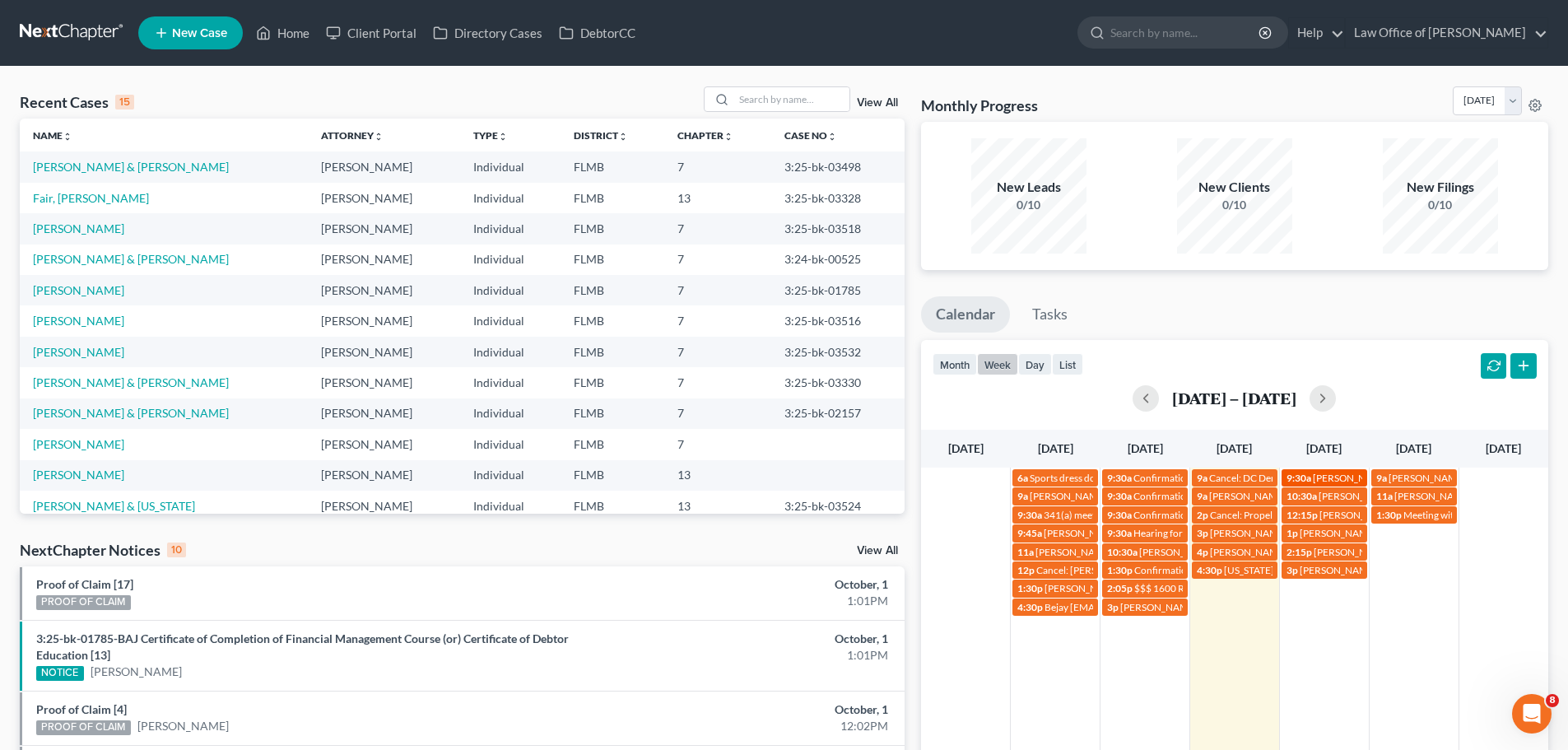
click at [1318, 475] on span "[PERSON_NAME] [EMAIL_ADDRESS][DOMAIN_NAME]" at bounding box center [1435, 477] width 244 height 12
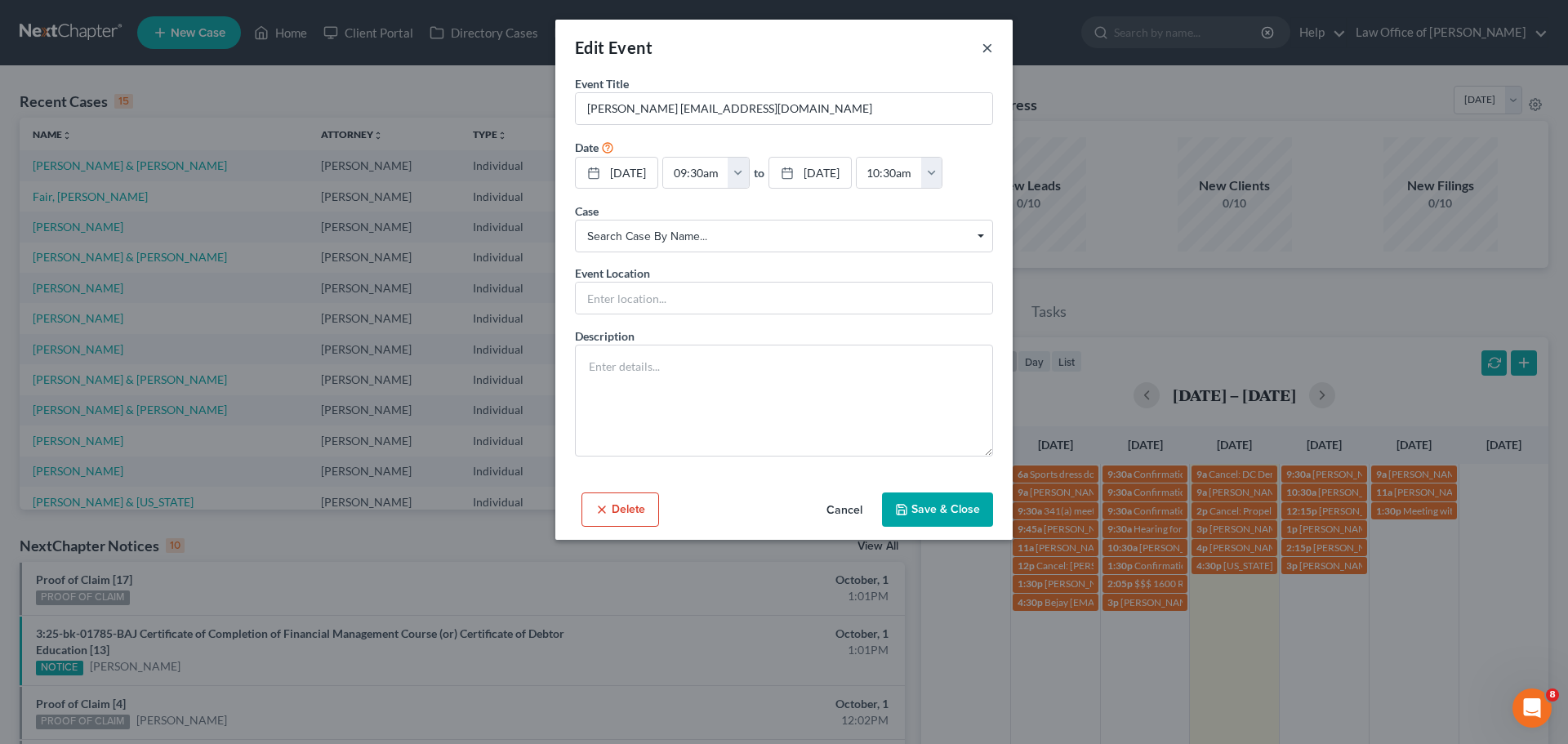
click at [987, 51] on button "×" at bounding box center [987, 47] width 11 height 19
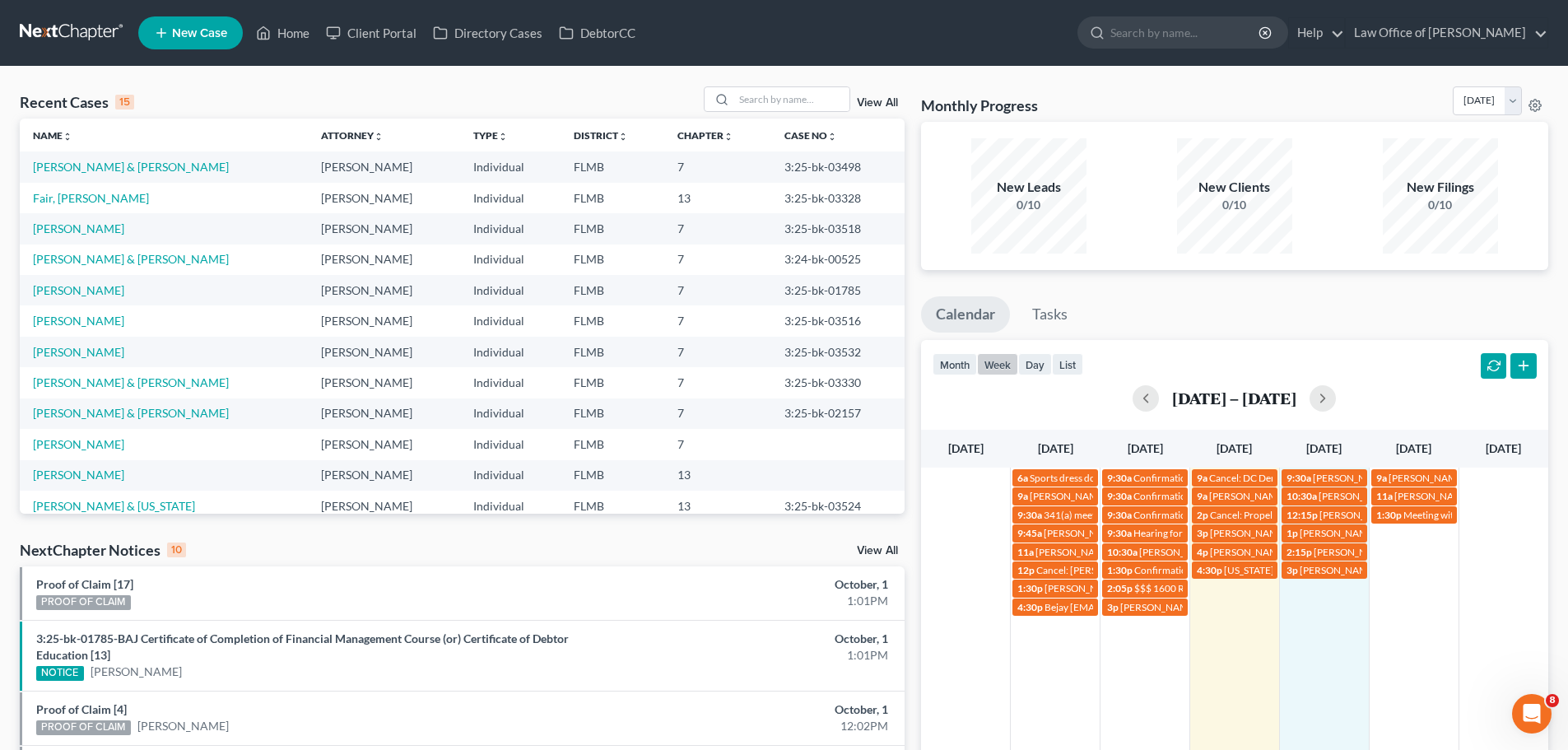
click at [1347, 613] on td "3p [PERSON_NAME] Phone consult [PHONE_NUMBER]" at bounding box center [1323, 588] width 90 height 56
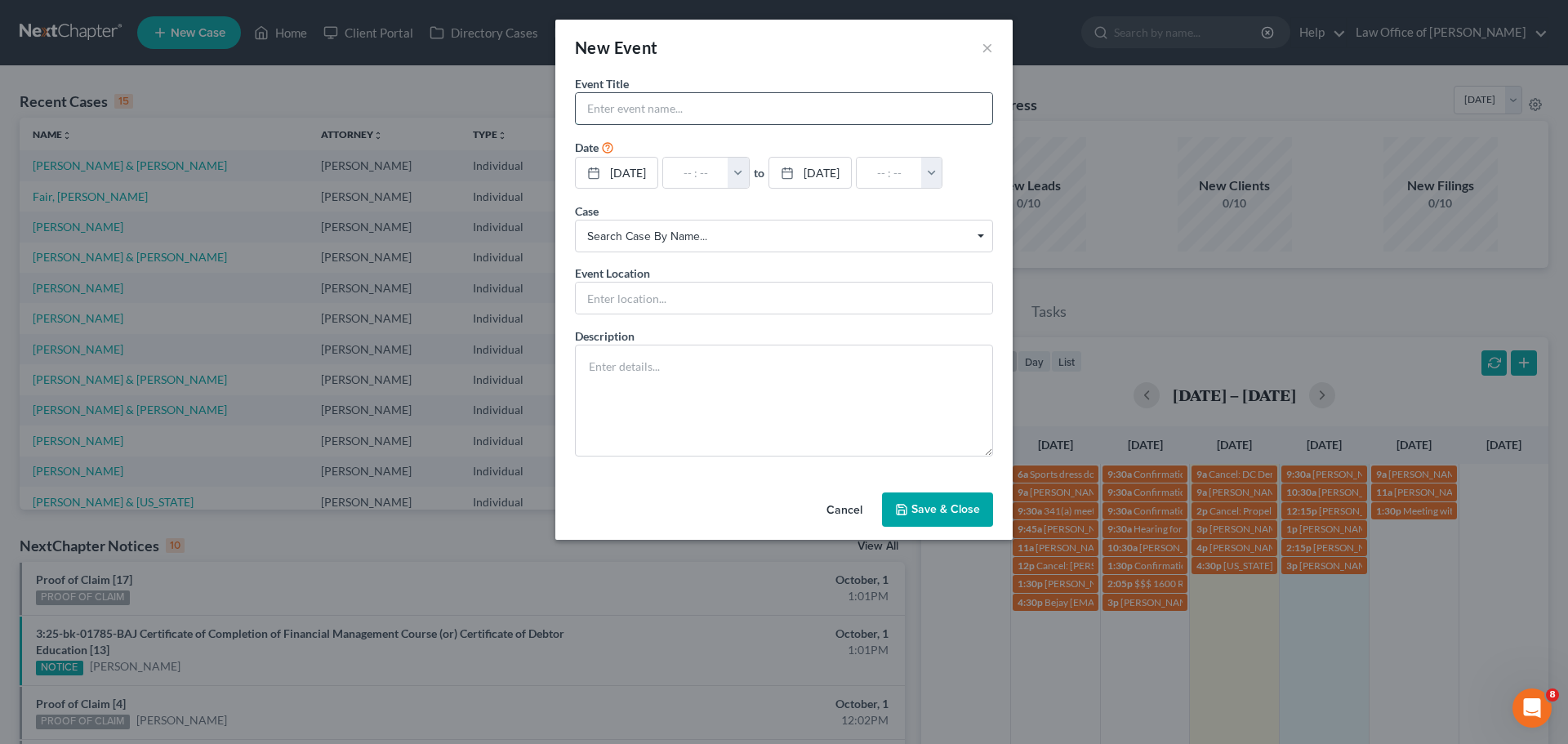
click at [675, 117] on input "text" at bounding box center [784, 108] width 416 height 31
type input "[PERSON_NAME] [PHONE_NUMBER]"
click at [705, 181] on input "text" at bounding box center [695, 174] width 65 height 31
type input "9"
type input "01:00am"
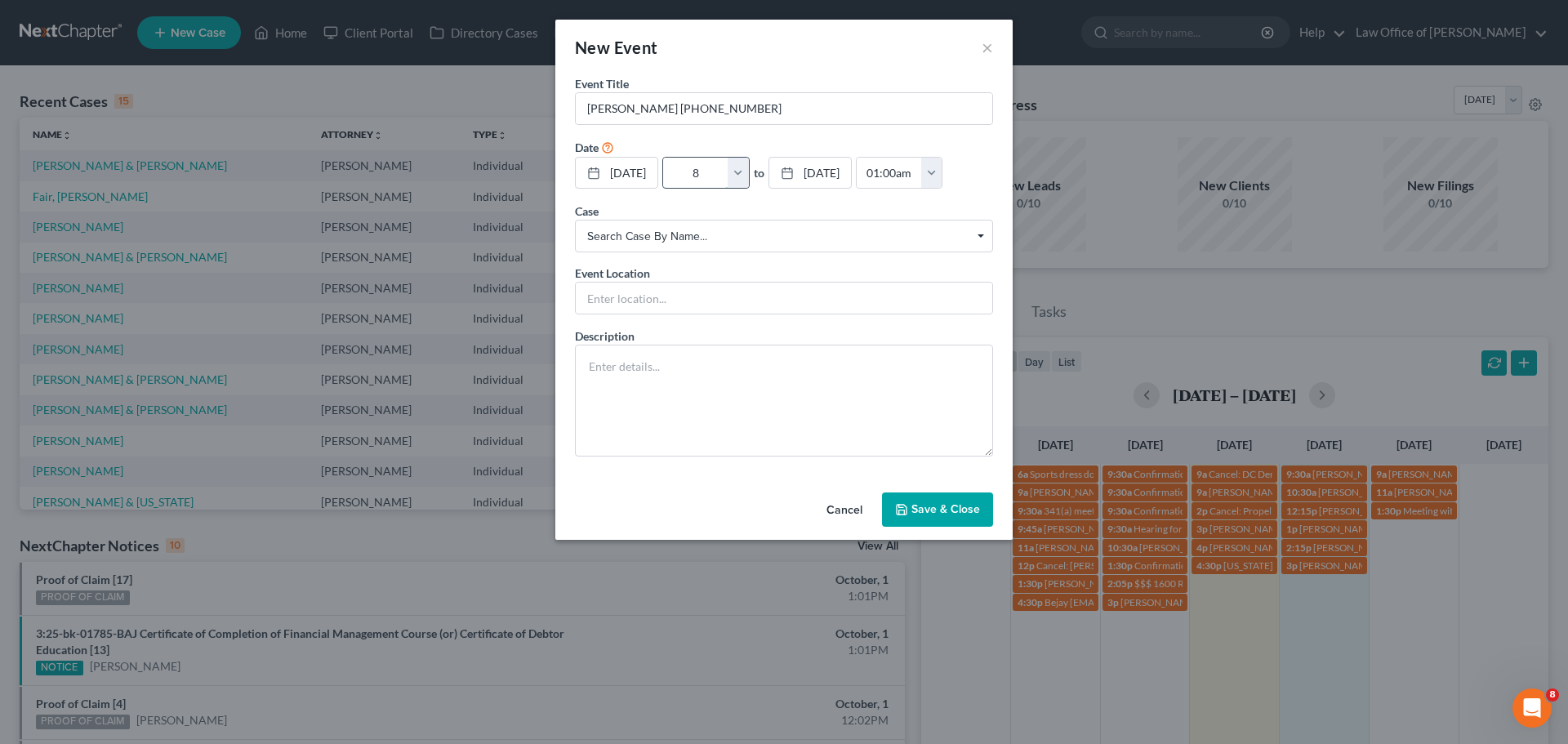
type input "8:"
type input "09:00am"
type input "8:3"
type input "01:00am"
type input "8:30"
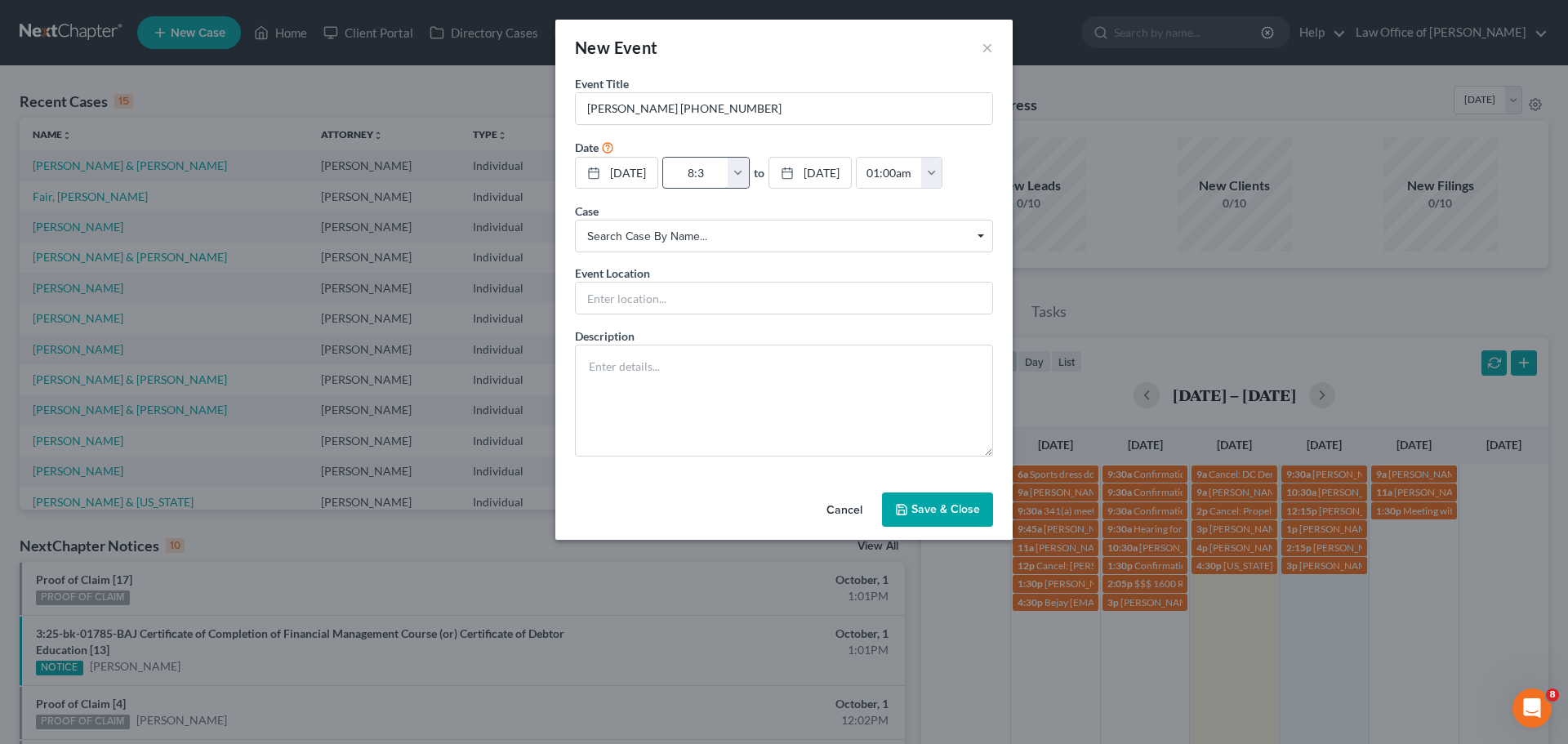
type input "09:30am"
type input "8:30a"
type input "01:00am"
type input "8:30am"
type input "09:30am"
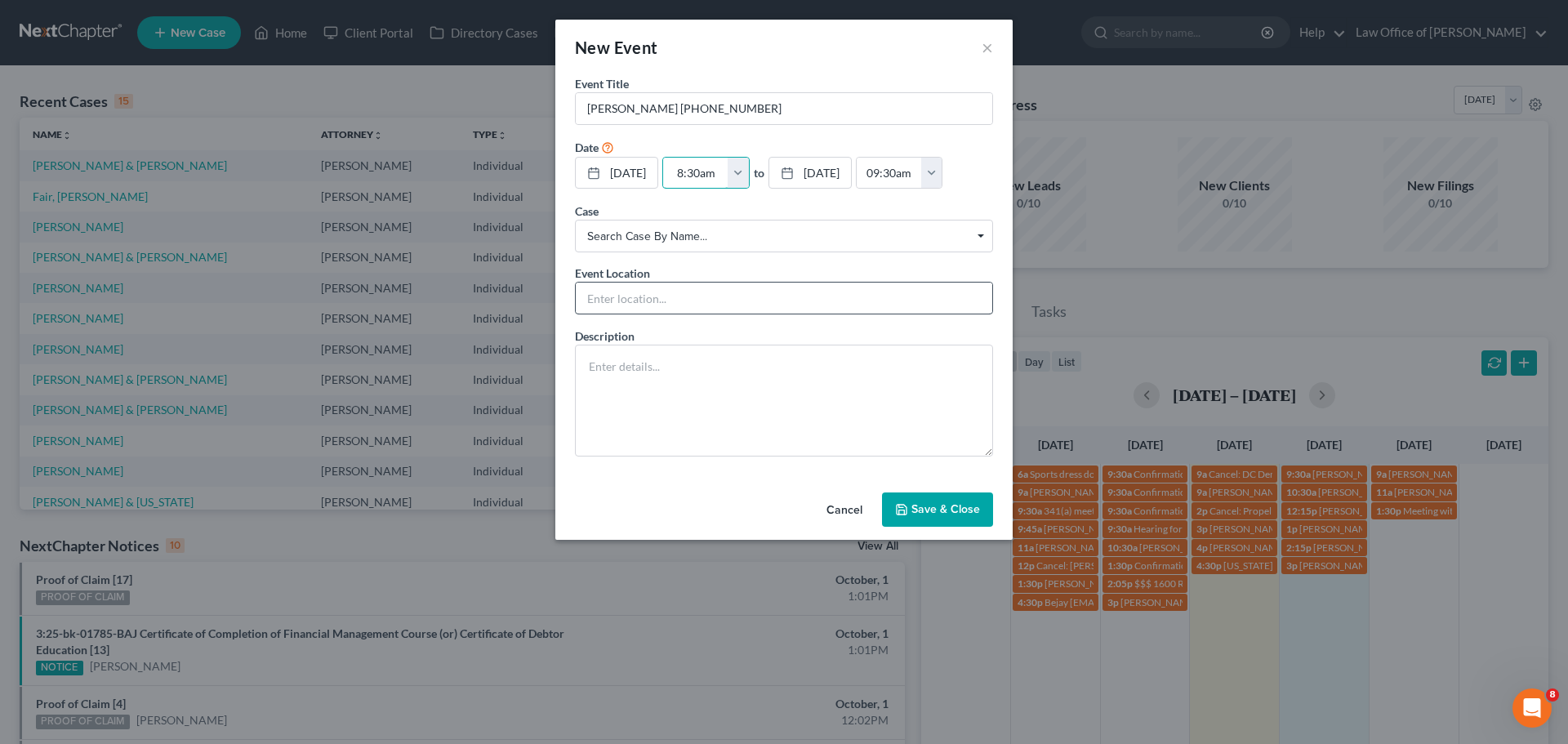
type input "8:30am"
click at [645, 285] on input "text" at bounding box center [784, 299] width 416 height 31
type input "Phone Consult"
click at [622, 386] on textarea at bounding box center [784, 400] width 418 height 112
type textarea "Bankruptcy"
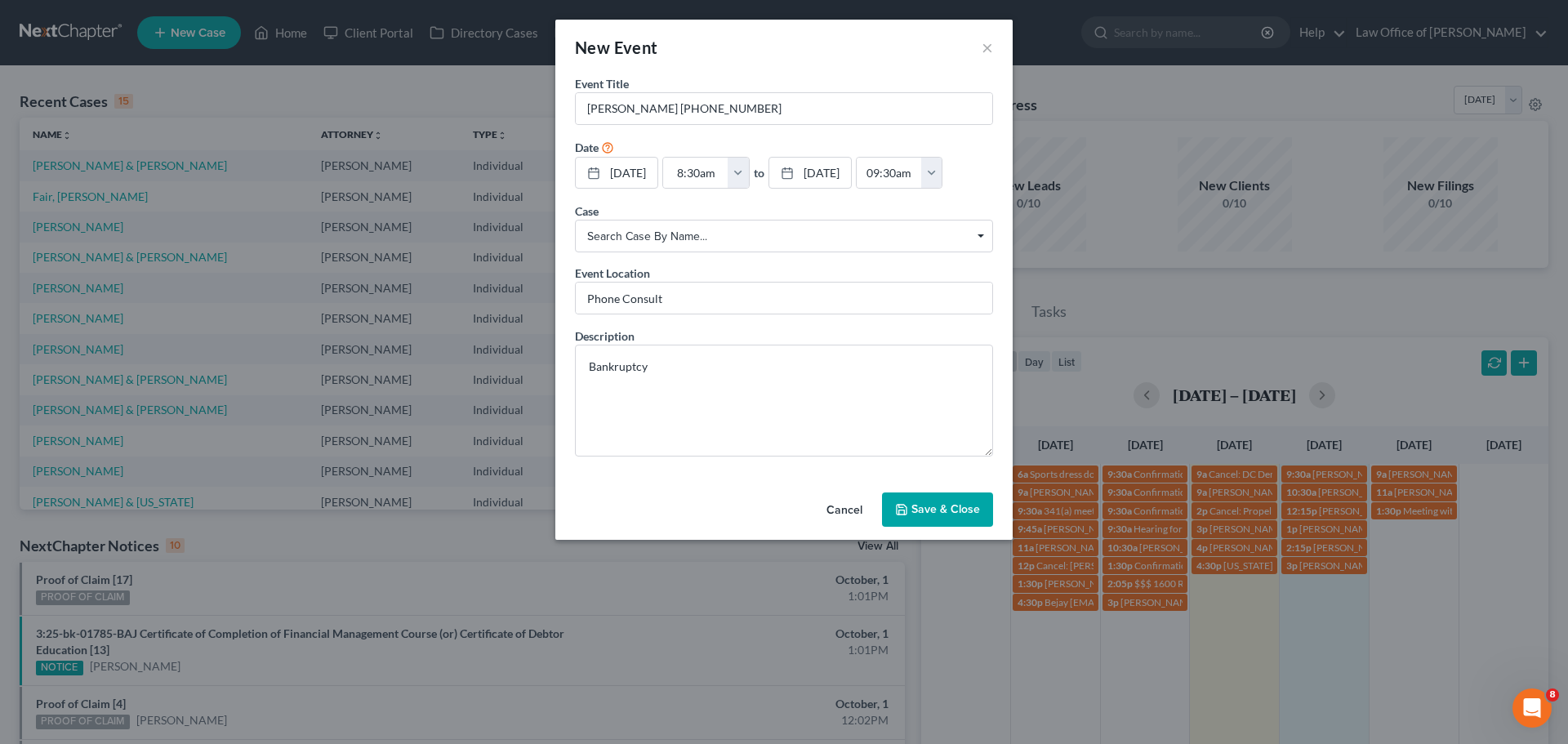
click at [941, 516] on button "Save & Close" at bounding box center [937, 509] width 111 height 34
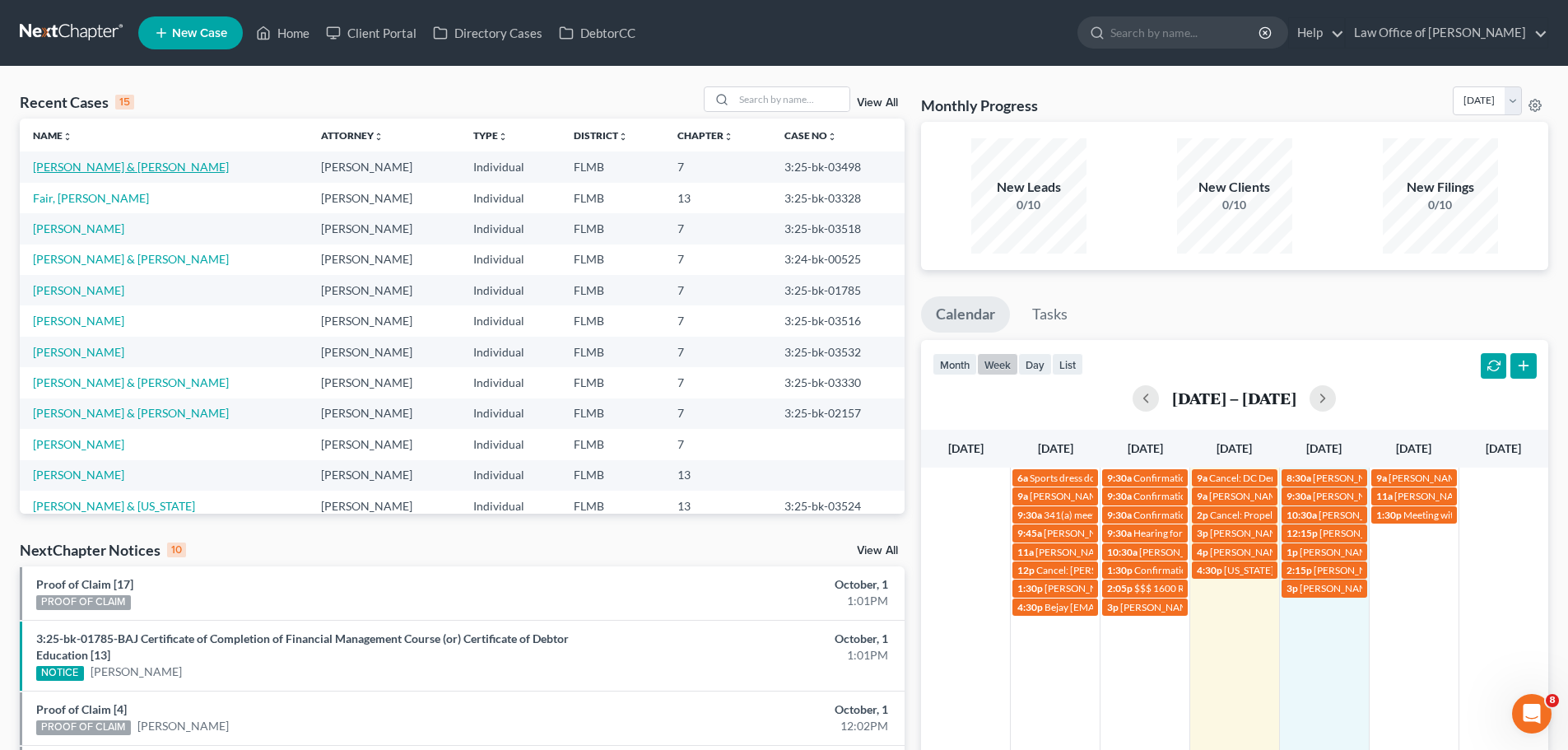
click at [118, 165] on link "[PERSON_NAME] & [PERSON_NAME]" at bounding box center [132, 166] width 196 height 14
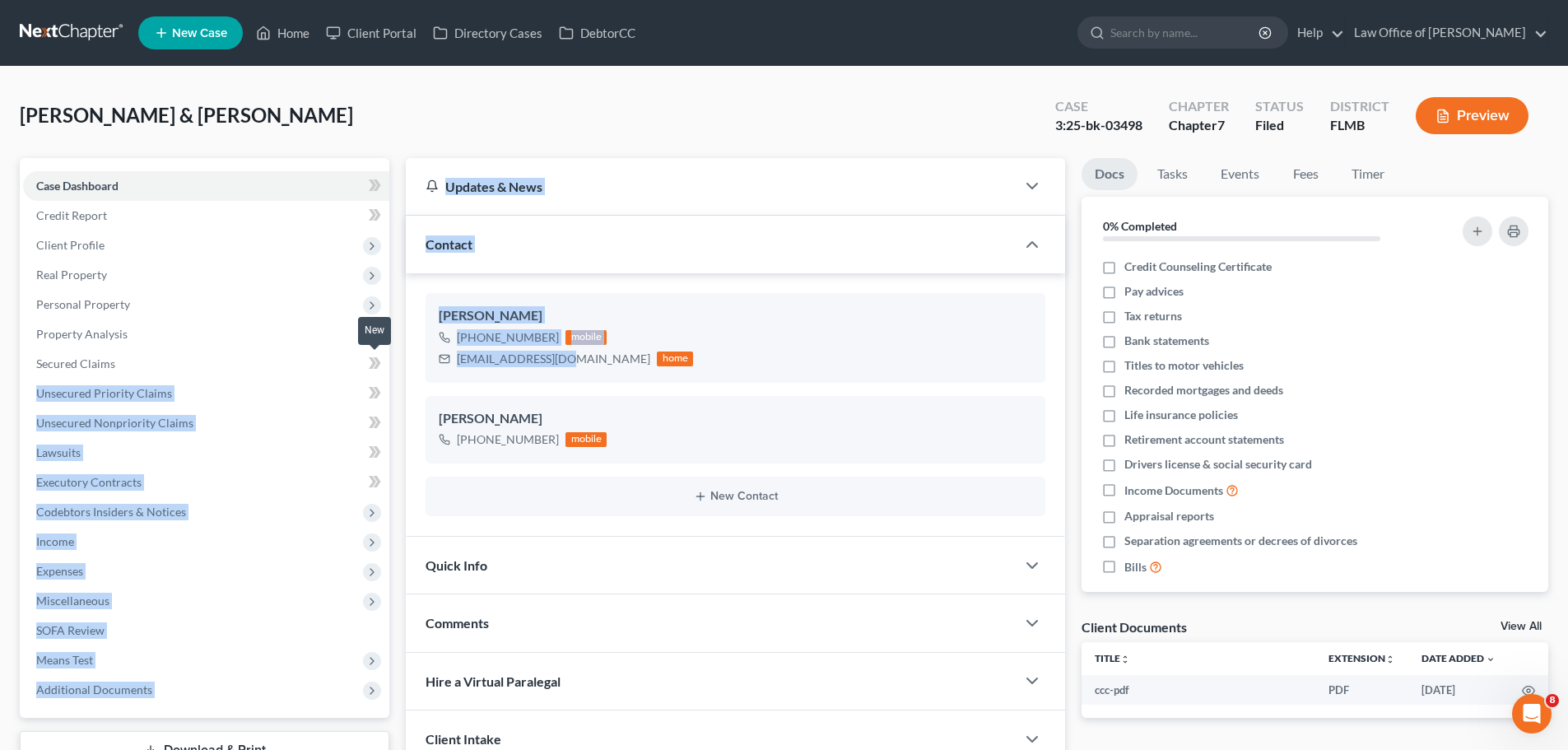
drag, startPoint x: 567, startPoint y: 359, endPoint x: 361, endPoint y: 374, distance: 206.5
click at [361, 374] on div "Petition Navigation Case Dashboard Payments Invoices Payments Payments Credit R…" at bounding box center [784, 521] width 1546 height 726
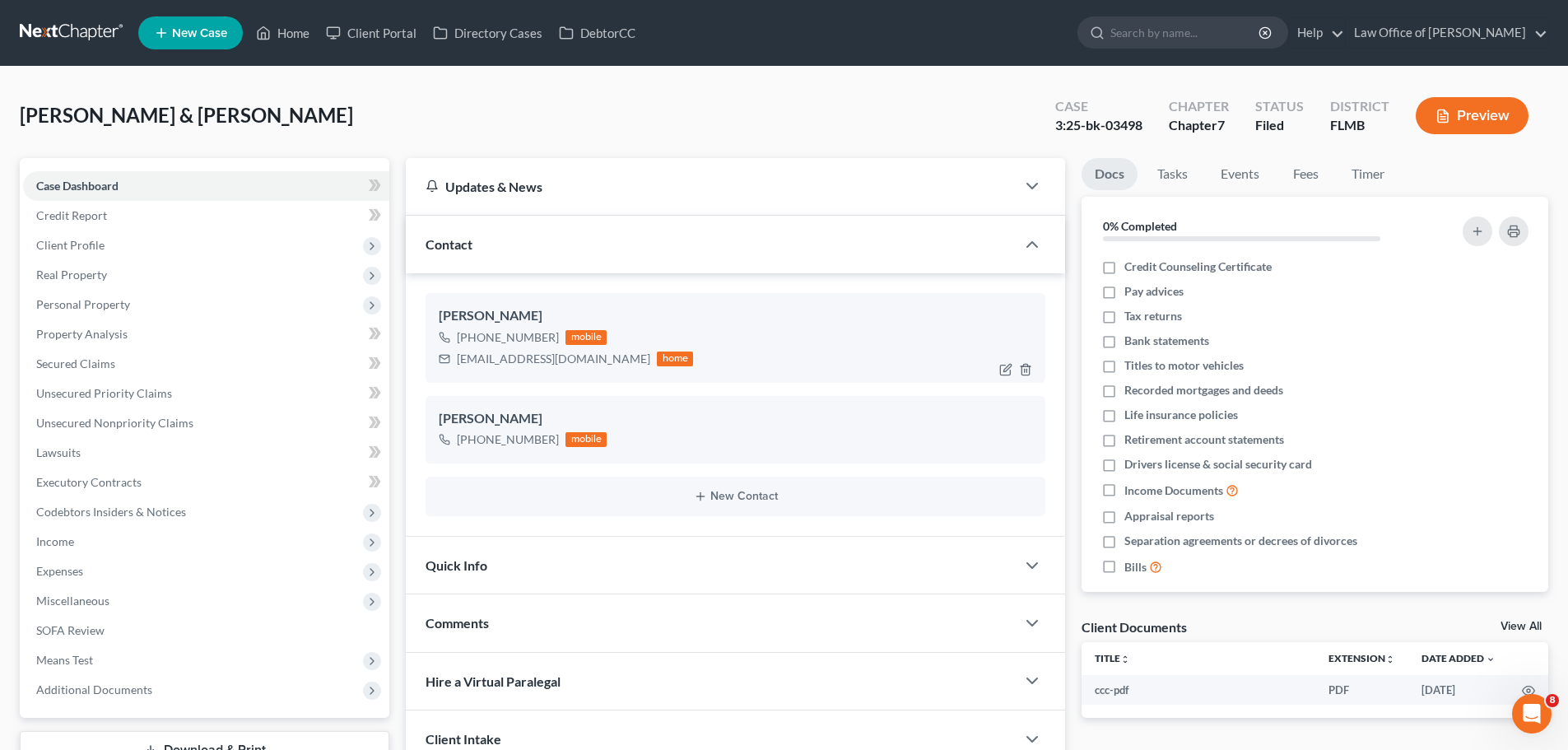
click at [581, 381] on div "[PERSON_NAME] [PHONE_NUMBER] mobile [EMAIL_ADDRESS][DOMAIN_NAME] home" at bounding box center [735, 337] width 620 height 89
drag, startPoint x: 553, startPoint y: 359, endPoint x: 476, endPoint y: 360, distance: 77.0
click at [454, 360] on div "[EMAIL_ADDRESS][DOMAIN_NAME] home" at bounding box center [566, 358] width 255 height 21
drag, startPoint x: 270, startPoint y: 21, endPoint x: 537, endPoint y: 136, distance: 290.7
click at [270, 21] on link "Home" at bounding box center [283, 33] width 70 height 30
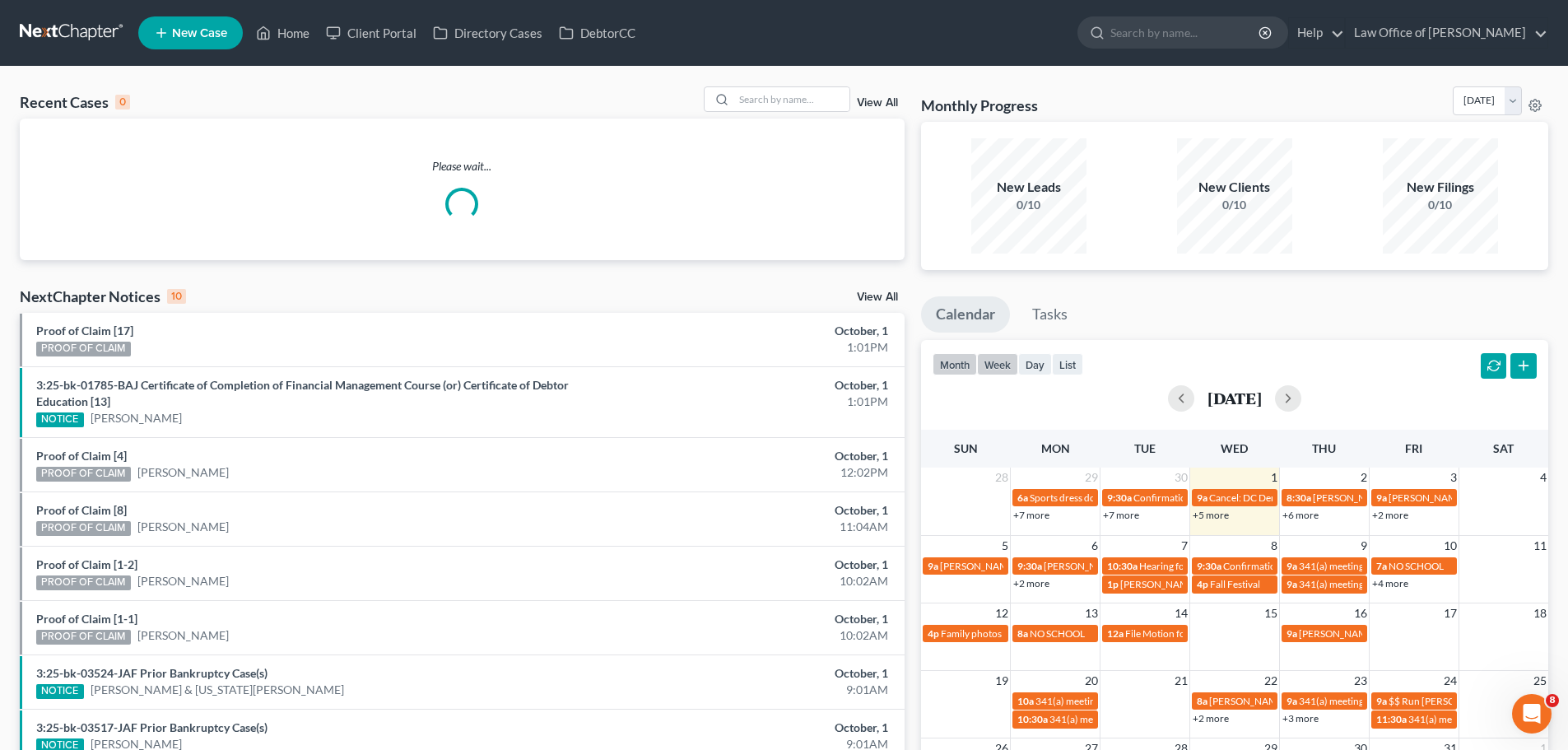
click at [1009, 367] on button "week" at bounding box center [997, 364] width 41 height 22
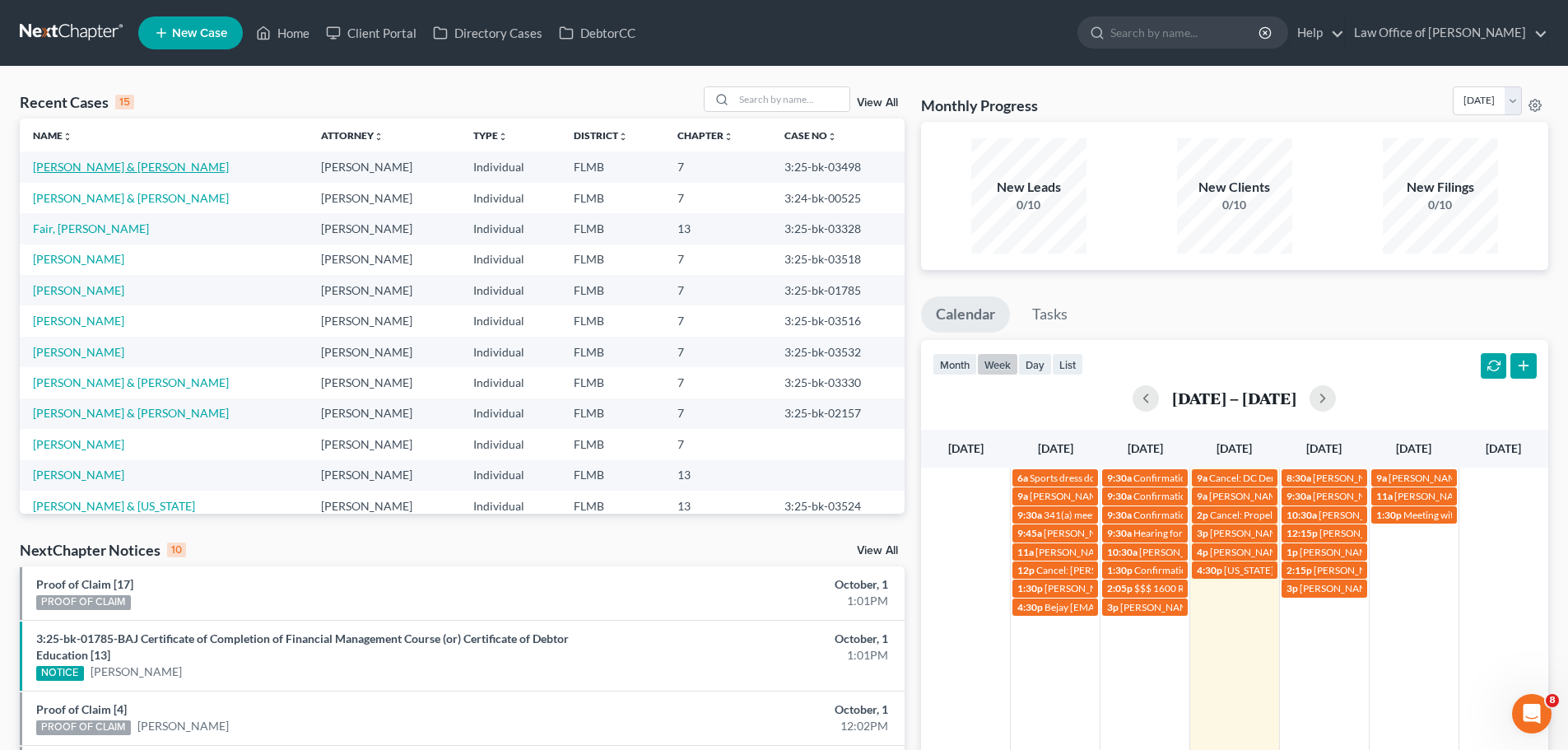
click at [122, 168] on link "[PERSON_NAME] & [PERSON_NAME]" at bounding box center [132, 166] width 196 height 14
click at [89, 170] on link "[PERSON_NAME] & [PERSON_NAME]" at bounding box center [132, 166] width 196 height 14
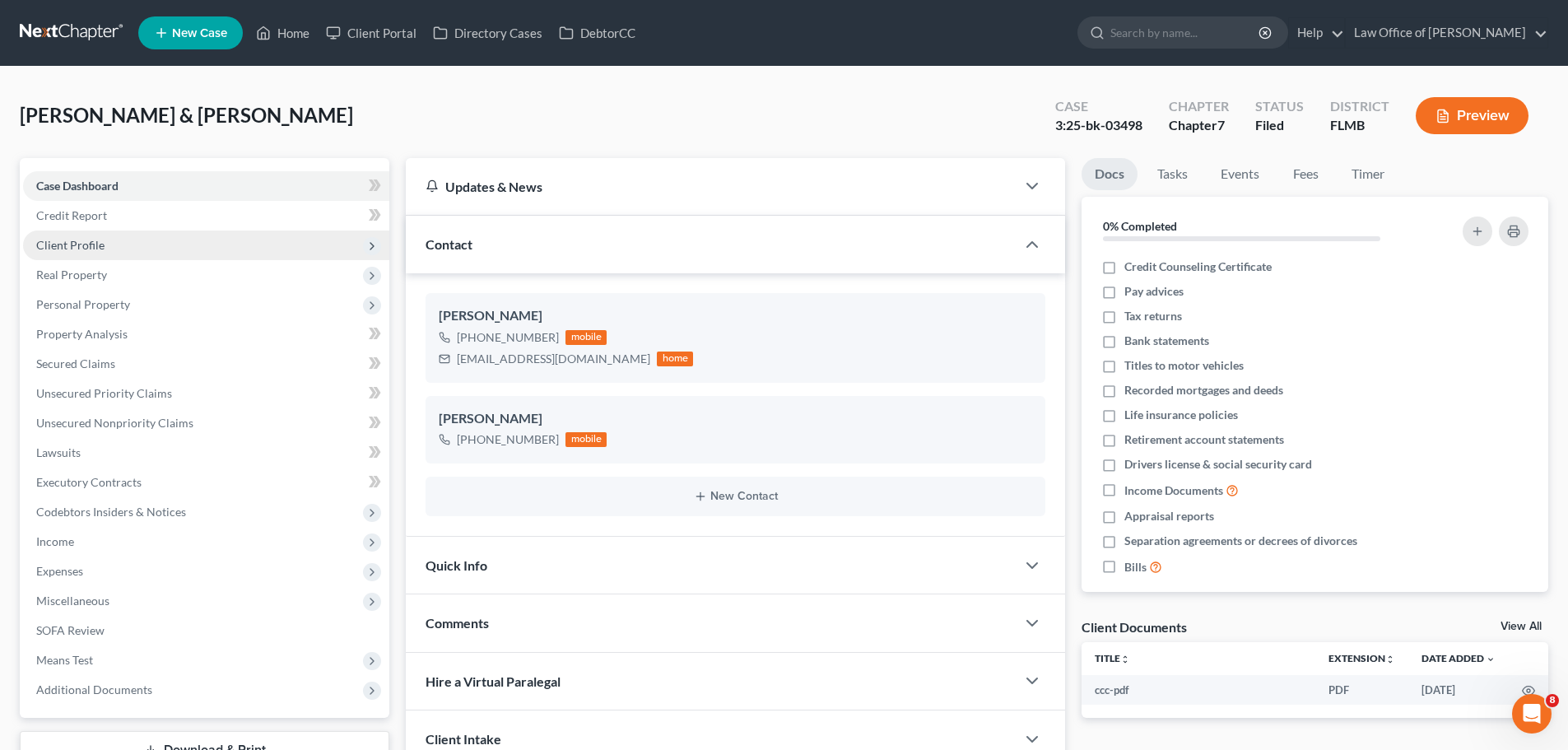
click at [132, 244] on span "Client Profile" at bounding box center [207, 245] width 367 height 30
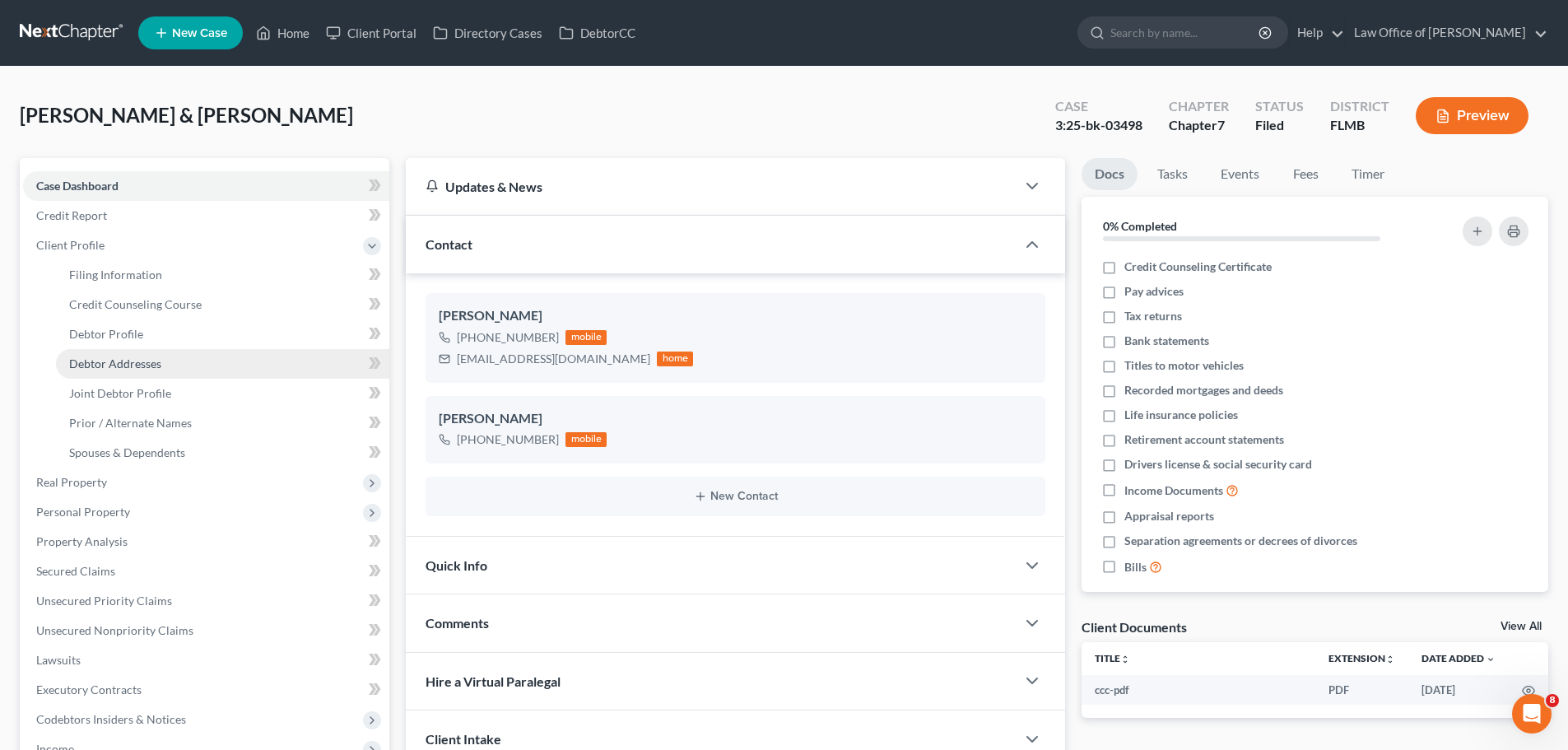
click at [147, 367] on span "Debtor Addresses" at bounding box center [116, 363] width 93 height 14
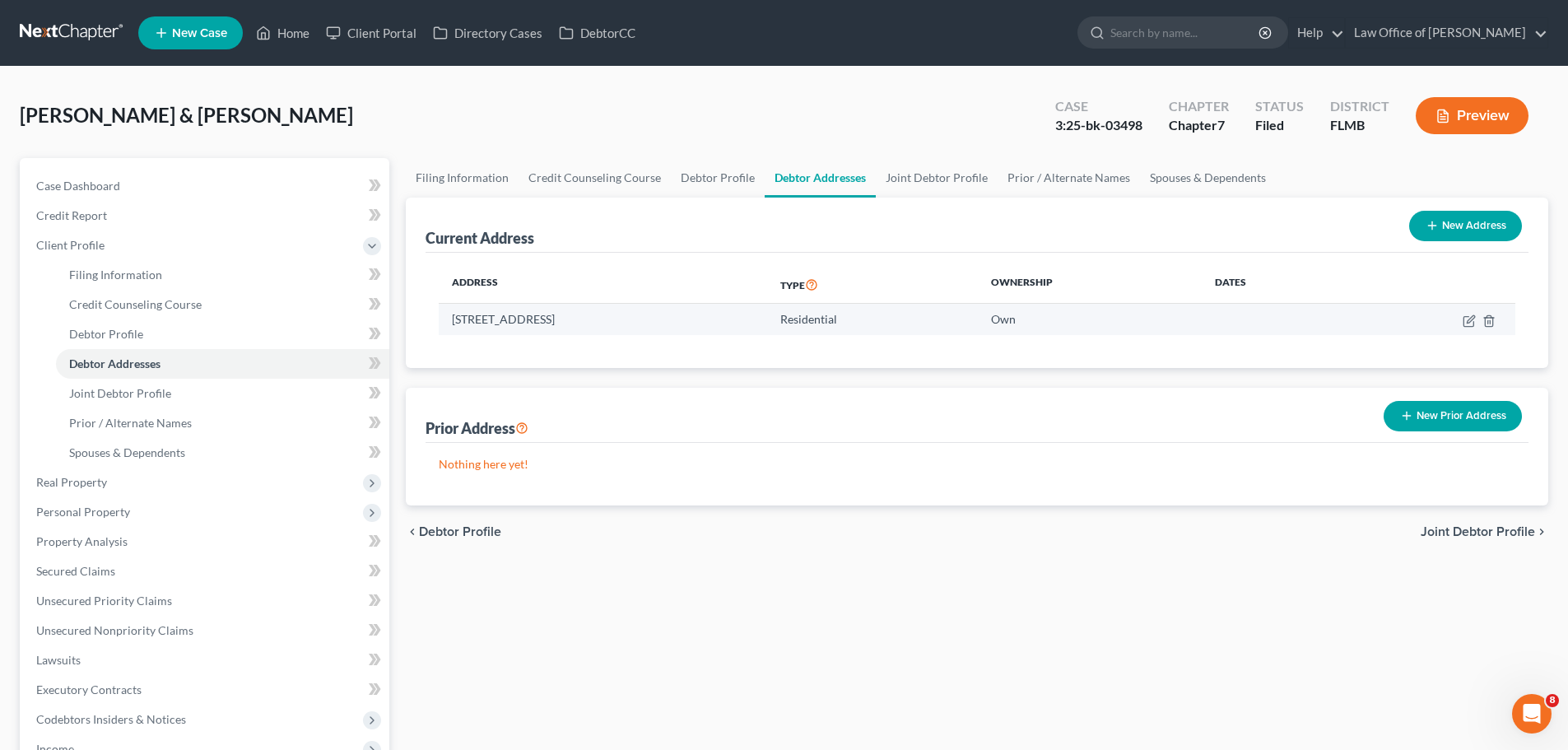
drag, startPoint x: 675, startPoint y: 321, endPoint x: 642, endPoint y: 318, distance: 33.1
click at [642, 318] on td "[STREET_ADDRESS]" at bounding box center [603, 319] width 329 height 31
click at [270, 23] on icon at bounding box center [263, 32] width 15 height 19
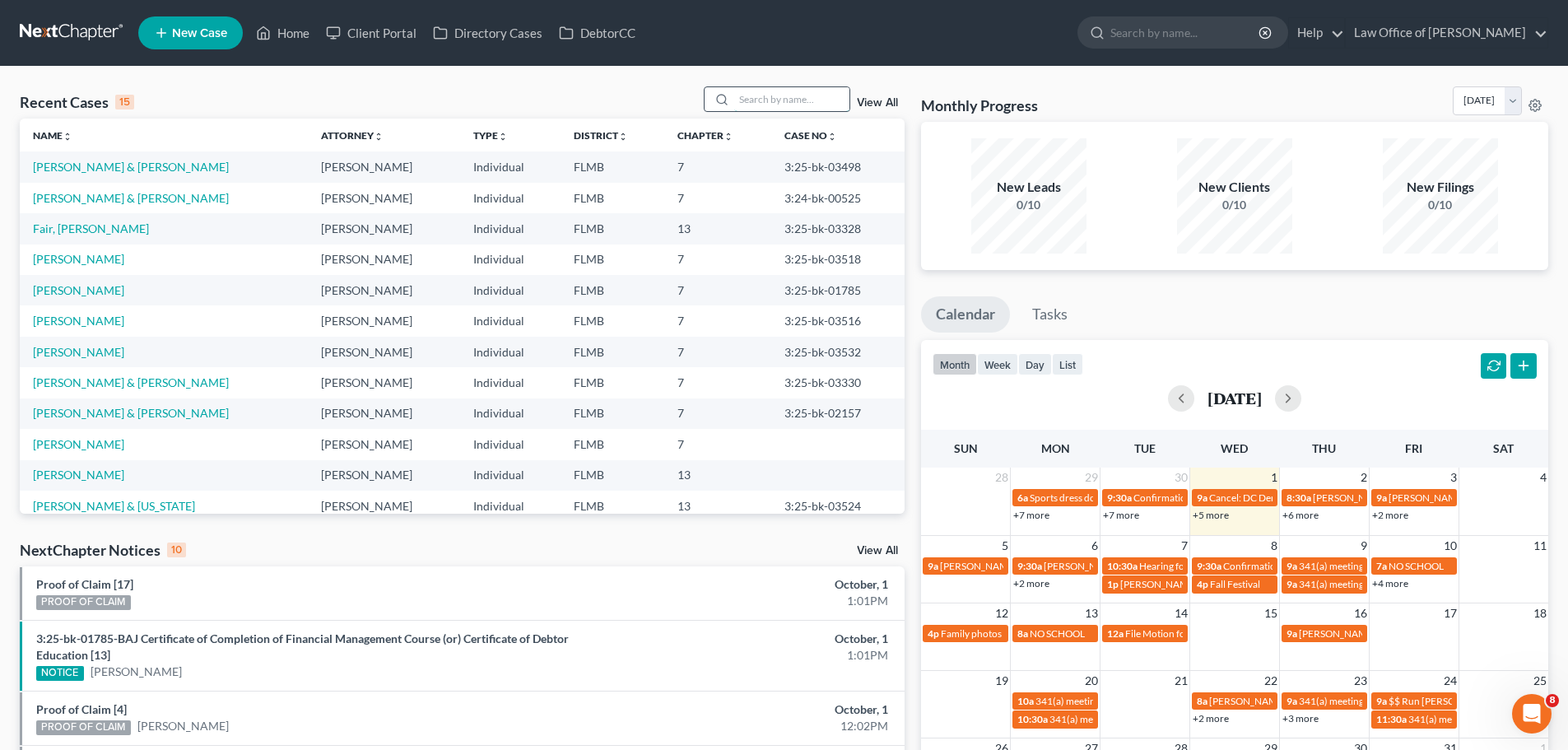
click at [752, 103] on input "search" at bounding box center [792, 99] width 115 height 24
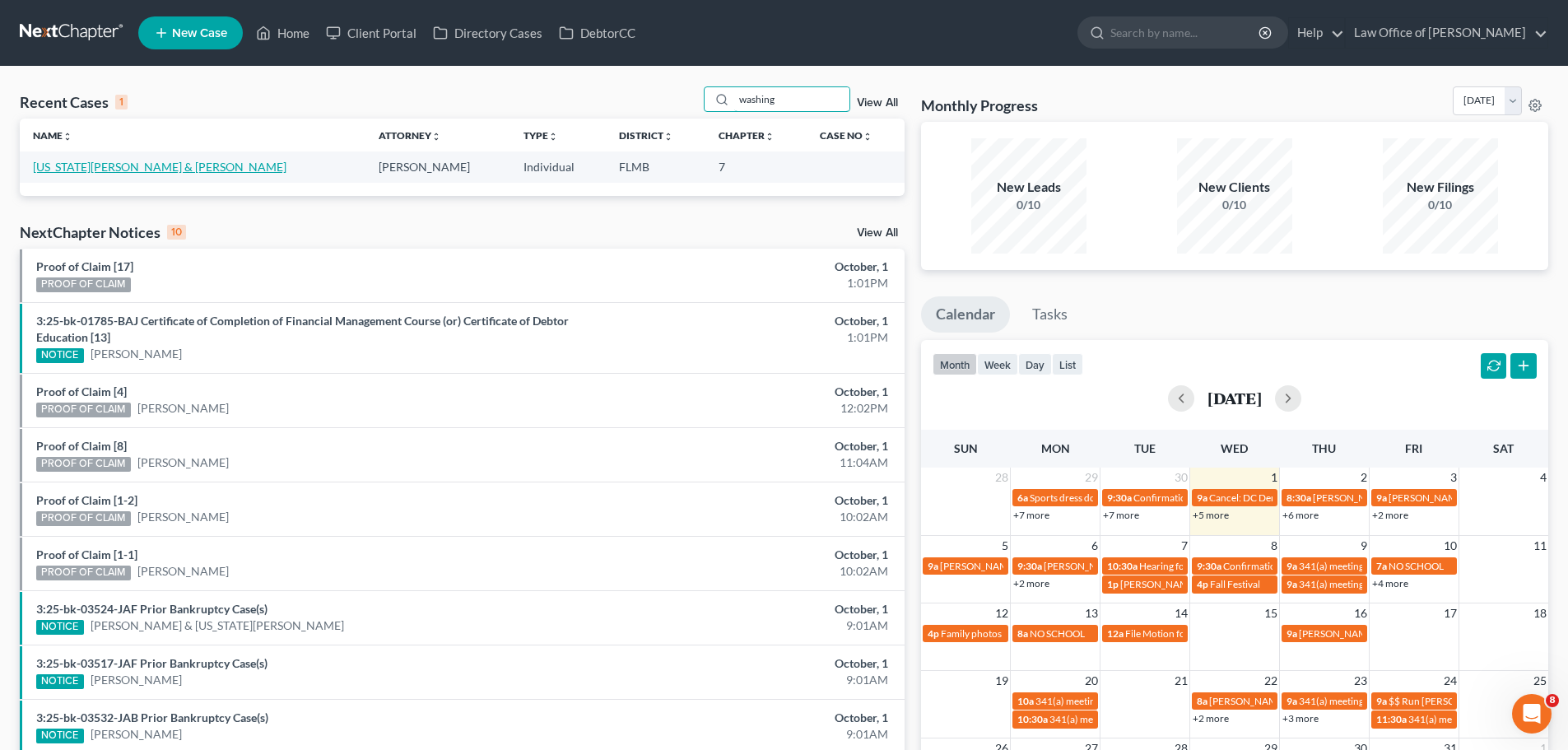
type input "washing"
click at [189, 173] on link "[US_STATE][PERSON_NAME] & [PERSON_NAME]" at bounding box center [160, 166] width 254 height 14
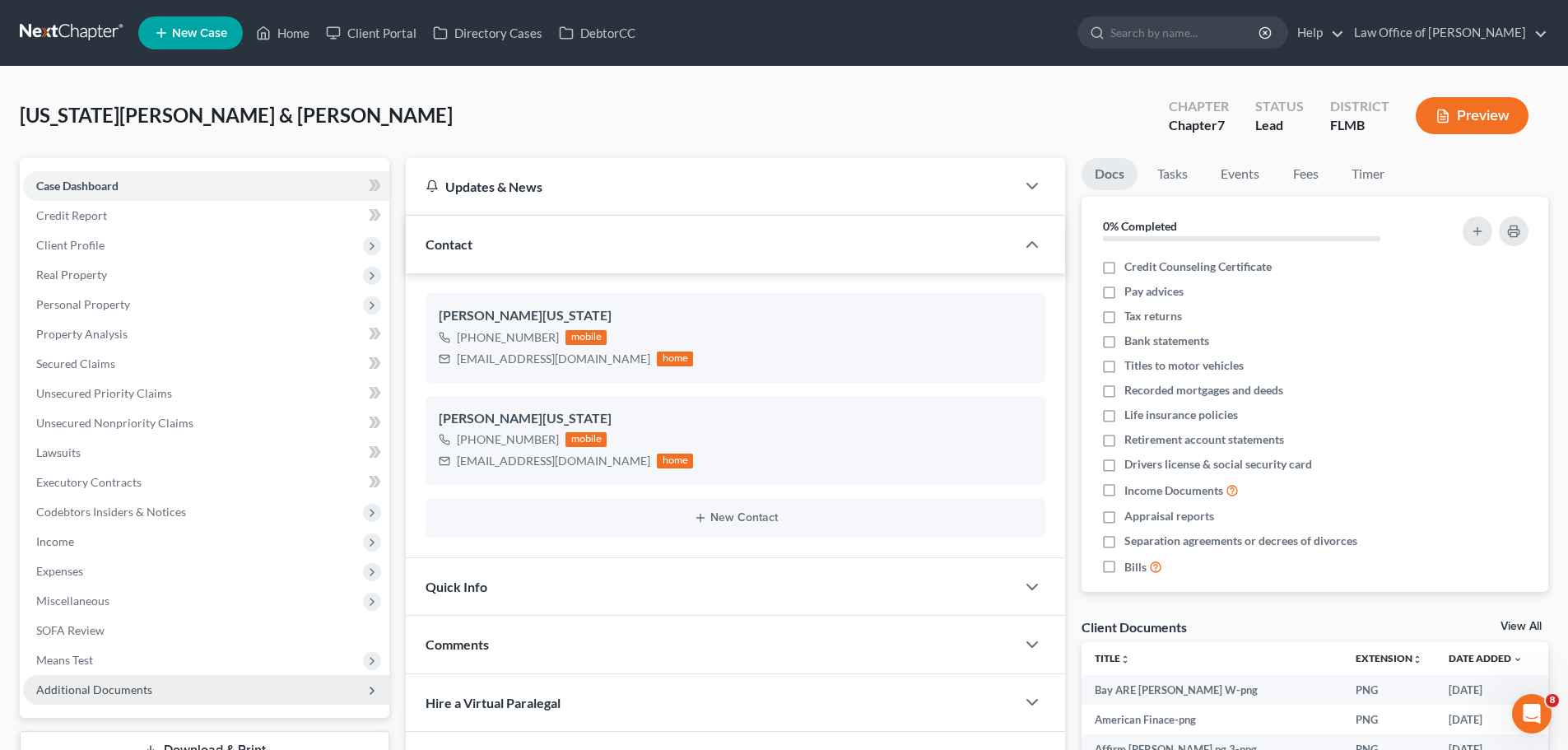
click at [191, 686] on span "Additional Documents" at bounding box center [207, 690] width 367 height 30
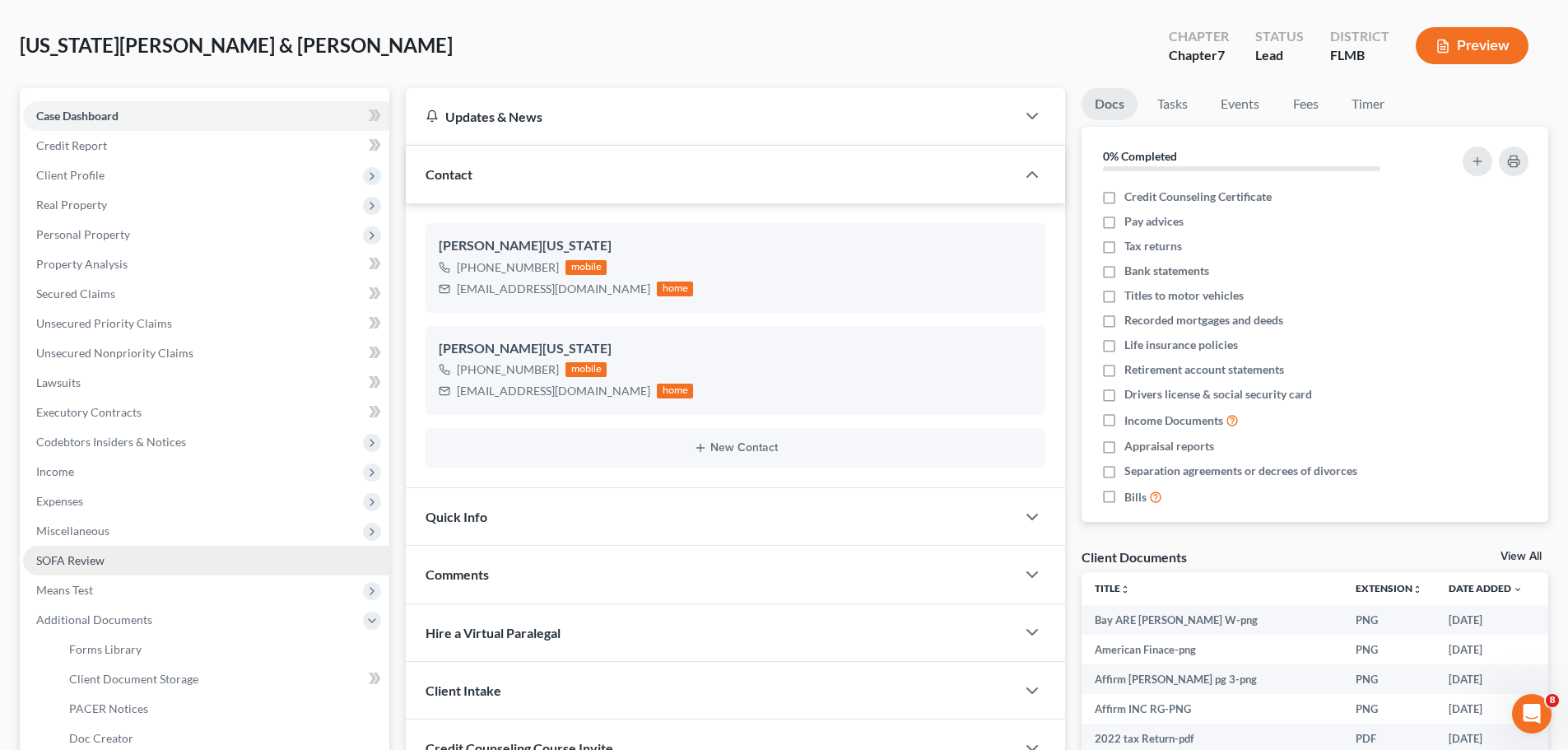
scroll to position [165, 0]
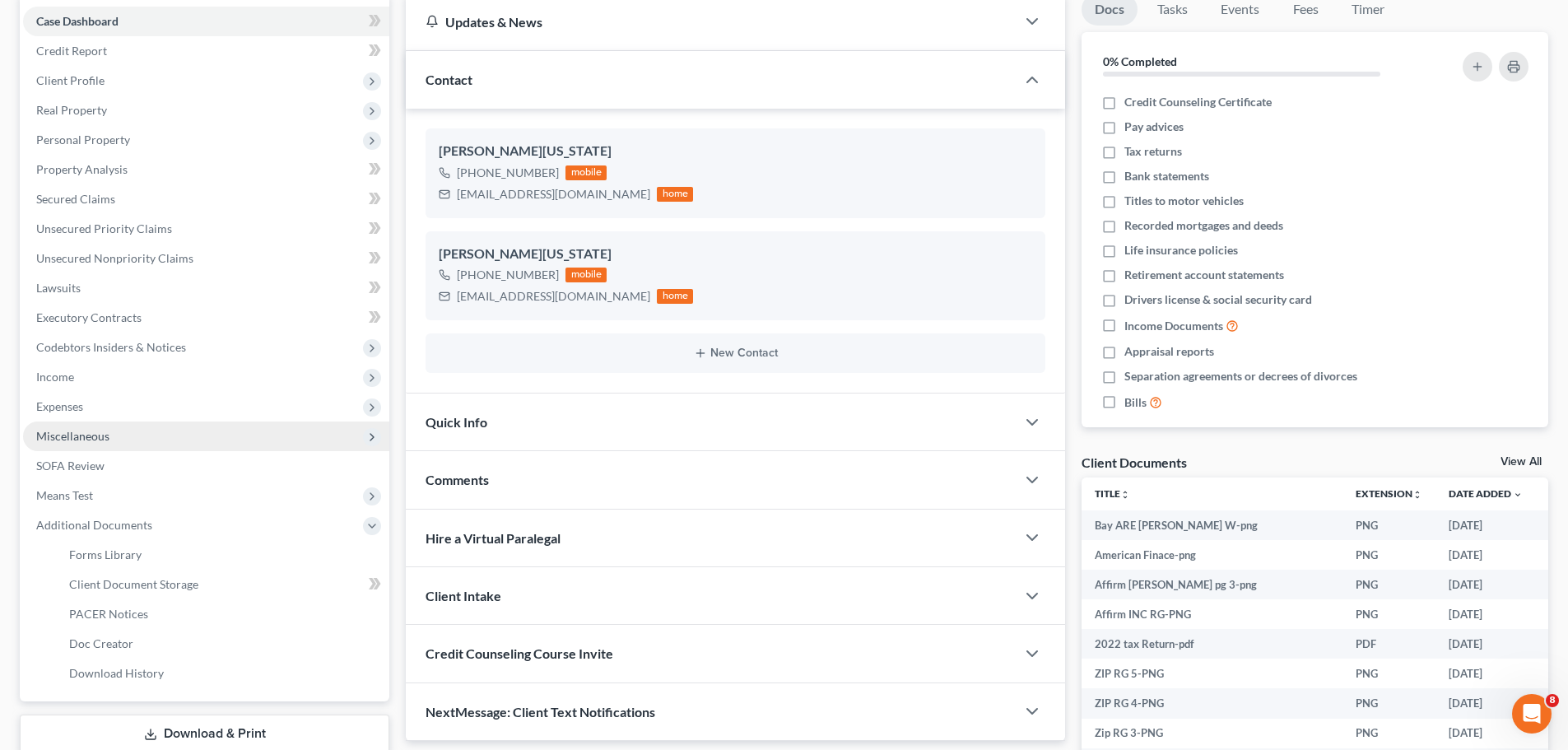
click at [144, 433] on span "Miscellaneous" at bounding box center [207, 436] width 367 height 30
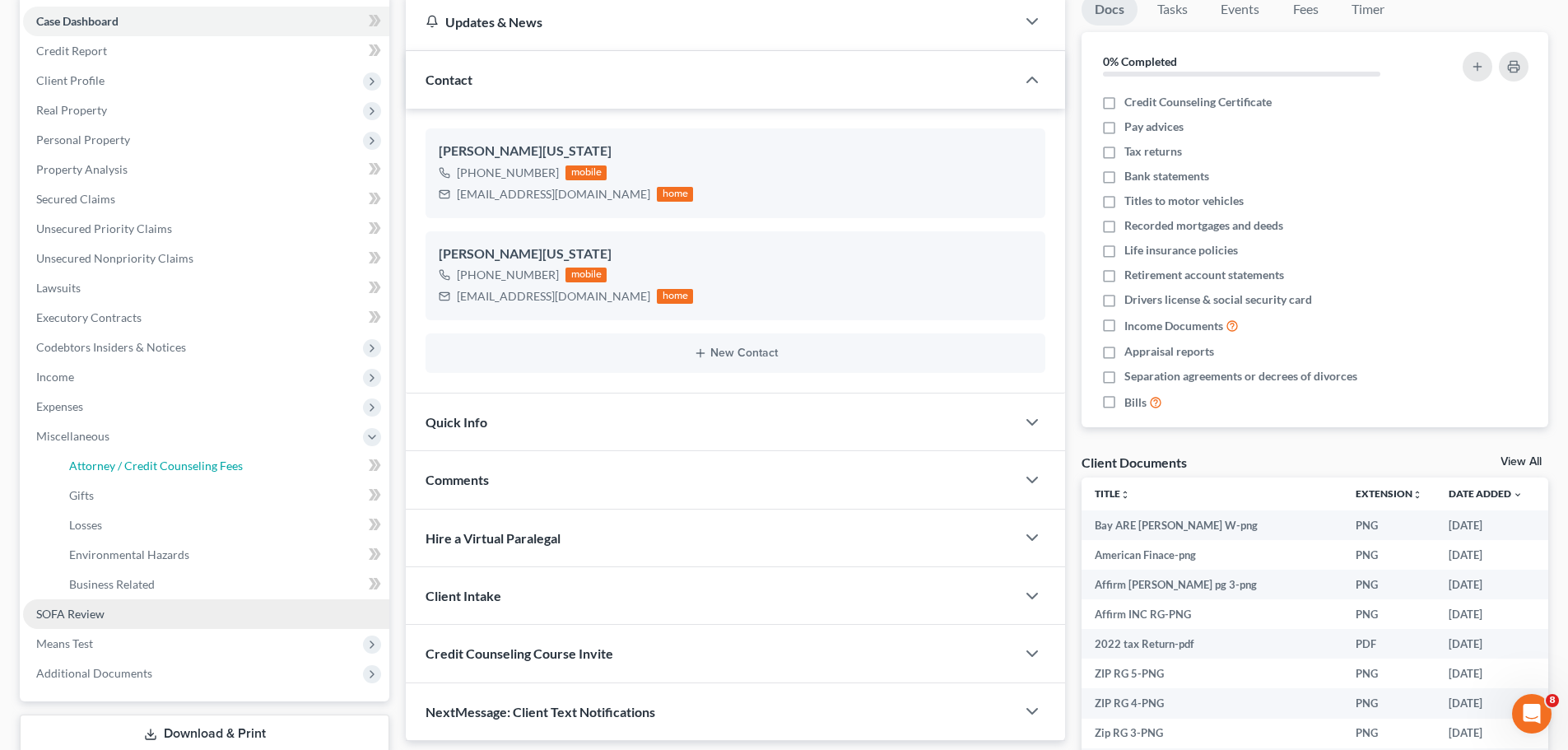
click at [144, 464] on span "Attorney / Credit Counseling Fees" at bounding box center [157, 465] width 174 height 14
select select "0"
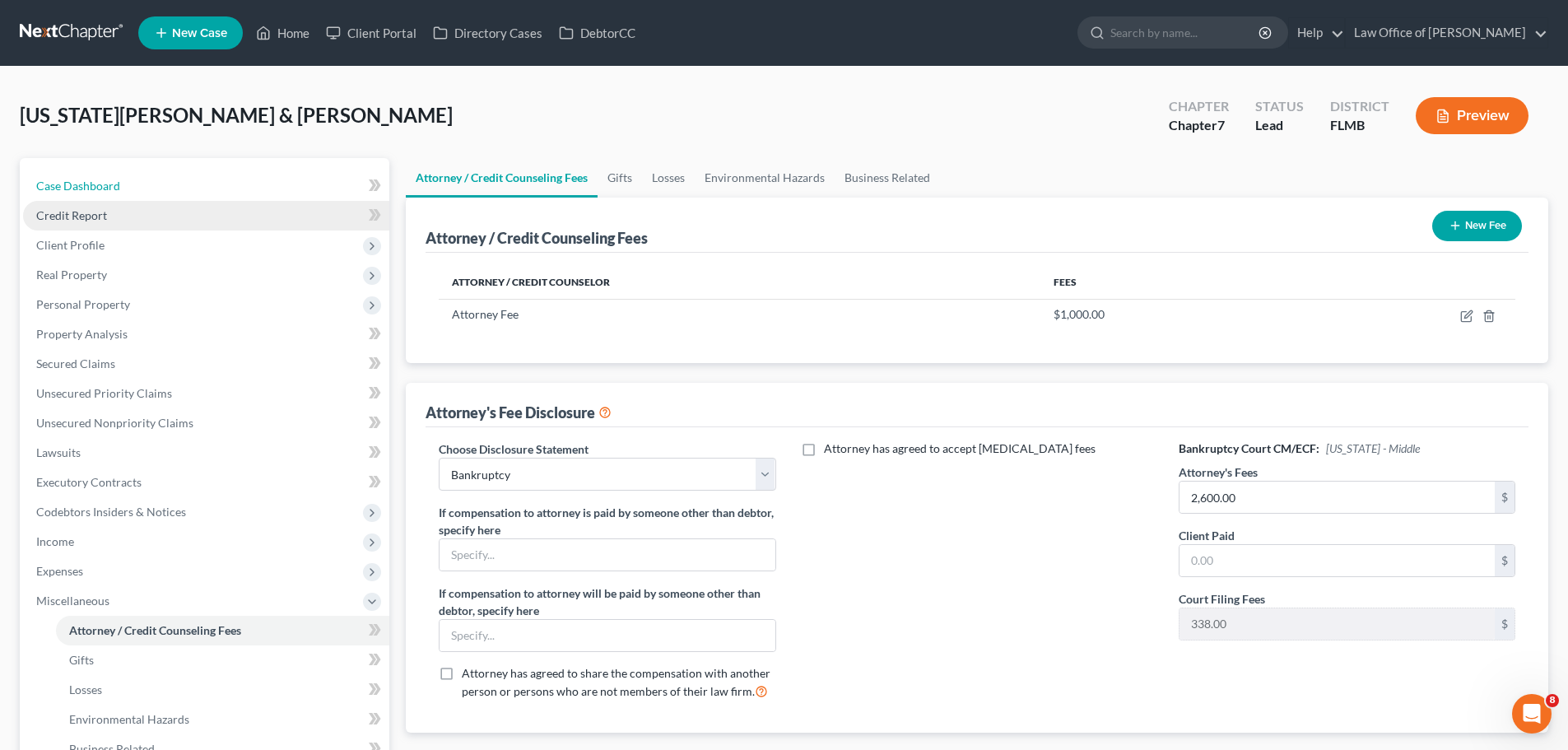
drag, startPoint x: 183, startPoint y: 181, endPoint x: 182, endPoint y: 215, distance: 34.0
click at [183, 181] on link "Case Dashboard" at bounding box center [207, 186] width 367 height 30
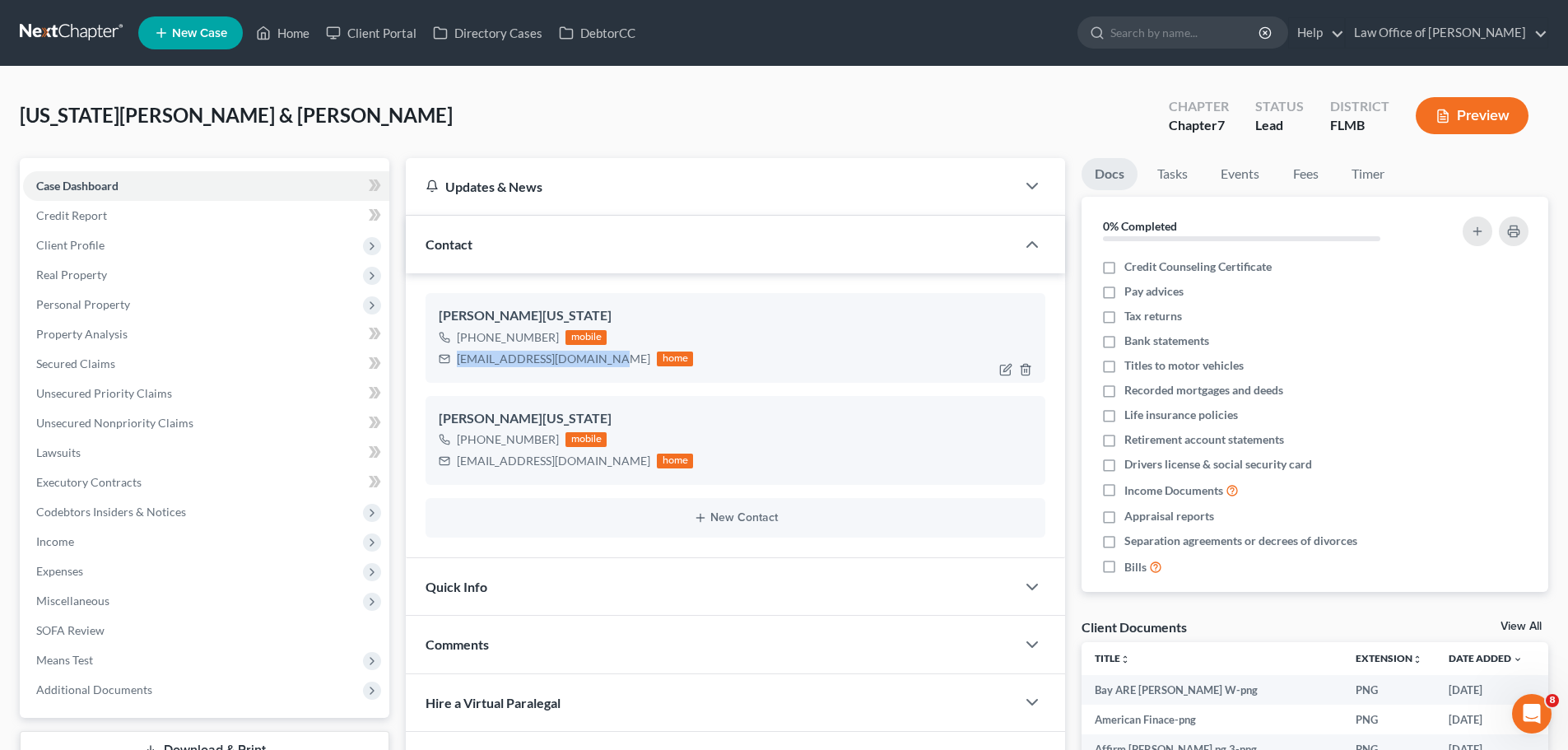
drag, startPoint x: 605, startPoint y: 359, endPoint x: 455, endPoint y: 358, distance: 150.0
click at [455, 358] on div "[EMAIL_ADDRESS][DOMAIN_NAME] home" at bounding box center [566, 358] width 255 height 21
drag, startPoint x: 523, startPoint y: 478, endPoint x: 578, endPoint y: 467, distance: 56.1
click at [523, 478] on div "[PERSON_NAME][US_STATE] [PHONE_NUMBER] mobile [EMAIL_ADDRESS][DOMAIN_NAME] home" at bounding box center [735, 441] width 620 height 89
drag, startPoint x: 576, startPoint y: 463, endPoint x: 452, endPoint y: 462, distance: 124.0
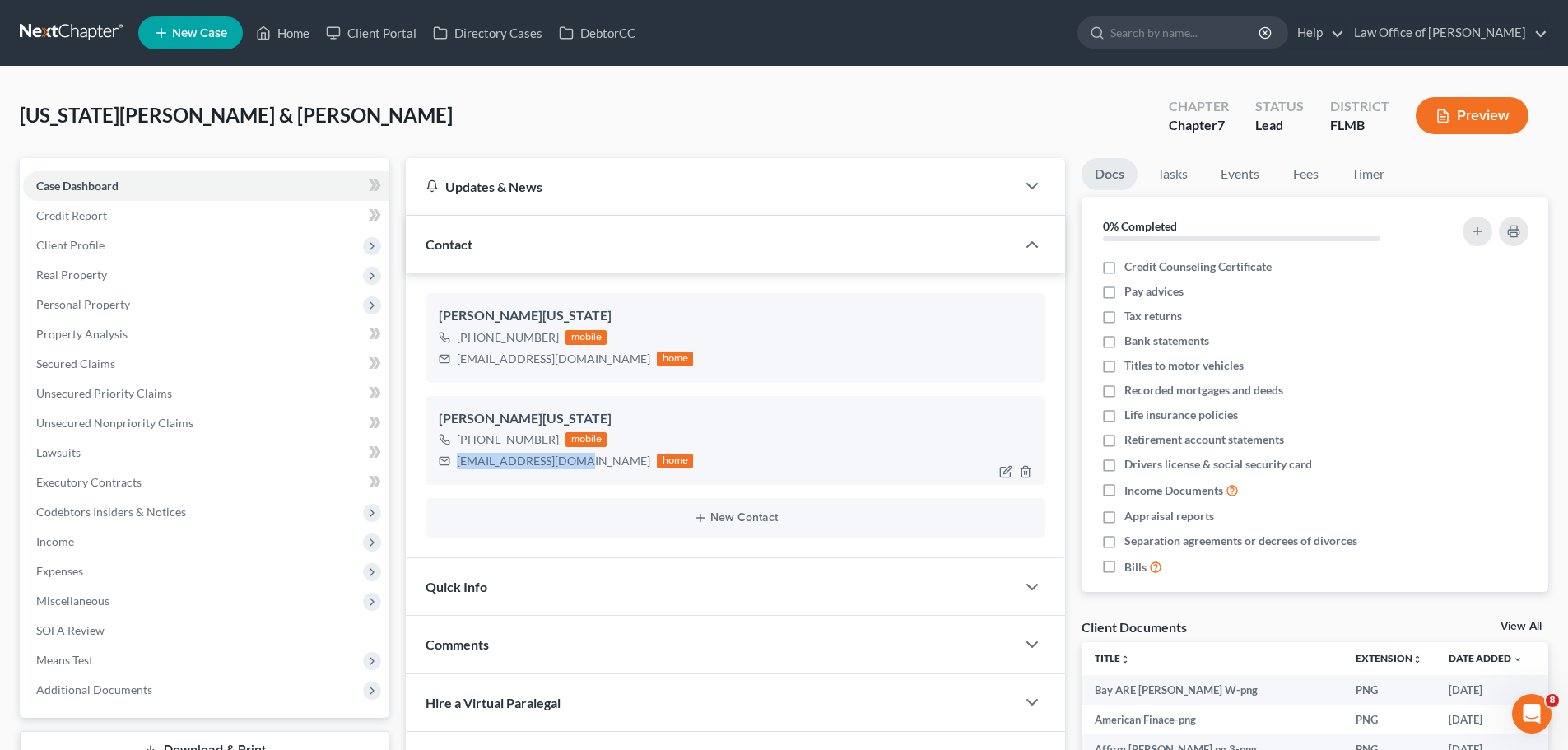
click at [452, 462] on div "[EMAIL_ADDRESS][DOMAIN_NAME] home" at bounding box center [566, 460] width 255 height 21
drag, startPoint x: 605, startPoint y: 359, endPoint x: 460, endPoint y: 352, distance: 145.2
click at [460, 352] on div "[EMAIL_ADDRESS][DOMAIN_NAME]" at bounding box center [553, 359] width 194 height 17
click at [454, 357] on div "[EMAIL_ADDRESS][DOMAIN_NAME] home" at bounding box center [566, 358] width 255 height 21
drag, startPoint x: 457, startPoint y: 360, endPoint x: 602, endPoint y: 373, distance: 145.6
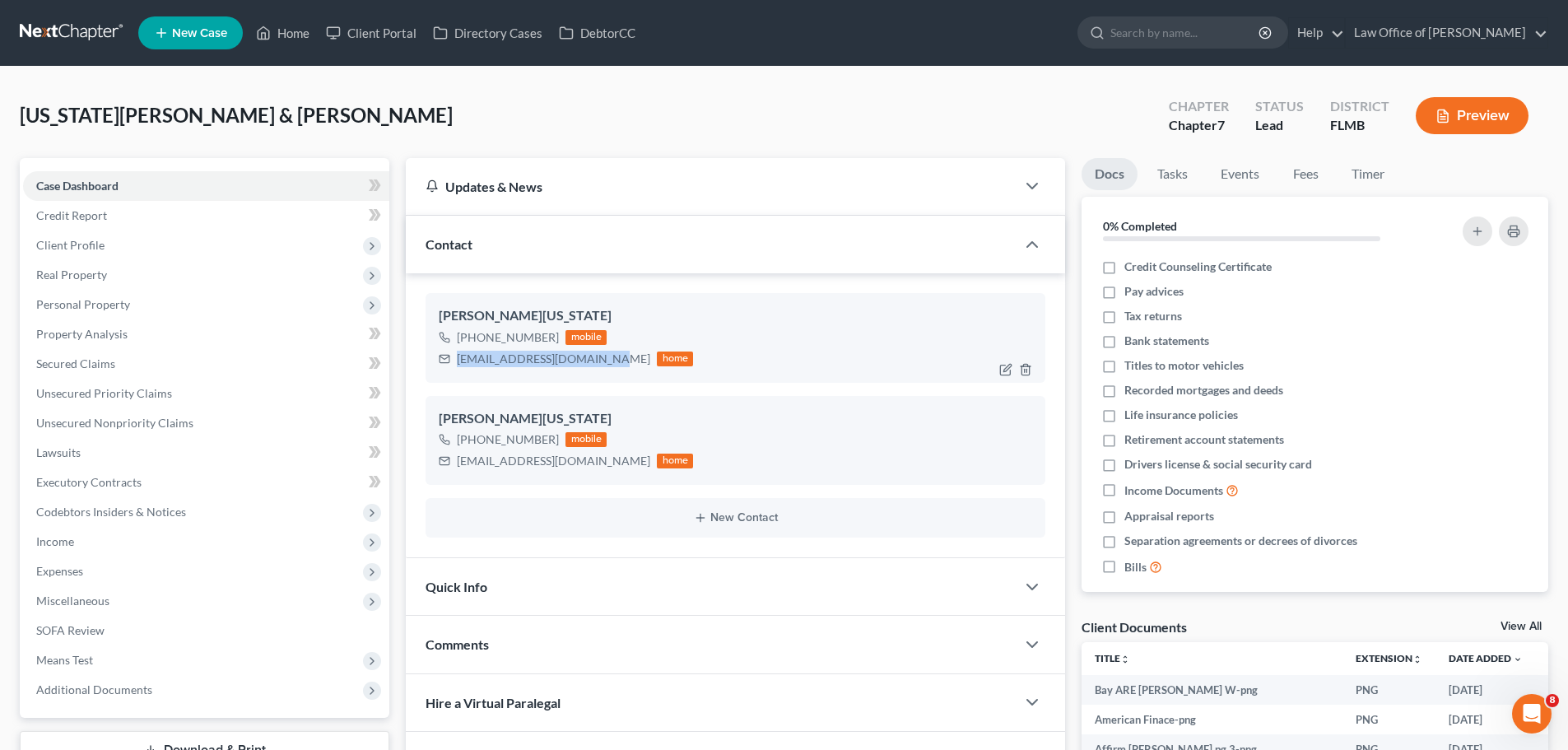
click at [602, 373] on div "[PERSON_NAME][US_STATE] [PHONE_NUMBER] mobile [EMAIL_ADDRESS][DOMAIN_NAME] home" at bounding box center [735, 337] width 620 height 89
click at [274, 31] on link "Home" at bounding box center [283, 33] width 70 height 30
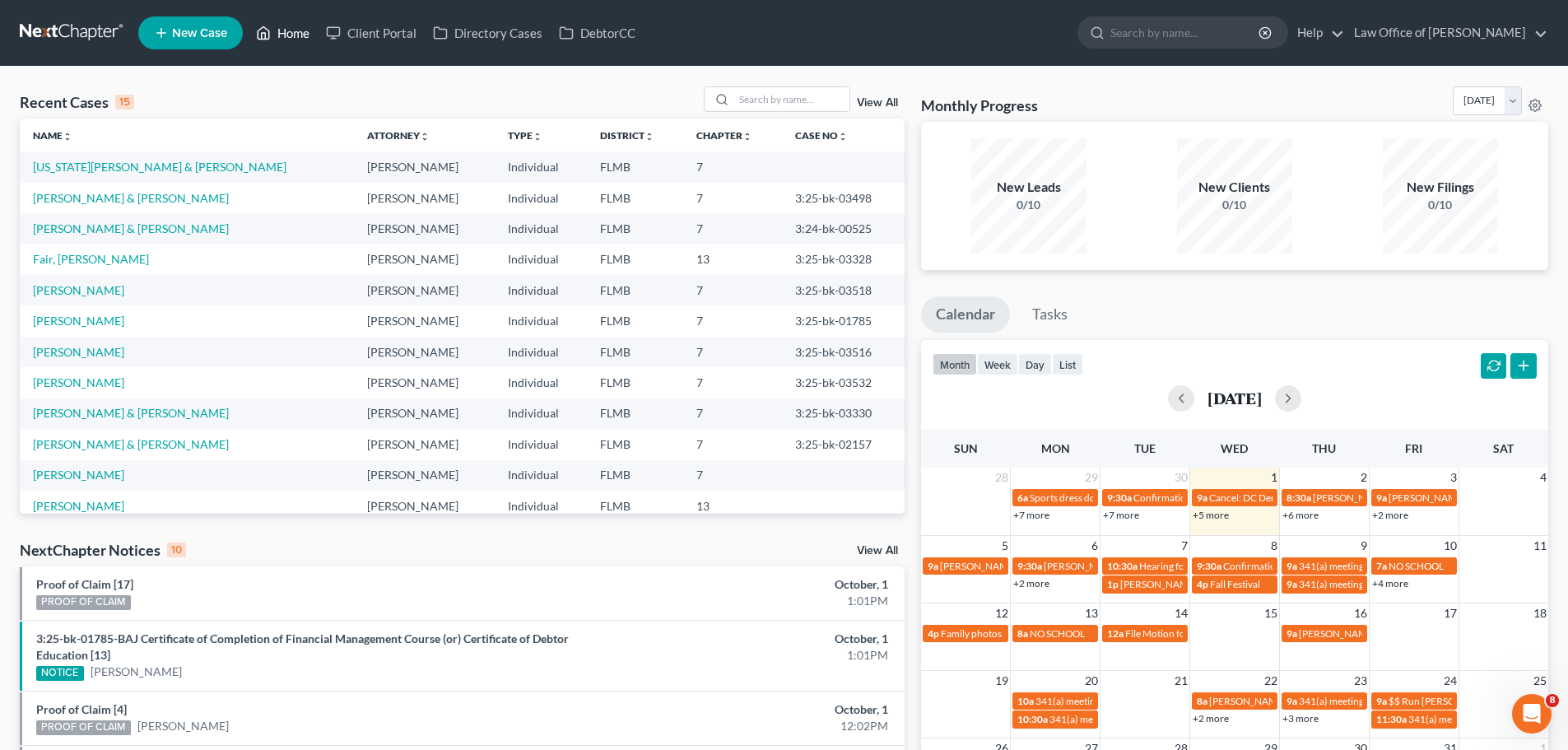
click at [1398, 522] on div "+2 more" at bounding box center [1414, 515] width 89 height 17
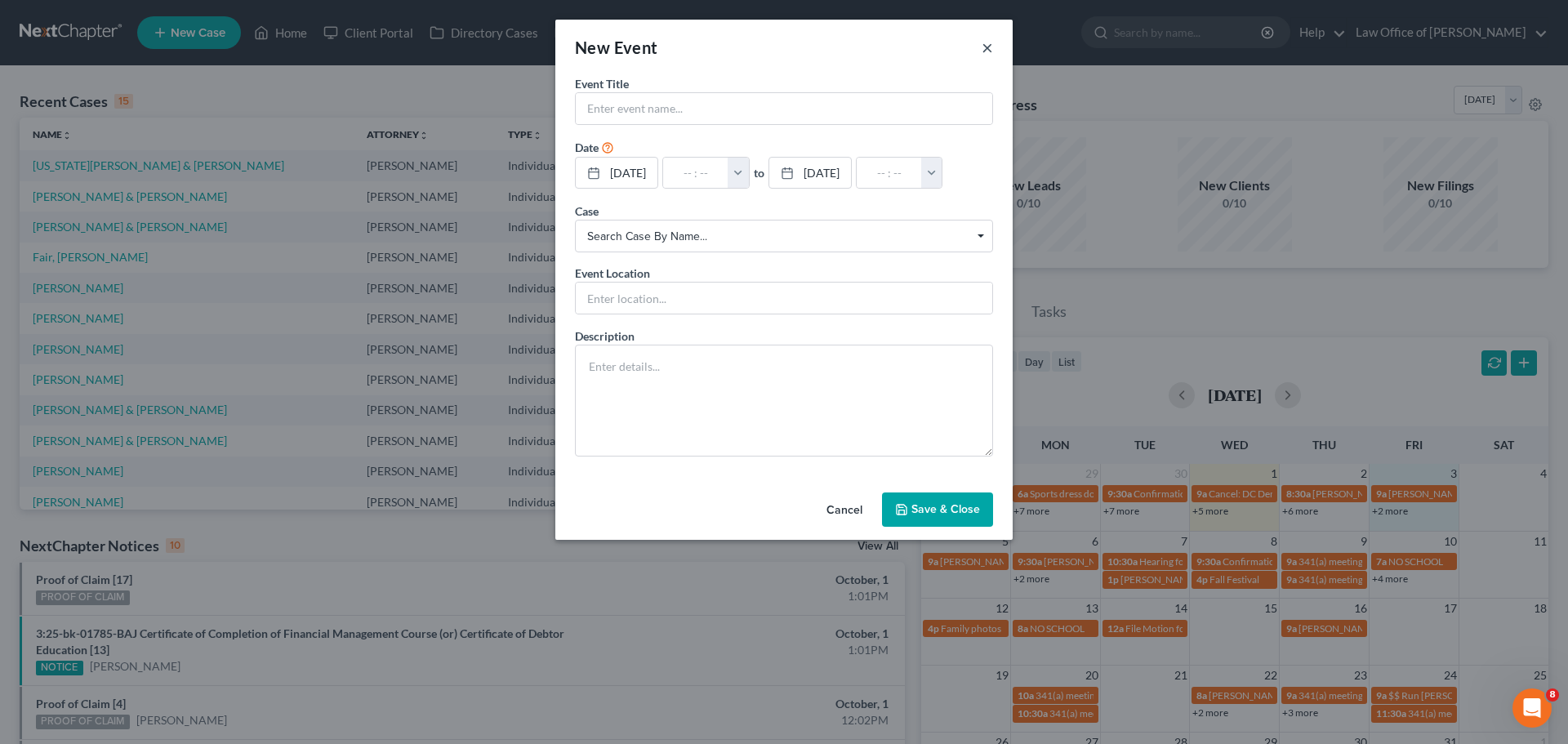
click at [982, 51] on button "×" at bounding box center [987, 47] width 11 height 19
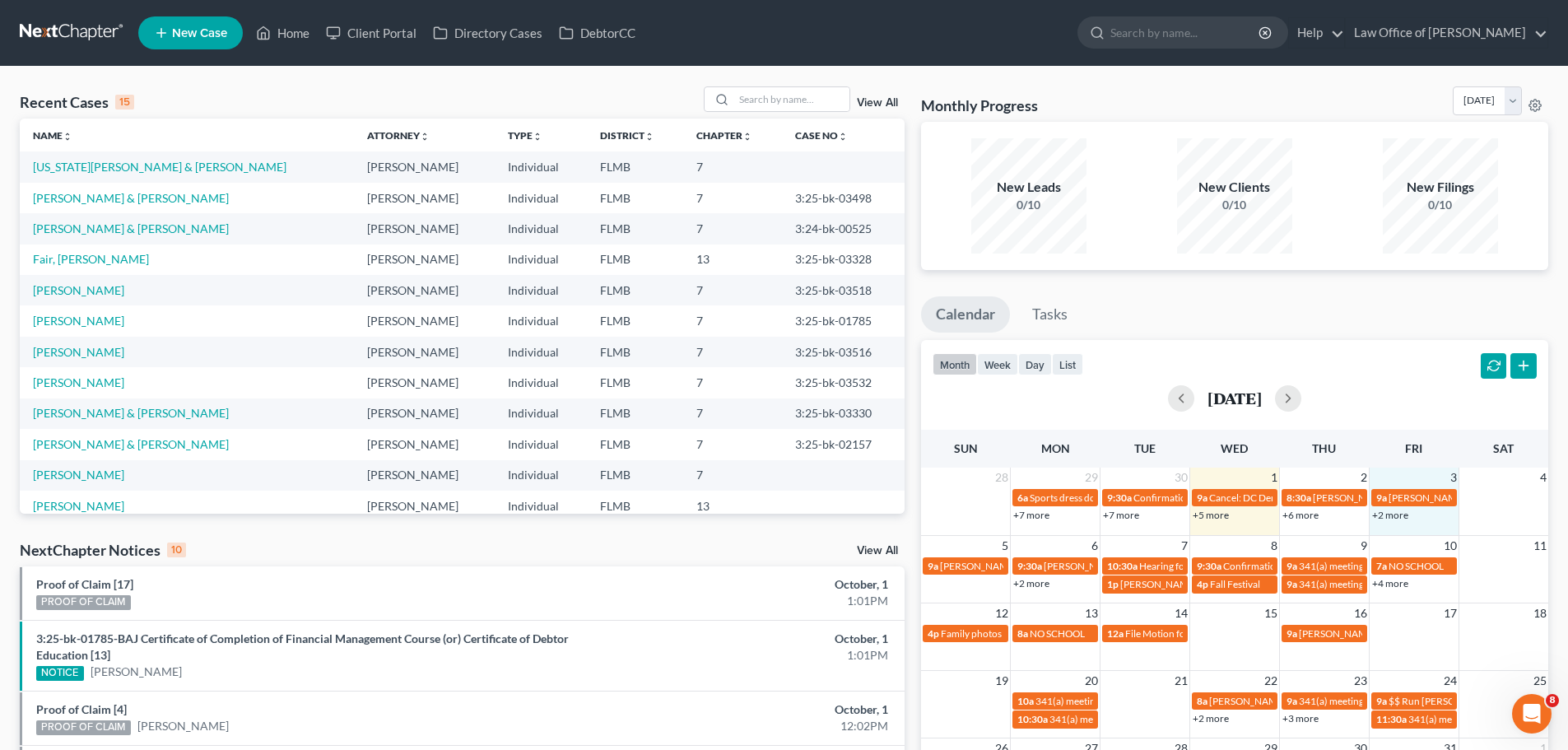
click at [1387, 519] on link "+2 more" at bounding box center [1390, 514] width 36 height 12
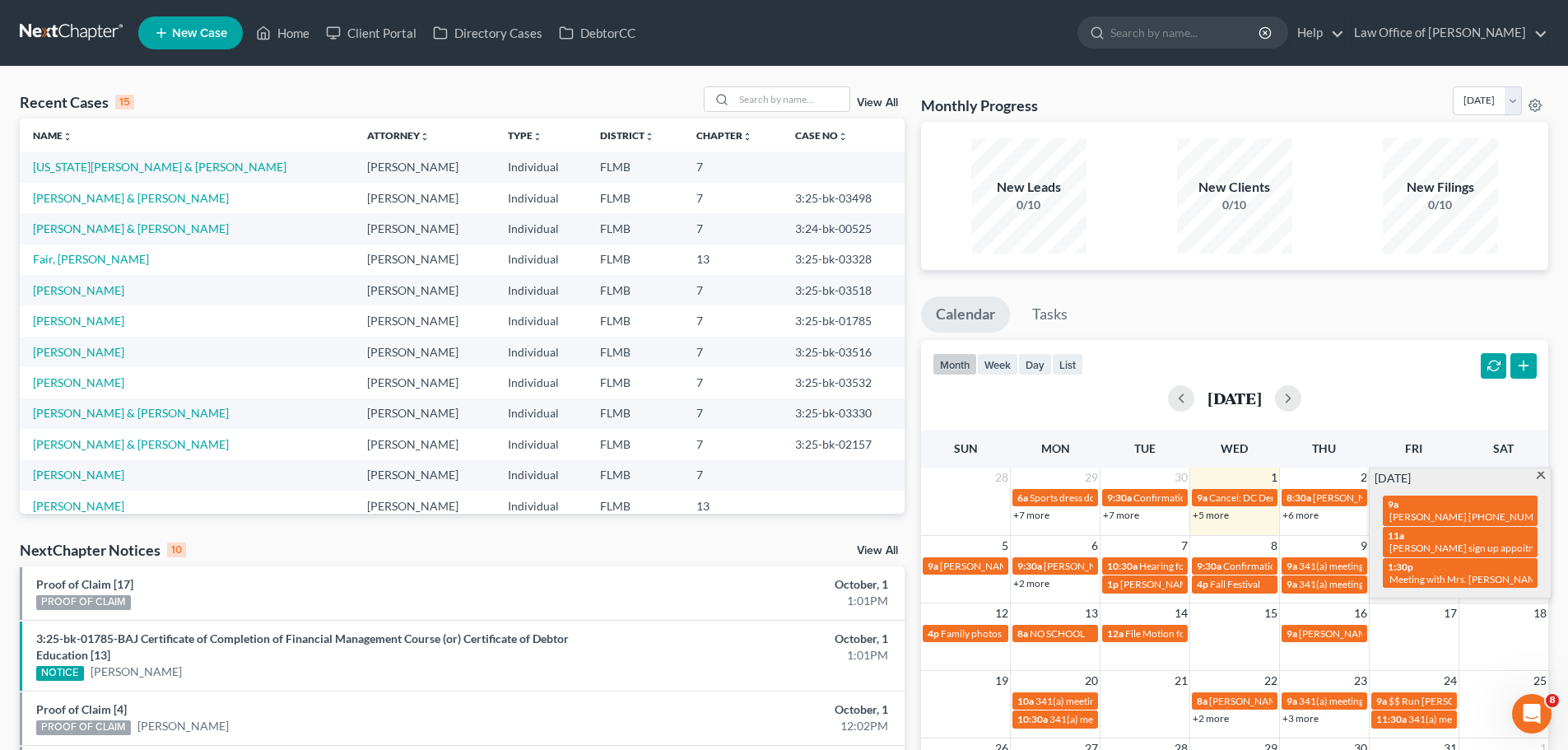
click at [1311, 522] on div "+6 more" at bounding box center [1324, 515] width 89 height 17
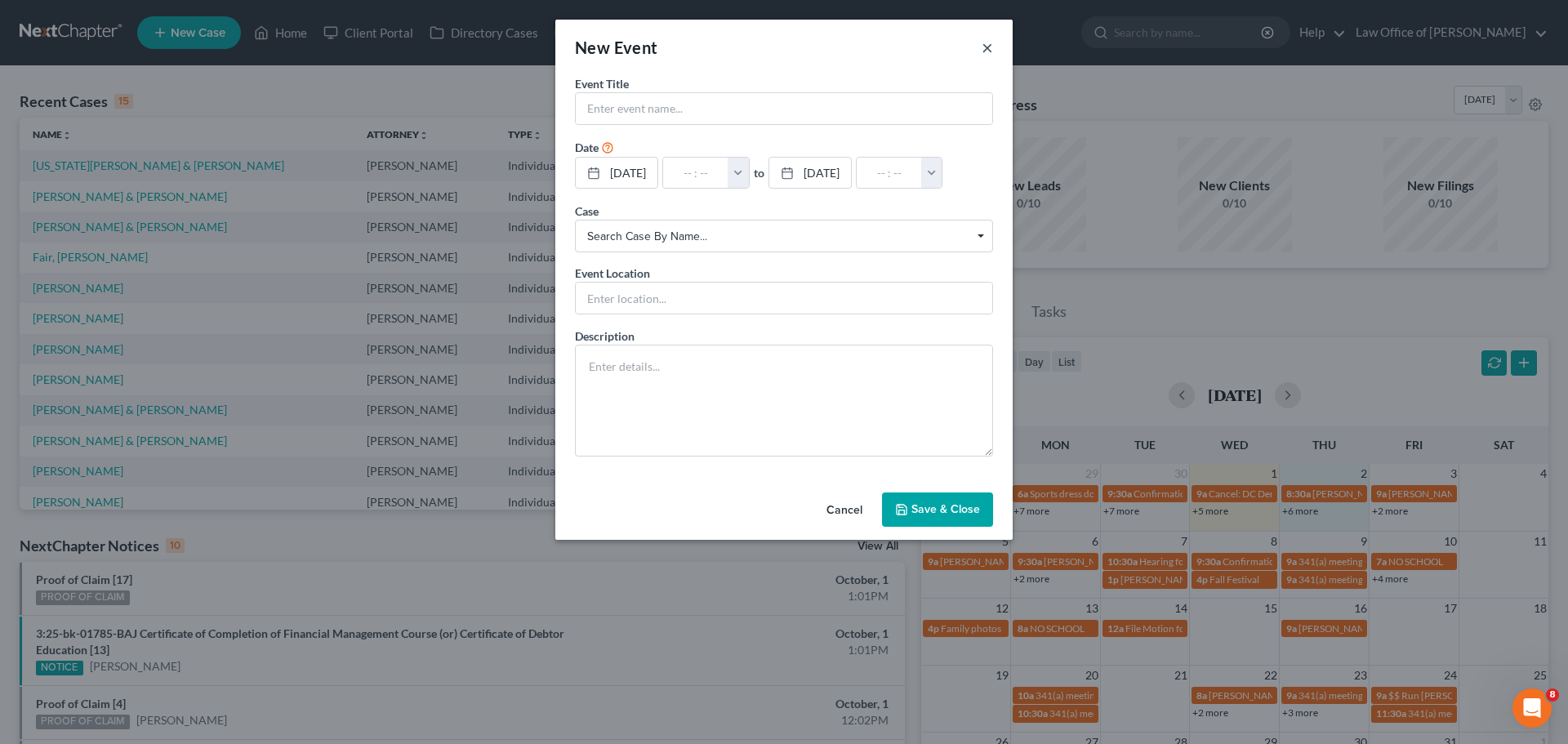
click at [985, 51] on button "×" at bounding box center [987, 47] width 11 height 19
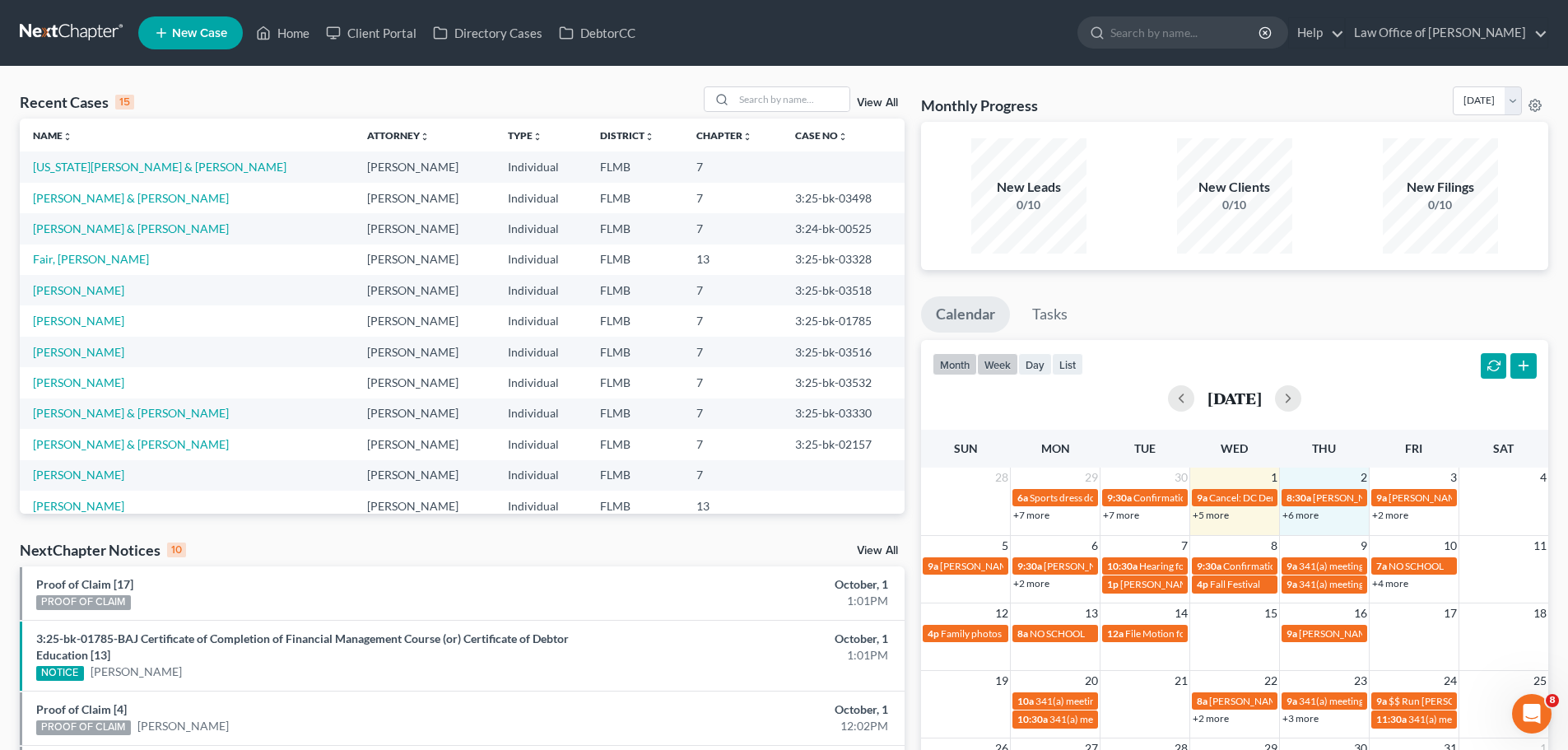
click at [999, 359] on button "week" at bounding box center [997, 364] width 41 height 22
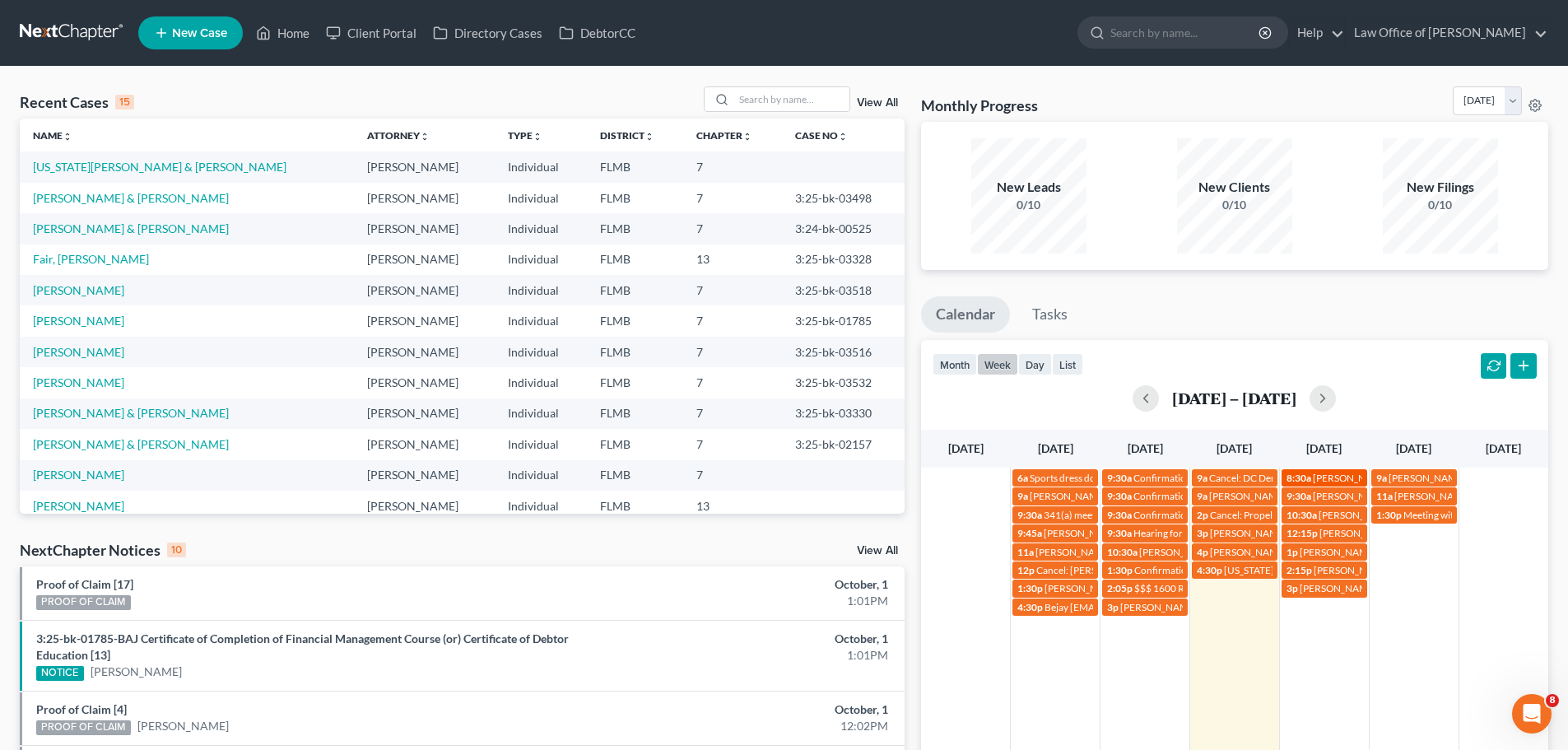
click at [1339, 472] on span "[PERSON_NAME] [PHONE_NUMBER]" at bounding box center [1397, 477] width 167 height 12
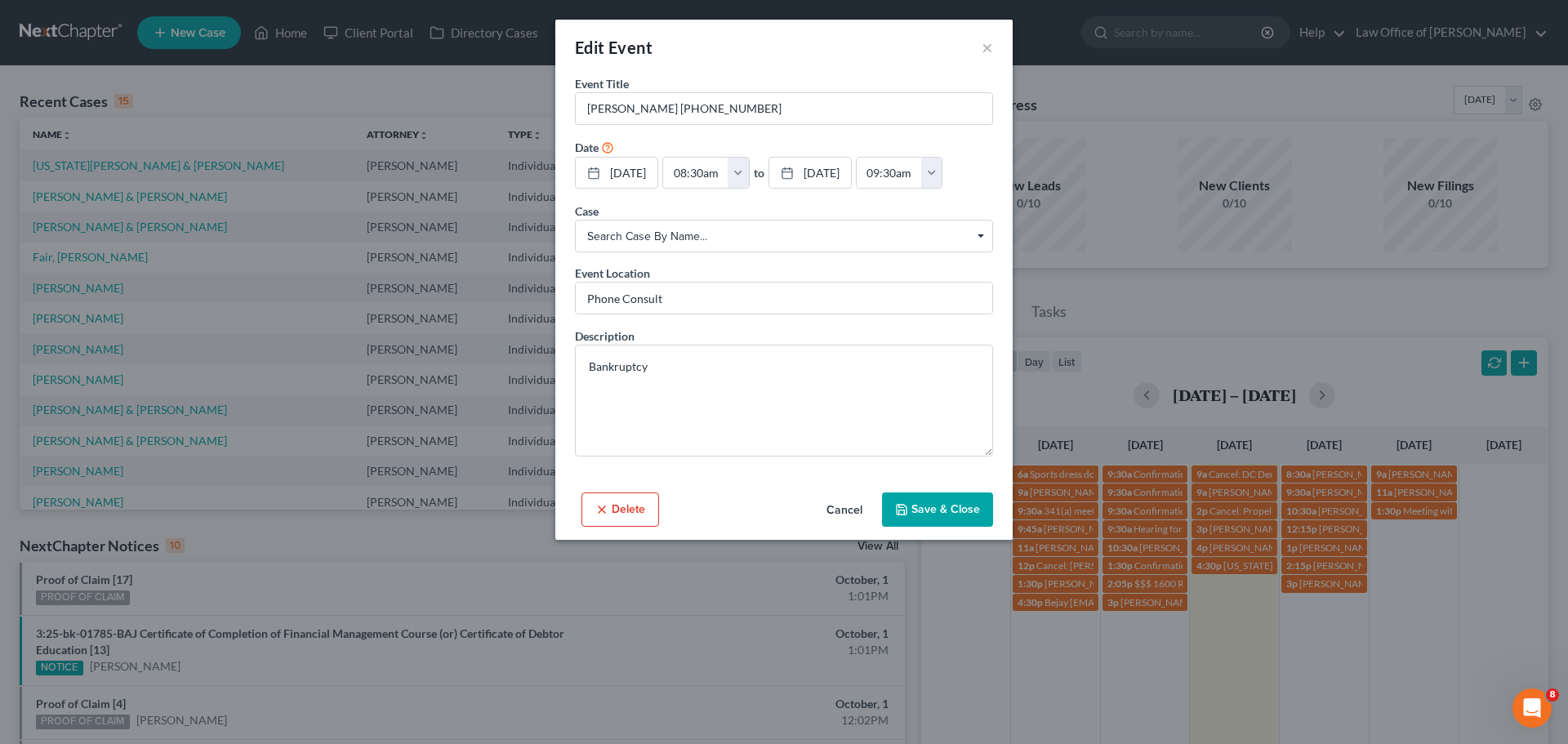
click at [979, 48] on div "Edit Event ×" at bounding box center [784, 47] width 457 height 55
click at [987, 46] on button "×" at bounding box center [987, 47] width 11 height 19
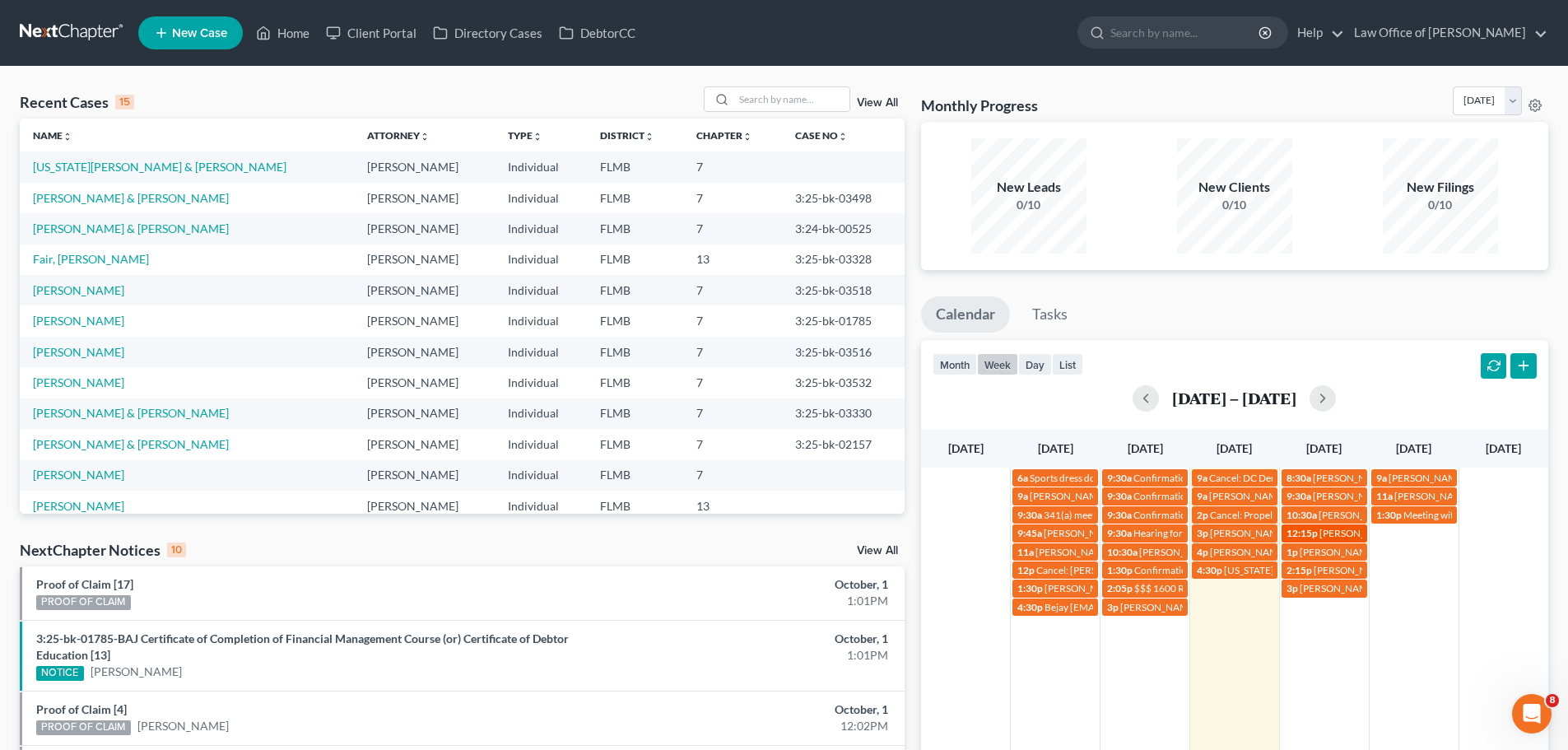
click at [1341, 537] on span "[PERSON_NAME] [PHONE_NUMBER]" at bounding box center [1403, 532] width 167 height 12
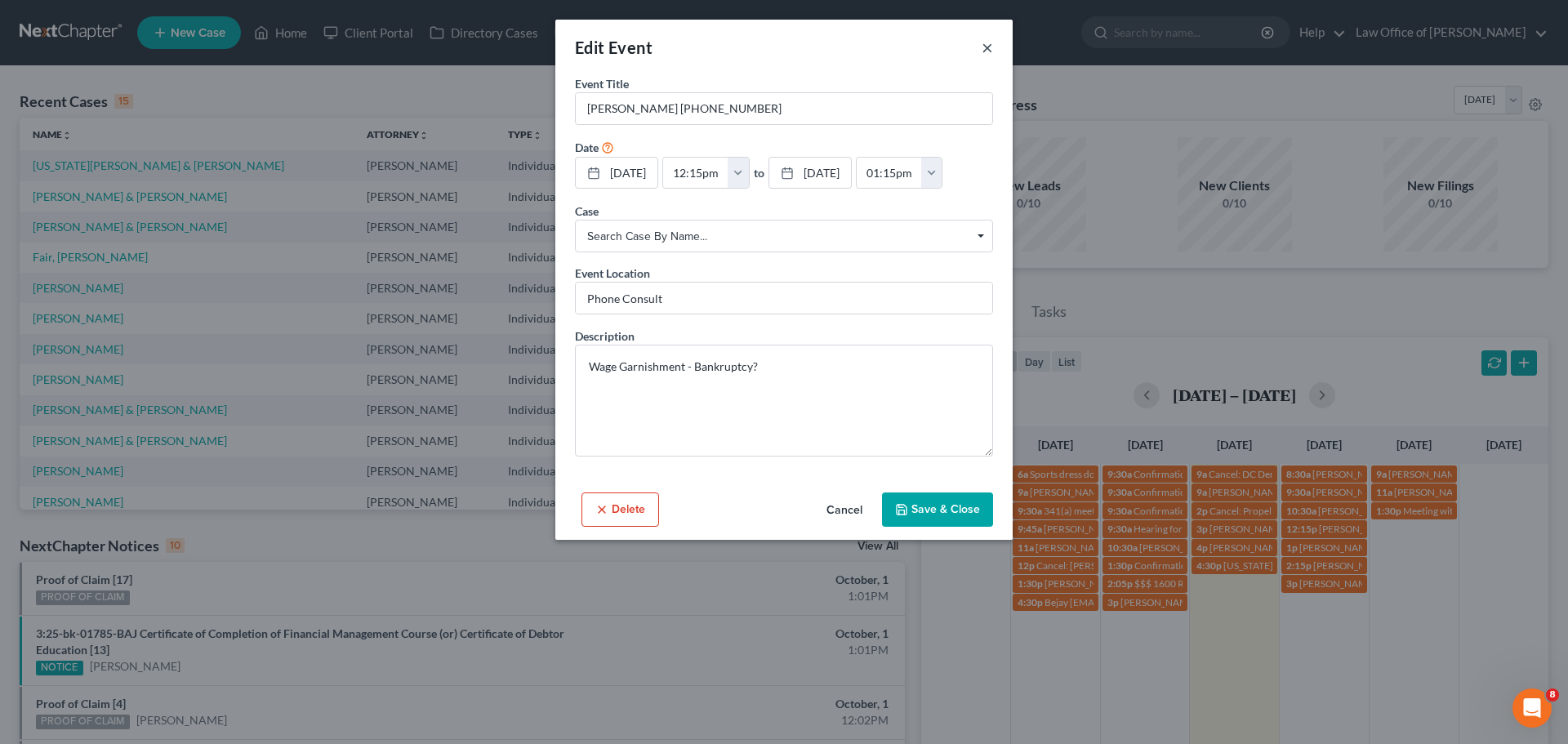
click at [990, 49] on button "×" at bounding box center [987, 47] width 11 height 19
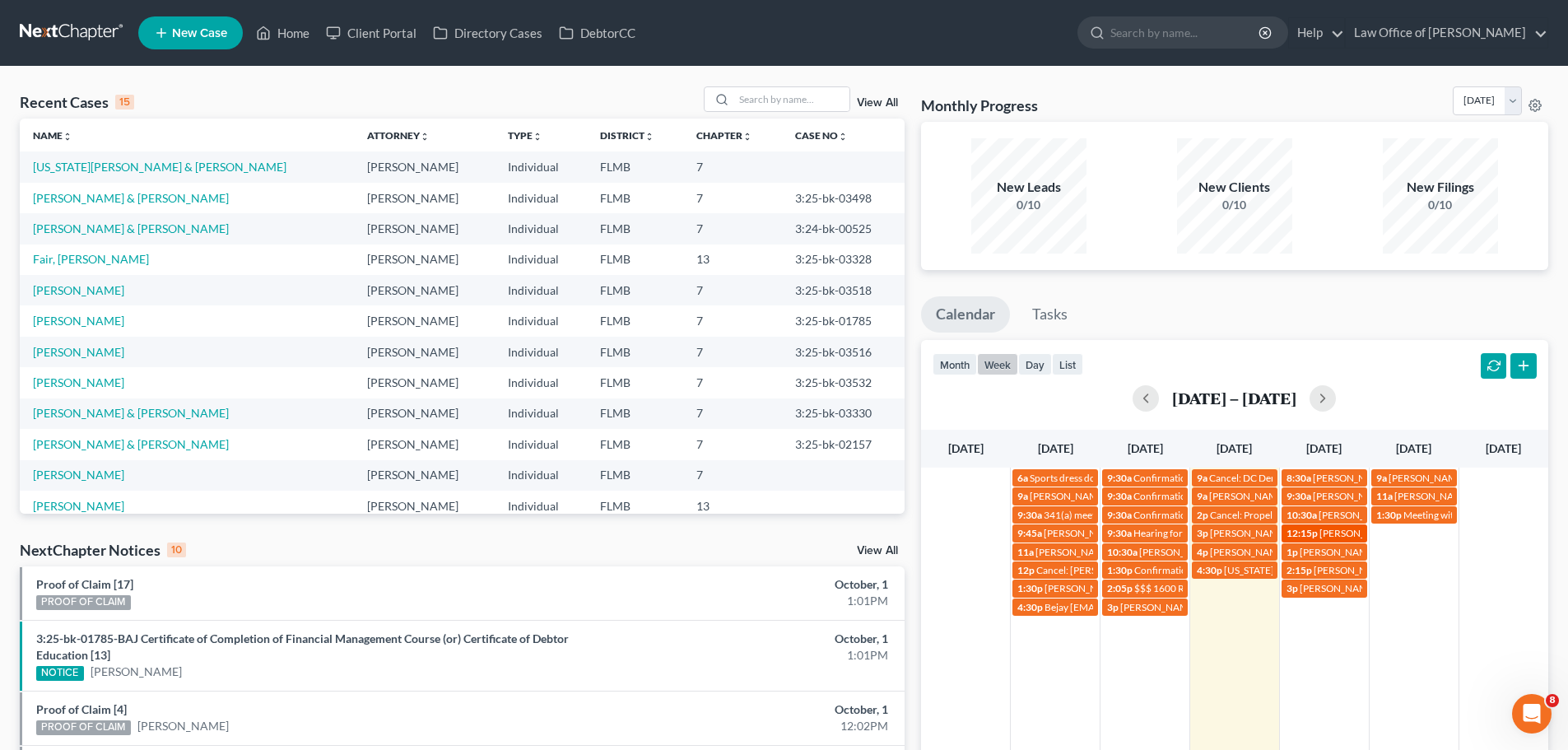
click at [1326, 531] on span "[PERSON_NAME] [PHONE_NUMBER]" at bounding box center [1403, 532] width 167 height 12
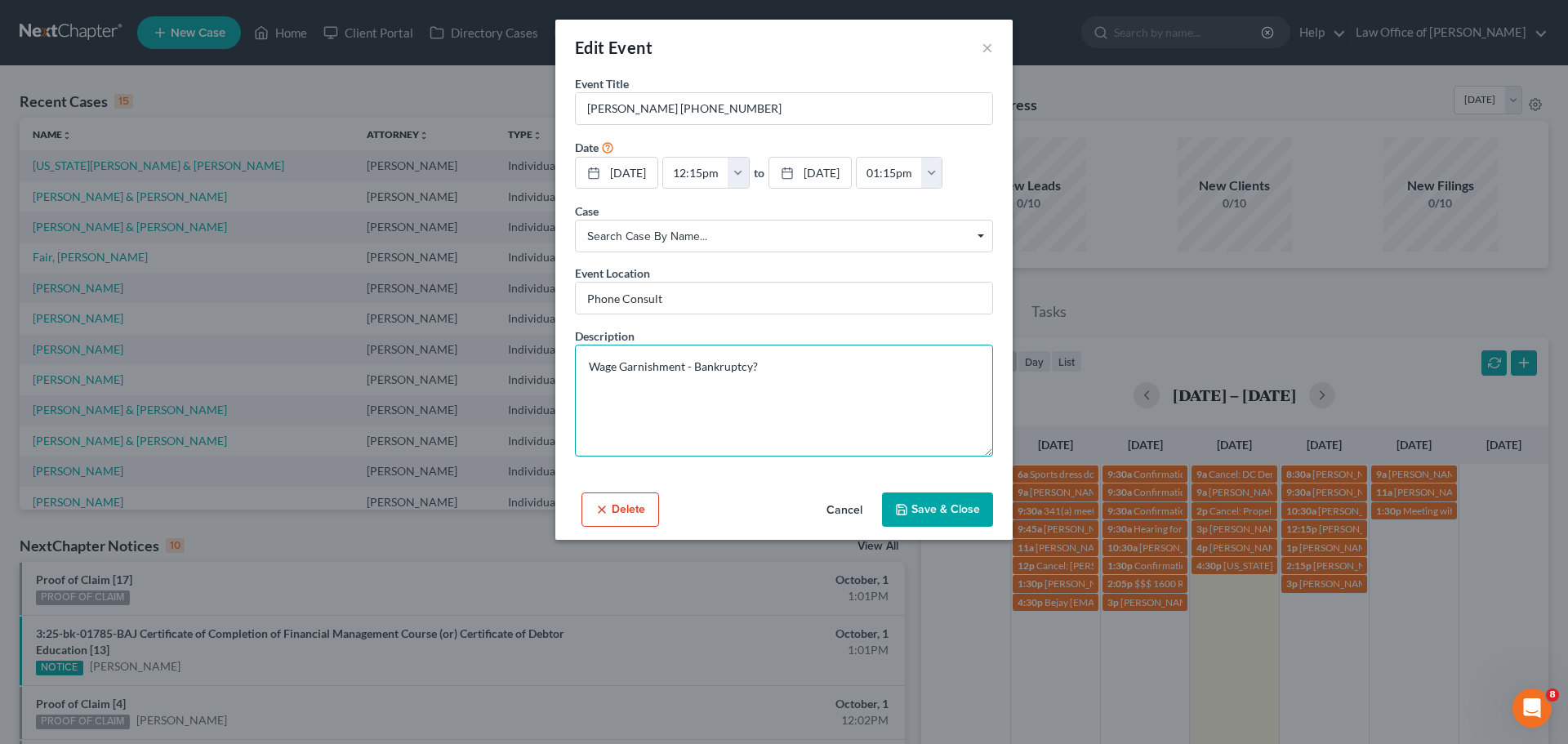
click at [776, 371] on textarea "Wage Garnishment - Bankruptcy?" at bounding box center [784, 400] width 418 height 112
type textarea "Wage Garnishment - Bankruptcy? LVNV Funding"
click at [615, 108] on input "[PERSON_NAME] [PHONE_NUMBER]" at bounding box center [784, 108] width 416 height 31
type input "[PERSON_NAME] [PHONE_NUMBER]"
click at [679, 407] on textarea "Wage Garnishment - Bankruptcy? LVNV Funding" at bounding box center [784, 400] width 418 height 112
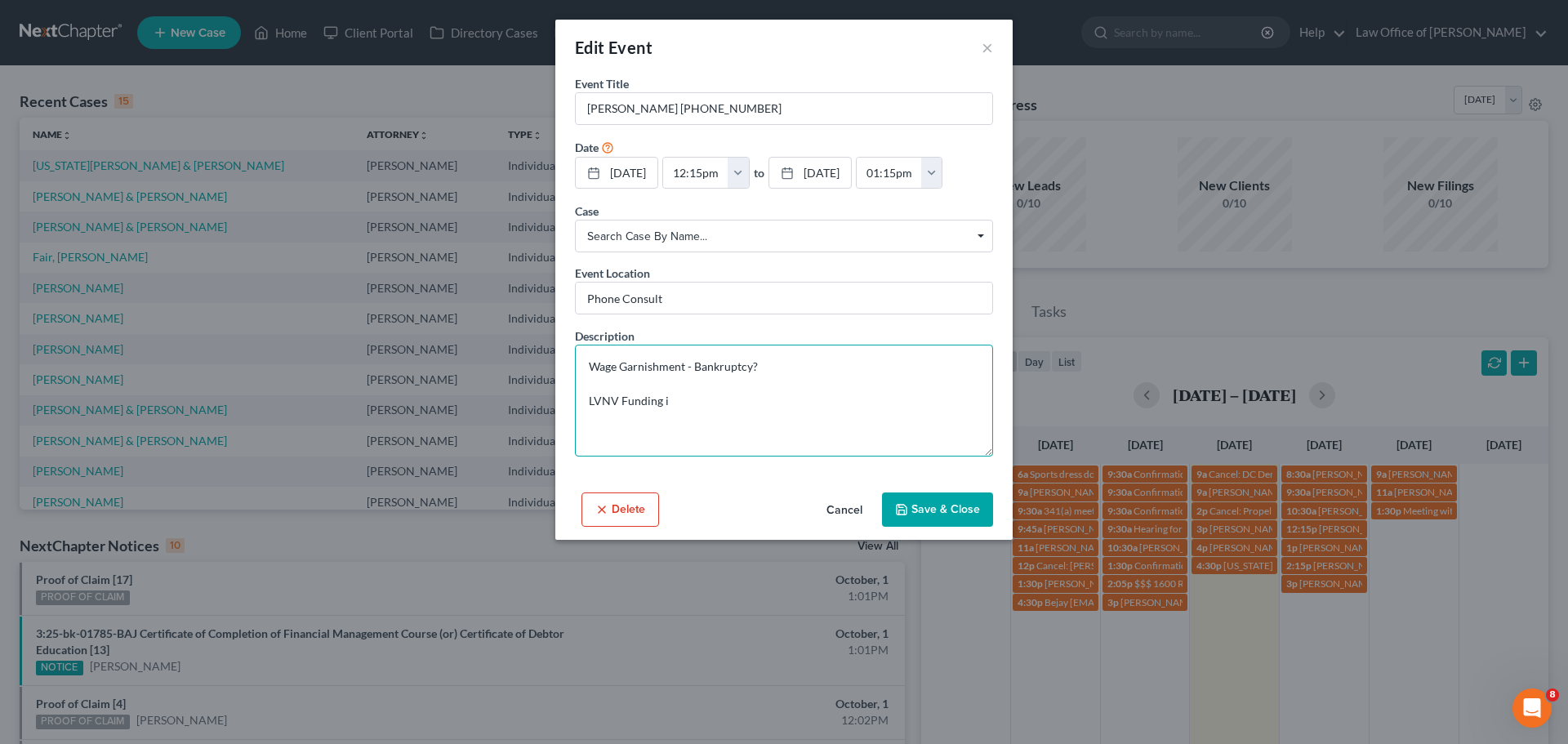
type textarea "Wage Garnishment - Bankruptcy? LVNV Funding"
click at [908, 503] on icon "button" at bounding box center [901, 510] width 13 height 13
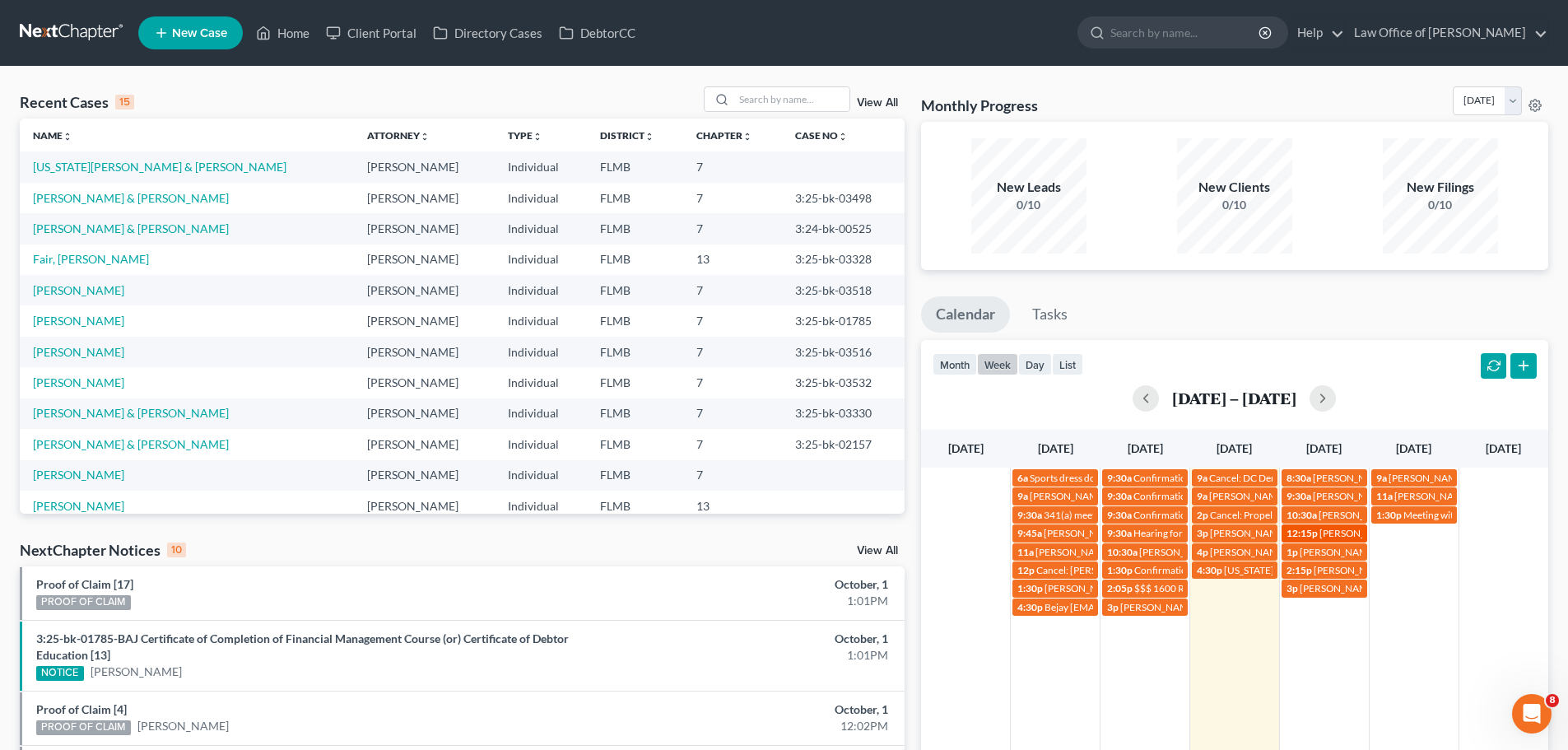
click at [1336, 530] on span "[PERSON_NAME] [PHONE_NUMBER]" at bounding box center [1403, 532] width 167 height 12
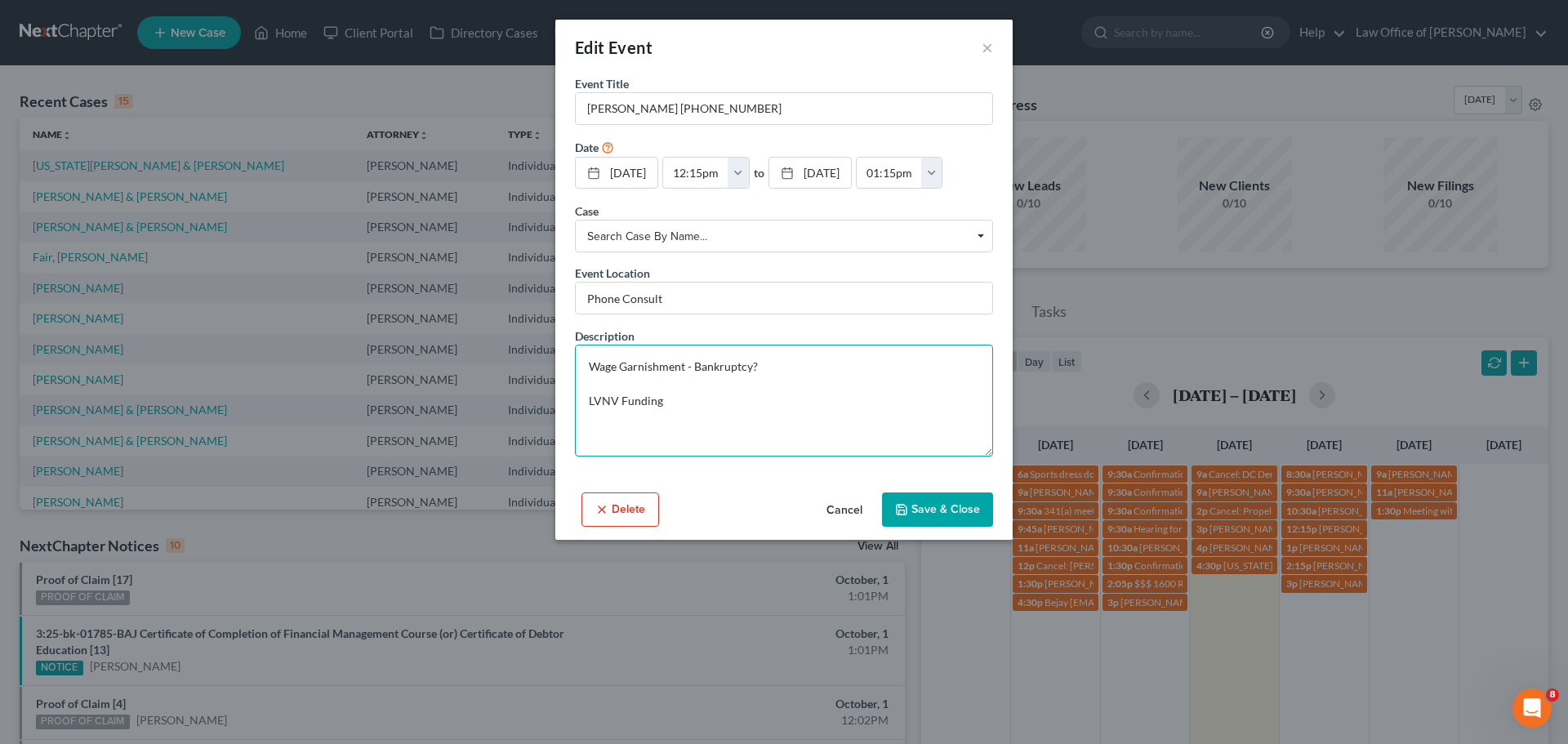
click at [802, 369] on textarea "Wage Garnishment - Bankruptcy? LVNV Funding" at bounding box center [784, 400] width 418 height 112
click at [747, 410] on textarea "Wage Garnishment - Bankruptcy? LVNV Funding" at bounding box center [784, 400] width 418 height 112
paste textarea "Case 16-2024-CC-005580"
click at [663, 401] on textarea "Wage Garnishment - Bankruptcy? LVNV Funding Case 16-2024-CC-005580" at bounding box center [784, 400] width 418 height 112
type textarea "Wage Garnishment - Bankruptcy? LVNV Funding : Case 16-2024-CC-005580"
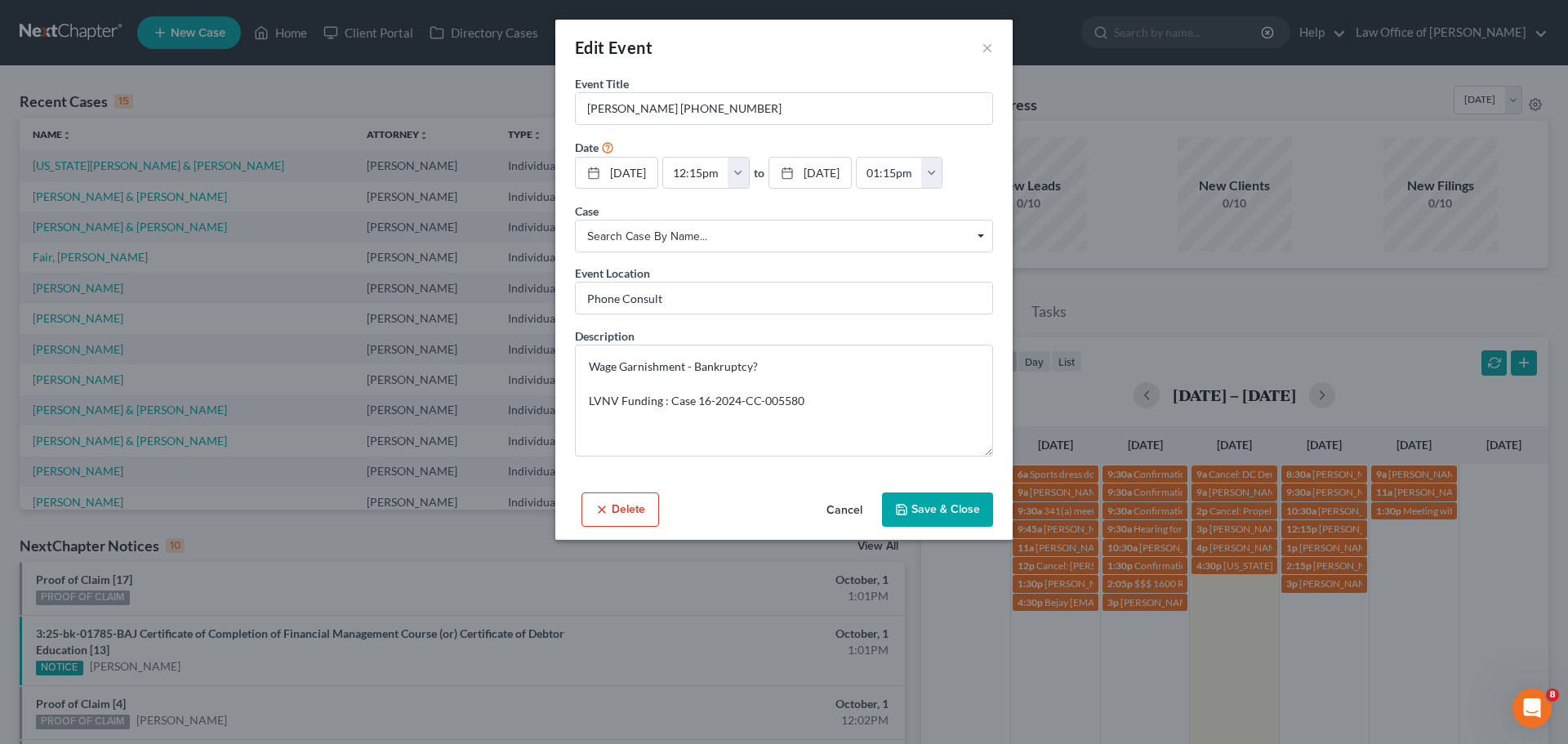
click at [925, 509] on button "Save & Close" at bounding box center [937, 509] width 111 height 34
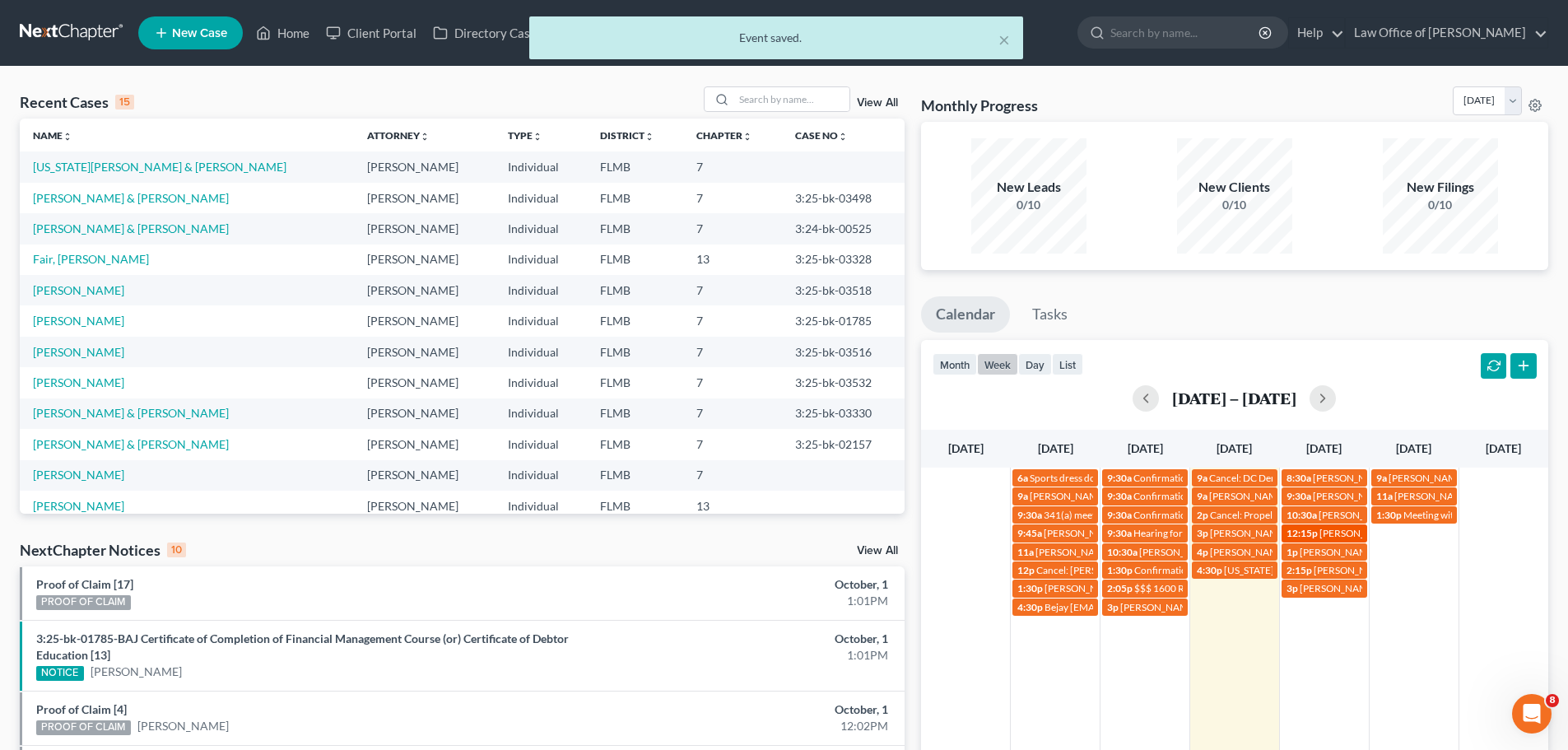
click at [1320, 534] on span "[PERSON_NAME] [PHONE_NUMBER]" at bounding box center [1403, 532] width 167 height 12
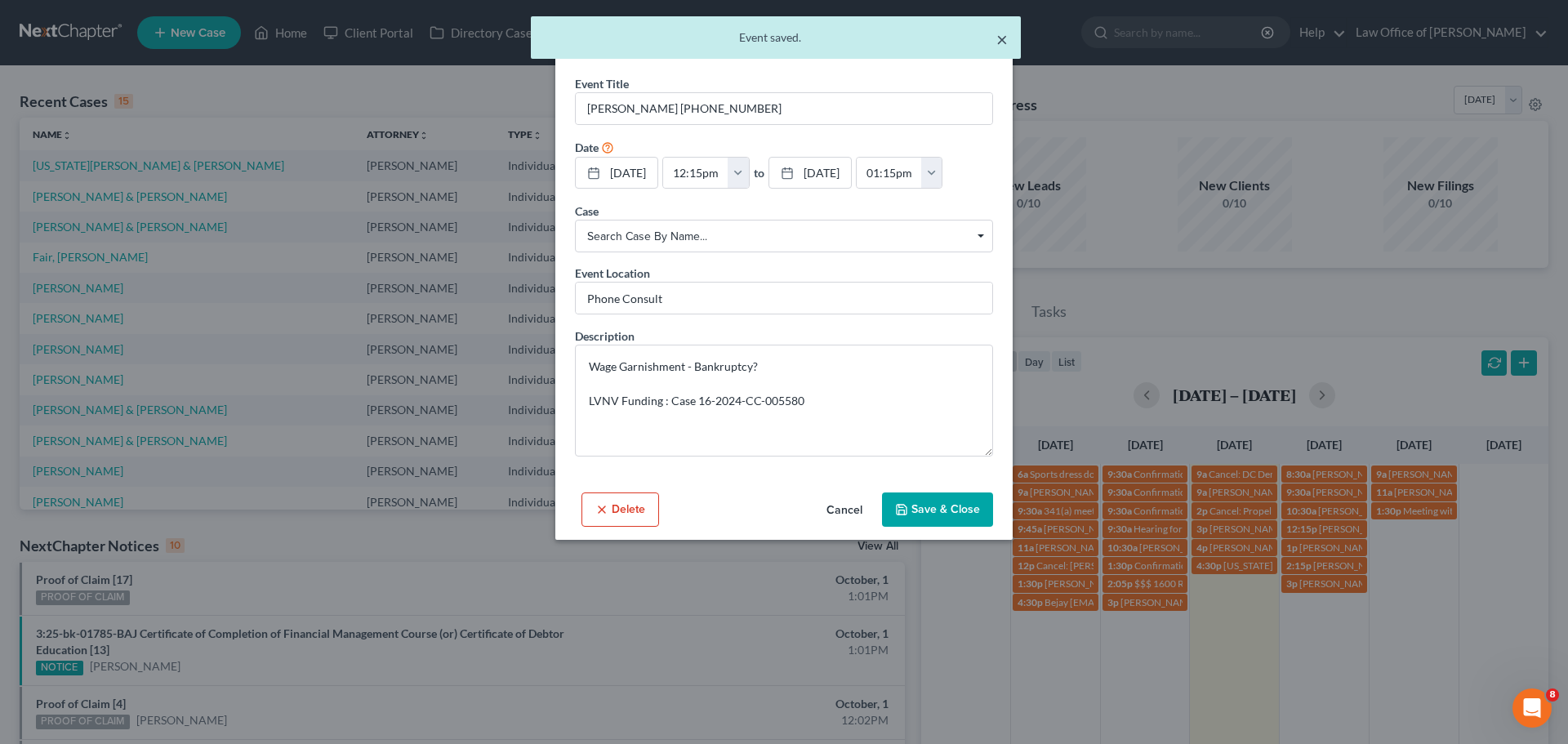
click at [998, 43] on button "×" at bounding box center [1002, 39] width 11 height 19
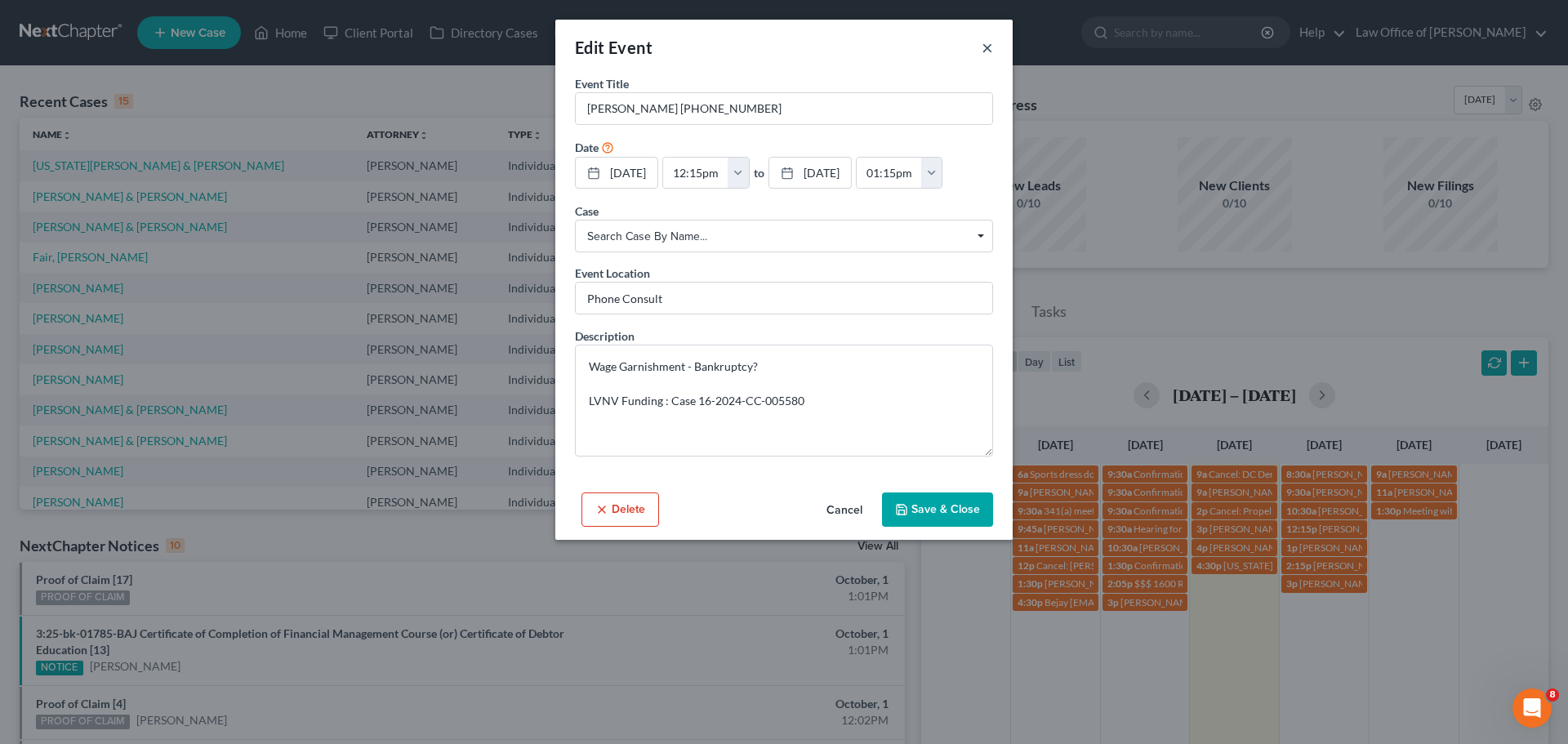
click at [983, 54] on button "×" at bounding box center [987, 47] width 11 height 19
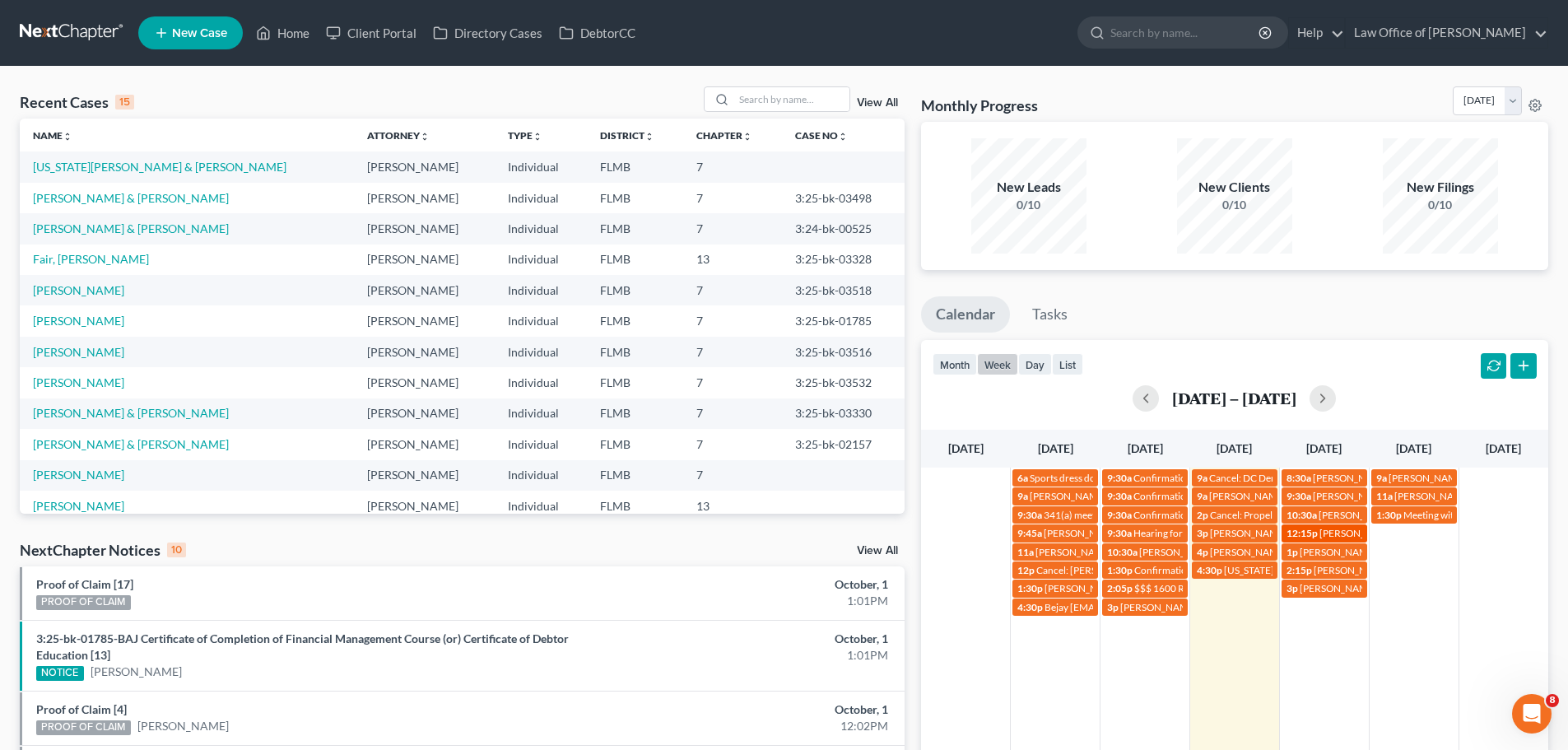
click at [1332, 535] on span "[PERSON_NAME] [PHONE_NUMBER]" at bounding box center [1403, 532] width 167 height 12
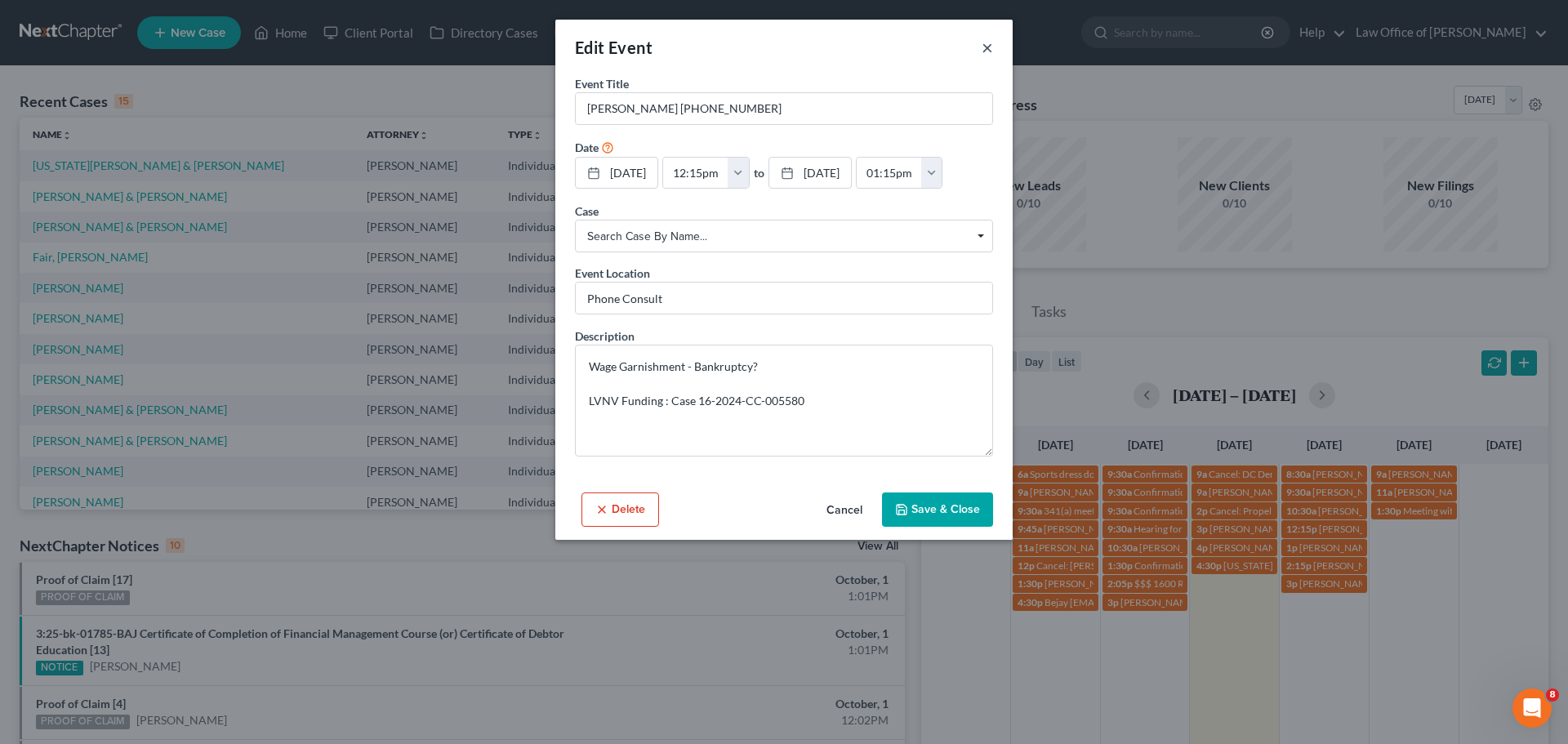
click at [983, 50] on button "×" at bounding box center [987, 47] width 11 height 19
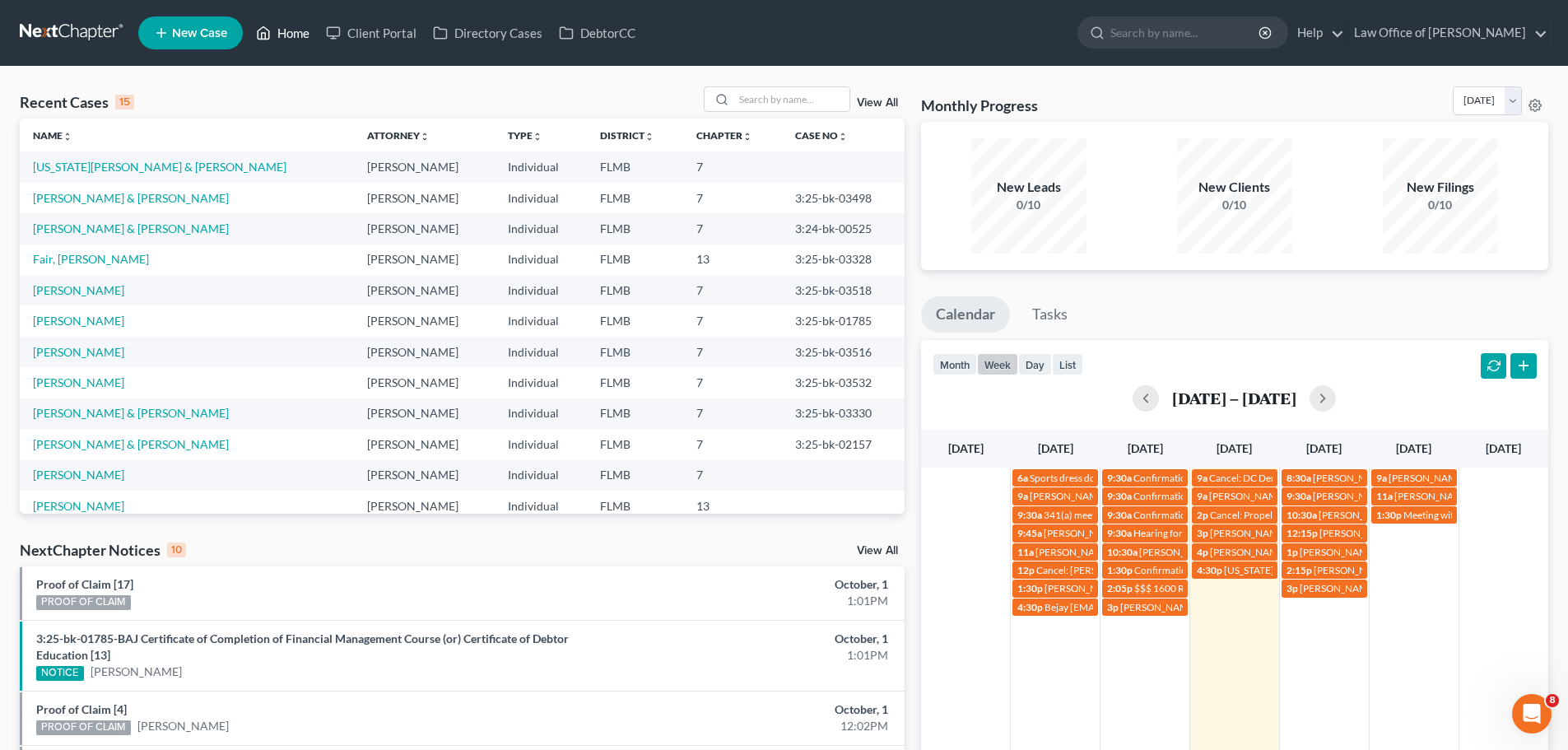
click at [269, 28] on icon at bounding box center [263, 32] width 15 height 19
click at [1323, 628] on div "6a Sports dress down day 9:30a Confirmation hearing for [PERSON_NAME] 9a Cancel…" at bounding box center [1235, 670] width 627 height 406
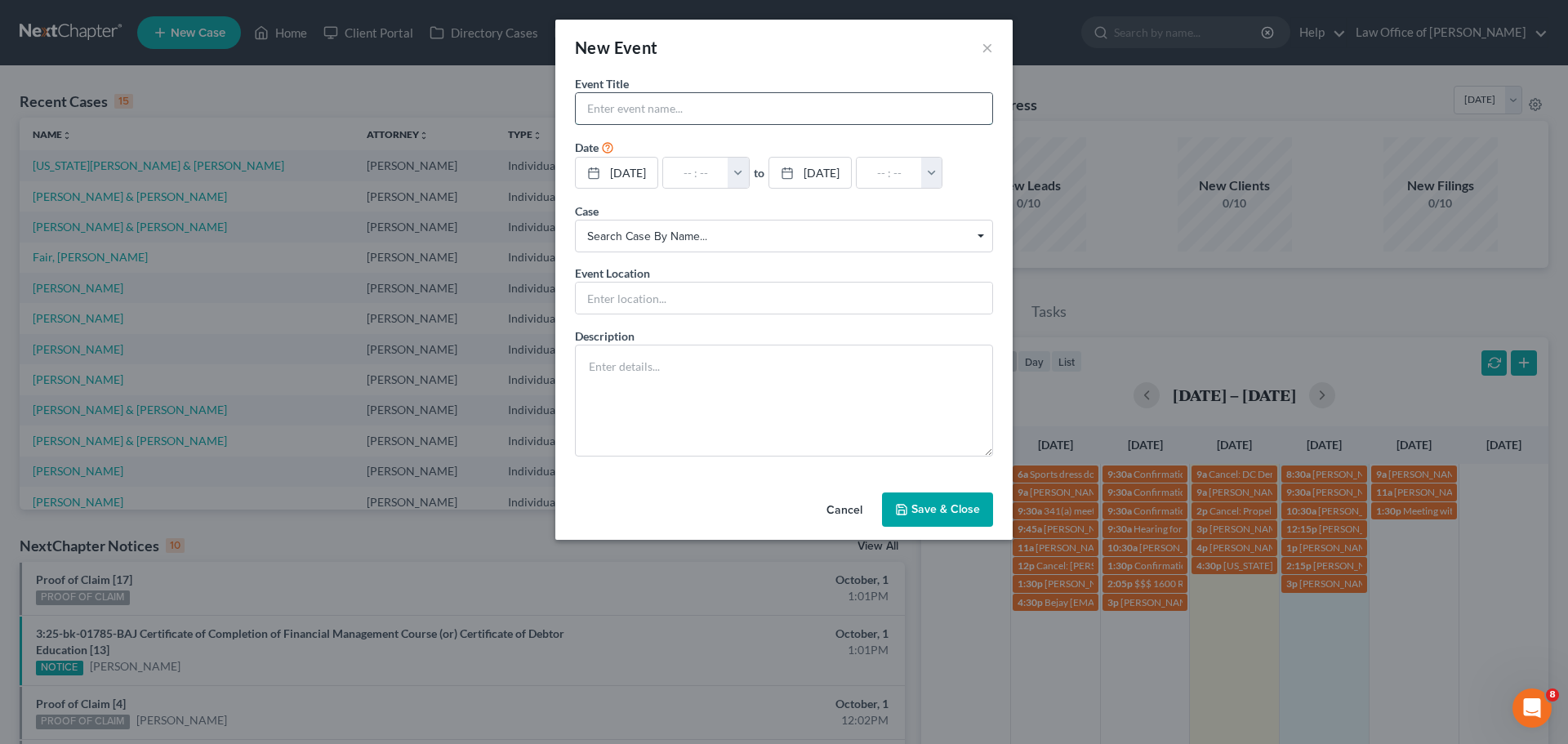
click at [628, 114] on input "text" at bounding box center [784, 108] width 416 height 31
click at [626, 136] on form "Event Title * Date [DATE] close Date [DATE] Time 12:00 AM chevron_left [DATE] c…" at bounding box center [784, 265] width 418 height 381
click at [621, 111] on input "text" at bounding box center [784, 108] width 416 height 31
paste input "[PERSON_NAME]"
type input "[PERSON_NAME]"
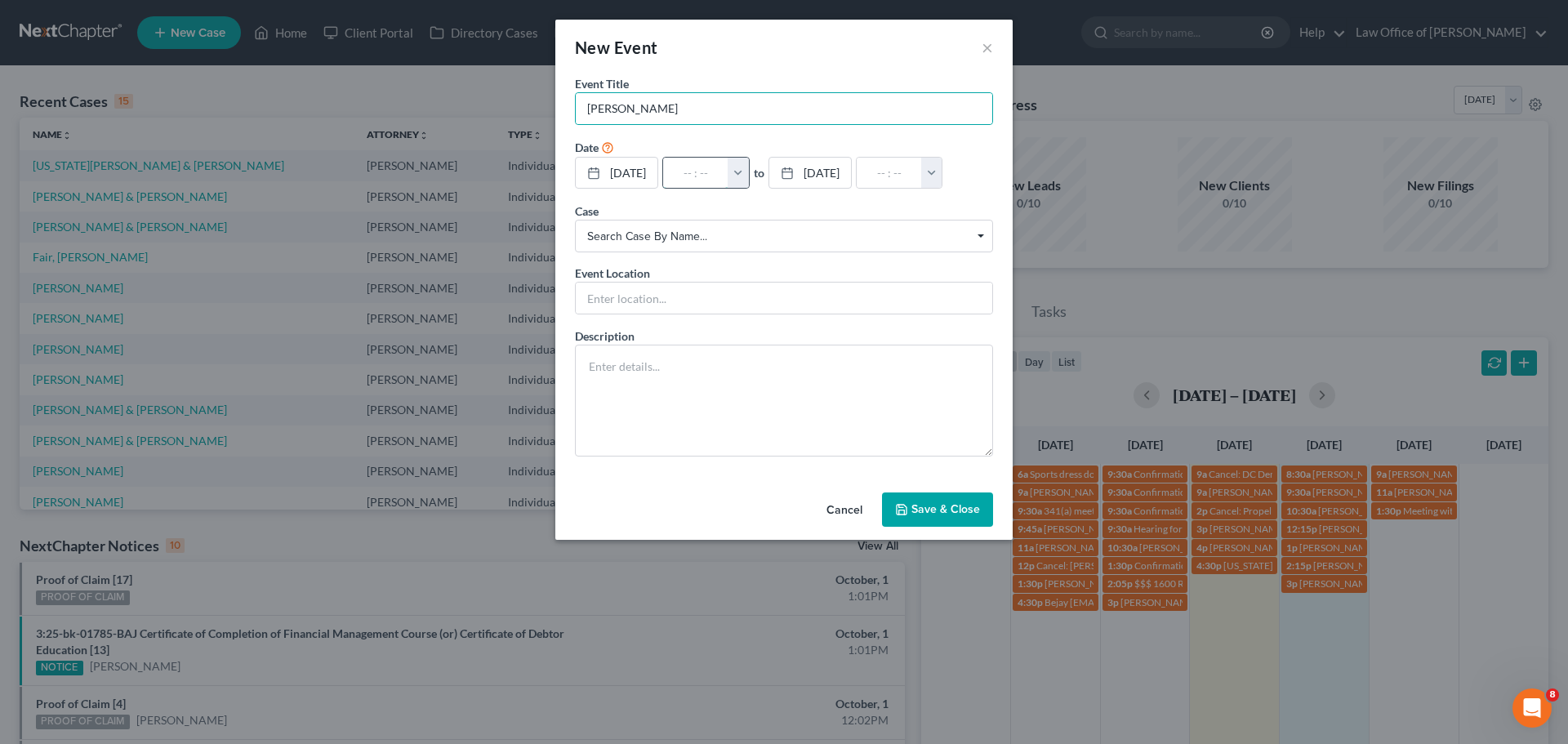
click at [705, 165] on input "text" at bounding box center [695, 174] width 65 height 31
type input "8"
type input "01:00am"
type input "8:"
type input "09:00am"
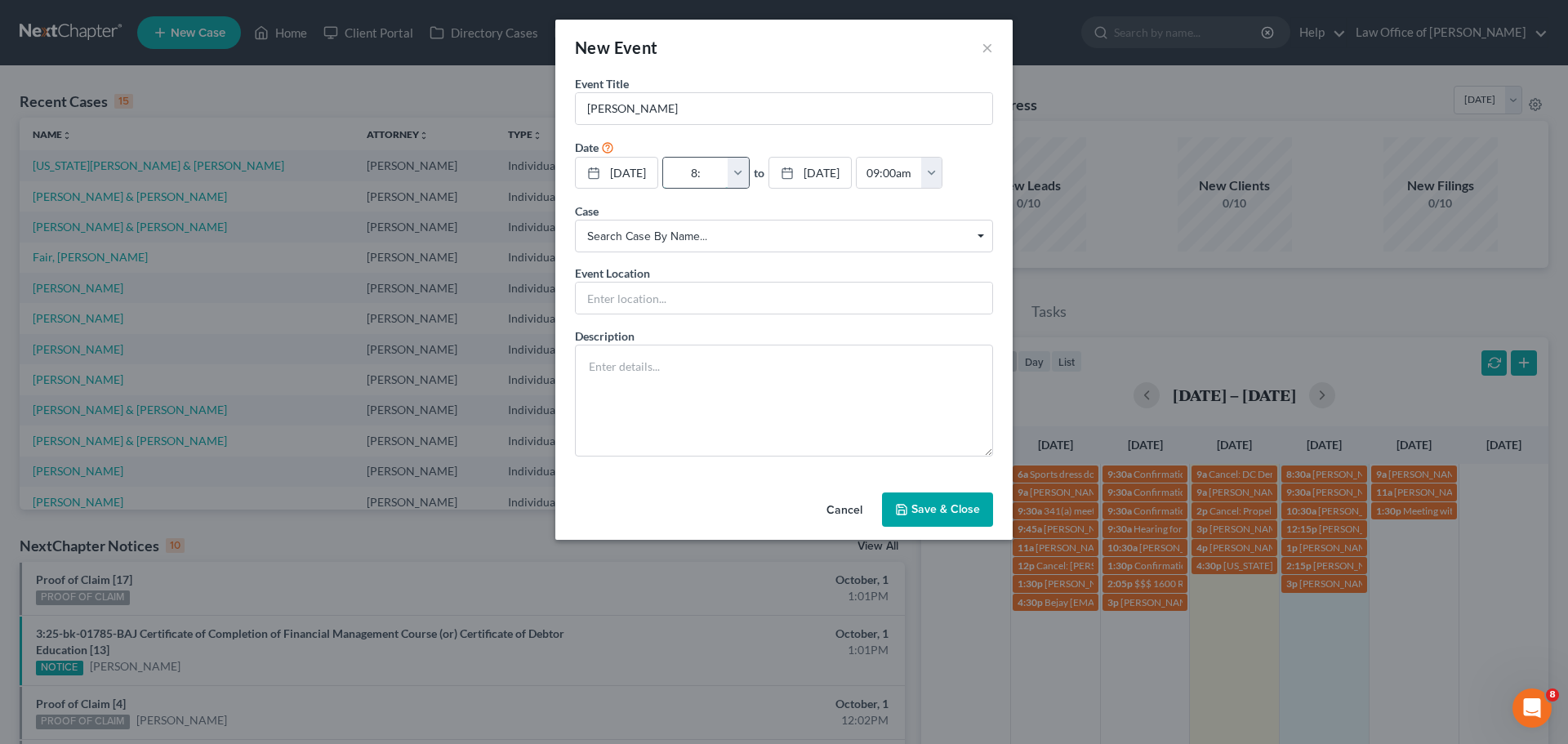
type input "8:0"
type input "01:00am"
type input "8:00"
type input "09:00am"
type input "8:00a"
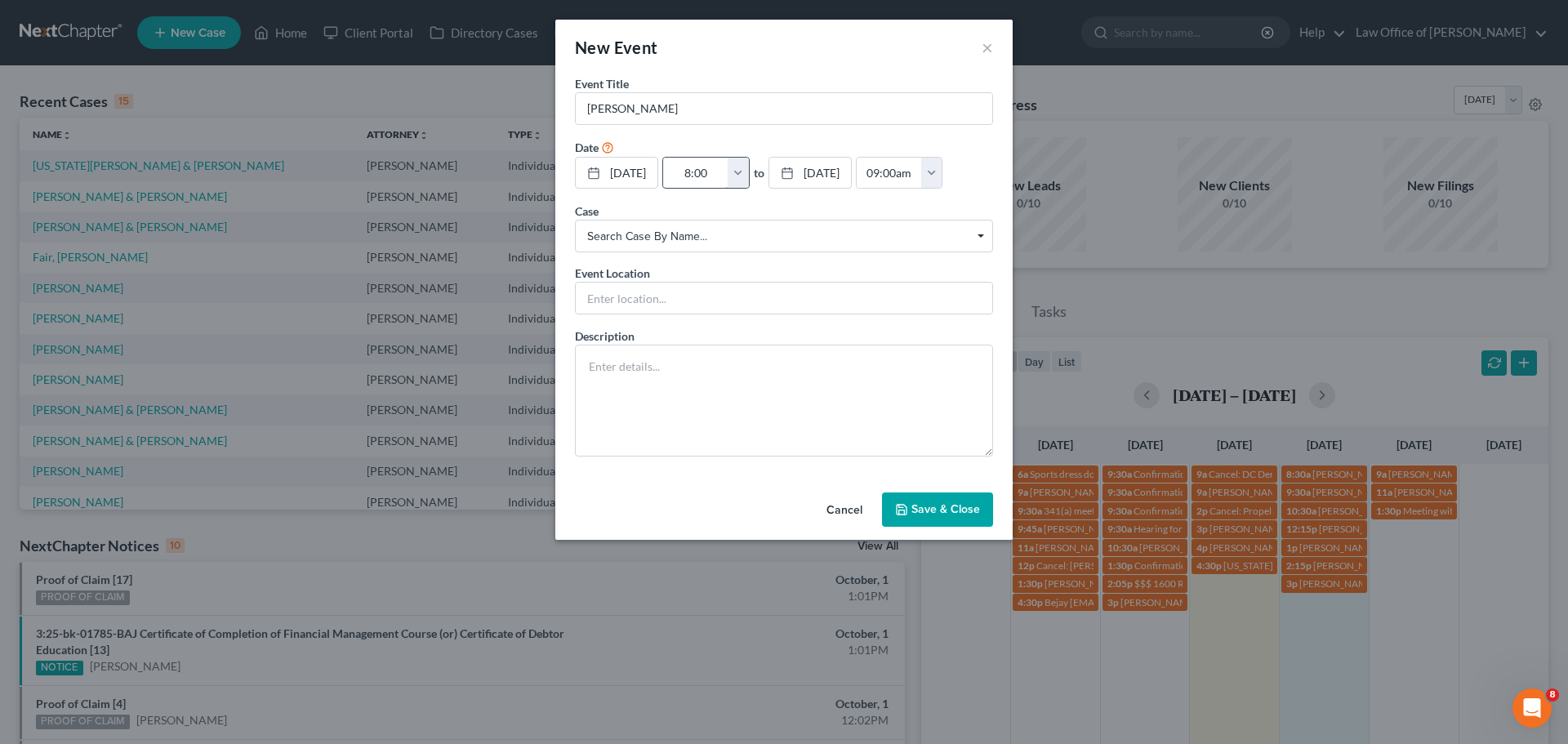
type input "01:00am"
type input "8:00am"
type input "09:00am"
type input "8:00am"
click at [623, 352] on textarea at bounding box center [784, 400] width 418 height 112
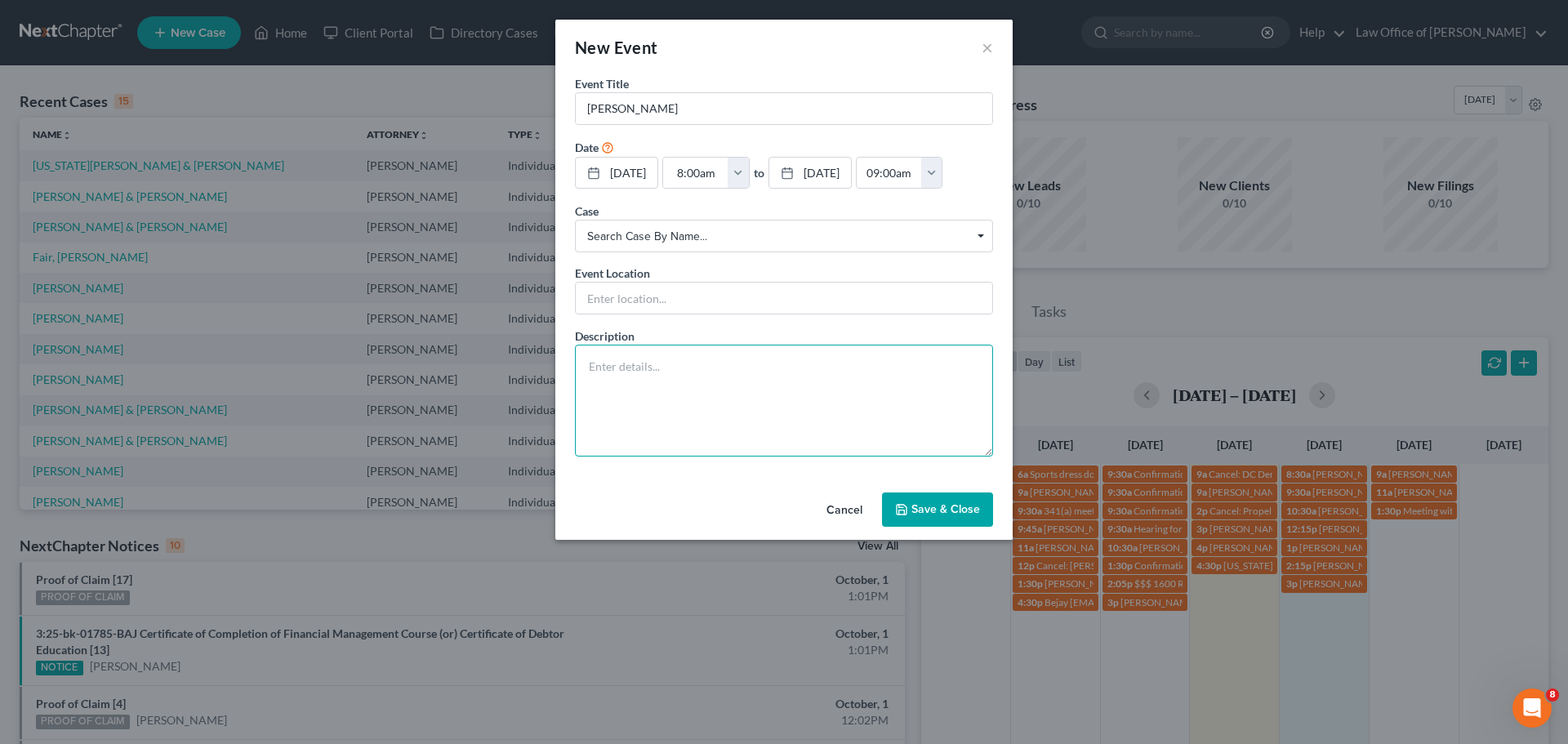
paste textarea "I have a business that is an LLC. I do not have any loans or credir pulled on m…"
type textarea "I have a business that is an LLC. I do not have any loans or credir pulled on m…"
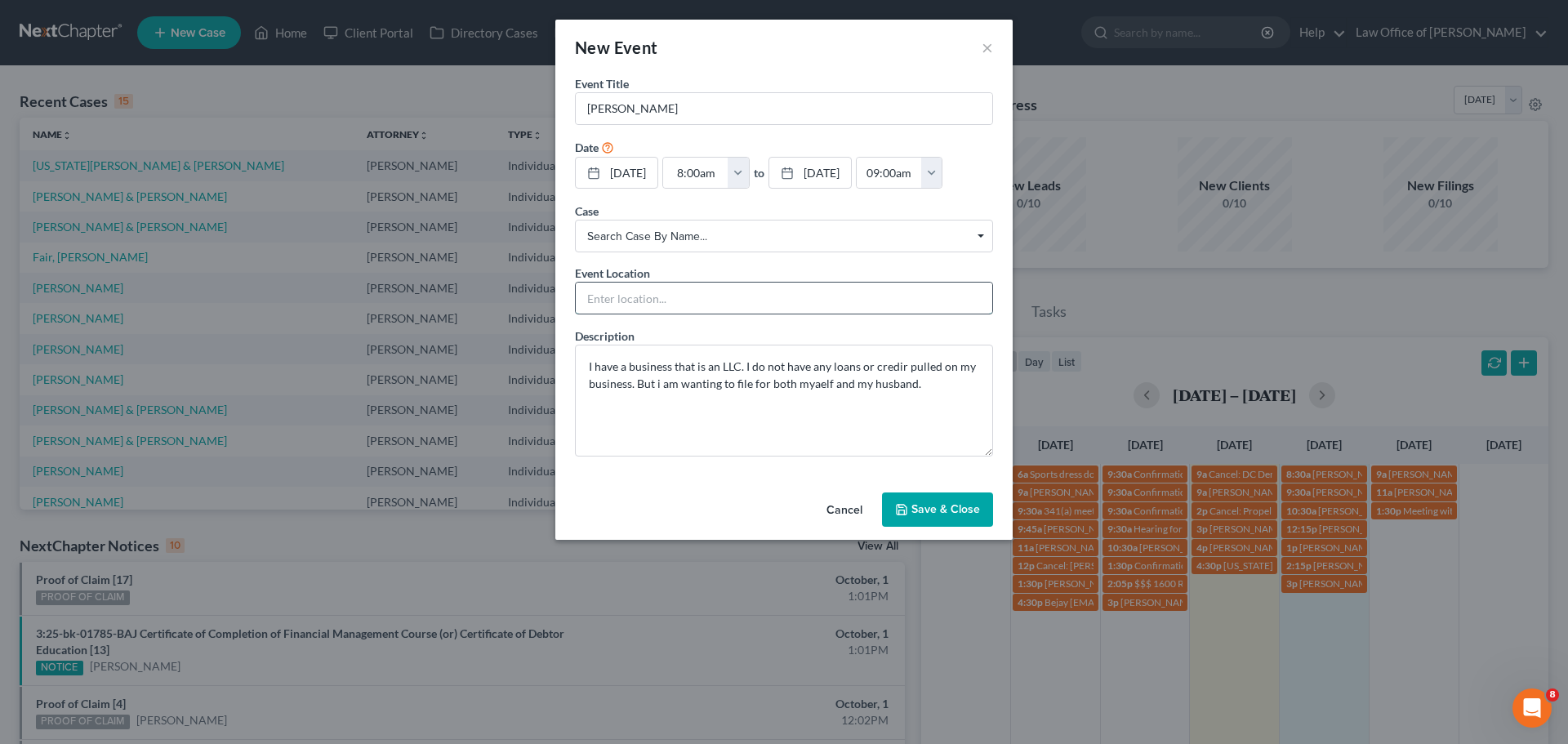
click at [620, 295] on input "text" at bounding box center [784, 299] width 416 height 31
type input "Phone Consult"
click at [624, 420] on textarea "I have a business that is an LLC. I do not have any loans or credir pulled on m…" at bounding box center [784, 400] width 418 height 112
click at [888, 366] on textarea "I have a business that is an LLC. I do not have any loans or credir pulled on m…" at bounding box center [784, 400] width 418 height 112
click at [894, 368] on textarea "I have a business that is an LLC. I do not have any loans or credir pulled on m…" at bounding box center [784, 400] width 418 height 112
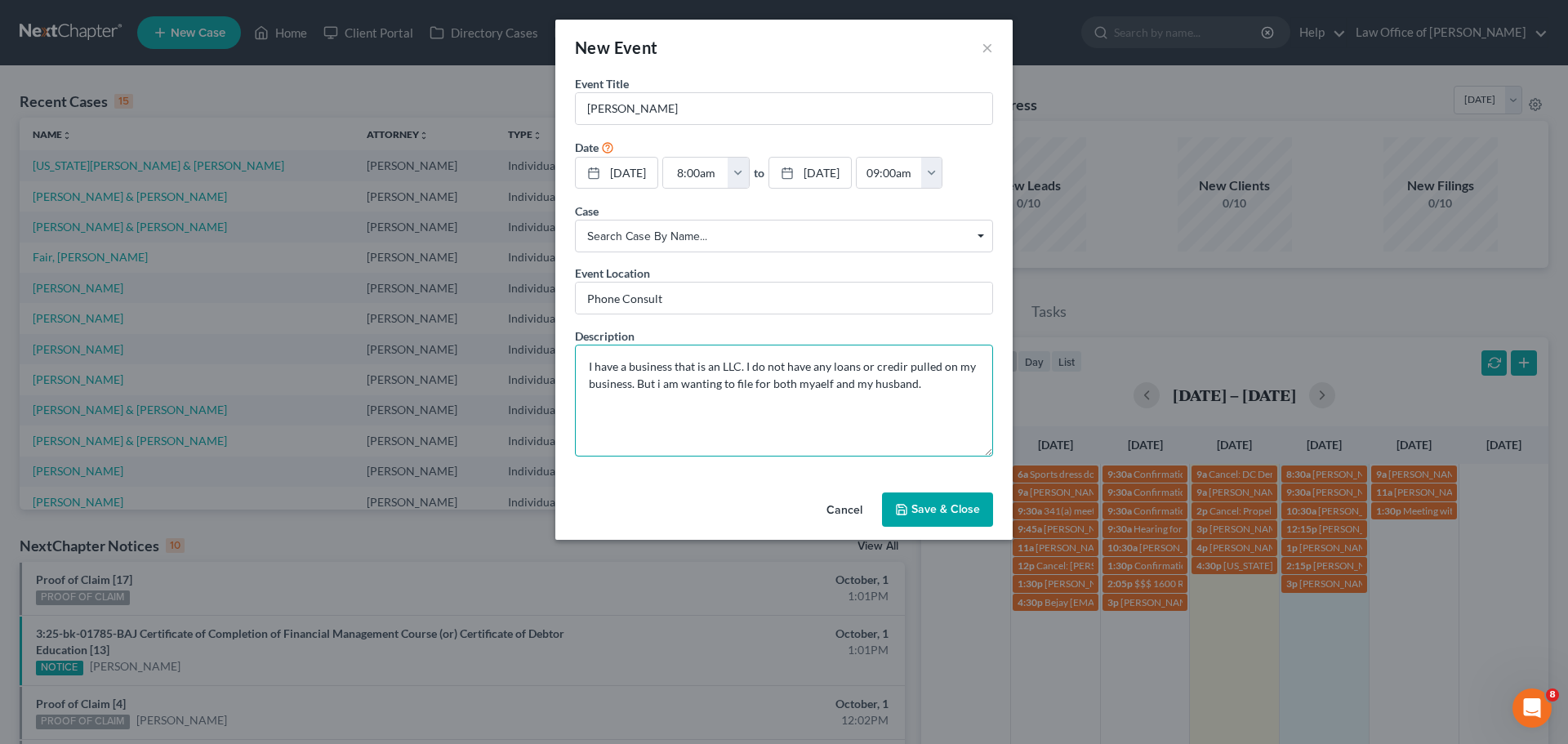
click at [901, 366] on textarea "I have a business that is an LLC. I do not have any loans or credir pulled on m…" at bounding box center [784, 400] width 418 height 112
click at [811, 382] on textarea "I have a business that is an LLC. I do not have any loans or credit pulled on m…" at bounding box center [784, 400] width 418 height 112
type textarea "I have a business that is an LLC. I do not have any loans or credit pulled on m…"
click at [938, 509] on button "Save & Close" at bounding box center [937, 509] width 111 height 34
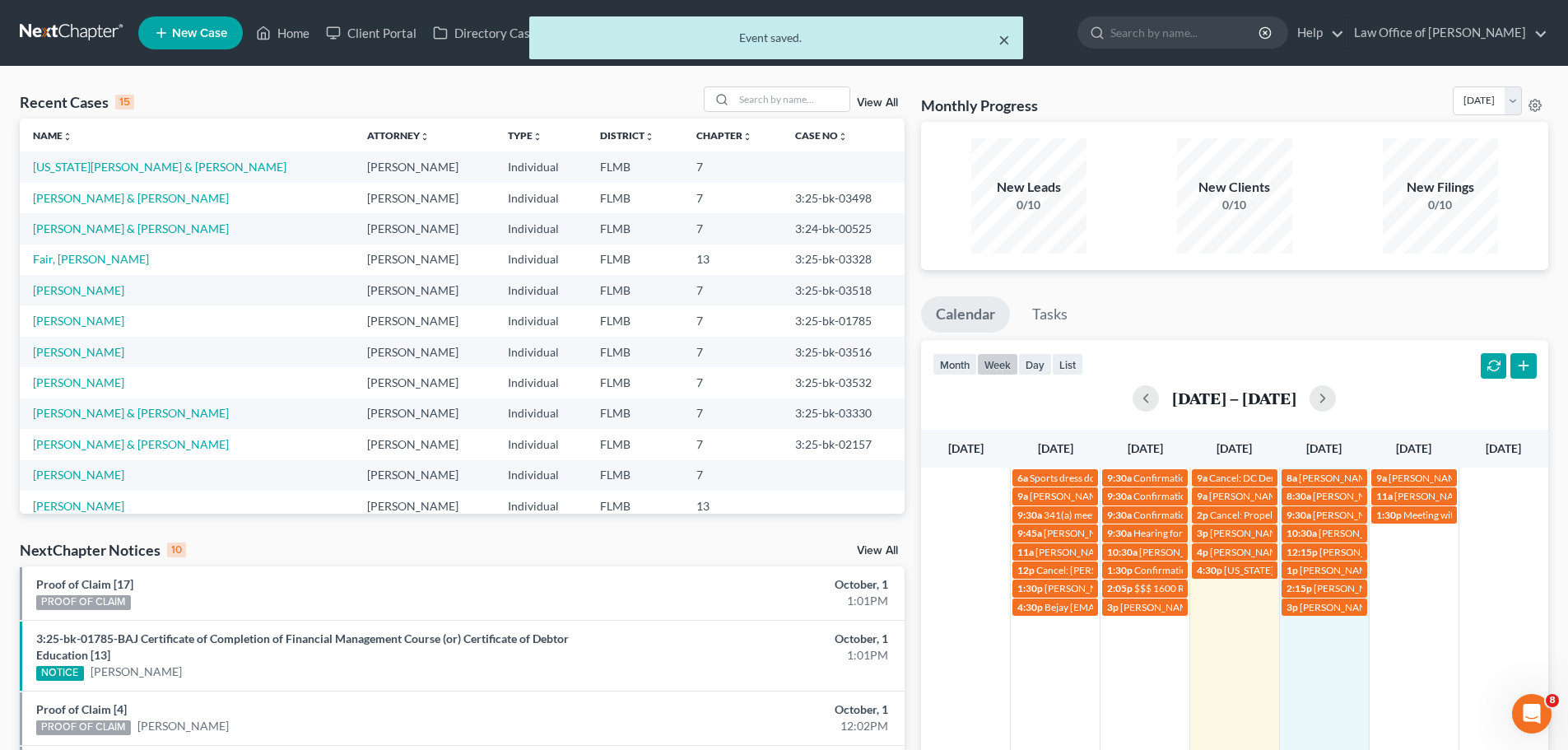
click at [1004, 40] on button "×" at bounding box center [1004, 39] width 11 height 19
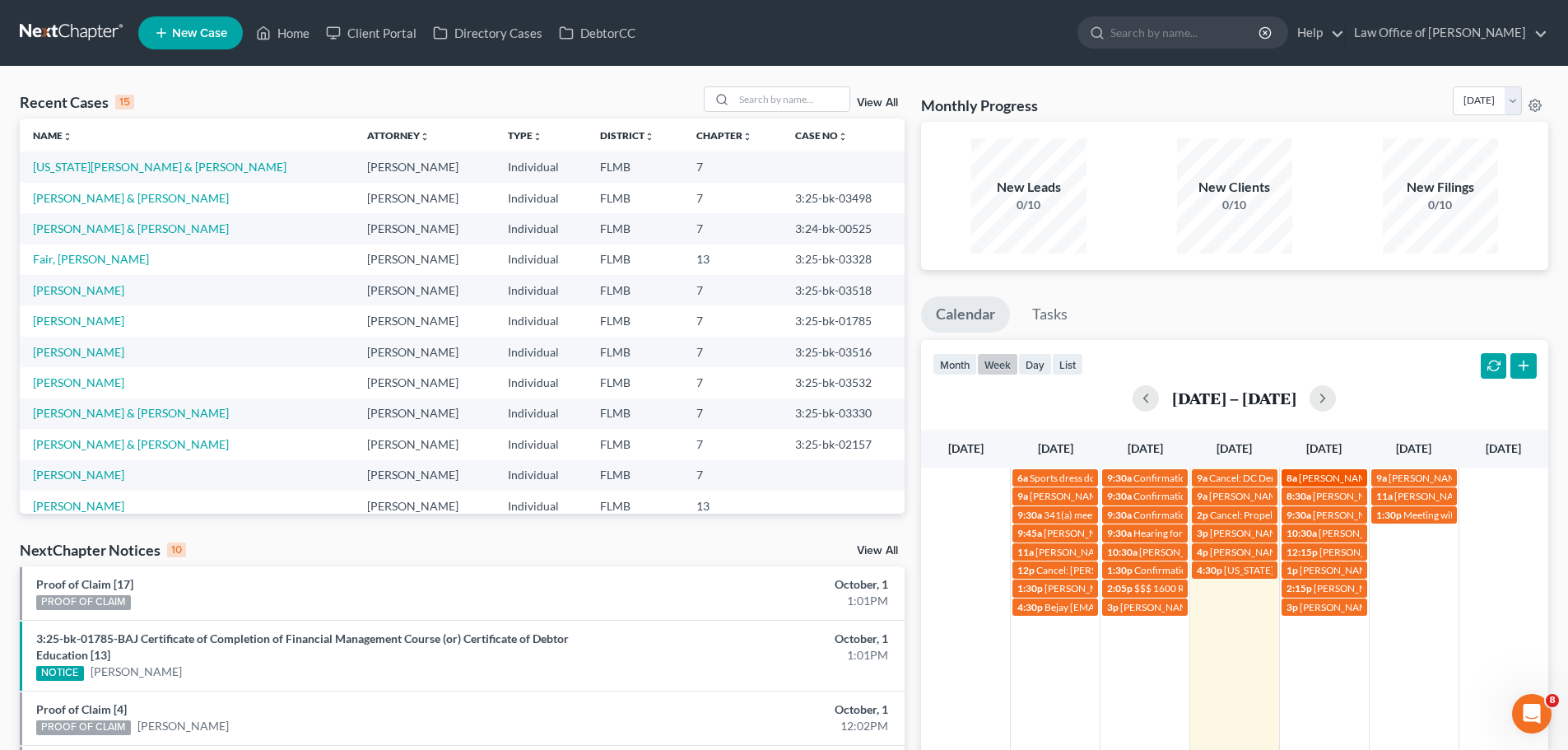
click at [1343, 476] on span "[PERSON_NAME]" at bounding box center [1338, 477] width 78 height 12
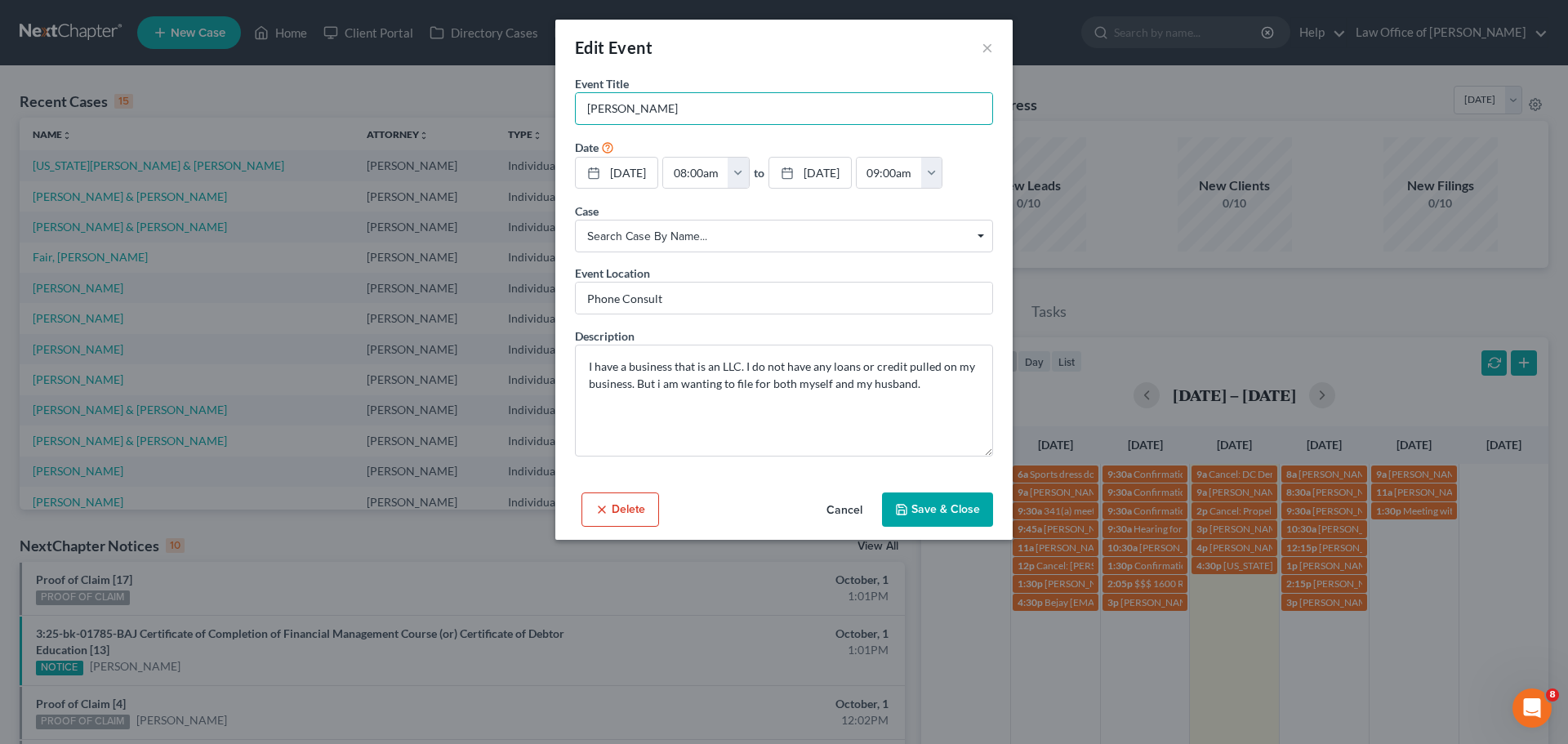
drag, startPoint x: 671, startPoint y: 107, endPoint x: 570, endPoint y: 107, distance: 101.0
click at [570, 107] on div "Event Title * [PERSON_NAME] Date [DATE] close Date [DATE] Time 12:00 AM chevron…" at bounding box center [784, 280] width 457 height 411
click at [750, 112] on input "[PERSON_NAME]" at bounding box center [784, 108] width 416 height 31
click at [719, 109] on input "[PERSON_NAME]" at bounding box center [784, 108] width 416 height 31
paste input "[PHONE_NUMBER]"
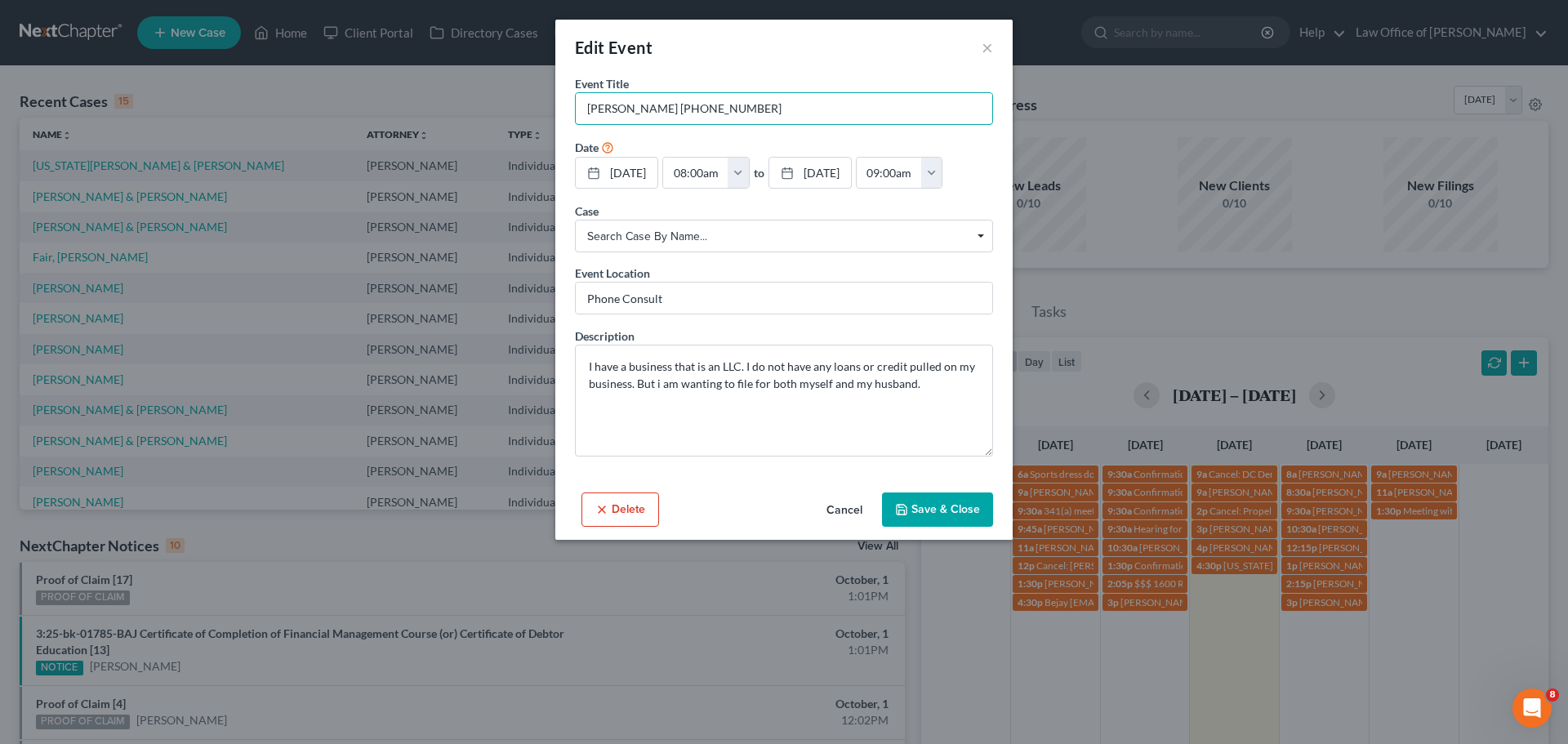
type input "[PERSON_NAME] [PHONE_NUMBER]"
click at [947, 513] on button "Save & Close" at bounding box center [937, 509] width 111 height 34
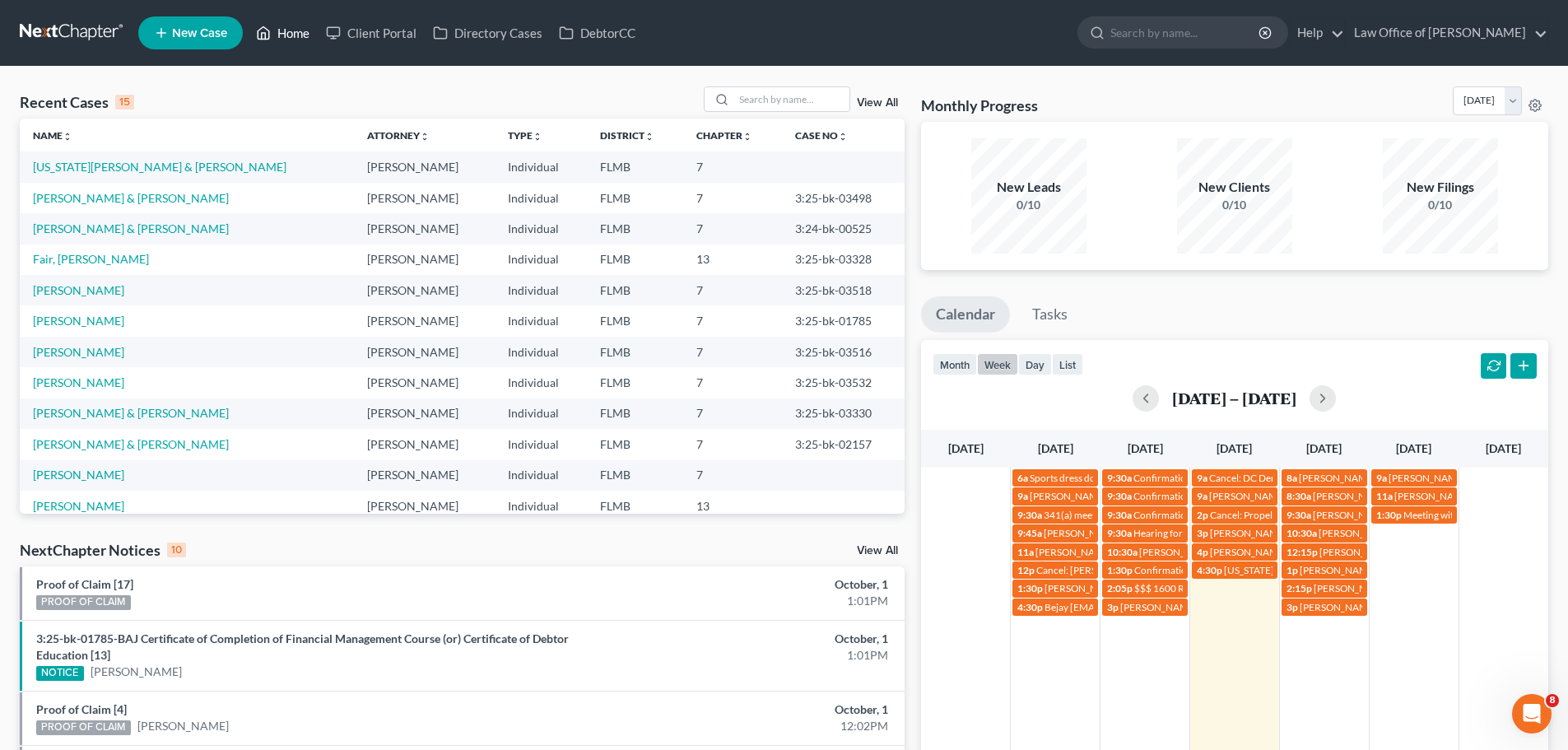
click at [272, 27] on link "Home" at bounding box center [283, 33] width 70 height 30
click at [770, 99] on input "search" at bounding box center [792, 99] width 115 height 24
type input "[PERSON_NAME]"
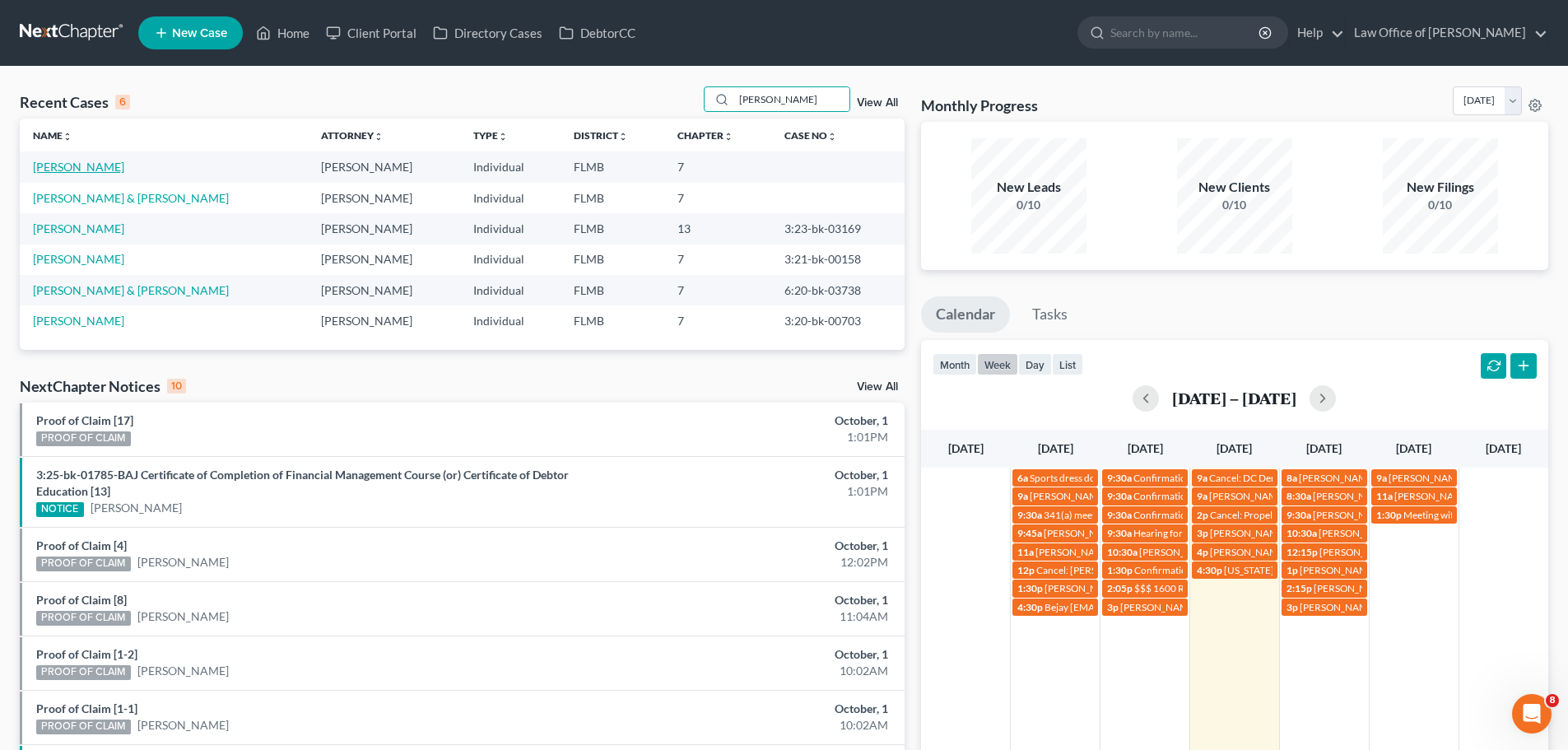
click at [62, 170] on link "[PERSON_NAME]" at bounding box center [79, 166] width 92 height 14
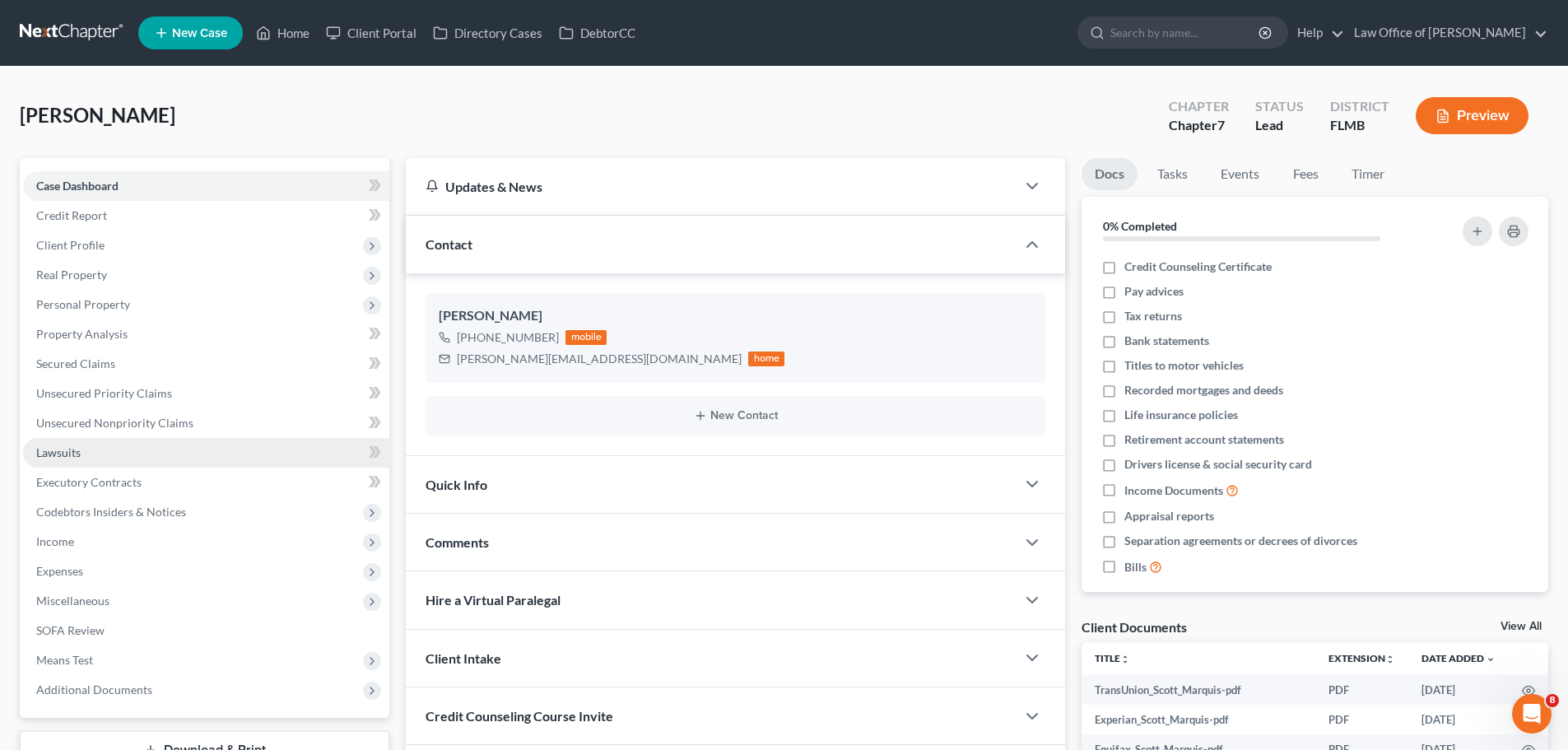
scroll to position [82, 0]
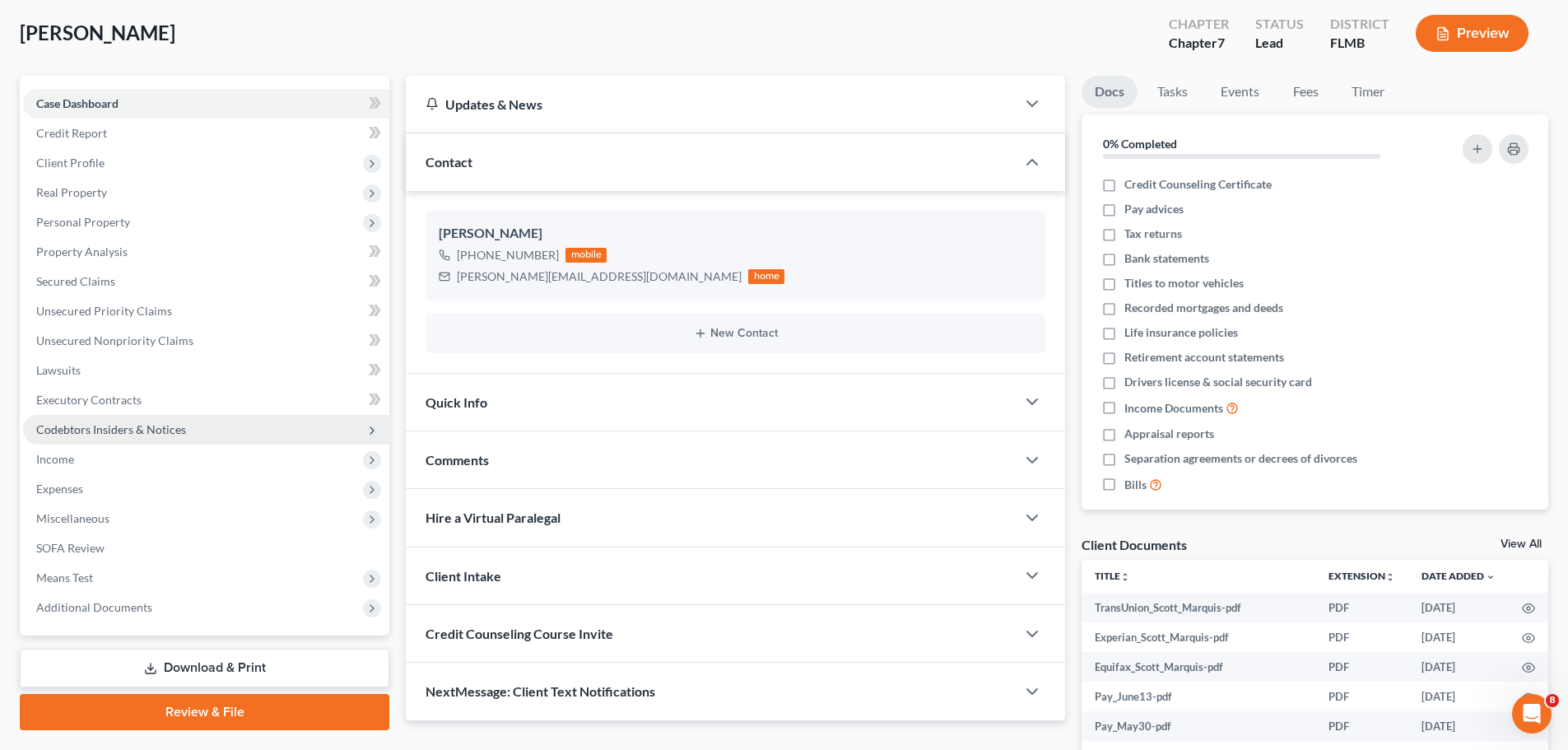
click at [135, 424] on span "Codebtors Insiders & Notices" at bounding box center [111, 429] width 150 height 14
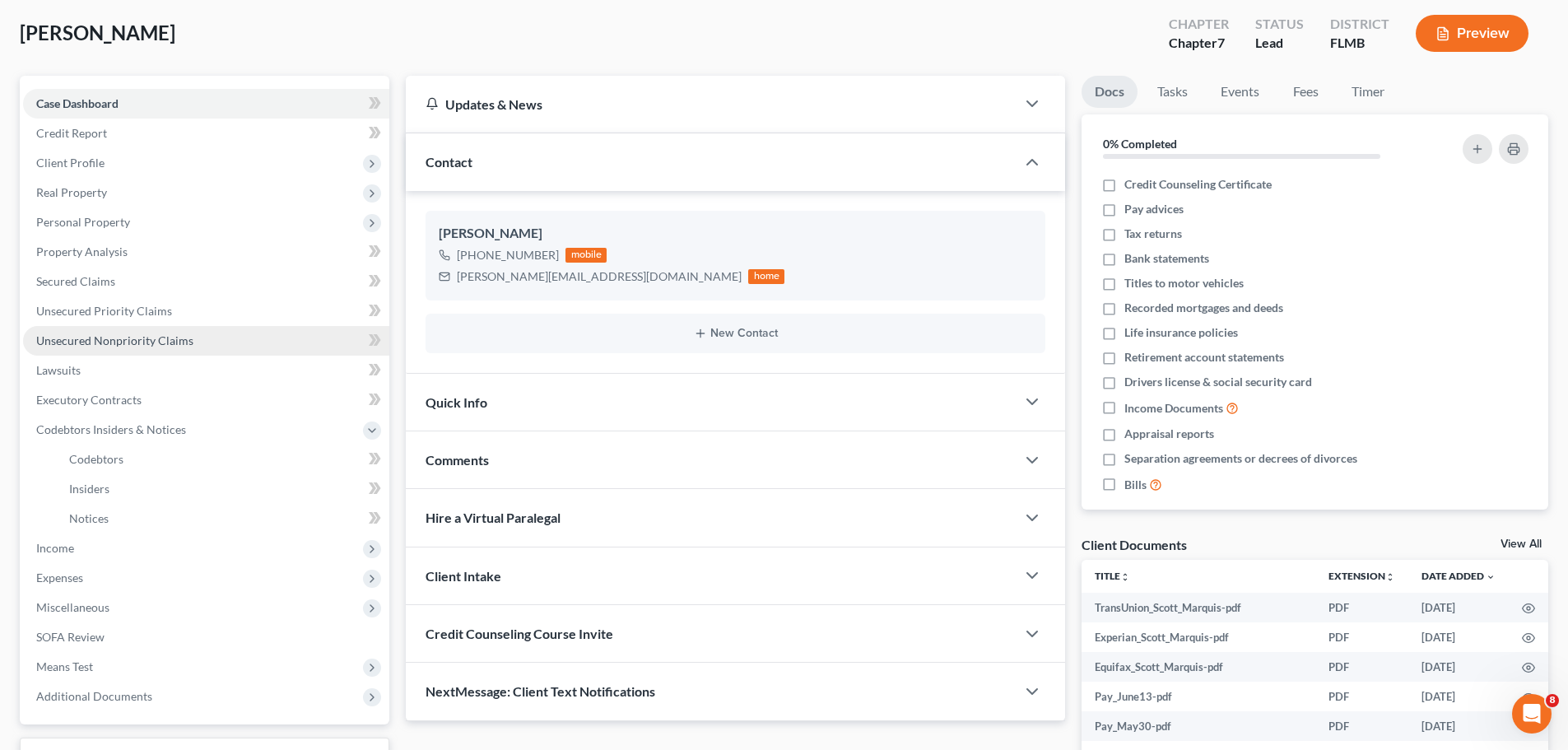
click at [137, 337] on span "Unsecured Nonpriority Claims" at bounding box center [115, 340] width 157 height 14
